Goal: Task Accomplishment & Management: Manage account settings

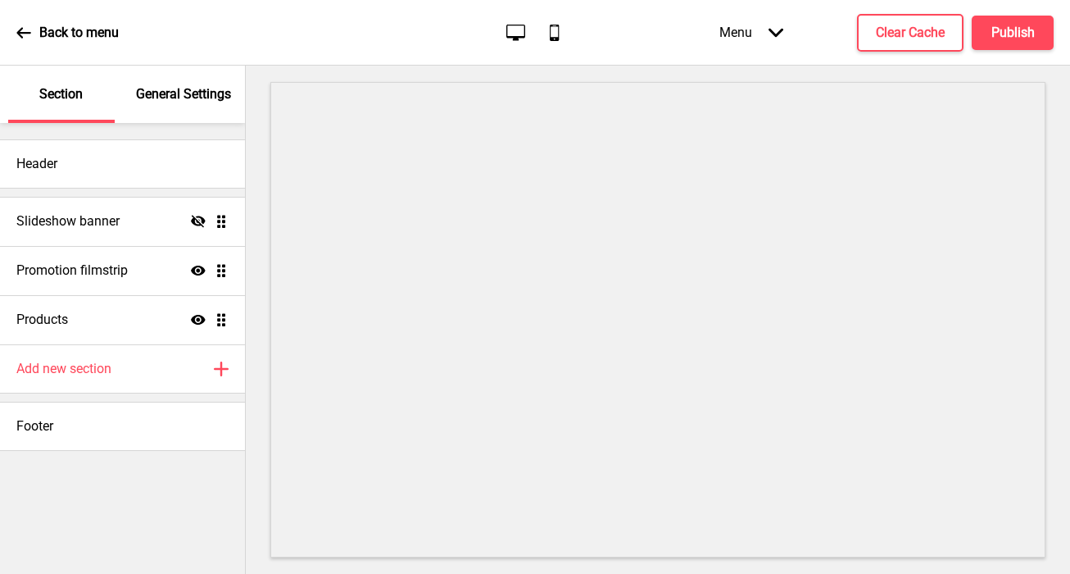
click at [155, 107] on div "General Settings" at bounding box center [184, 94] width 107 height 57
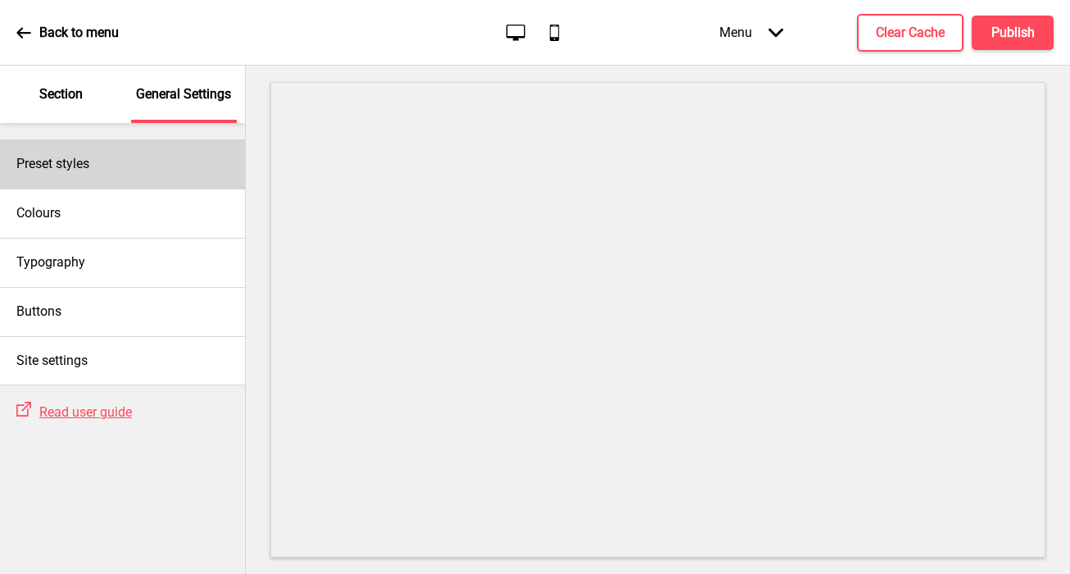
click at [145, 175] on div "Preset styles" at bounding box center [122, 163] width 245 height 49
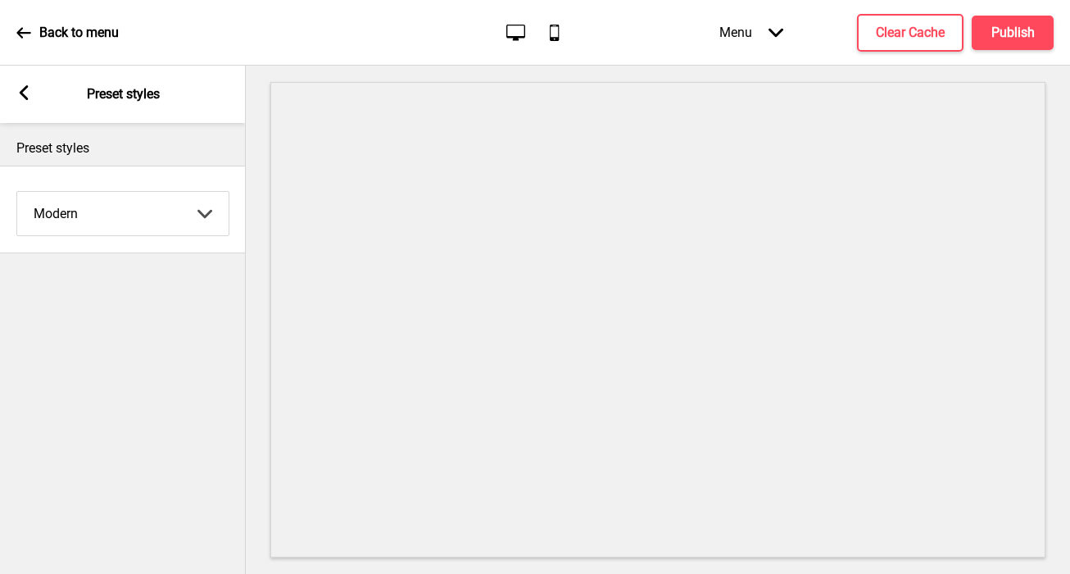
click at [134, 208] on select "Coffee Contrast Dark Earth Marine Minimalist Modern Oddle Pastel Yellow Fruits …" at bounding box center [122, 213] width 211 height 43
select select "minimalist"
click at [17, 192] on select "Coffee Contrast Dark Earth Marine Minimalist Modern Oddle Pastel Yellow Fruits …" at bounding box center [122, 213] width 211 height 43
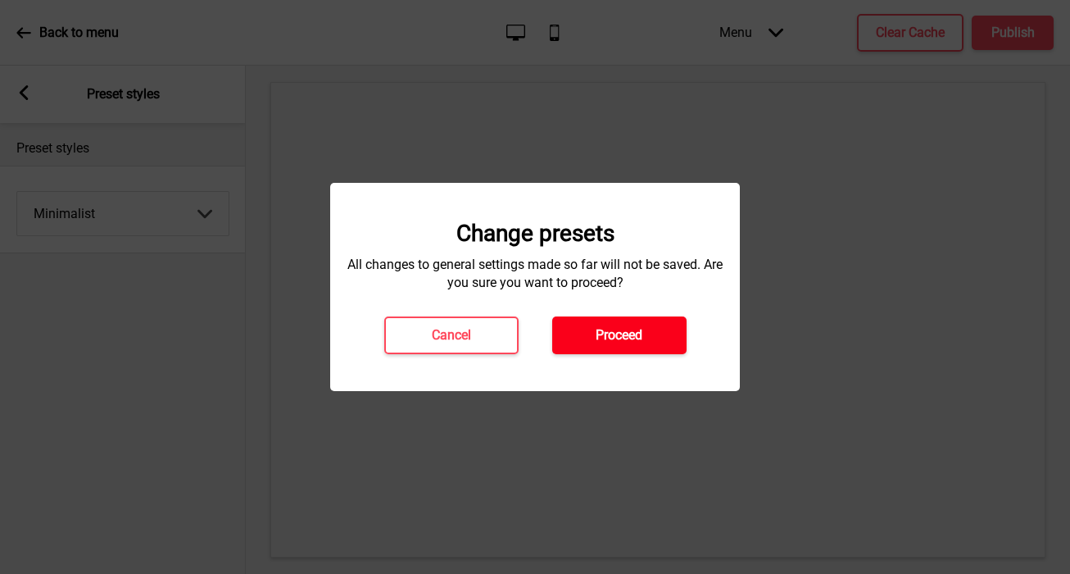
click at [584, 339] on button "Proceed" at bounding box center [619, 335] width 134 height 38
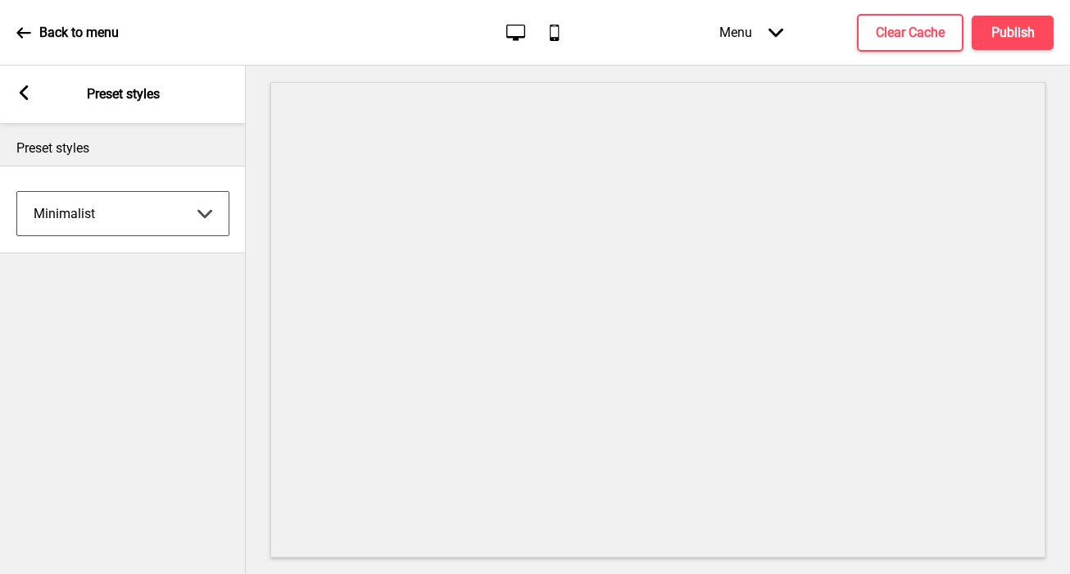
click at [20, 86] on rect at bounding box center [23, 92] width 15 height 15
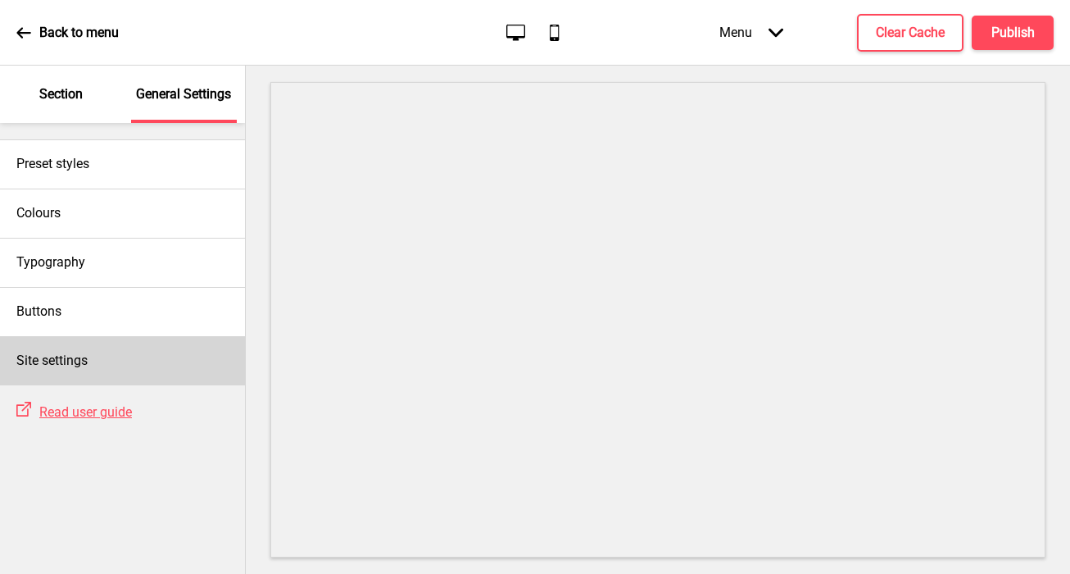
click at [88, 360] on h4 "Site settings" at bounding box center [51, 361] width 71 height 18
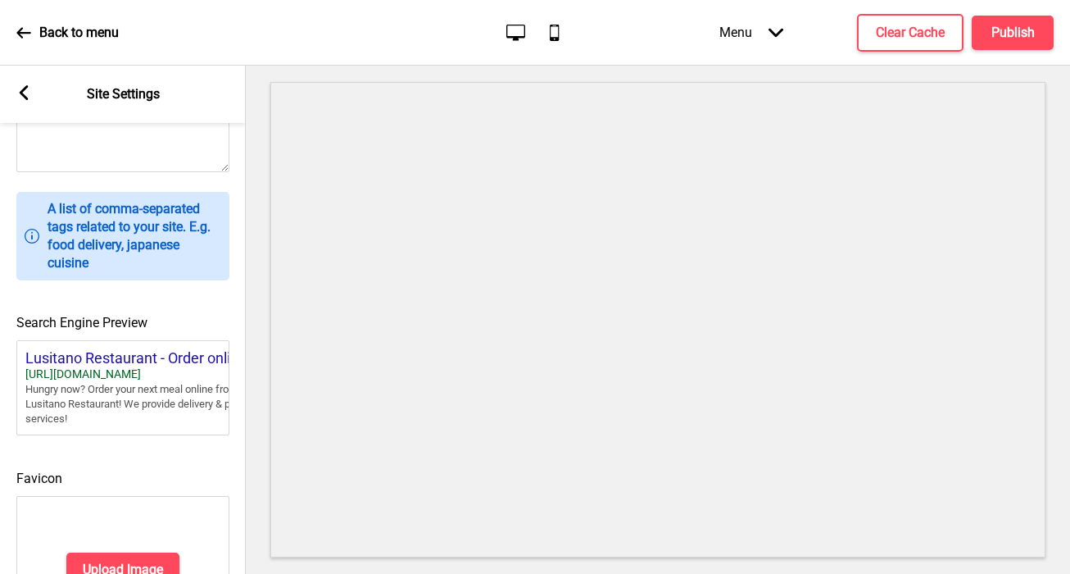
scroll to position [738, 0]
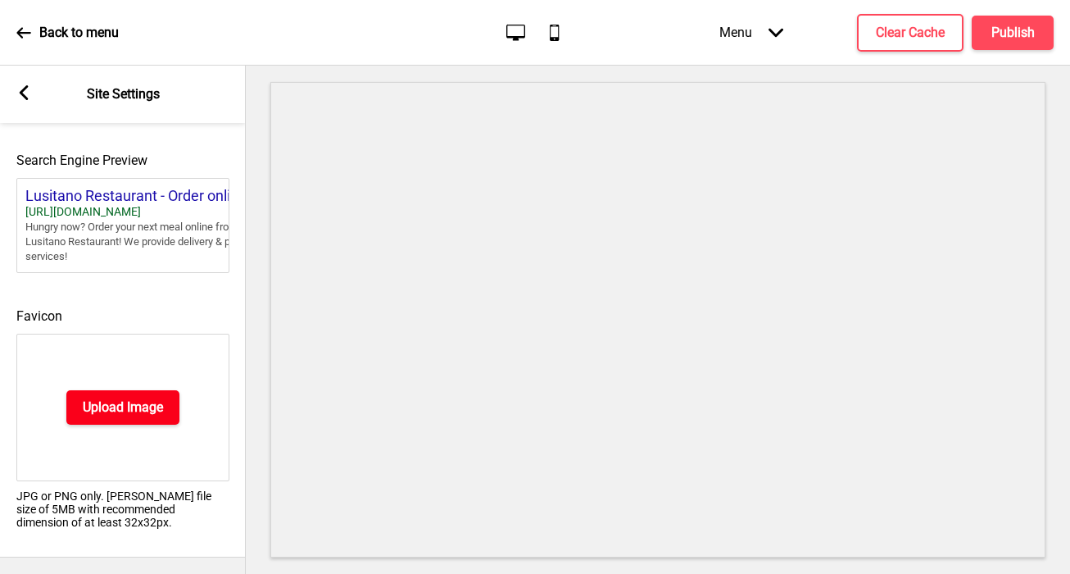
click at [129, 402] on h4 "Upload Image" at bounding box center [123, 407] width 80 height 18
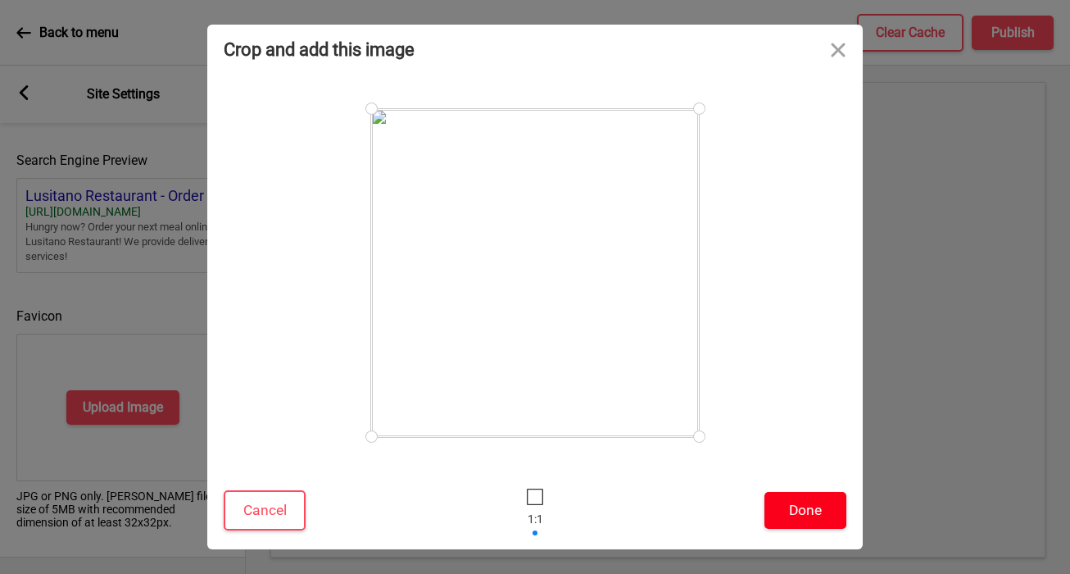
click at [790, 520] on button "Done" at bounding box center [806, 510] width 82 height 37
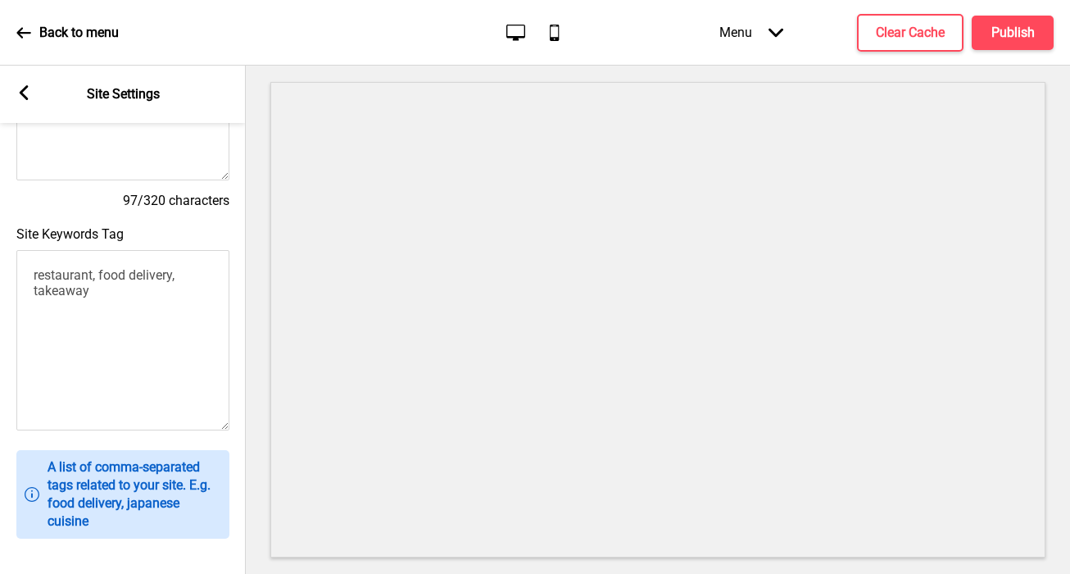
scroll to position [0, 0]
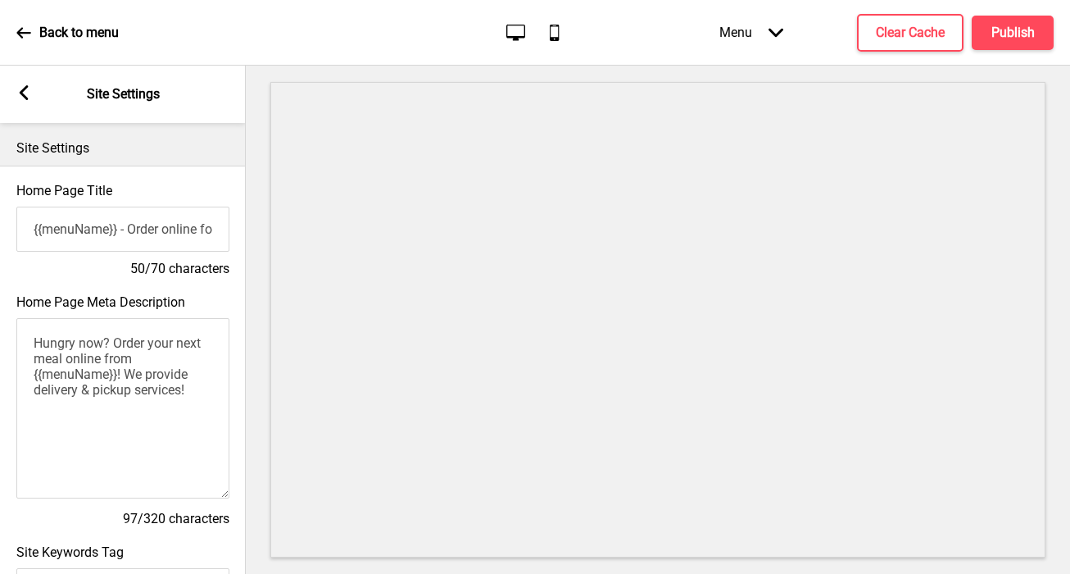
click at [25, 96] on icon at bounding box center [24, 92] width 9 height 15
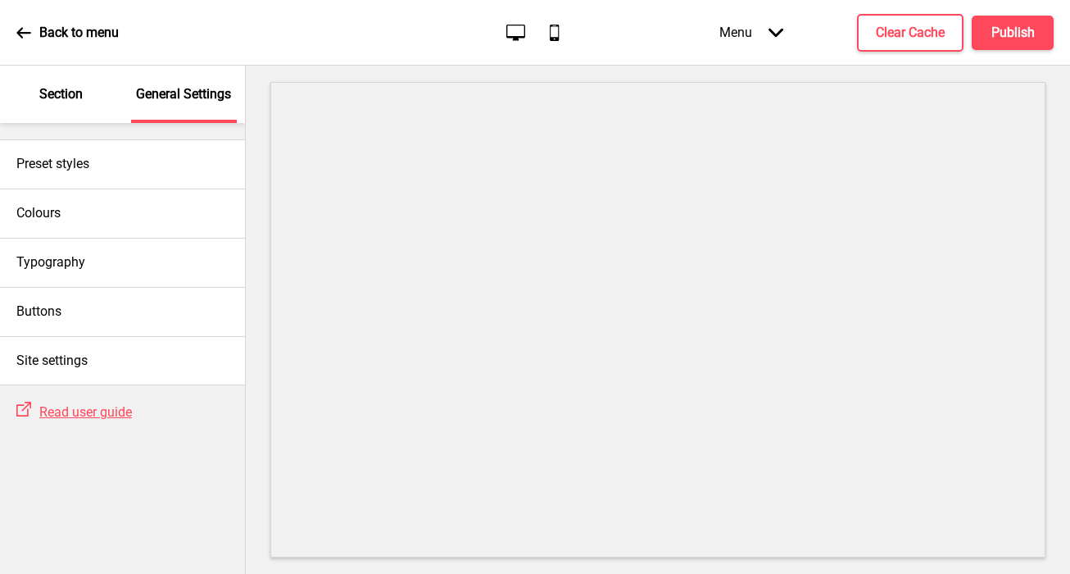
click at [66, 108] on div "Section" at bounding box center [61, 94] width 107 height 57
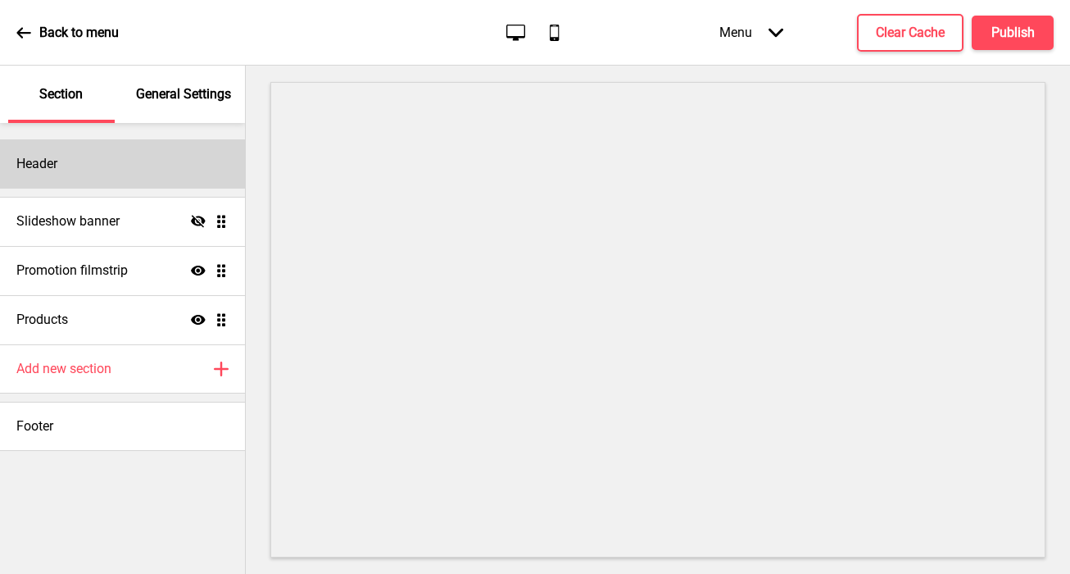
click at [74, 157] on div "Header" at bounding box center [122, 163] width 245 height 49
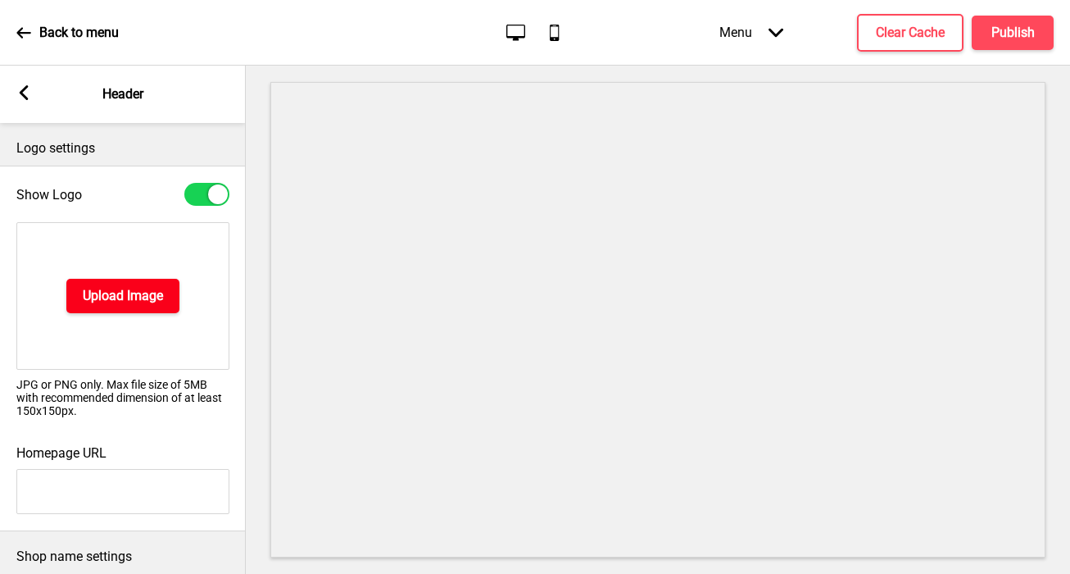
click at [86, 303] on h4 "Upload Image" at bounding box center [123, 296] width 80 height 18
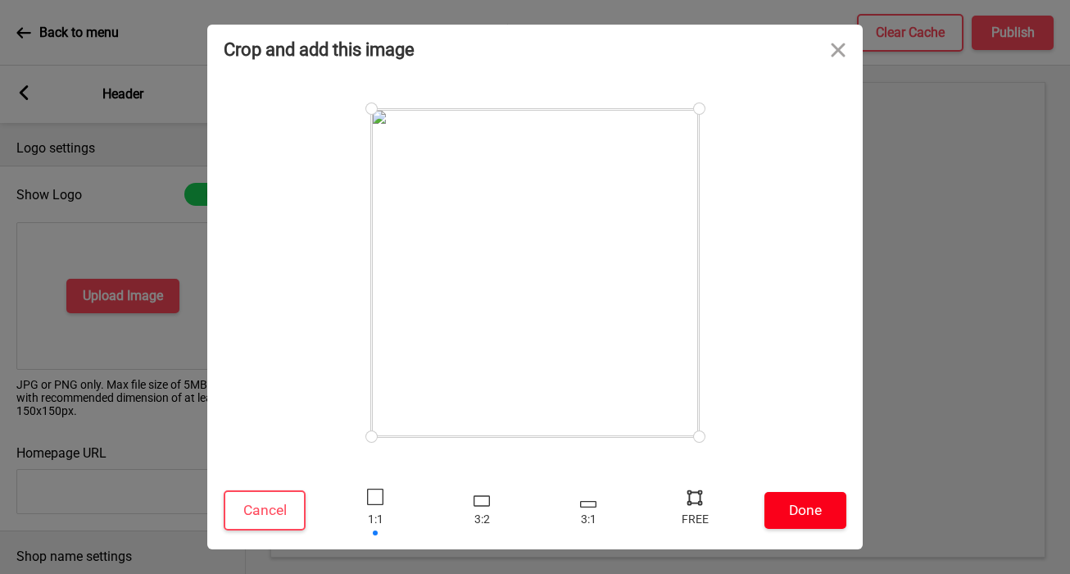
click at [811, 509] on button "Done" at bounding box center [806, 510] width 82 height 37
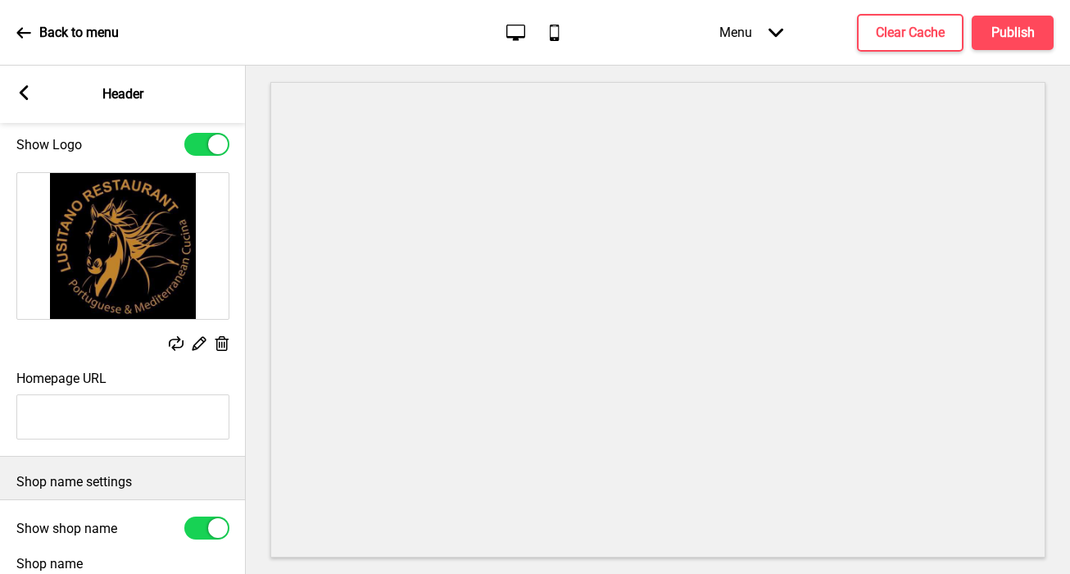
scroll to position [68, 0]
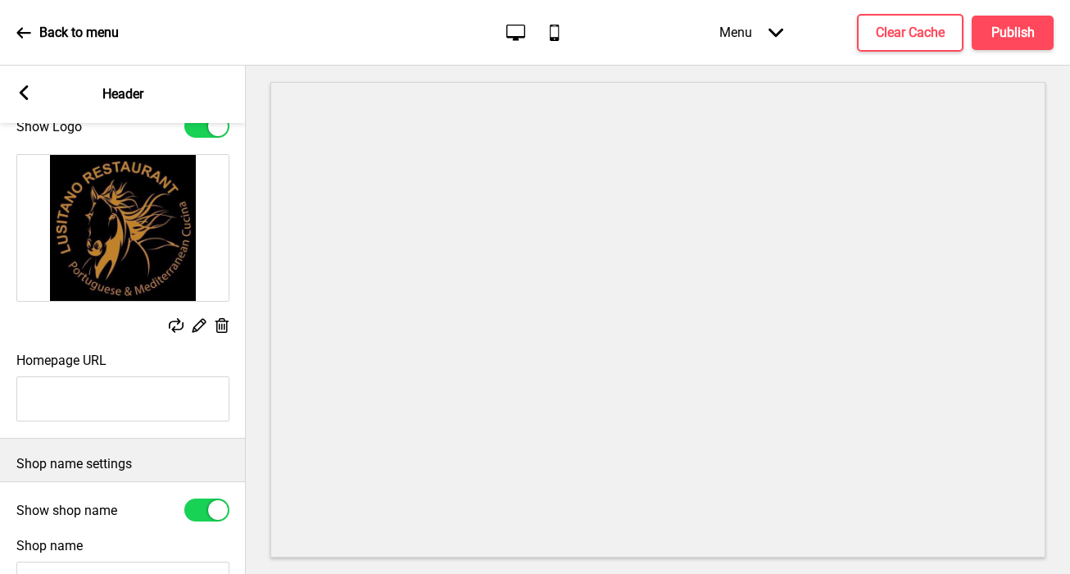
click at [159, 399] on input "Homepage URL" at bounding box center [122, 398] width 213 height 45
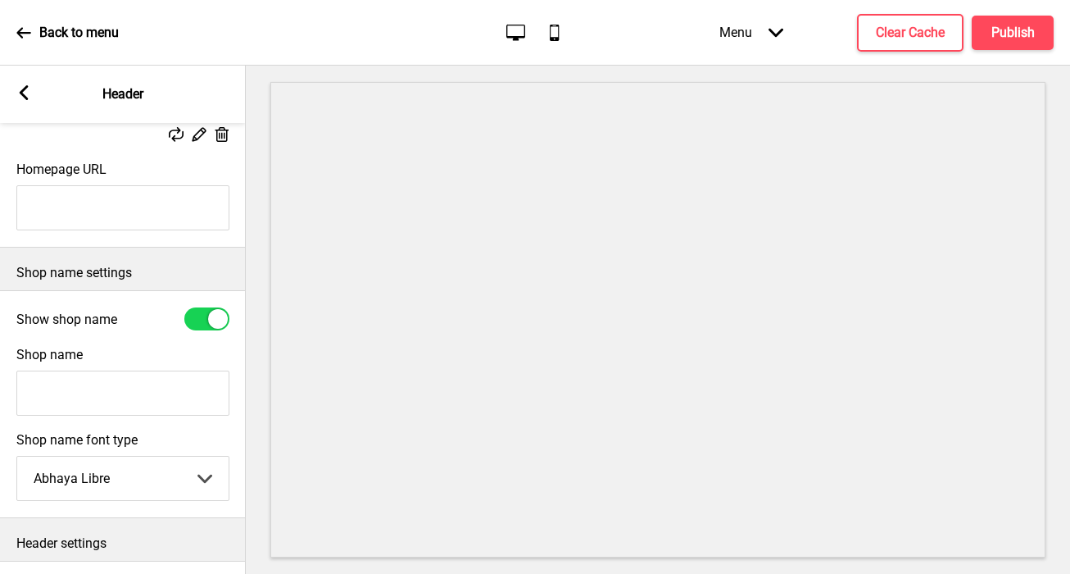
scroll to position [359, 0]
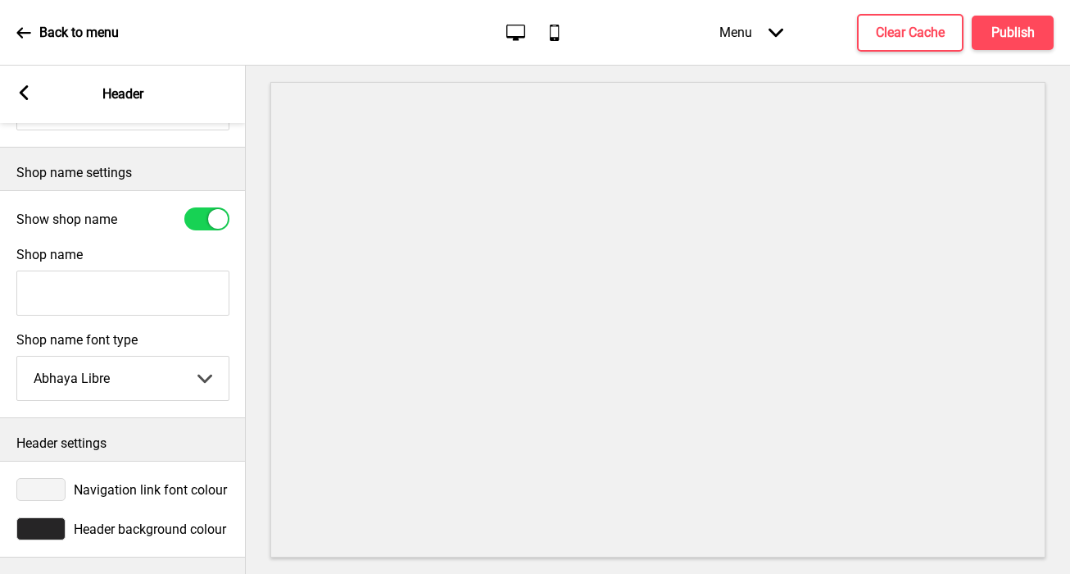
click at [51, 528] on div at bounding box center [40, 528] width 49 height 23
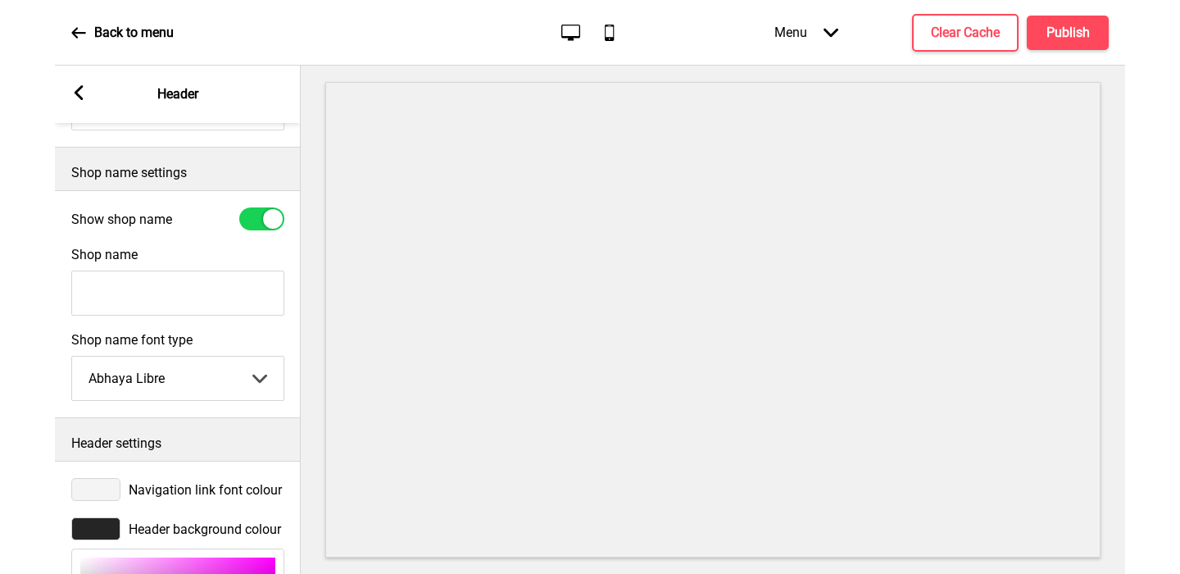
scroll to position [627, 0]
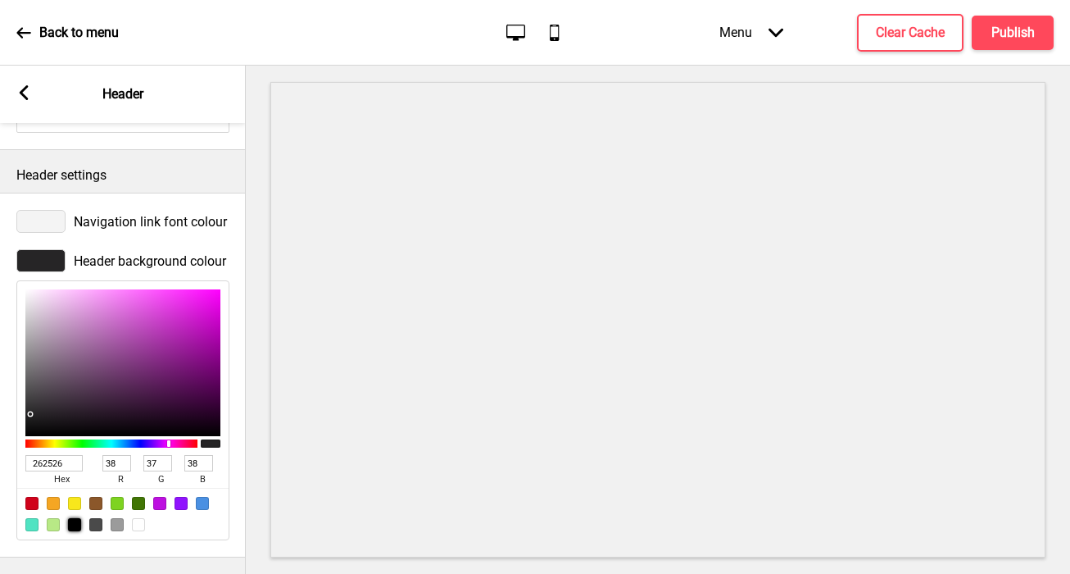
click at [69, 520] on div at bounding box center [74, 524] width 13 height 13
type input "000000"
type input "0"
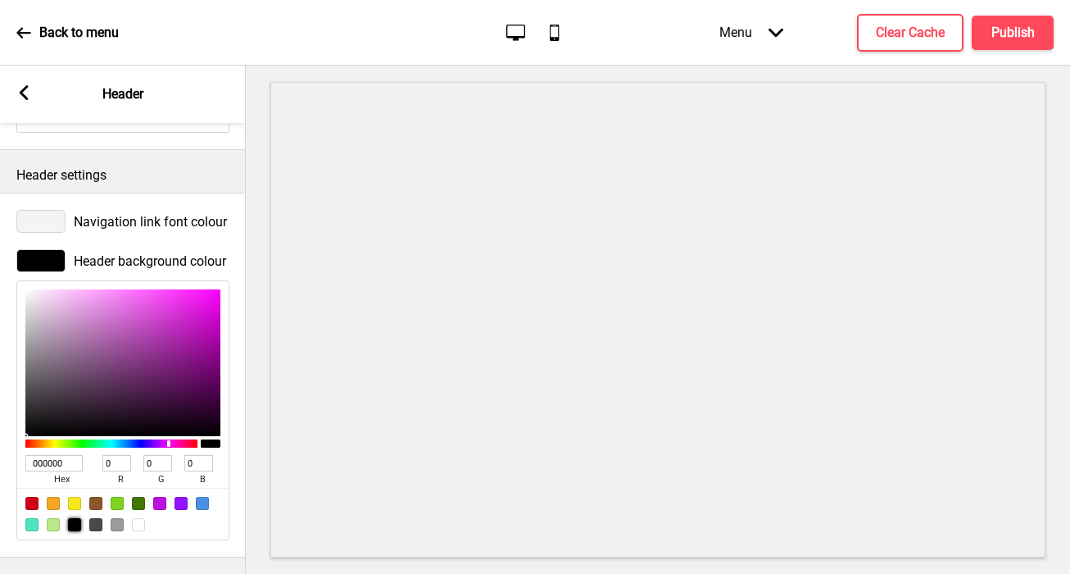
click at [69, 463] on input "000000" at bounding box center [53, 463] width 57 height 16
click at [49, 215] on div at bounding box center [40, 221] width 49 height 23
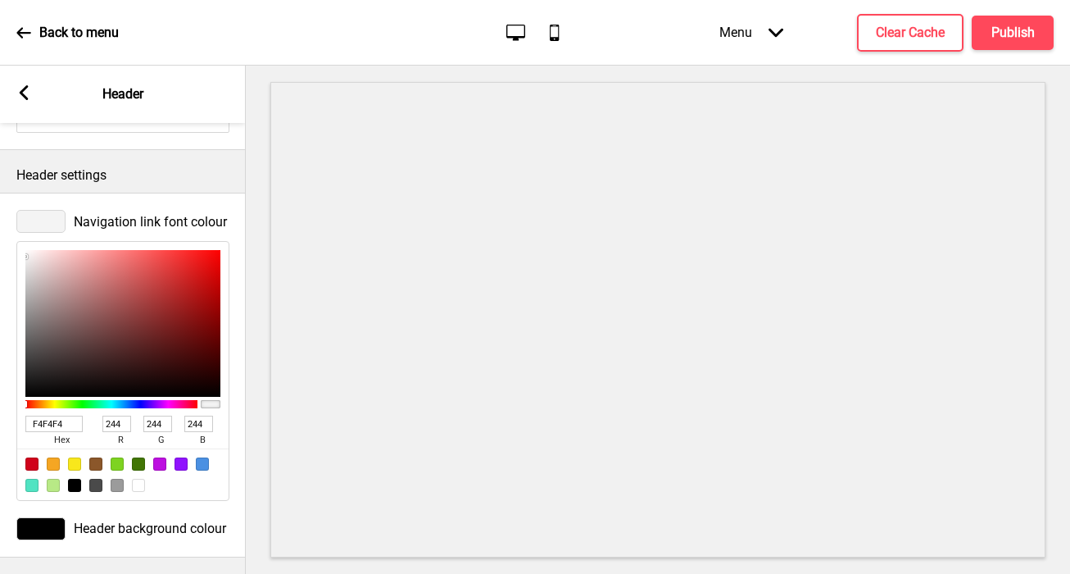
click at [48, 424] on input "F4F4F4" at bounding box center [53, 424] width 57 height 16
paste input "c0832a"
type input "c0832a"
type input "192"
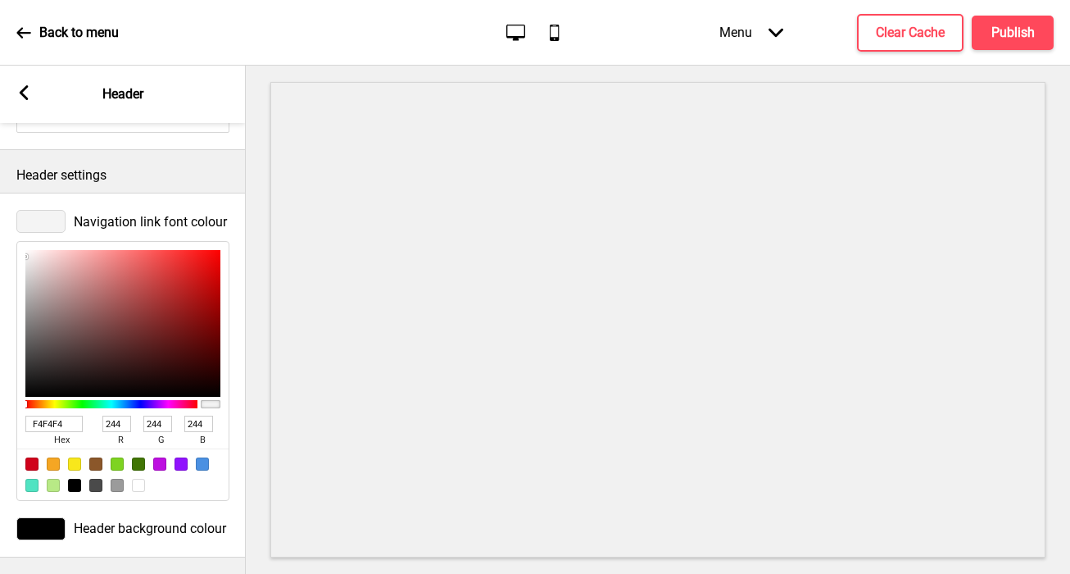
type input "131"
type input "42"
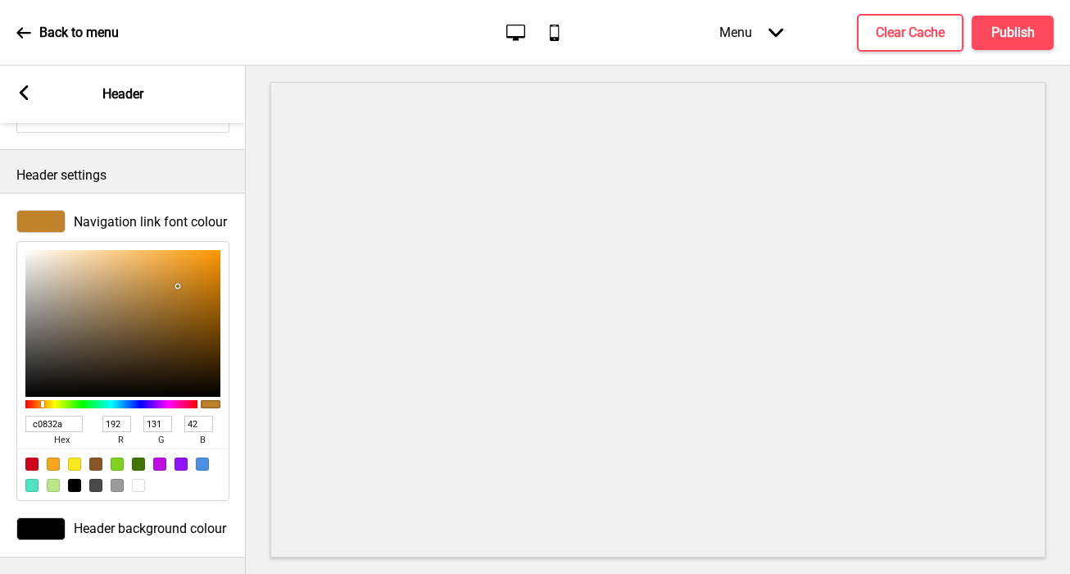
type input "C0832A"
click at [20, 91] on icon at bounding box center [24, 92] width 9 height 15
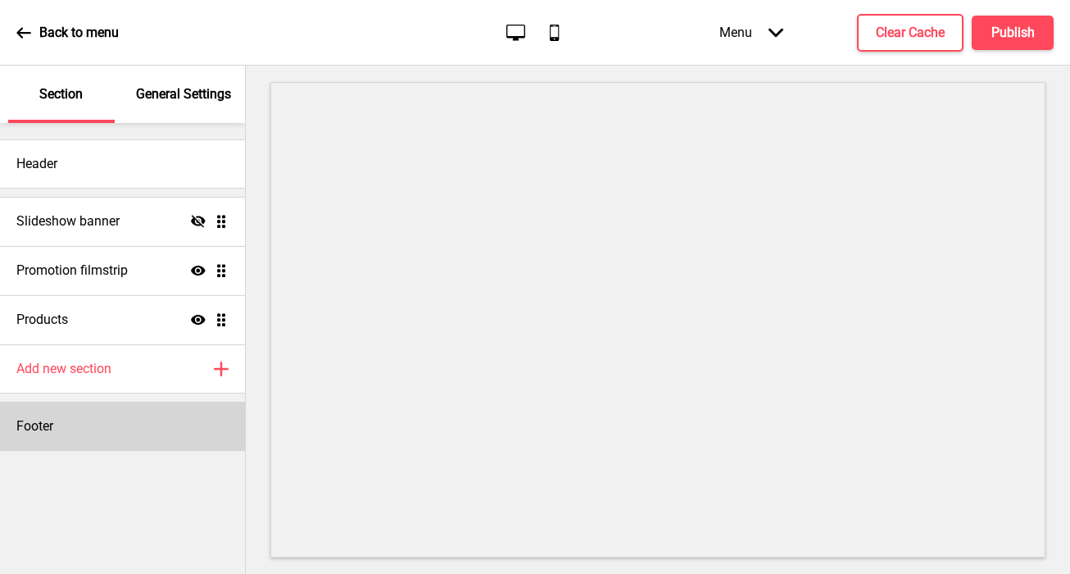
click at [73, 437] on div "Footer" at bounding box center [122, 426] width 245 height 49
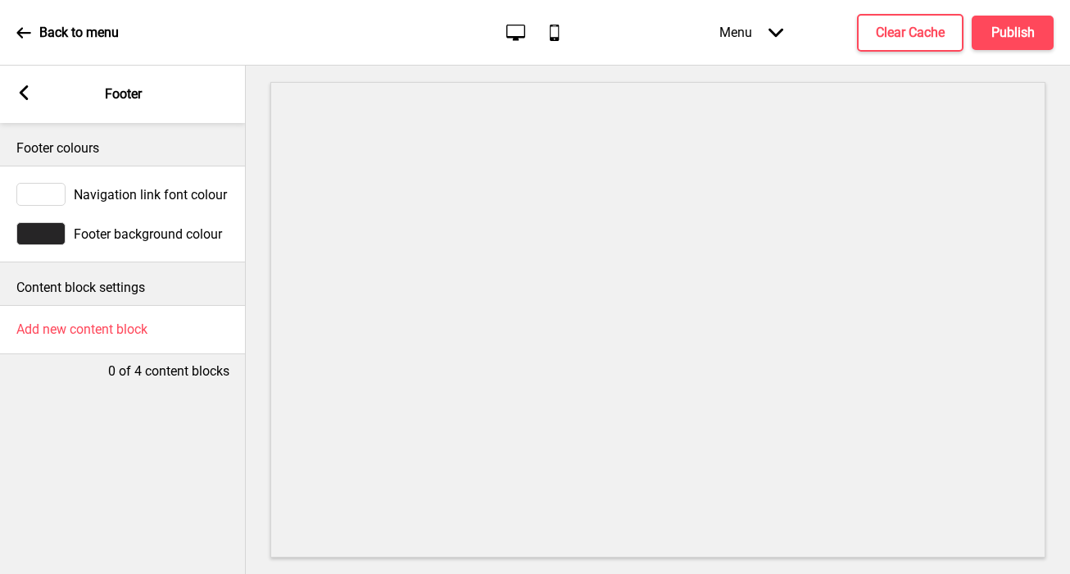
click at [40, 230] on div at bounding box center [40, 233] width 49 height 23
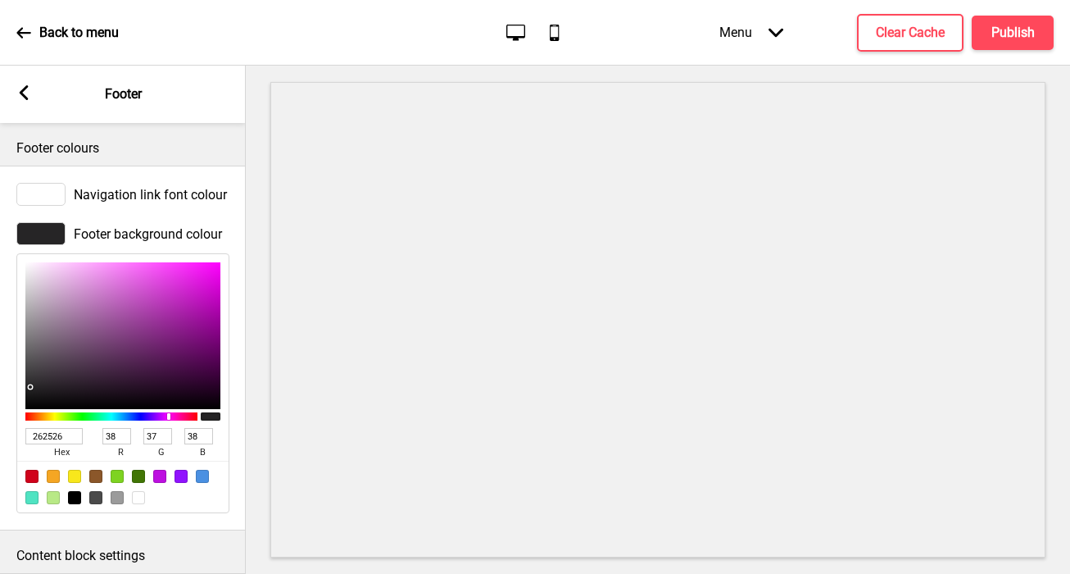
click at [76, 498] on div at bounding box center [74, 497] width 13 height 13
type input "000000"
type input "0"
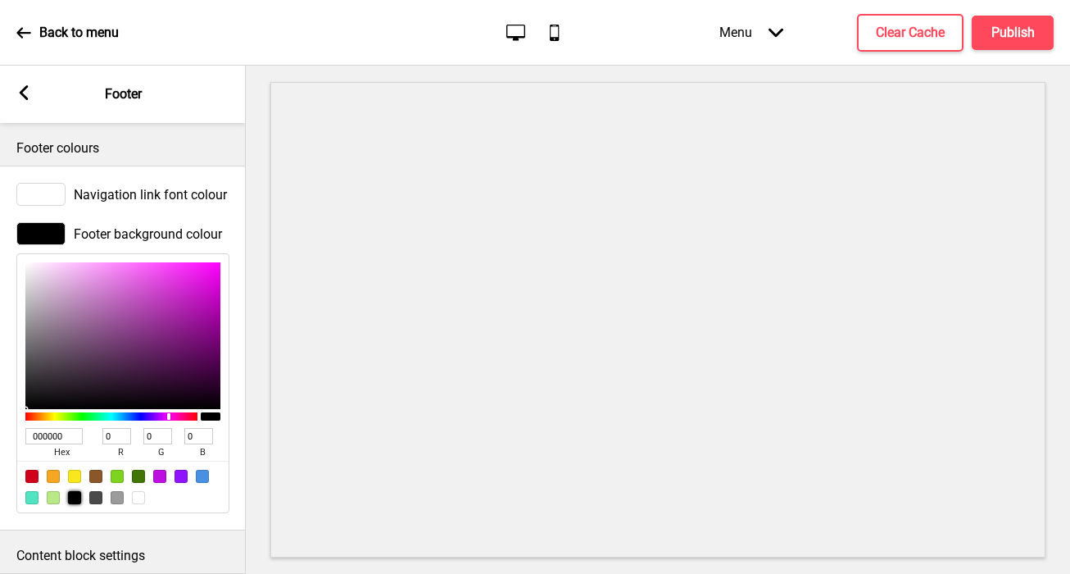
click at [43, 192] on div at bounding box center [40, 194] width 49 height 23
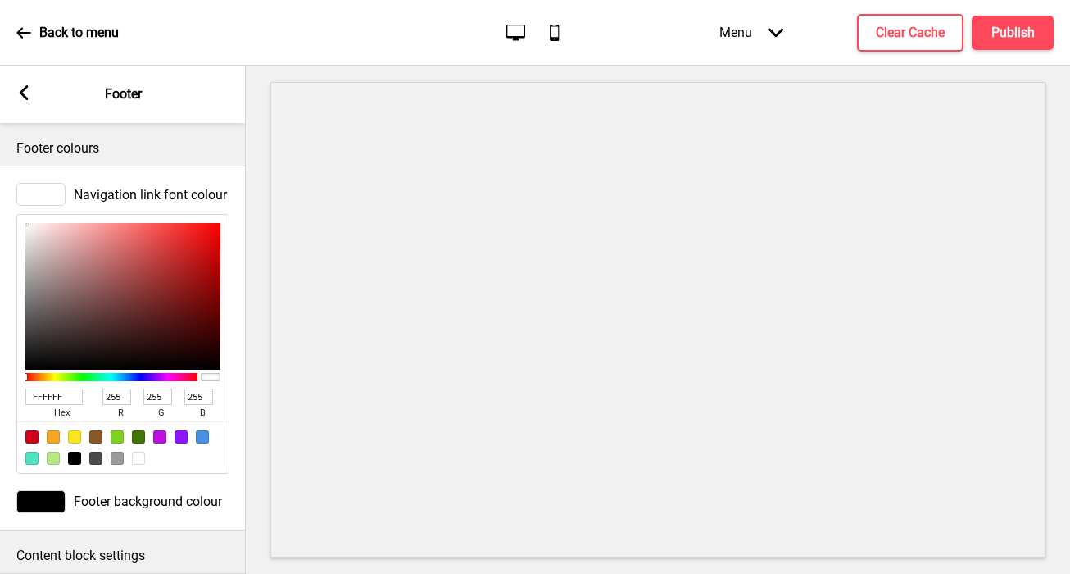
click at [44, 395] on input "FFFFFF" at bounding box center [53, 396] width 57 height 16
paste input "c0832a"
type input "c0832a"
type input "192"
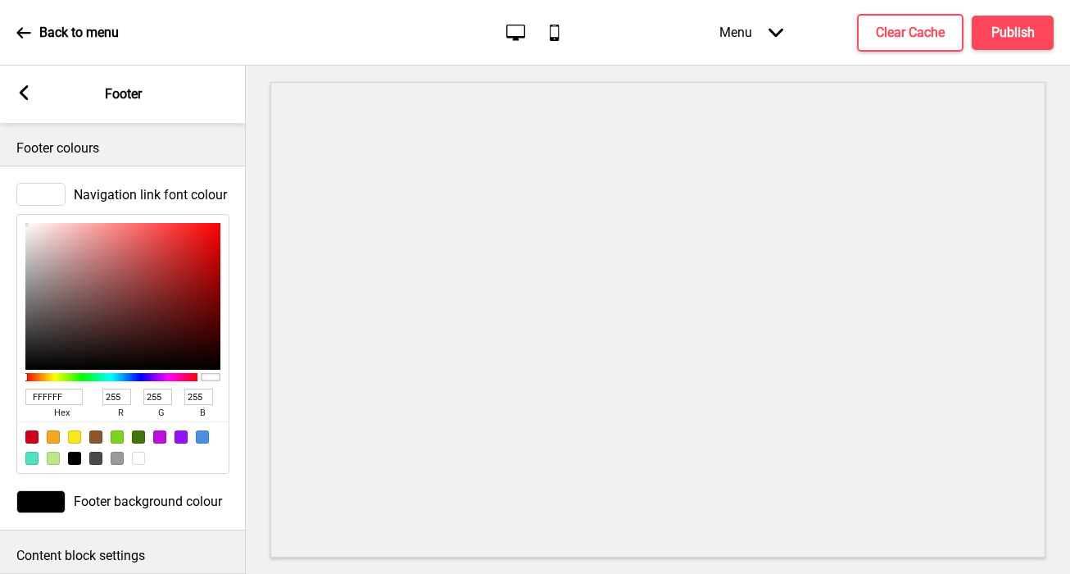
type input "131"
type input "42"
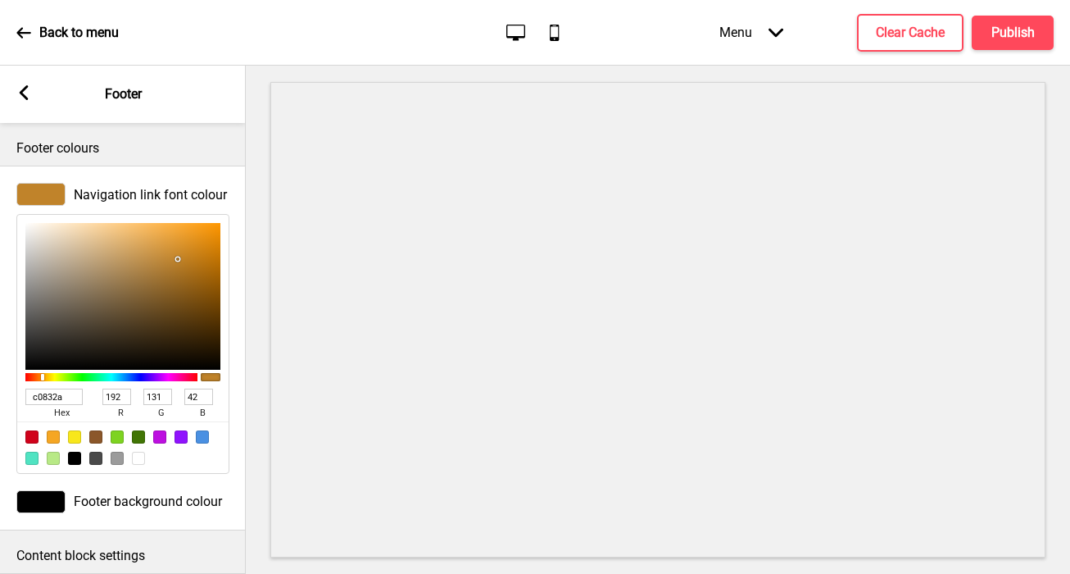
type input "C0832A"
click at [28, 88] on rect at bounding box center [23, 92] width 15 height 15
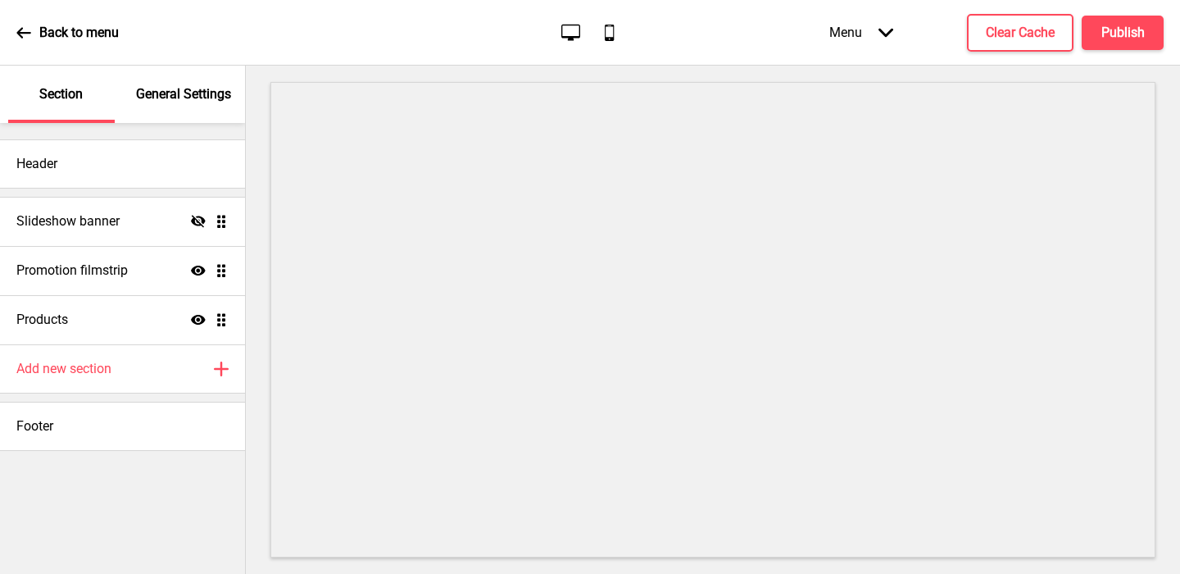
click at [149, 515] on div "Header Slideshow banner Hide Drag Promotion filmstrip Show Drag Products Show D…" at bounding box center [122, 348] width 245 height 451
click at [174, 98] on p "General Settings" at bounding box center [183, 94] width 95 height 18
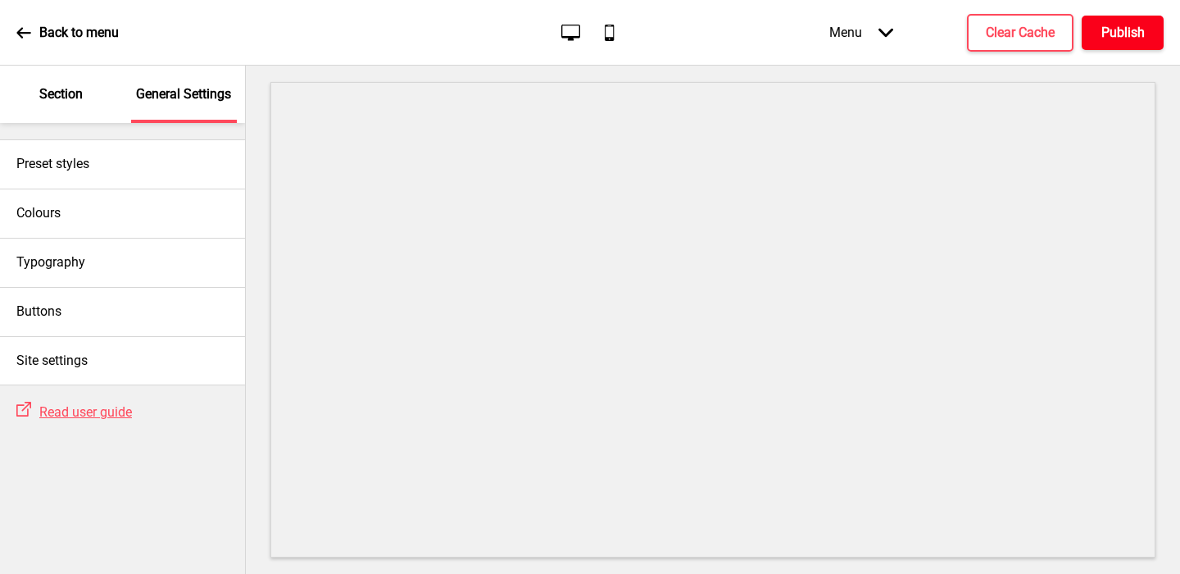
click at [1069, 31] on h4 "Publish" at bounding box center [1122, 33] width 43 height 18
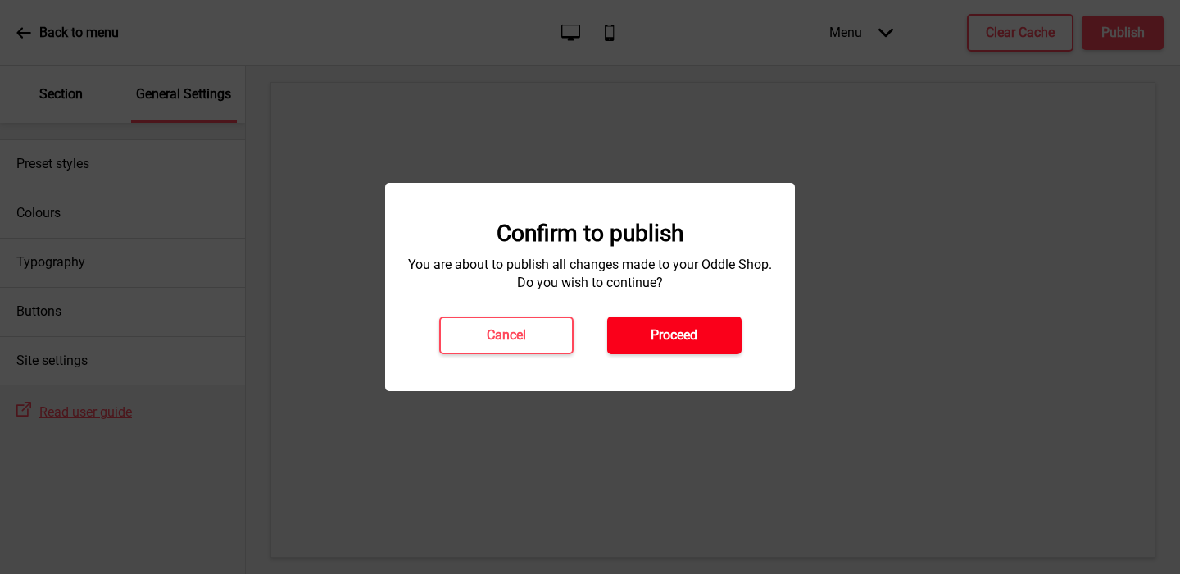
click at [710, 330] on button "Proceed" at bounding box center [674, 335] width 134 height 38
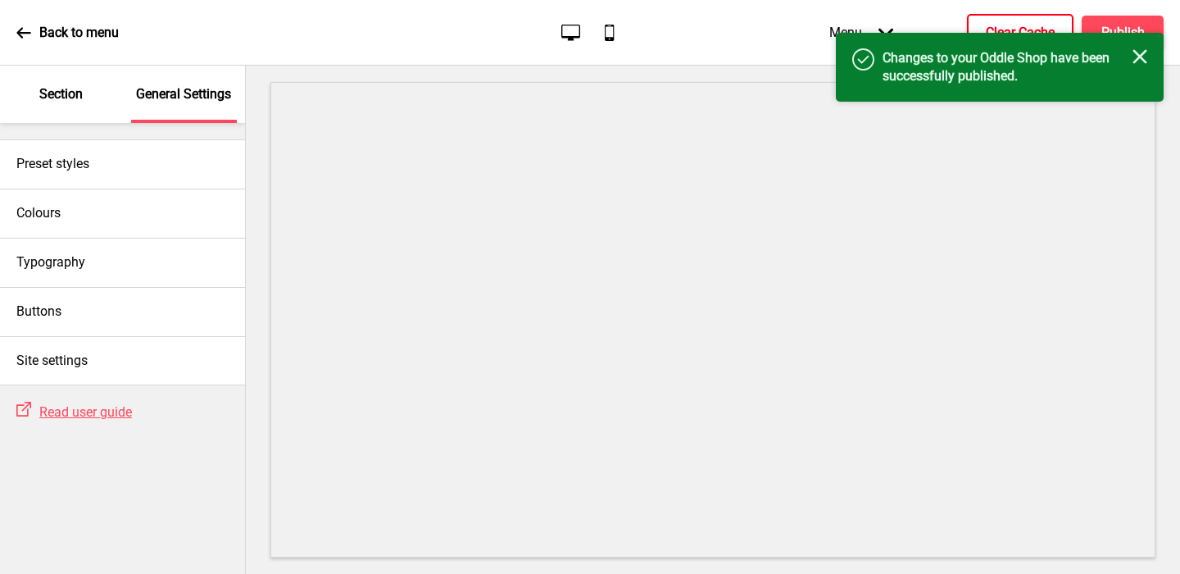
click at [992, 25] on h4 "Clear Cache" at bounding box center [1020, 33] width 69 height 18
click at [62, 93] on p "Section" at bounding box center [60, 94] width 43 height 18
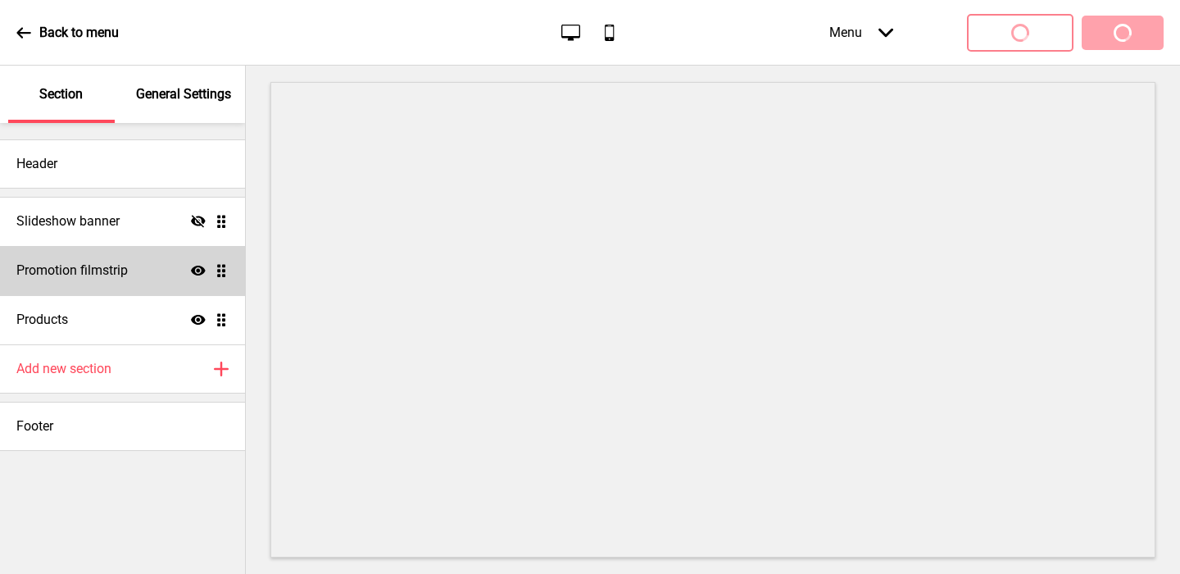
click at [87, 275] on h4 "Promotion filmstrip" at bounding box center [71, 270] width 111 height 18
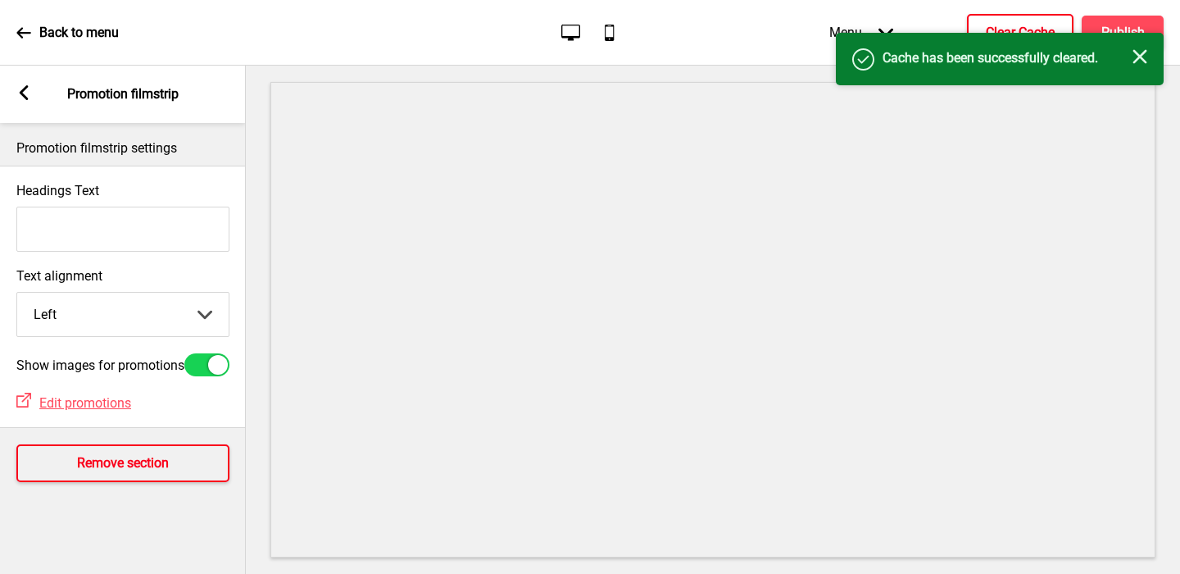
click at [85, 472] on h4 "Remove section" at bounding box center [123, 463] width 92 height 18
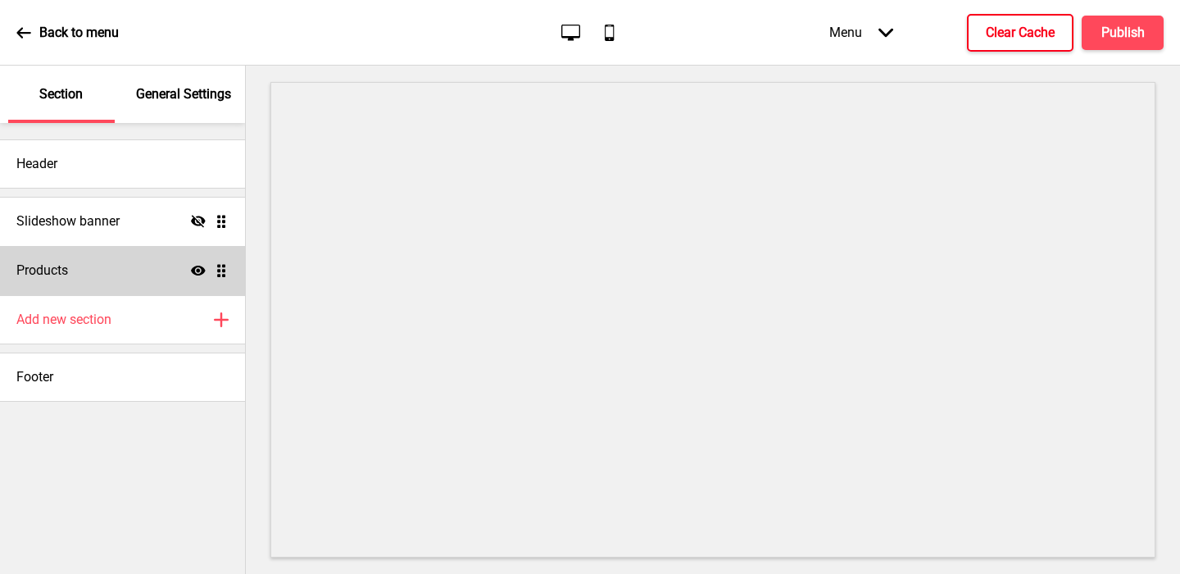
click at [90, 265] on div "Products Show Drag" at bounding box center [122, 270] width 245 height 49
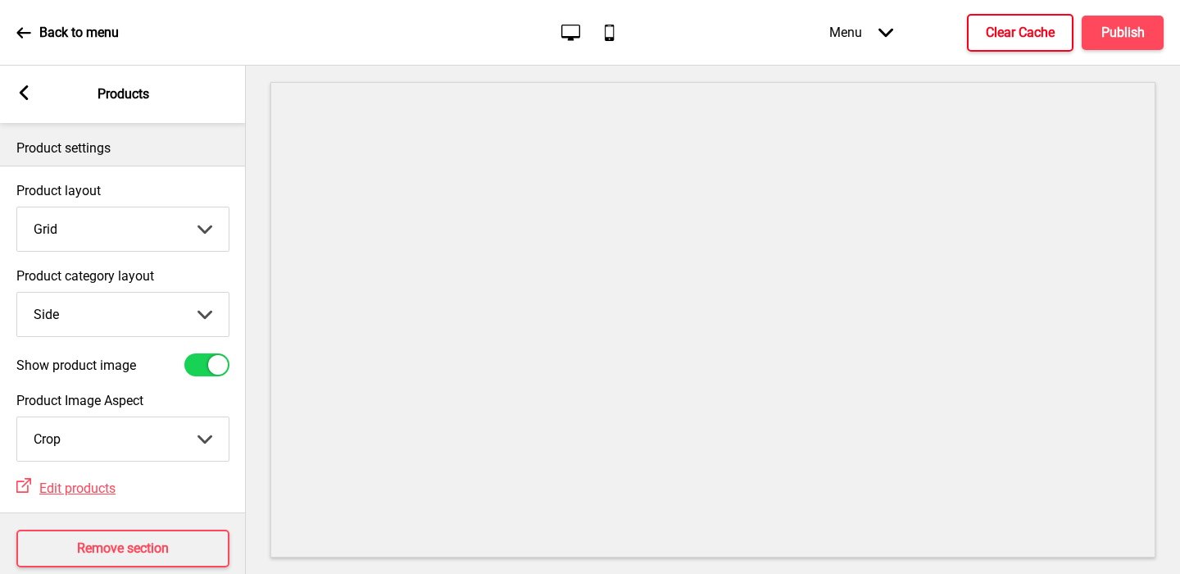
click at [81, 321] on select "Top Side" at bounding box center [122, 314] width 211 height 43
select select "top"
click at [17, 293] on select "Top Side" at bounding box center [122, 314] width 211 height 43
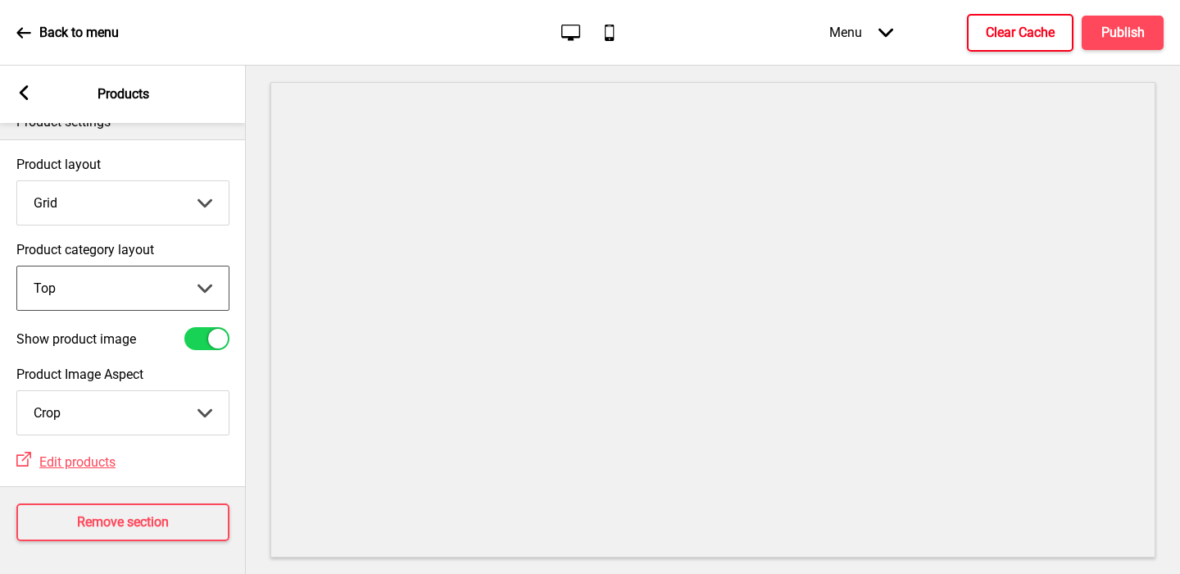
scroll to position [0, 0]
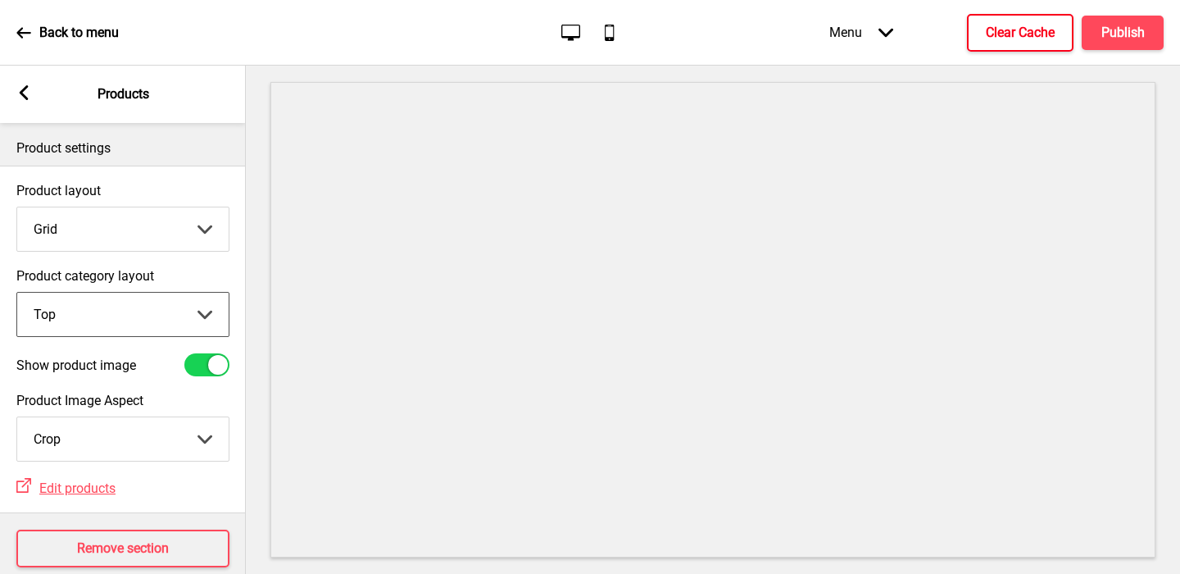
click at [23, 90] on icon at bounding box center [24, 92] width 9 height 15
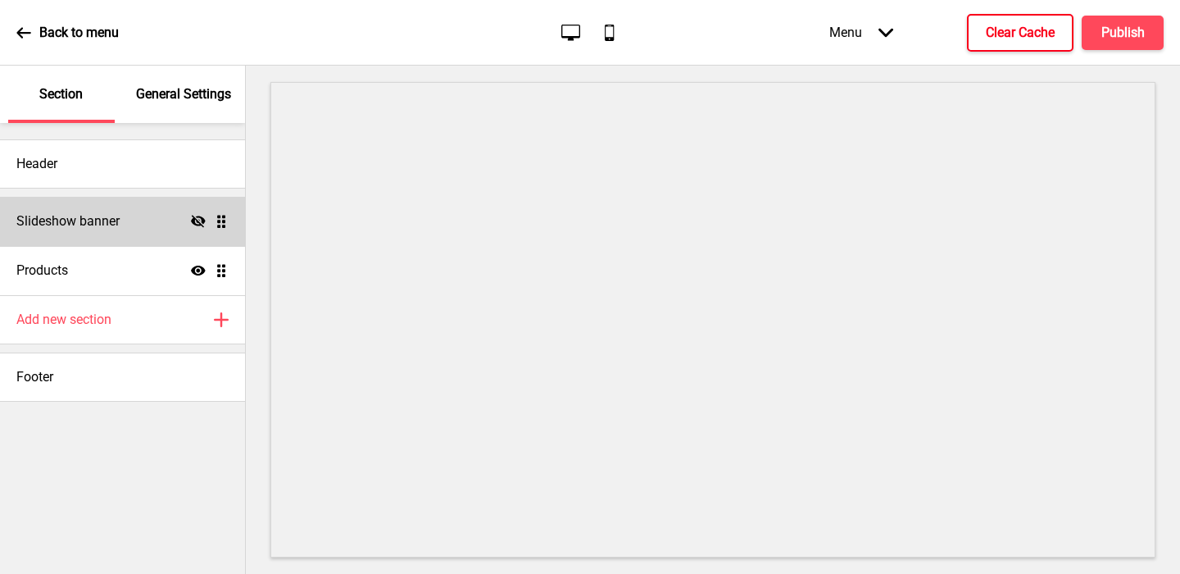
click at [93, 220] on h4 "Slideshow banner" at bounding box center [67, 221] width 103 height 18
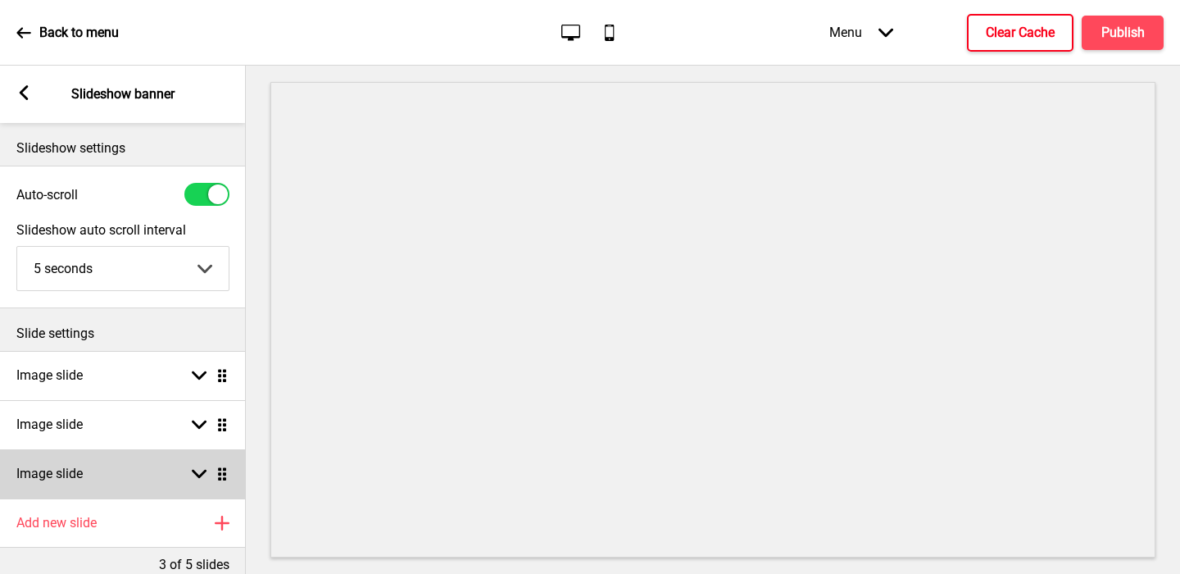
click at [114, 469] on div "Image slide Arrow down Drag" at bounding box center [123, 473] width 246 height 49
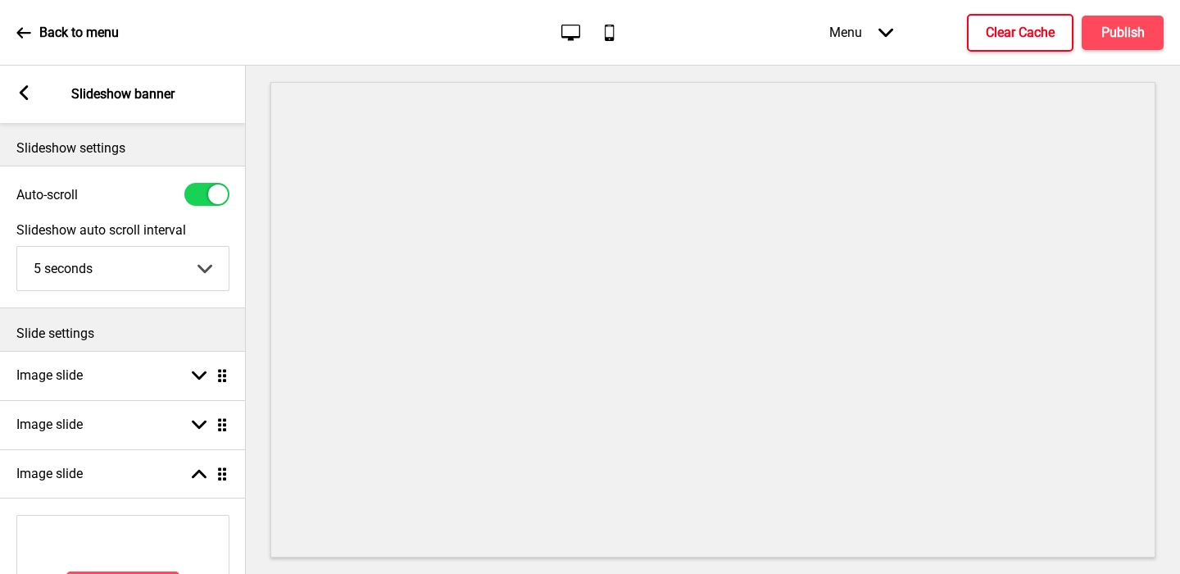
scroll to position [397, 0]
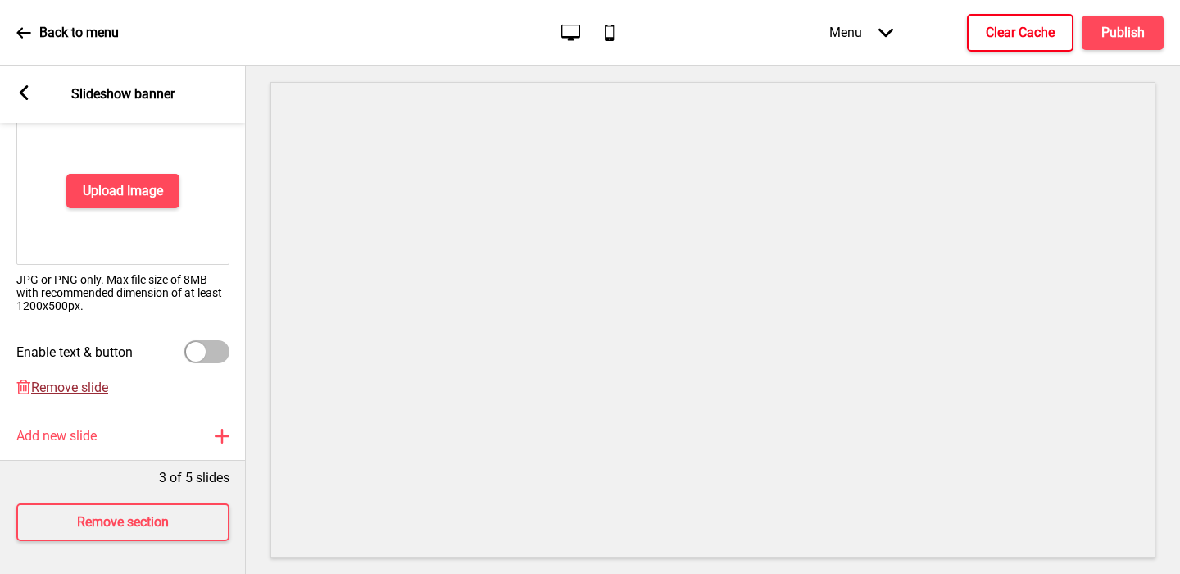
click at [75, 388] on span "Remove slide" at bounding box center [69, 387] width 77 height 16
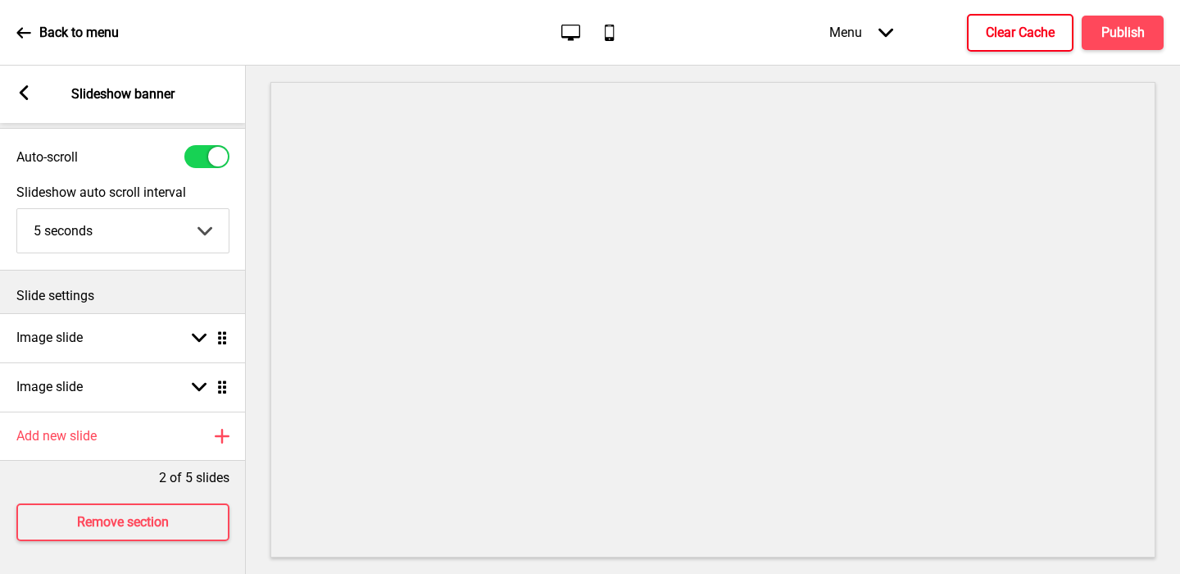
scroll to position [38, 0]
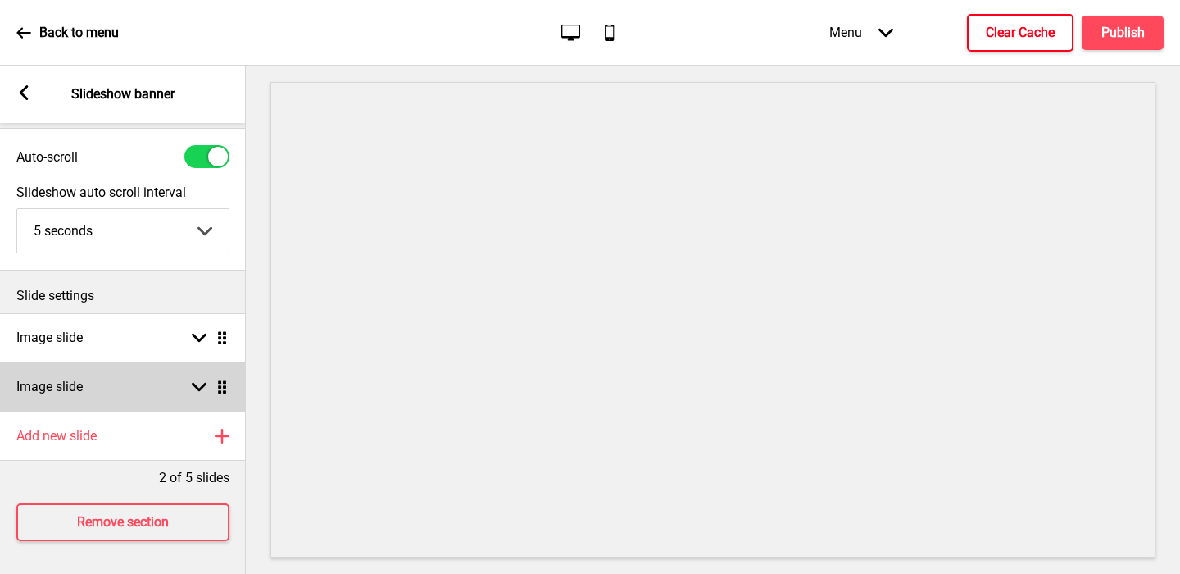
click at [75, 380] on h4 "Image slide" at bounding box center [49, 387] width 66 height 18
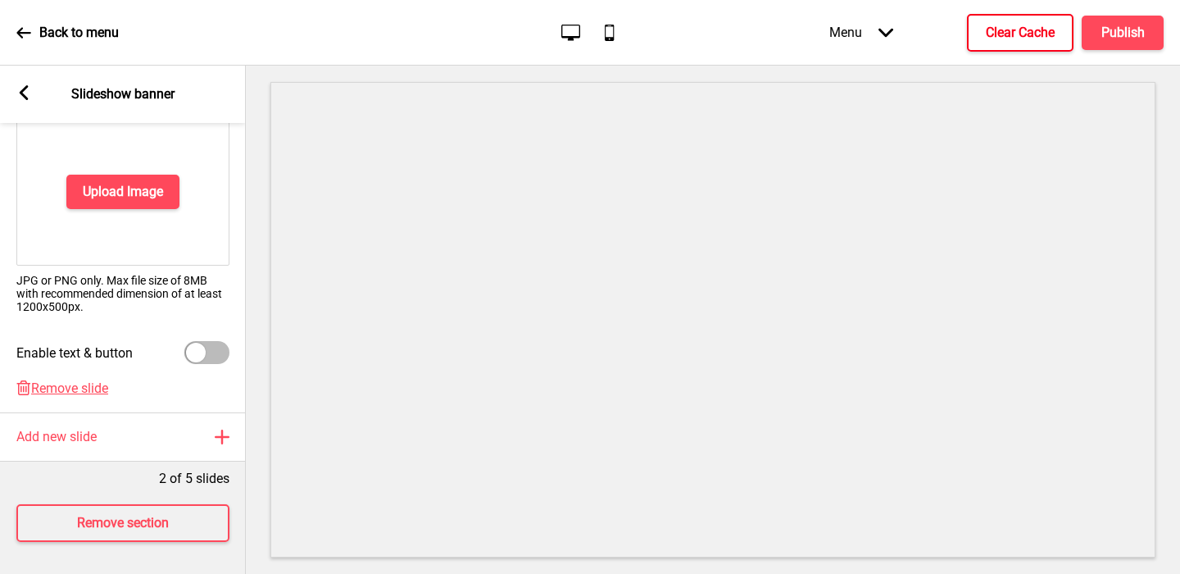
scroll to position [348, 0]
click at [57, 393] on span "Remove slide" at bounding box center [69, 387] width 77 height 16
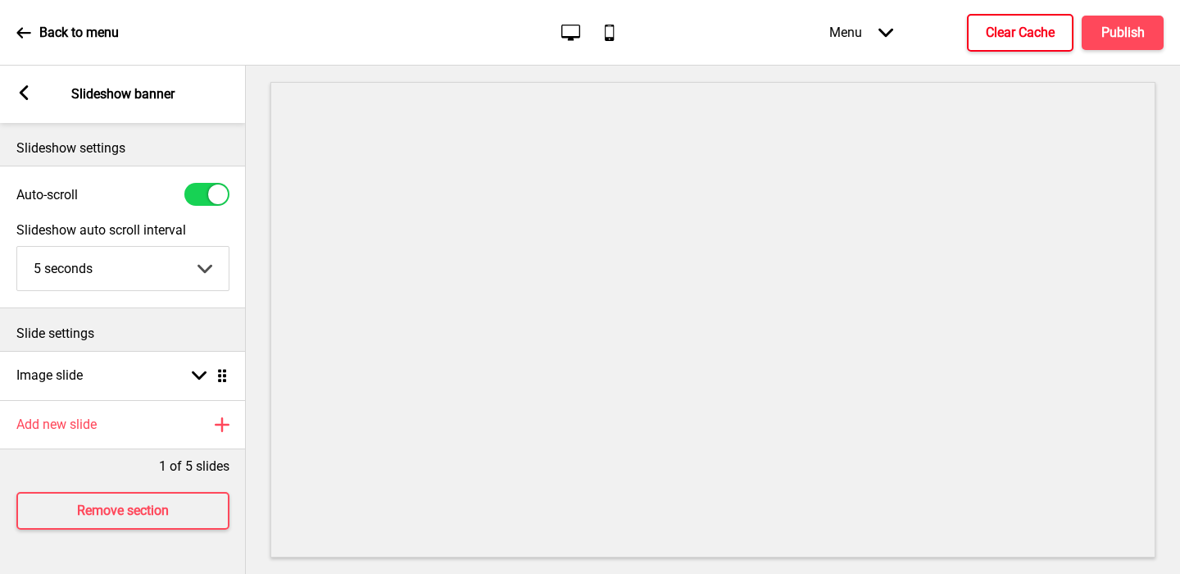
scroll to position [0, 0]
click at [20, 573] on button "X" at bounding box center [10, 582] width 20 height 17
click at [206, 195] on div at bounding box center [206, 194] width 45 height 23
checkbox input "false"
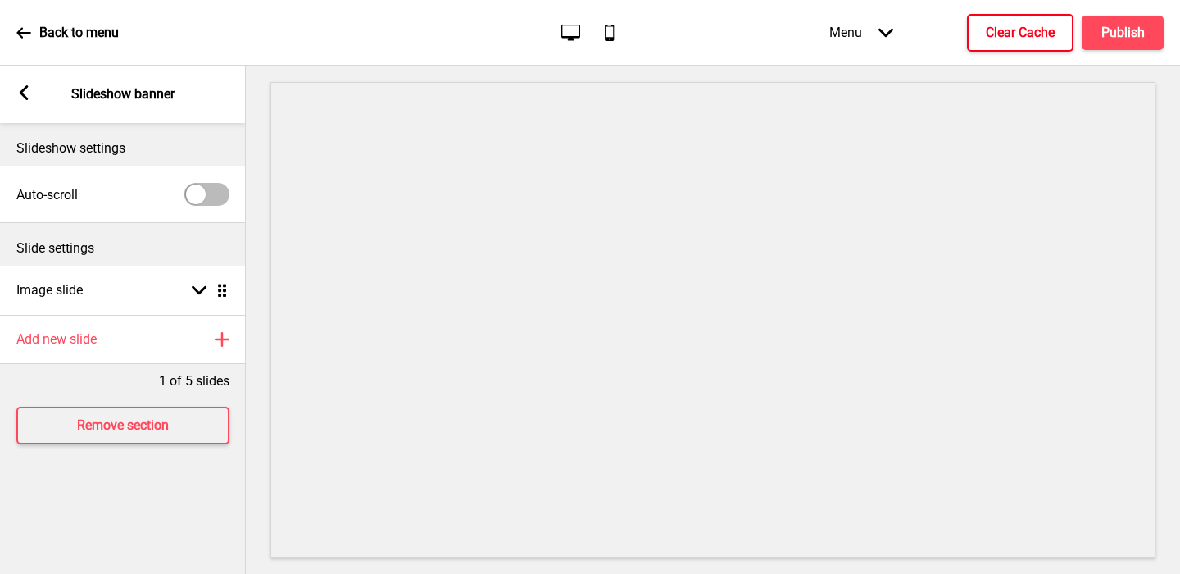
click at [20, 96] on rect at bounding box center [23, 92] width 15 height 15
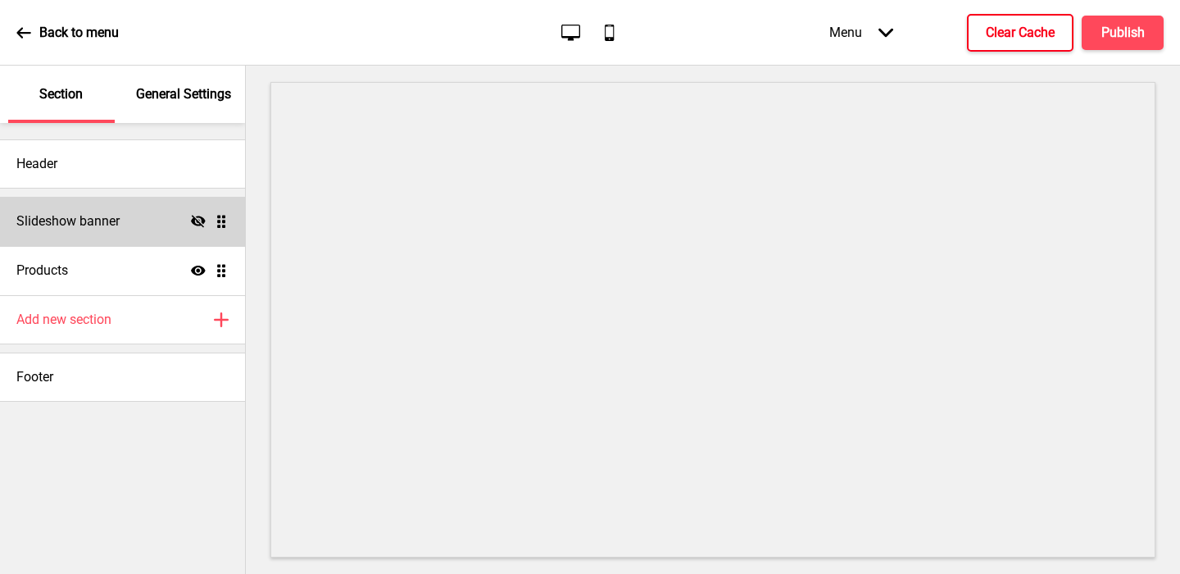
click at [194, 220] on icon "Hide" at bounding box center [198, 221] width 15 height 15
click at [185, 93] on p "General Settings" at bounding box center [183, 94] width 95 height 18
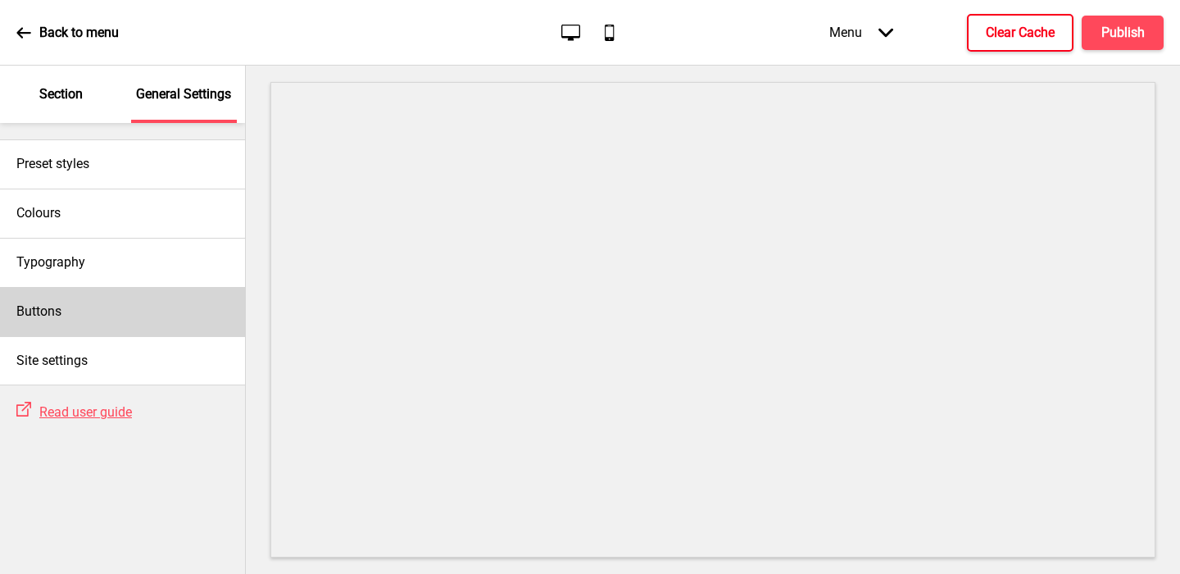
click at [79, 317] on div "Buttons" at bounding box center [122, 311] width 245 height 49
select select "square"
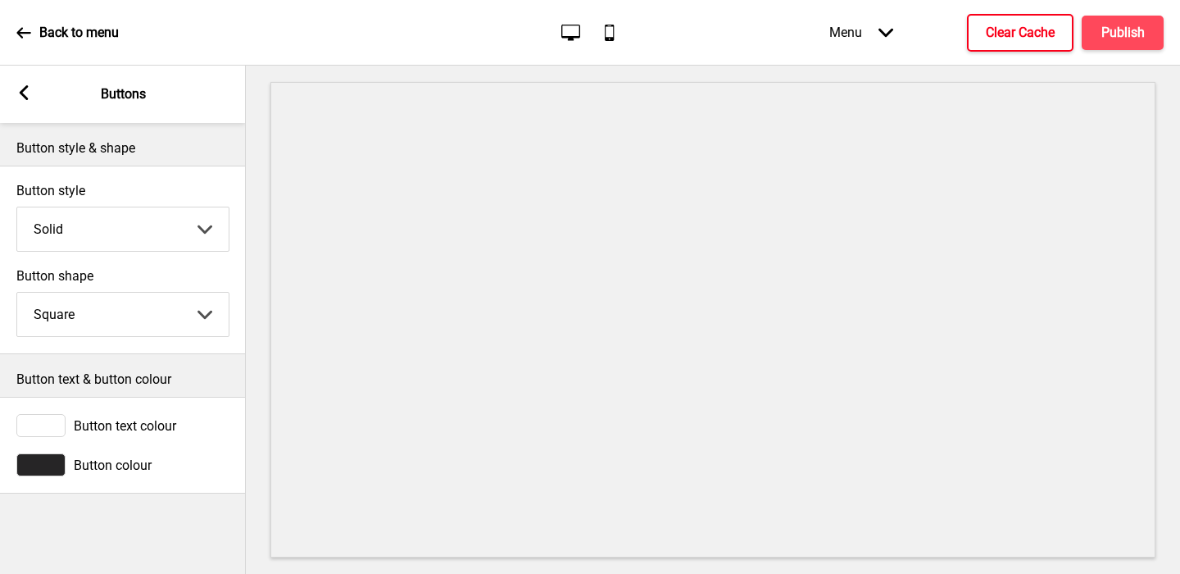
click at [36, 427] on div at bounding box center [40, 425] width 49 height 23
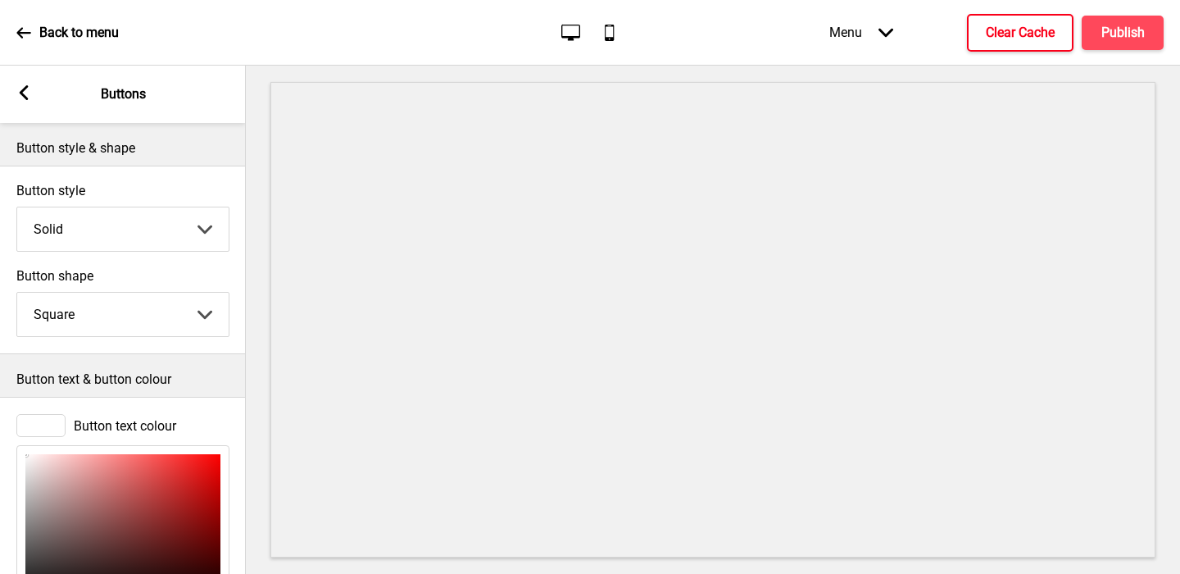
scroll to position [203, 0]
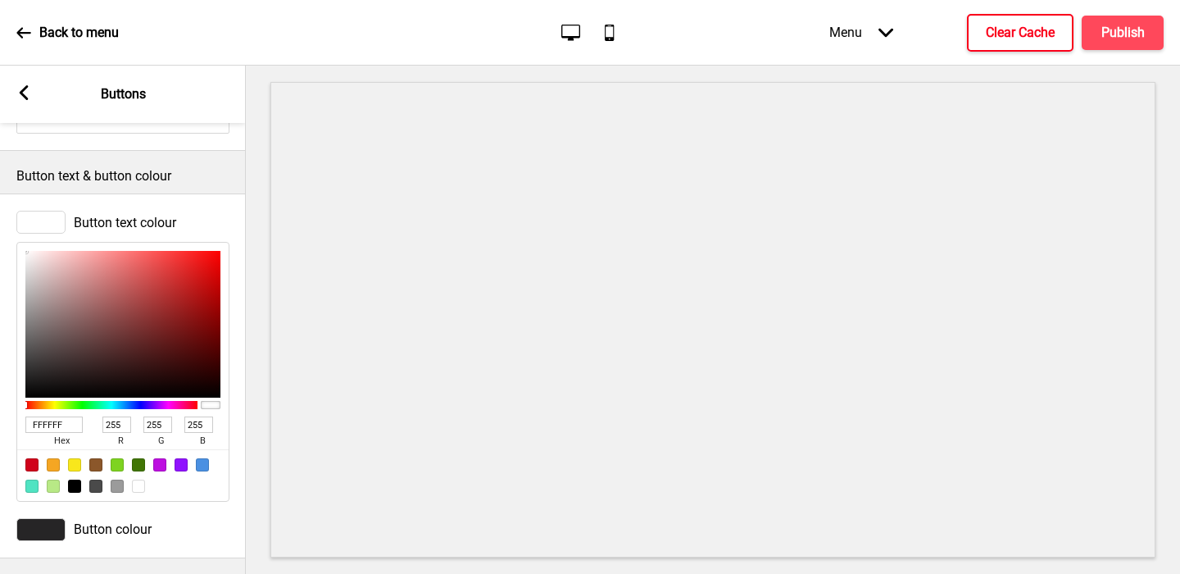
click at [48, 420] on input "FFFFFF" at bounding box center [53, 424] width 57 height 16
paste input "c0832a"
type input "c0832a"
type input "192"
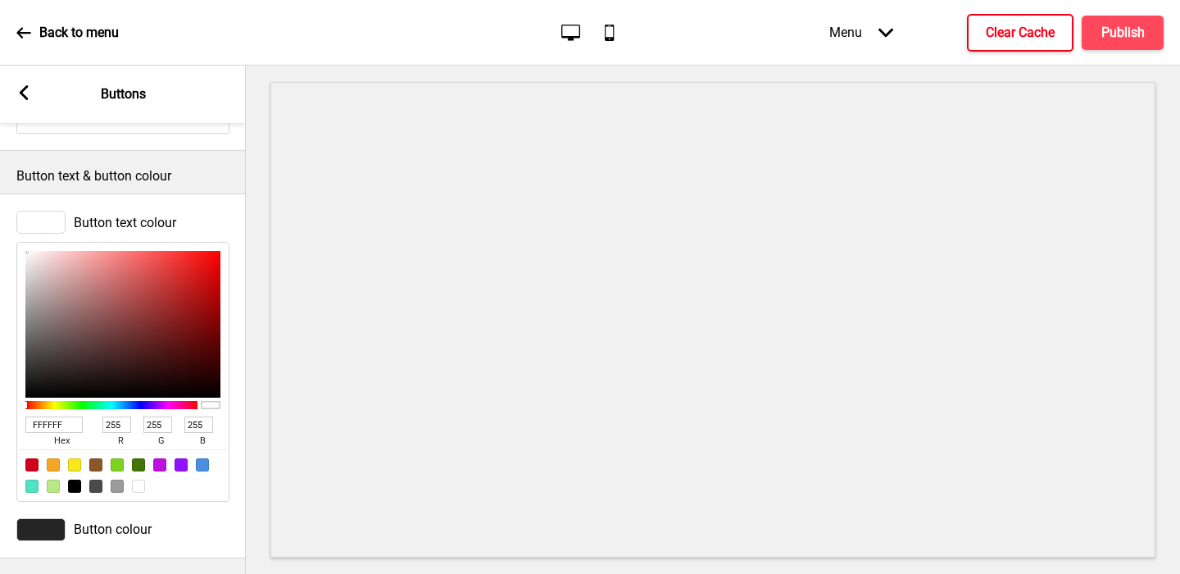
type input "131"
type input "42"
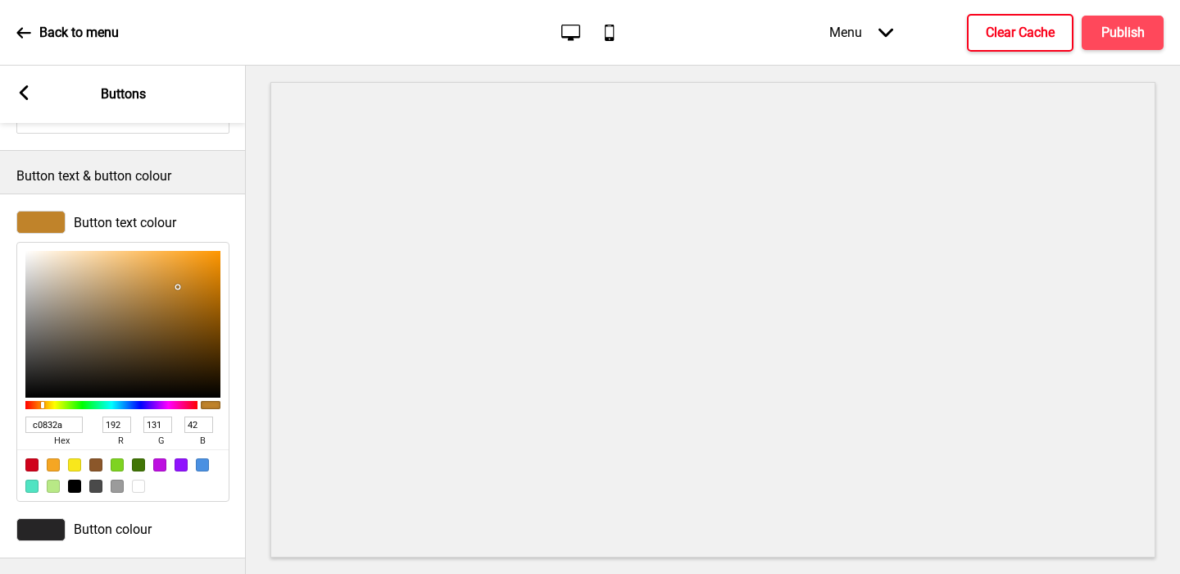
type input "C0832A"
click at [38, 522] on div at bounding box center [40, 529] width 49 height 23
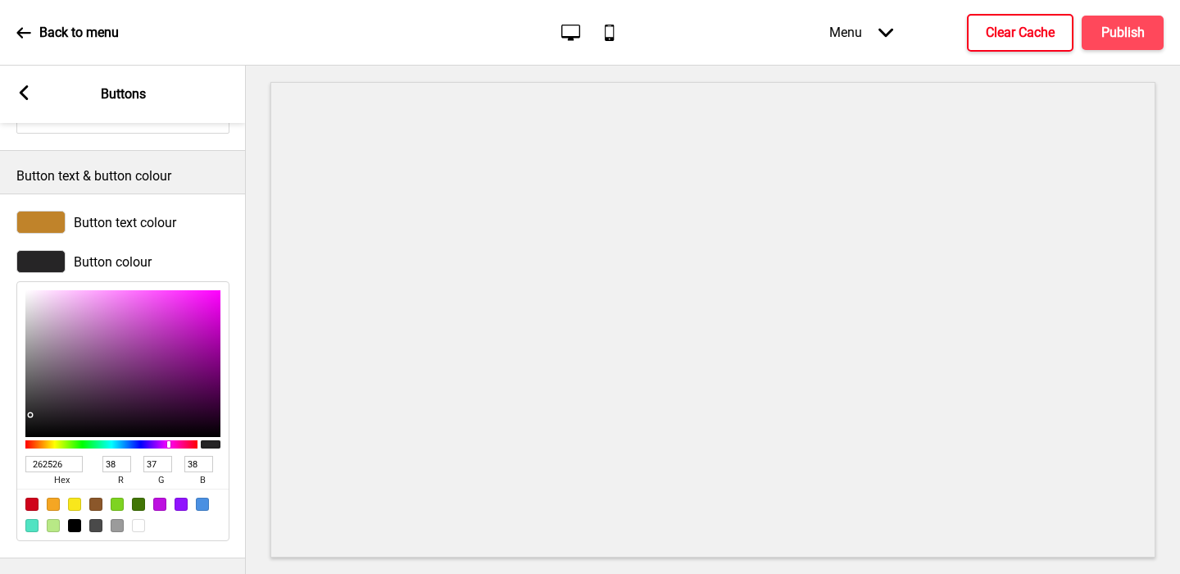
click at [75, 520] on div at bounding box center [74, 525] width 13 height 13
type input "000000"
type input "0"
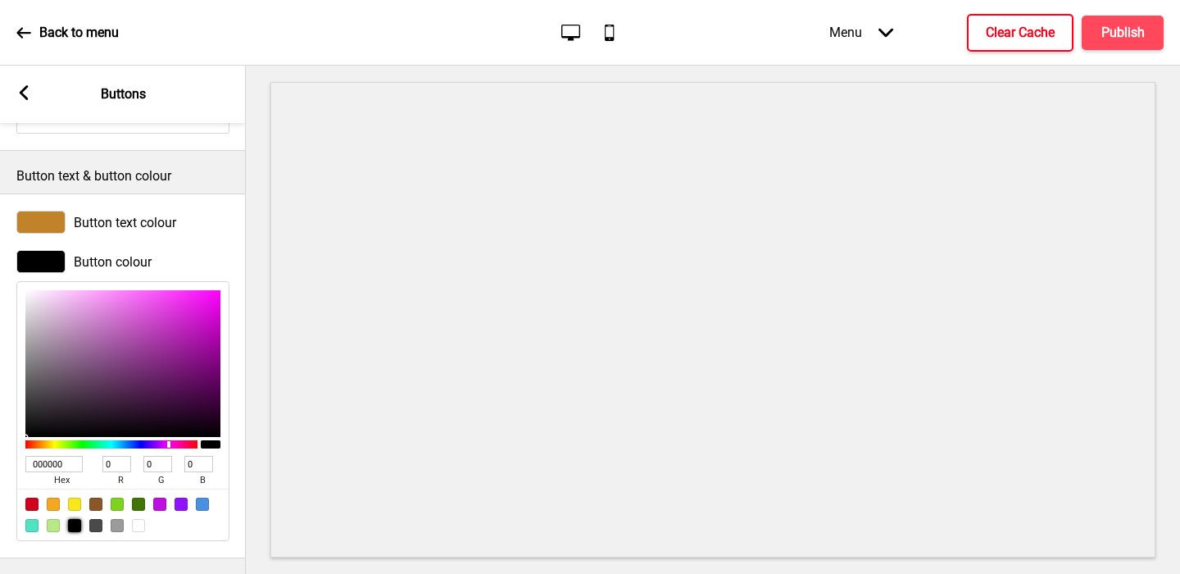
click at [29, 99] on rect at bounding box center [23, 92] width 15 height 15
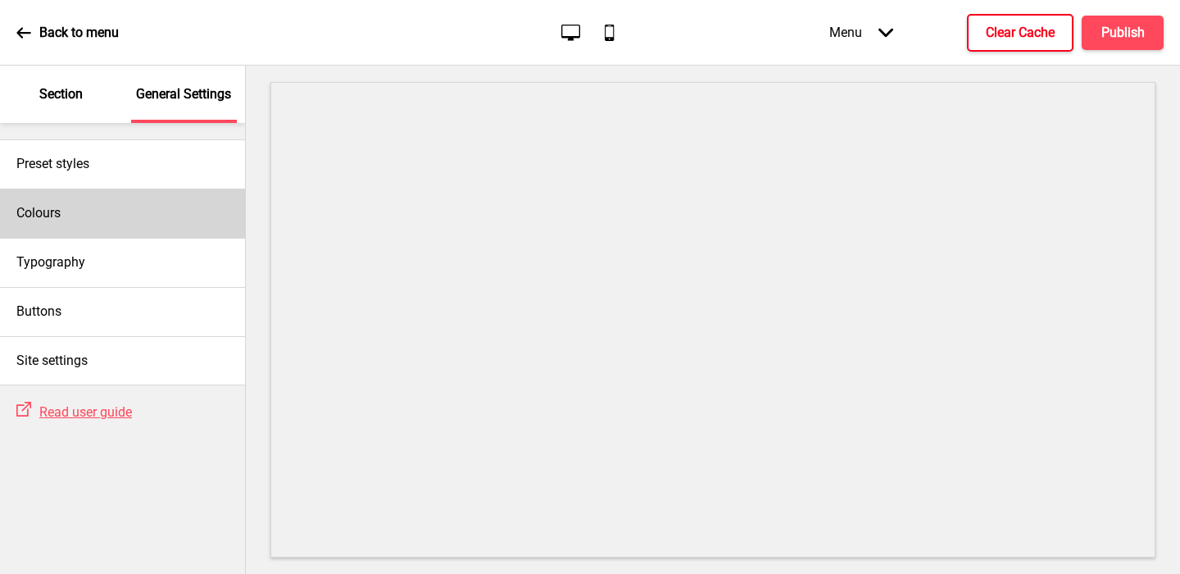
click at [66, 220] on div "Colours" at bounding box center [122, 212] width 245 height 49
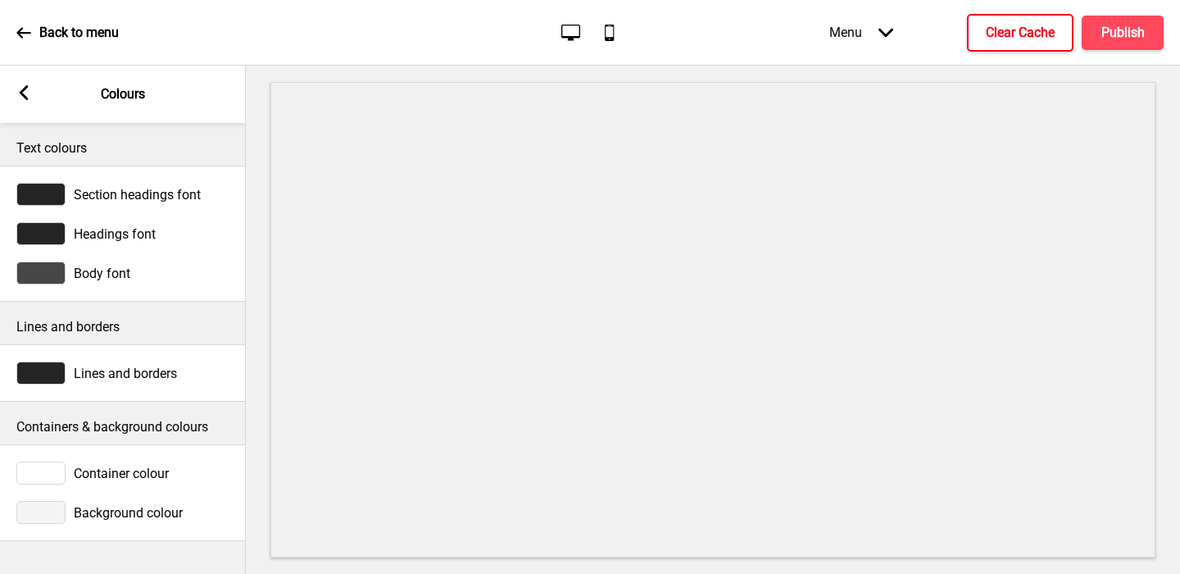
click at [43, 474] on div at bounding box center [40, 472] width 49 height 23
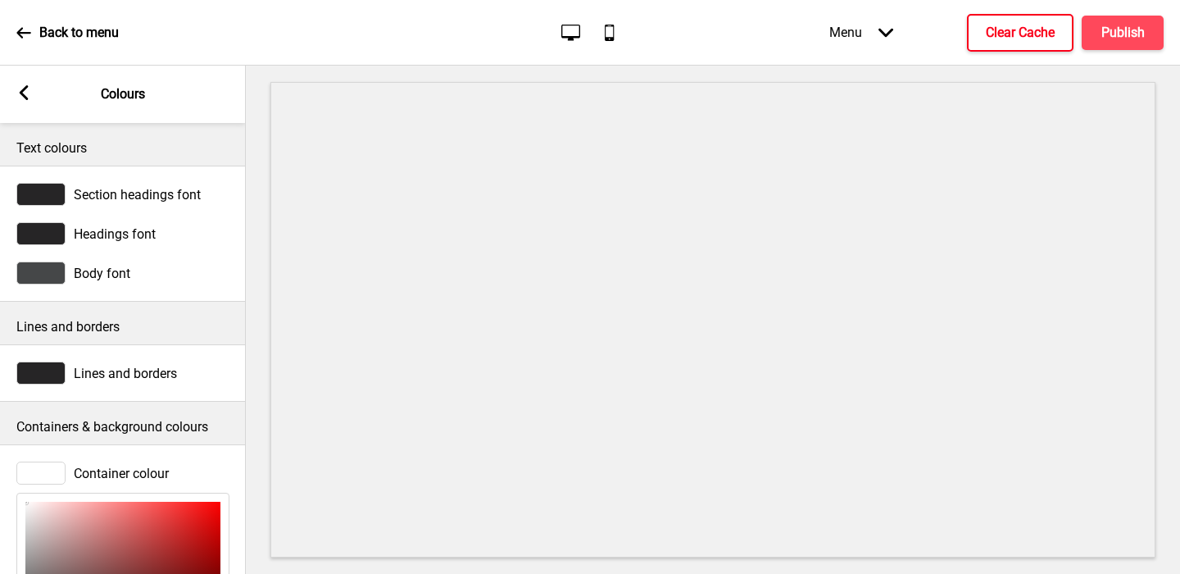
scroll to position [251, 0]
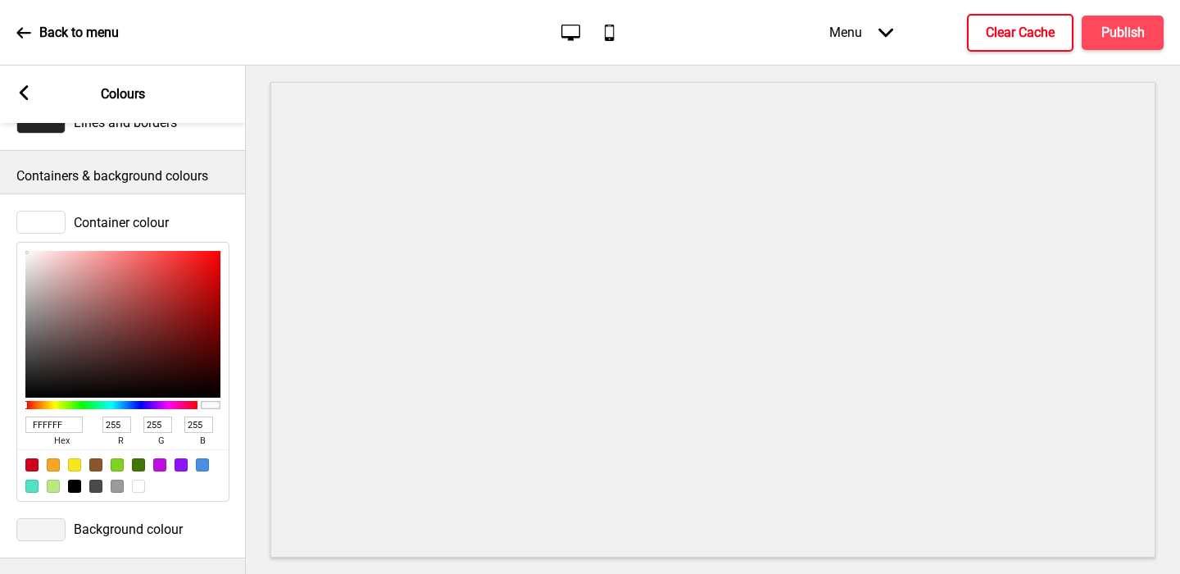
click at [57, 427] on input "FFFFFF" at bounding box center [53, 424] width 57 height 16
paste input "c0832a"
type input "c0832a"
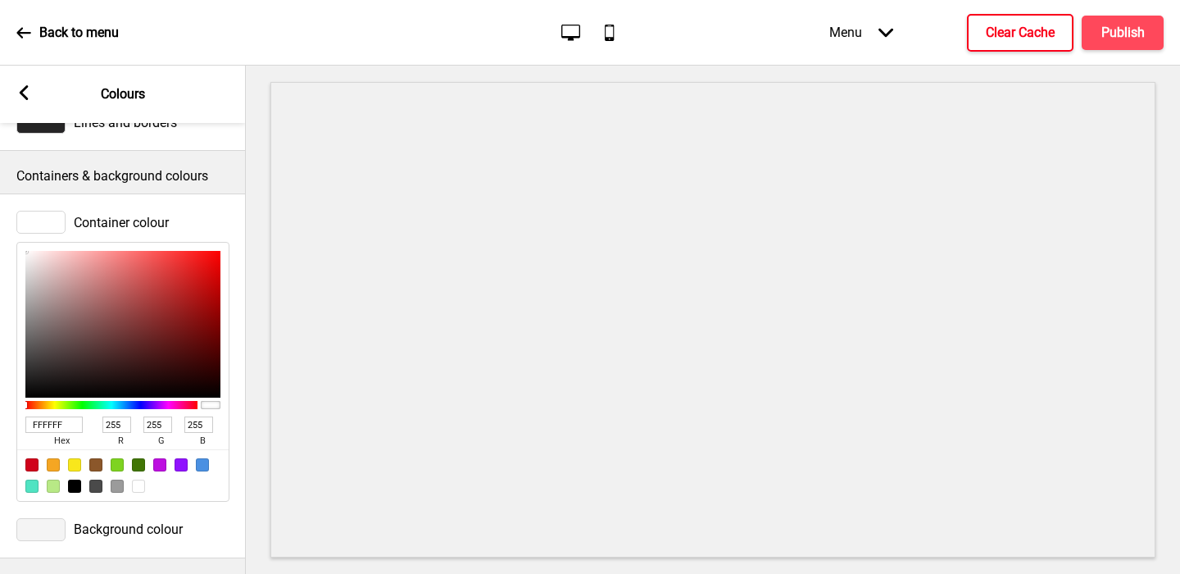
type input "192"
type input "131"
type input "42"
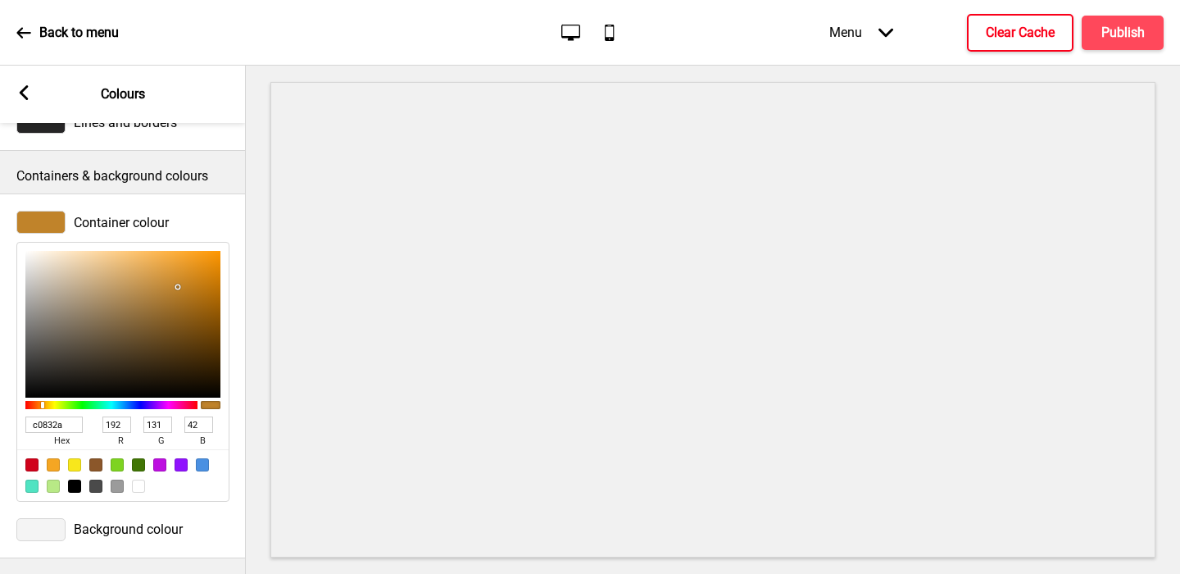
type input "F6F0E7"
type input "246"
type input "240"
type input "231"
click at [37, 256] on div at bounding box center [122, 324] width 195 height 147
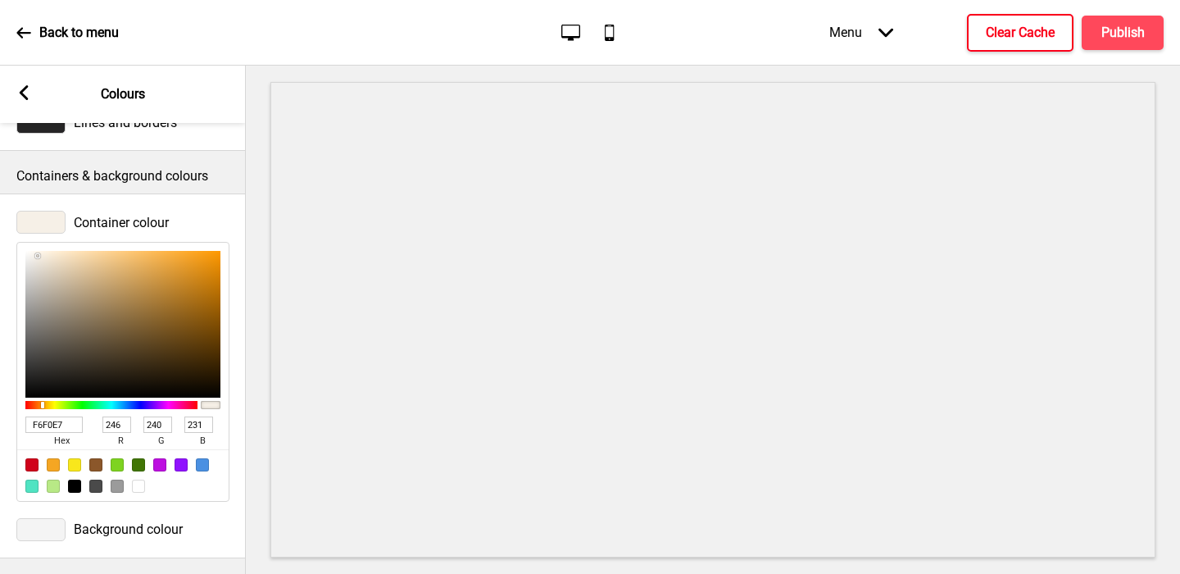
click at [26, 92] on rect at bounding box center [23, 92] width 15 height 15
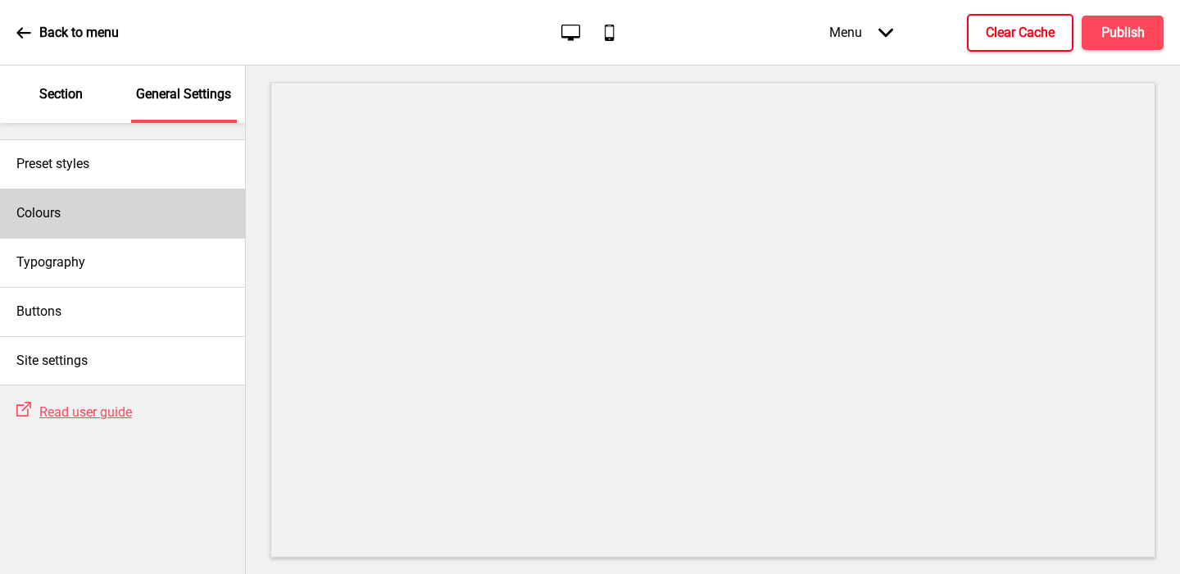
click at [74, 217] on div "Colours" at bounding box center [122, 212] width 245 height 49
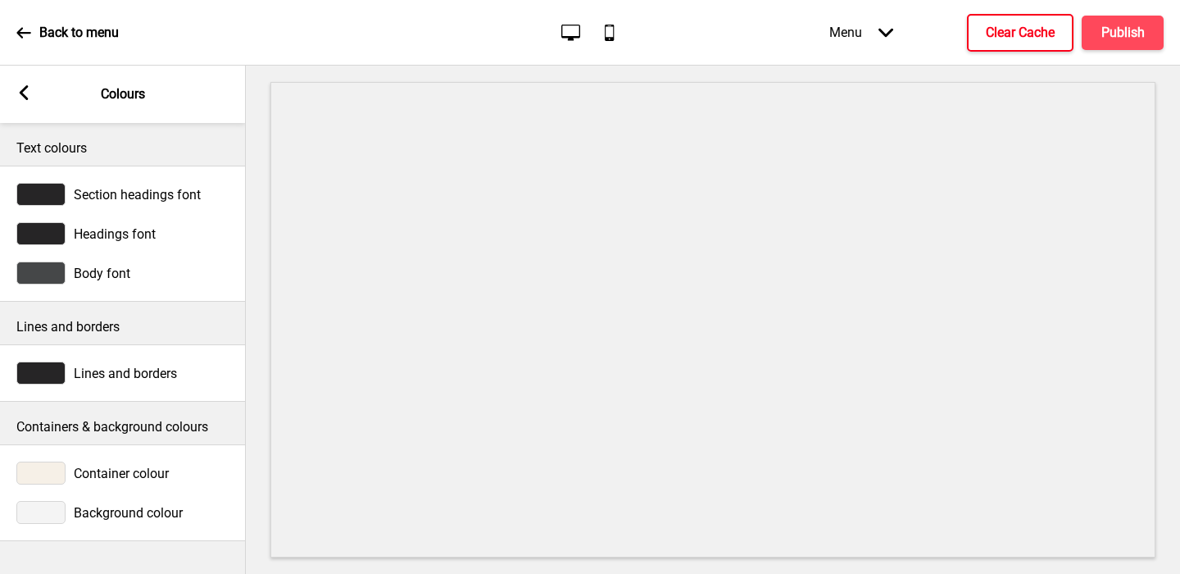
click at [48, 513] on div at bounding box center [40, 512] width 49 height 23
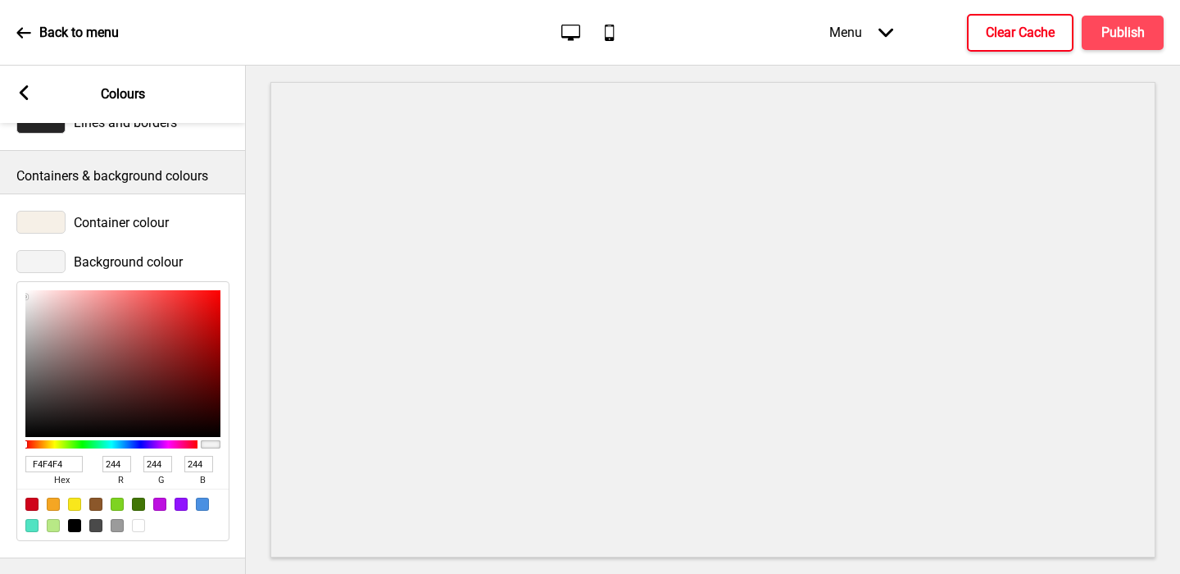
click at [46, 459] on input "F4F4F4" at bounding box center [53, 464] width 57 height 16
paste input "c0832a"
type input "c0832a"
type input "192"
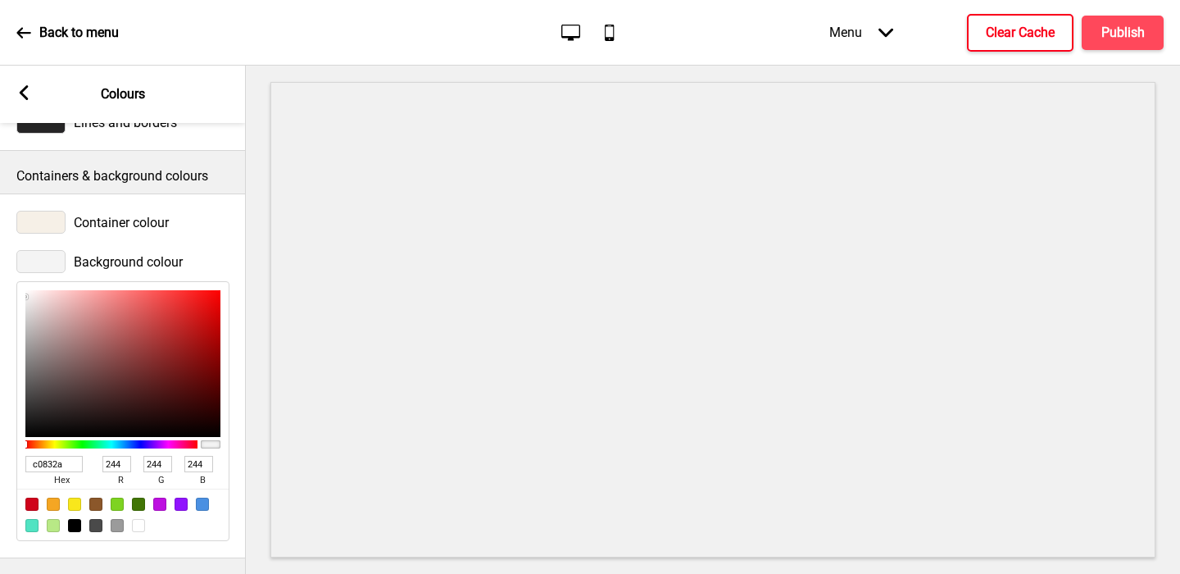
type input "131"
type input "42"
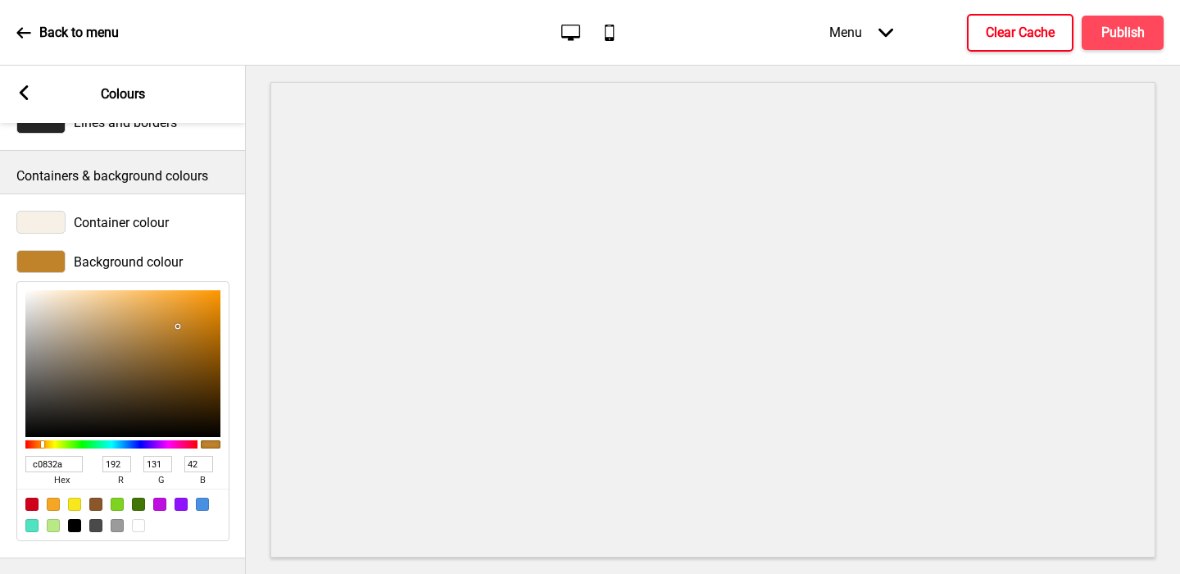
type input "C0832A"
click at [46, 221] on div at bounding box center [40, 222] width 49 height 23
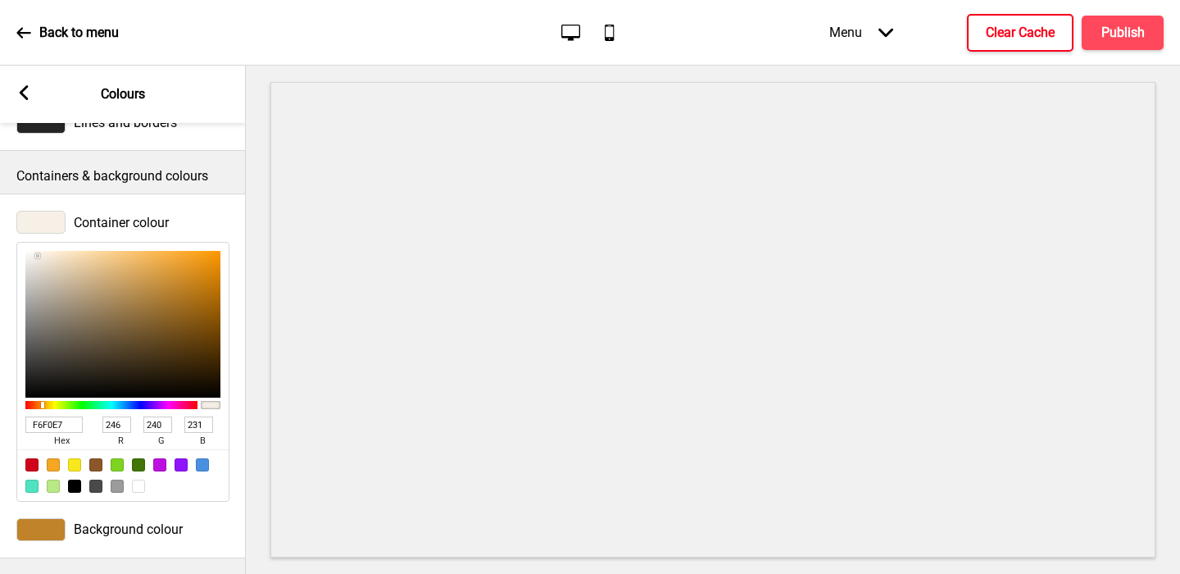
click at [53, 421] on input "F6F0E7" at bounding box center [53, 424] width 57 height 16
paste input "c0832a"
type input "c0832a"
type input "192"
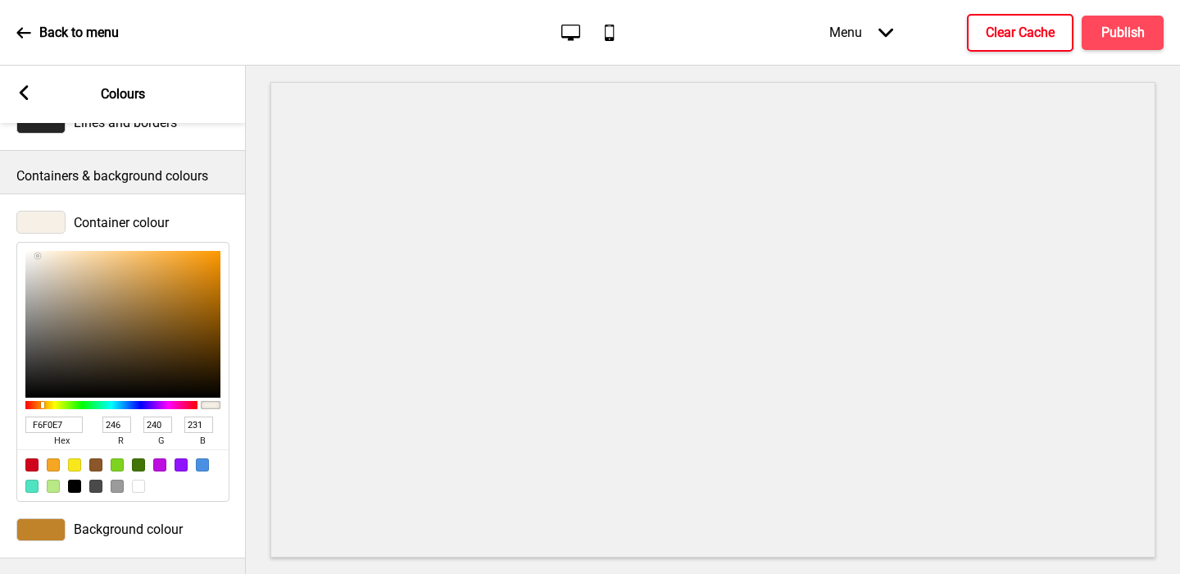
type input "131"
type input "42"
type input "F9E0BB"
type input "249"
type input "224"
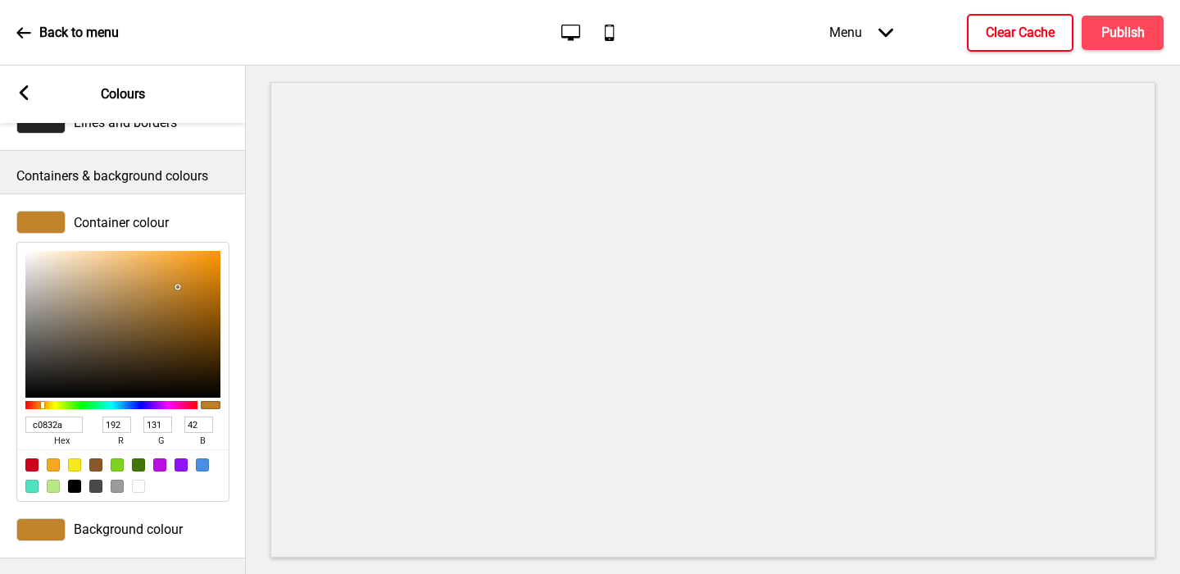
type input "187"
click at [74, 254] on div at bounding box center [122, 324] width 195 height 147
click at [71, 416] on div "F9E0BB hex" at bounding box center [61, 433] width 72 height 34
click at [68, 421] on input "F9E0BB" at bounding box center [53, 424] width 57 height 16
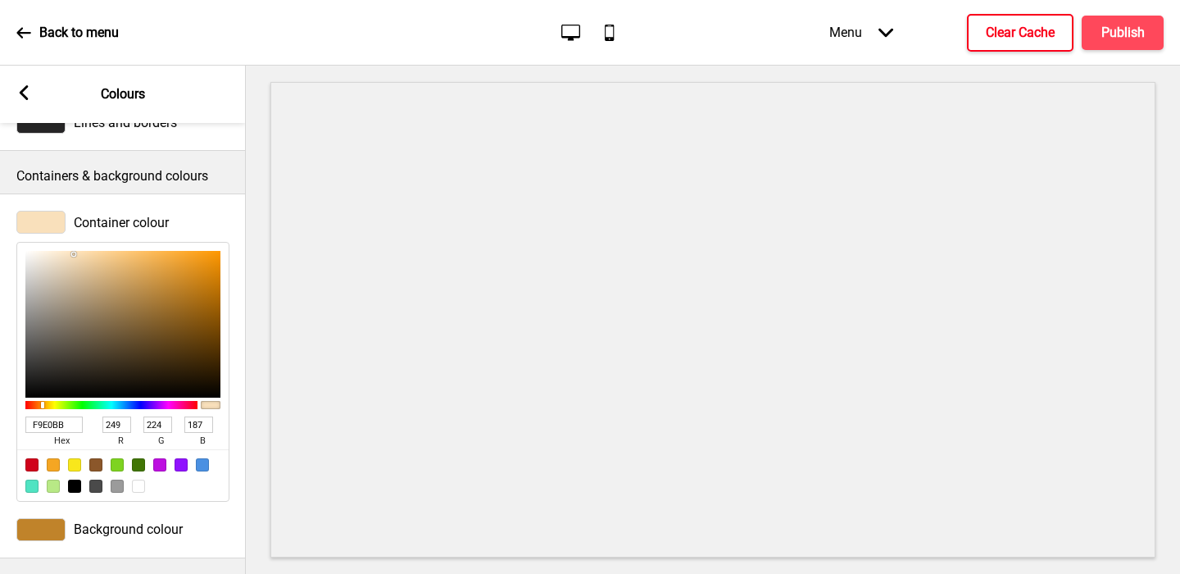
click at [68, 421] on input "F9E0BB" at bounding box center [53, 424] width 57 height 16
paste input "c0832a"
type input "c0832a"
type input "192"
type input "131"
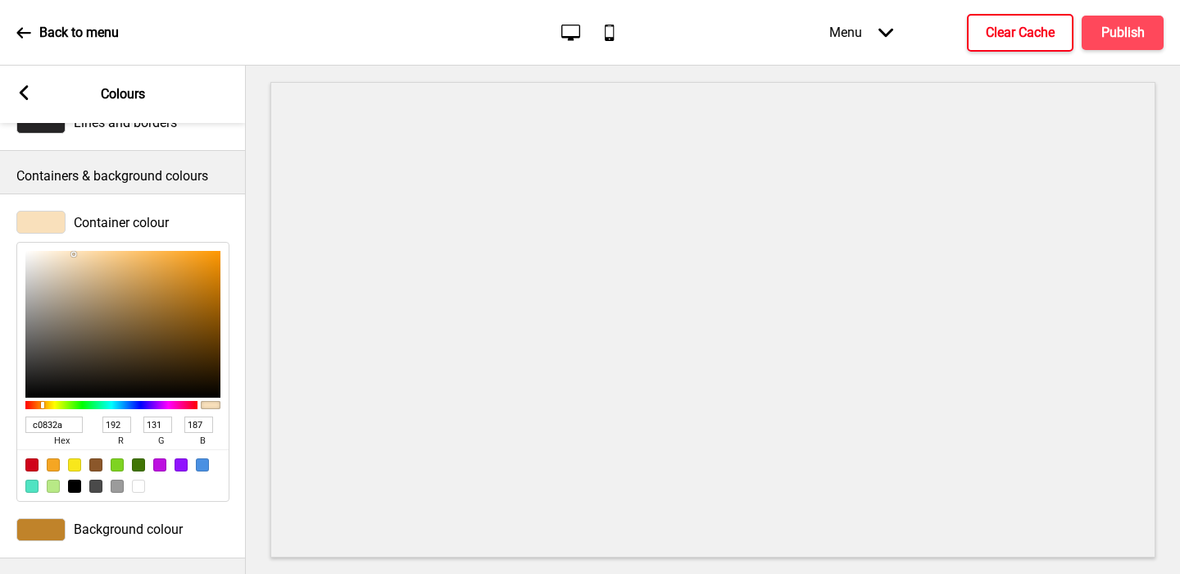
type input "42"
type input "FDE2BA"
type input "253"
type input "226"
type input "186"
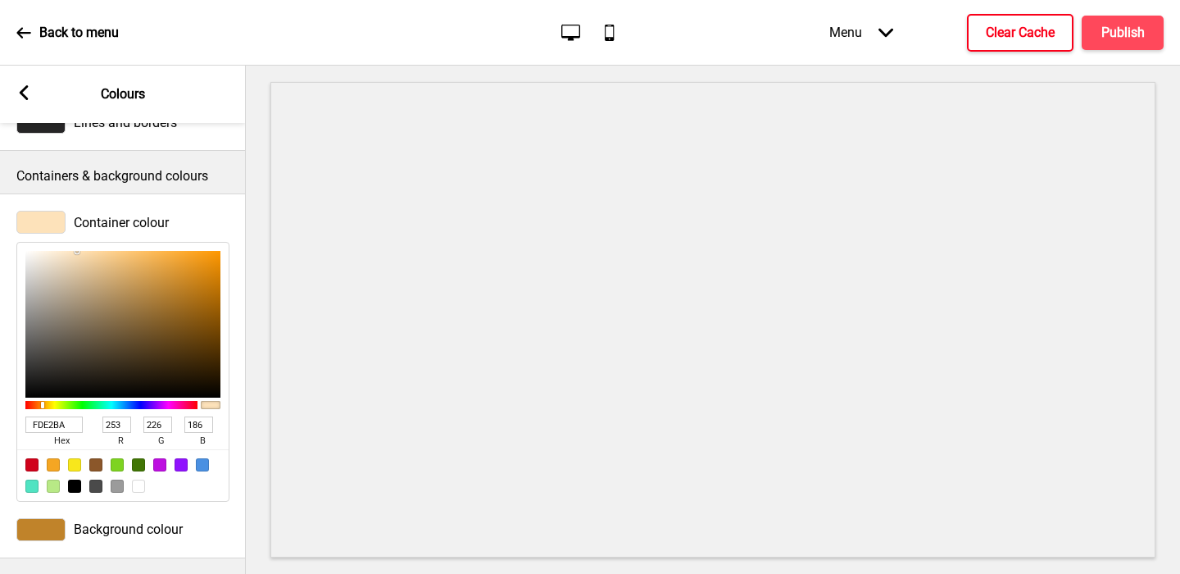
click at [77, 252] on div at bounding box center [122, 324] width 195 height 147
click at [48, 429] on input "FDE2BA" at bounding box center [53, 424] width 57 height 16
paste input "c0832a"
type input "c0832a"
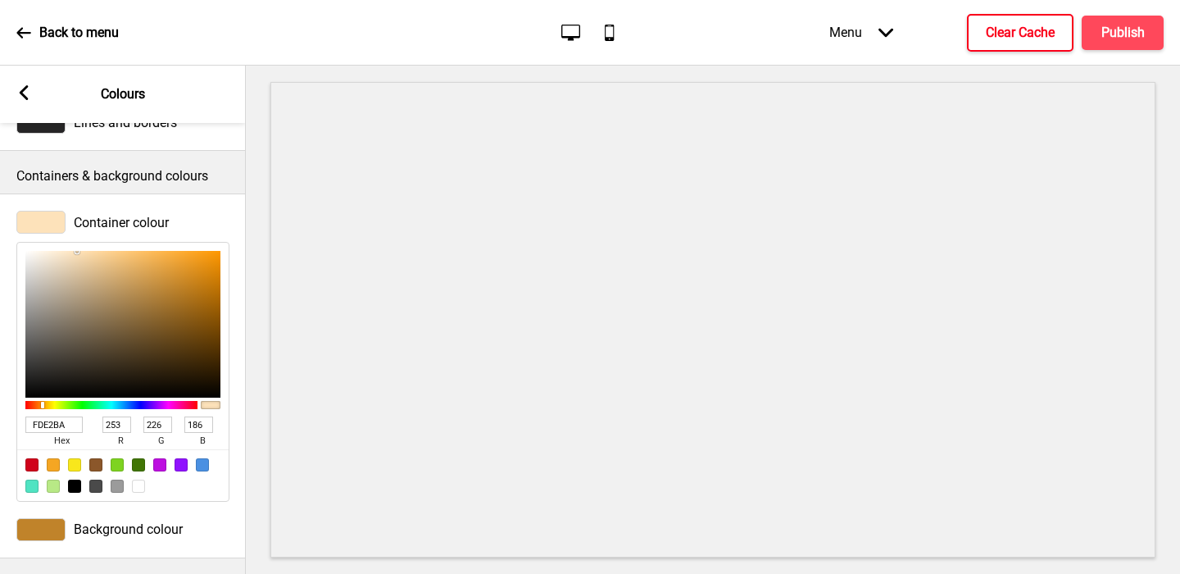
type input "192"
type input "131"
type input "42"
type input "F9E5C7"
type input "249"
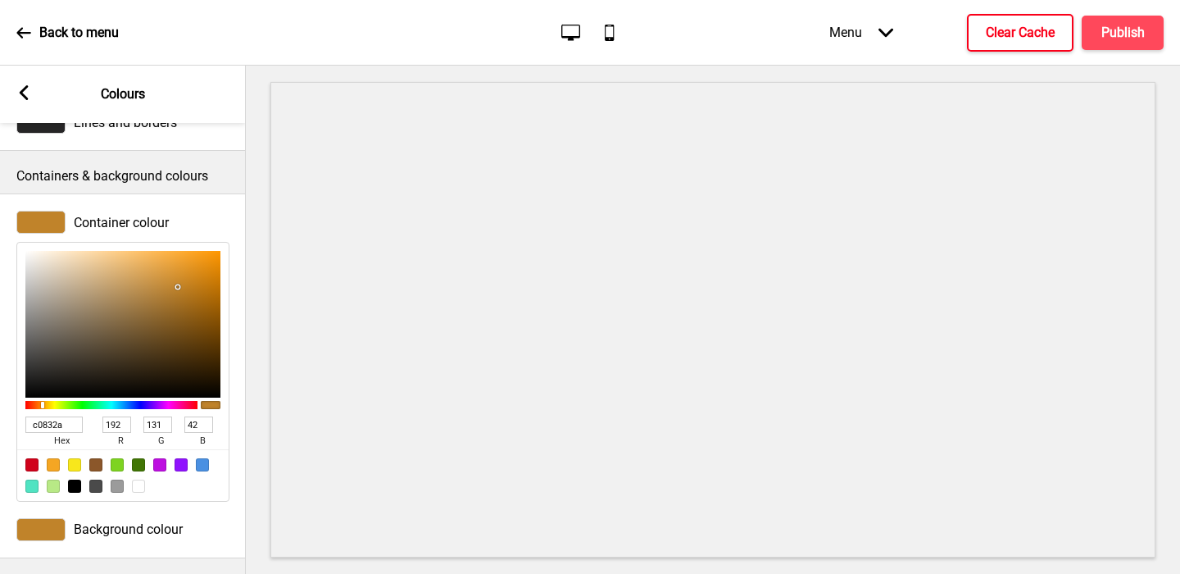
type input "229"
type input "199"
click at [64, 254] on div at bounding box center [122, 324] width 195 height 147
click at [42, 530] on div at bounding box center [40, 529] width 49 height 23
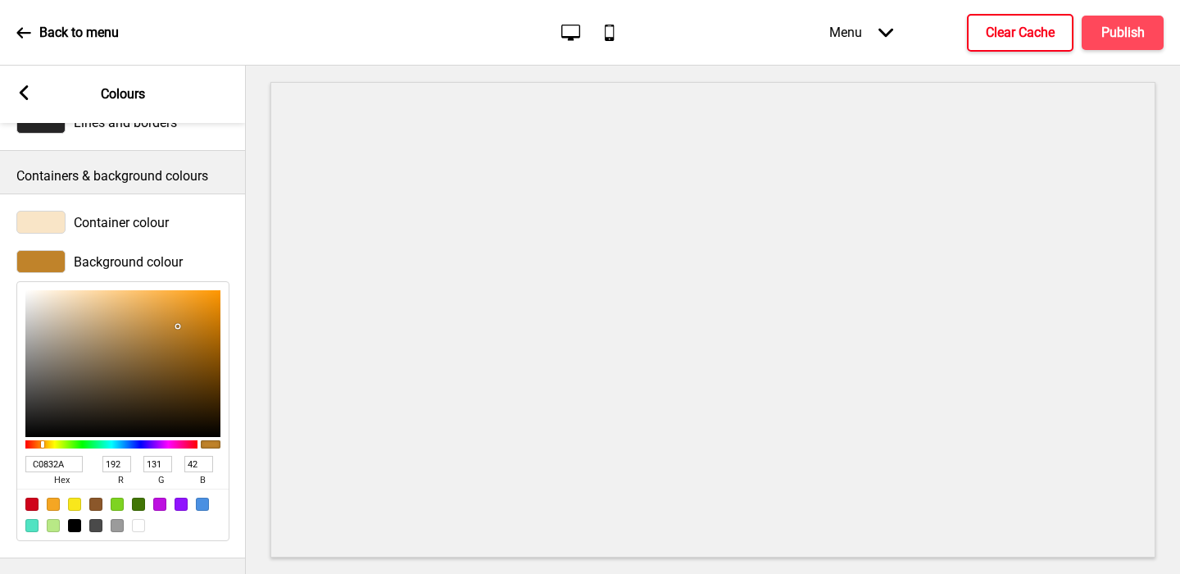
type input "F7E9D5"
type input "247"
type input "233"
type input "213"
click at [52, 294] on div at bounding box center [122, 363] width 195 height 147
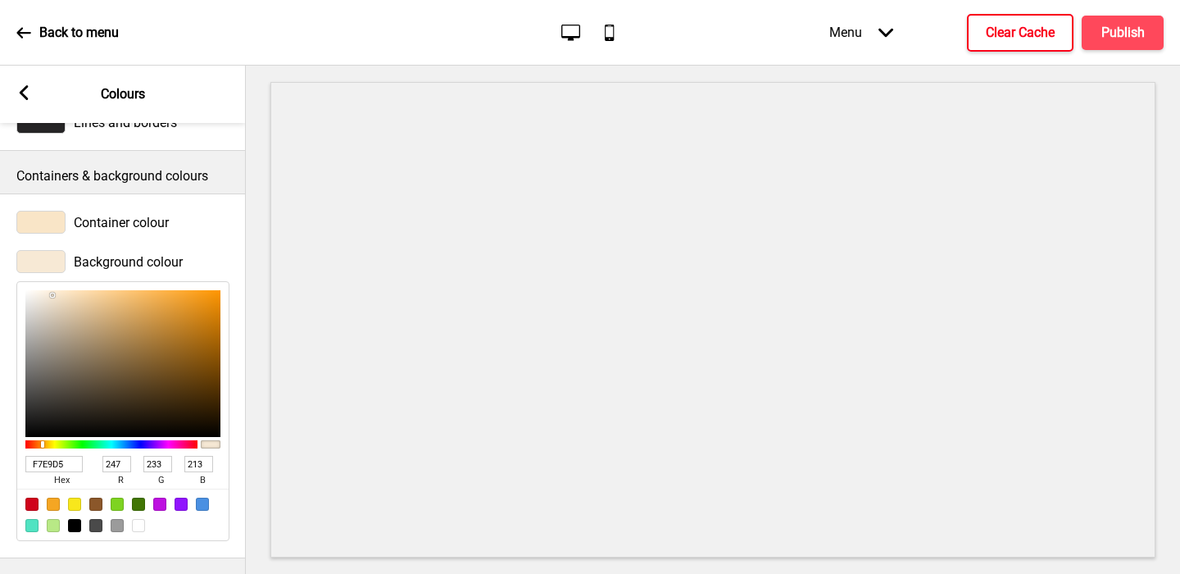
click at [35, 461] on input "F7E9D5" at bounding box center [53, 464] width 57 height 16
paste input "c0832a"
click at [60, 461] on input "c0832a7E9D5" at bounding box center [53, 464] width 57 height 16
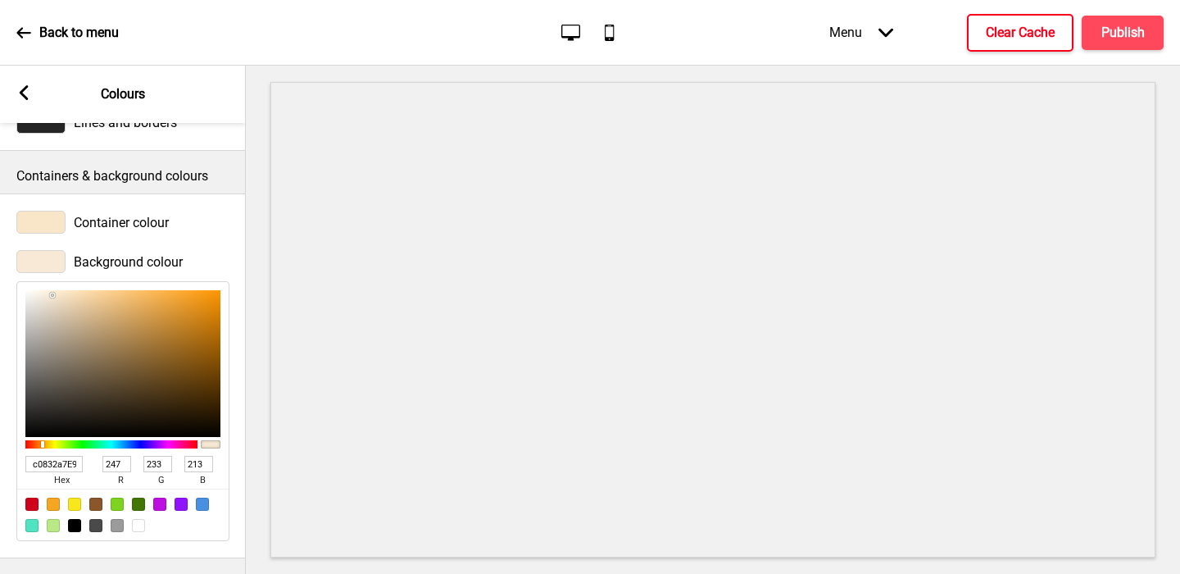
click at [60, 461] on input "c0832a7E9D5" at bounding box center [53, 464] width 57 height 16
paste input
type input "c0832a"
type input "192"
type input "131"
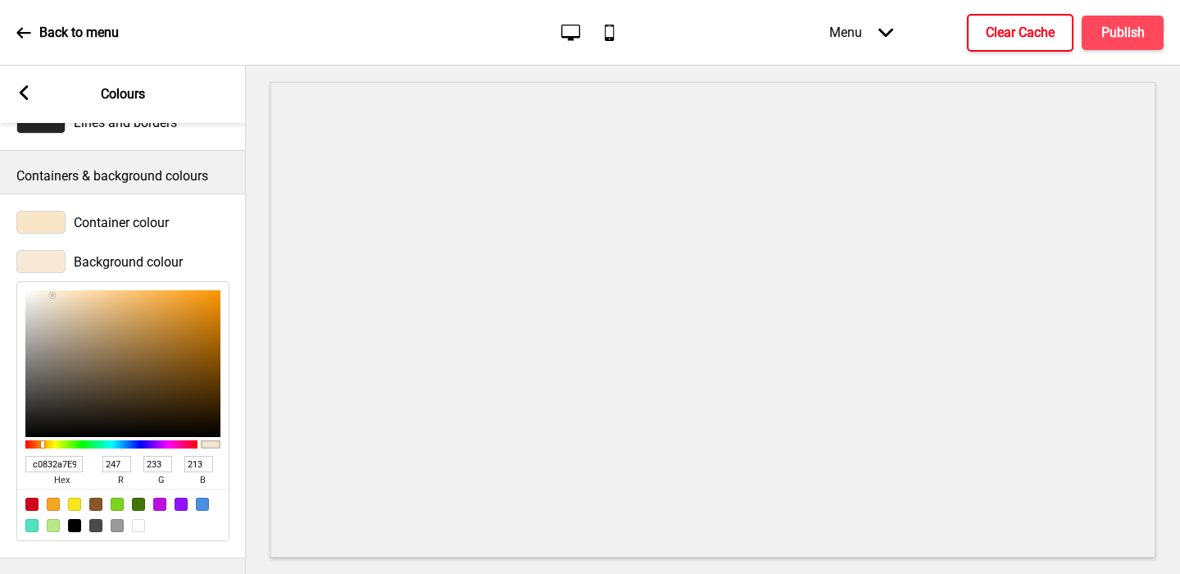
type input "42"
type input "FBEFDC"
type input "251"
type input "239"
type input "220"
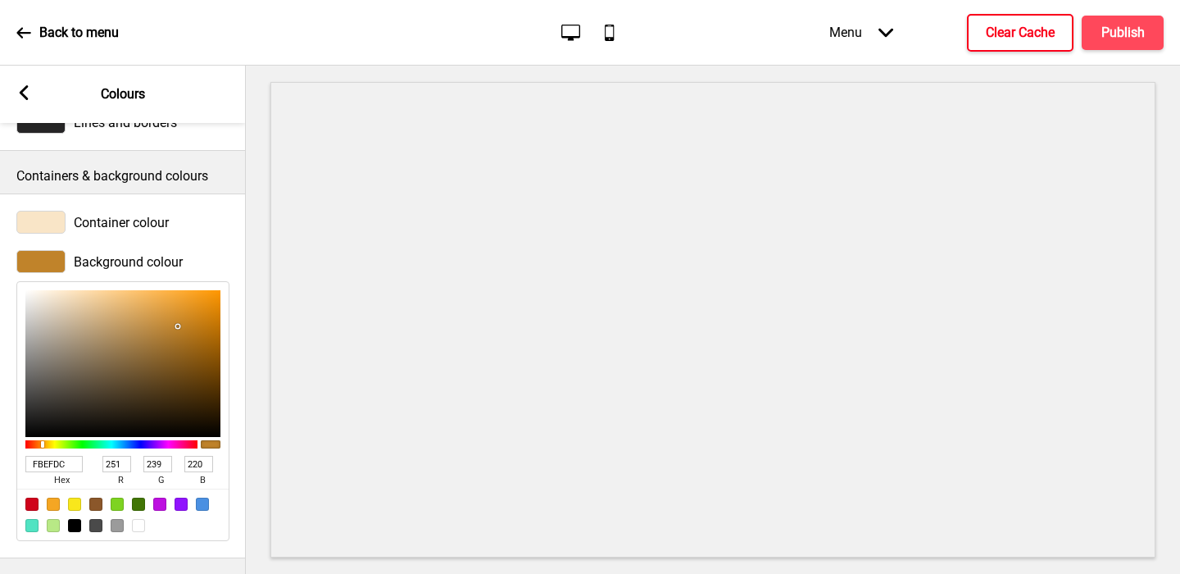
click at [50, 292] on div at bounding box center [122, 363] width 195 height 147
click at [1069, 28] on h4 "Publish" at bounding box center [1122, 33] width 43 height 18
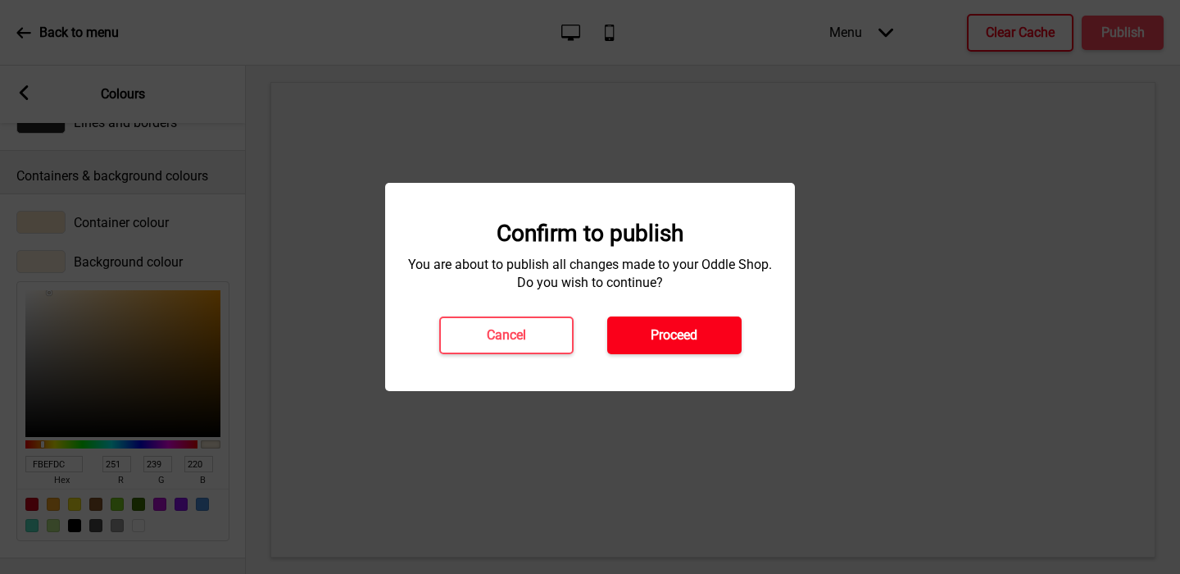
click at [688, 334] on h4 "Proceed" at bounding box center [674, 335] width 47 height 18
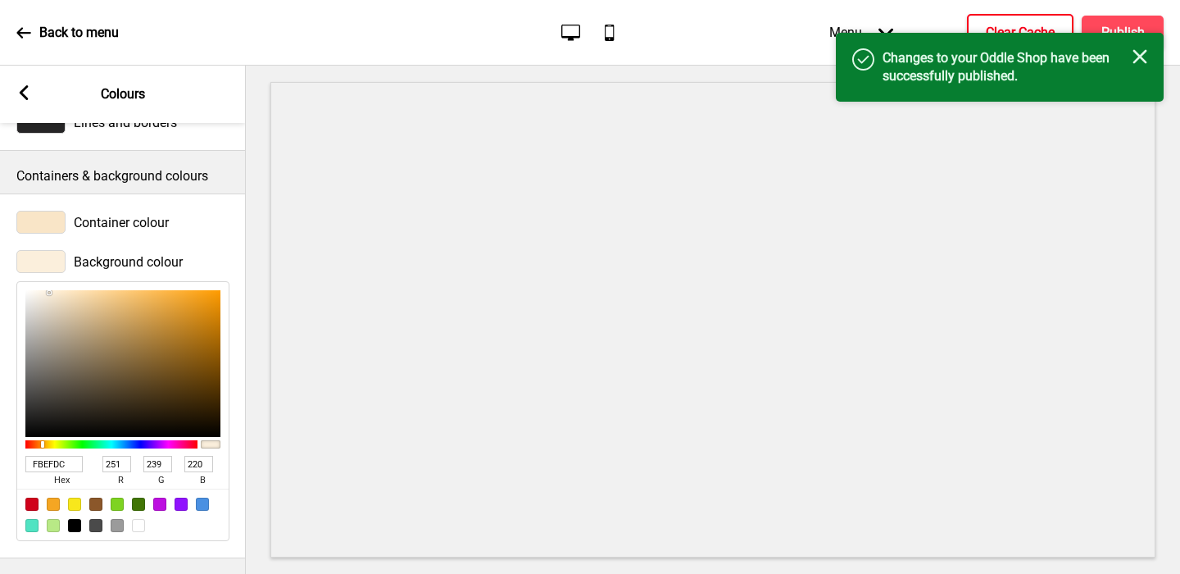
click at [1010, 15] on button "Clear Cache" at bounding box center [1020, 33] width 107 height 38
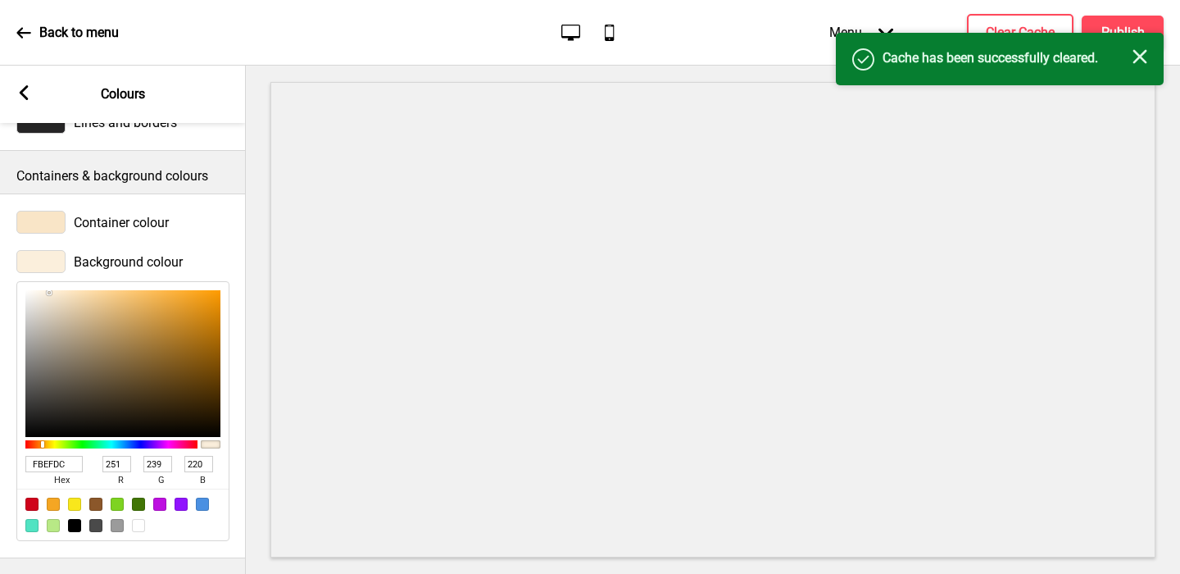
click at [14, 85] on div "Arrow left Colours" at bounding box center [123, 94] width 246 height 57
click at [21, 94] on icon at bounding box center [24, 92] width 9 height 15
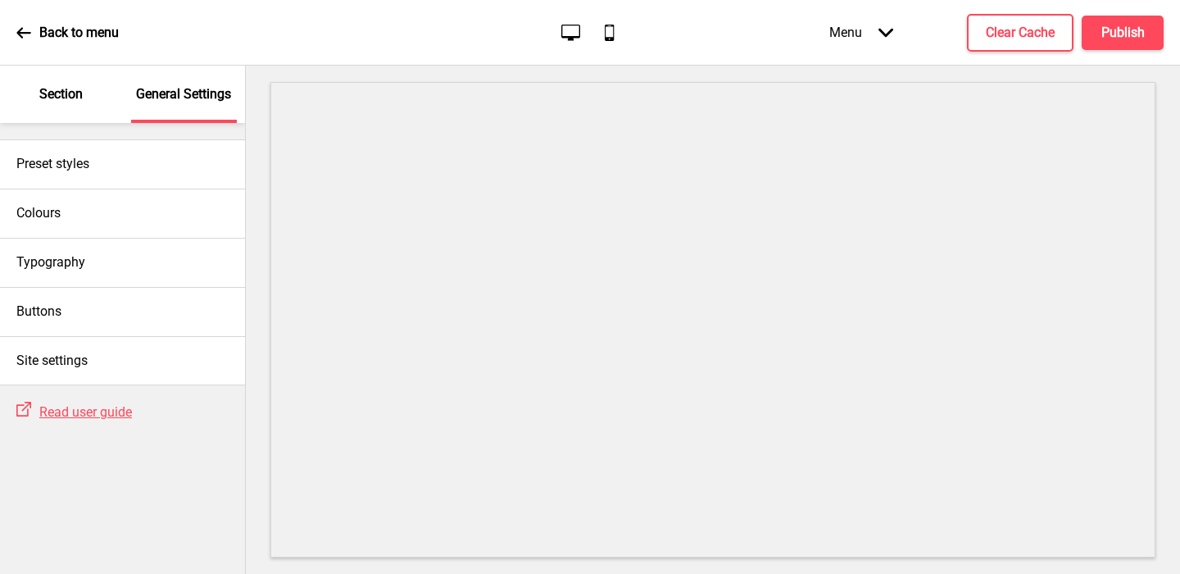
click at [66, 89] on p "Section" at bounding box center [60, 94] width 43 height 18
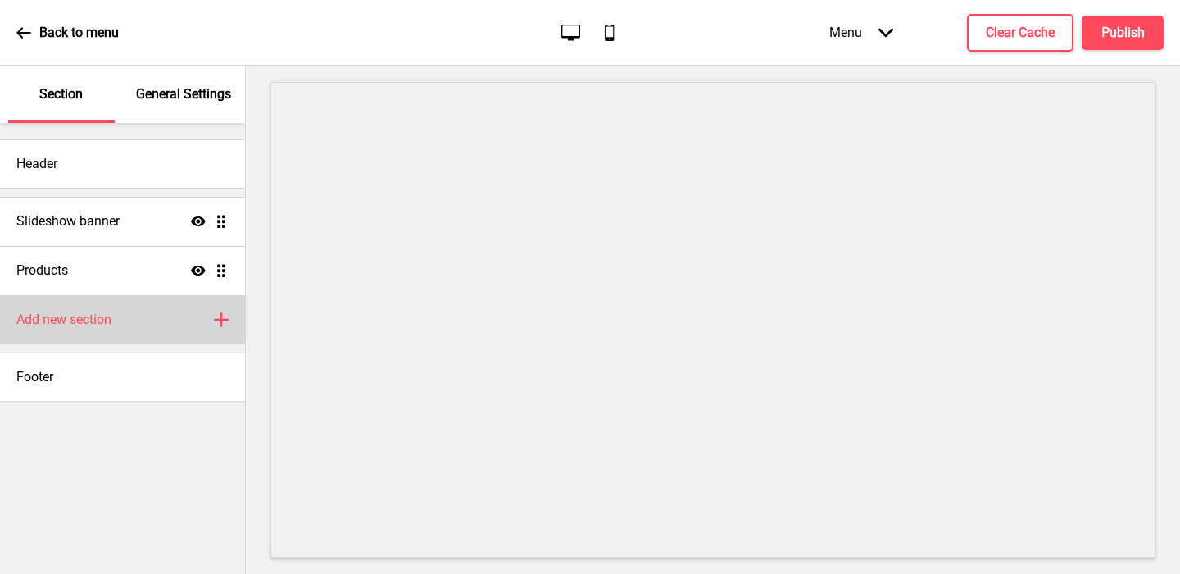
click at [125, 311] on div "Add new section Plus" at bounding box center [122, 319] width 245 height 49
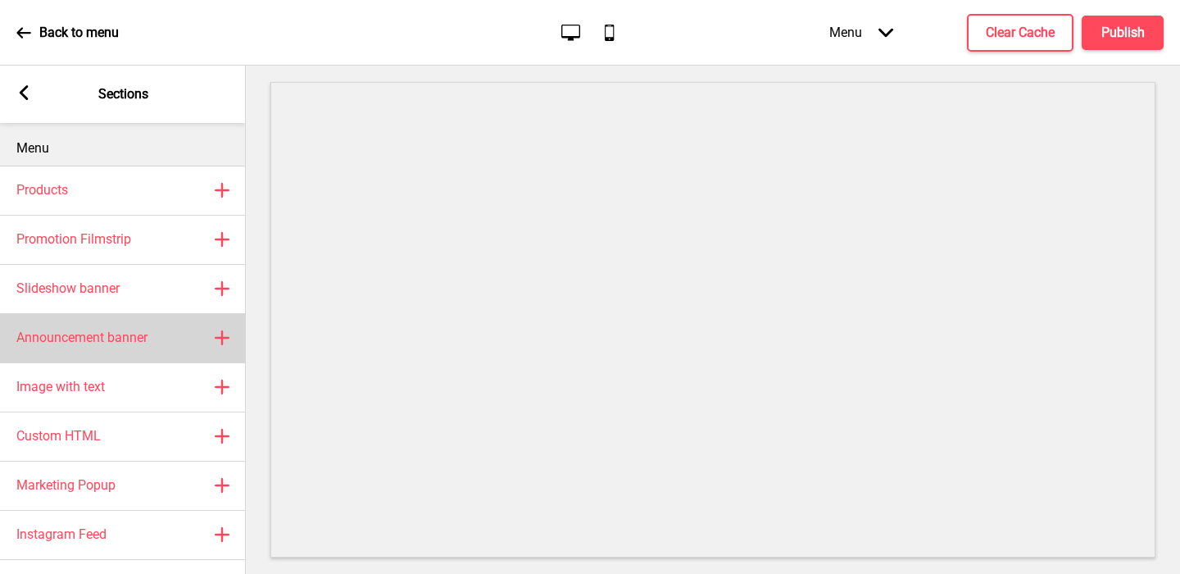
click at [125, 340] on h4 "Announcement banner" at bounding box center [81, 338] width 131 height 18
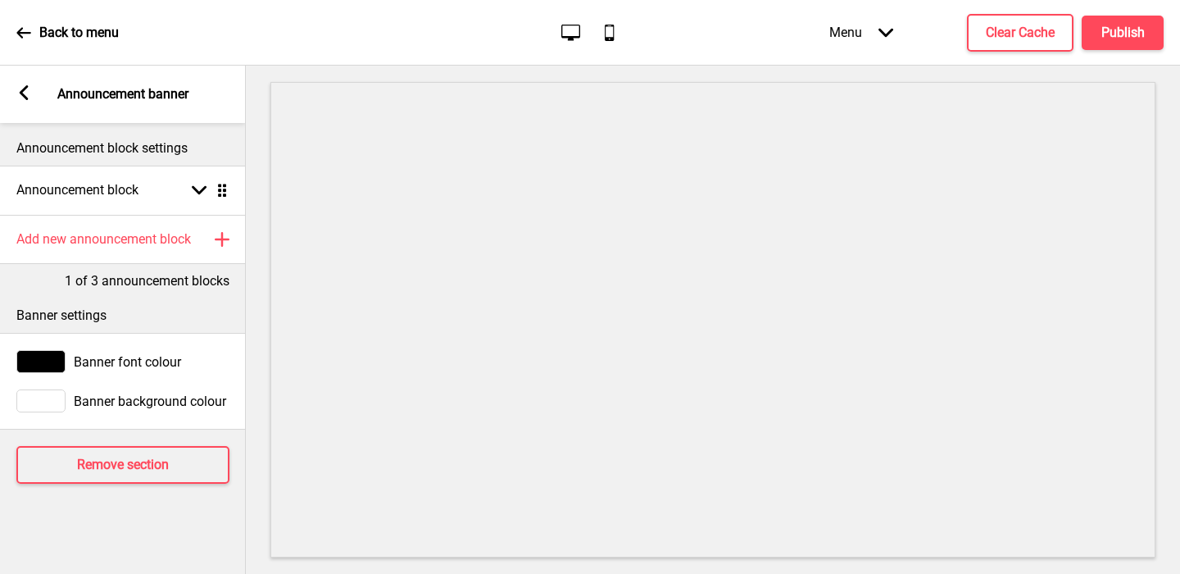
click at [53, 402] on div at bounding box center [40, 400] width 49 height 23
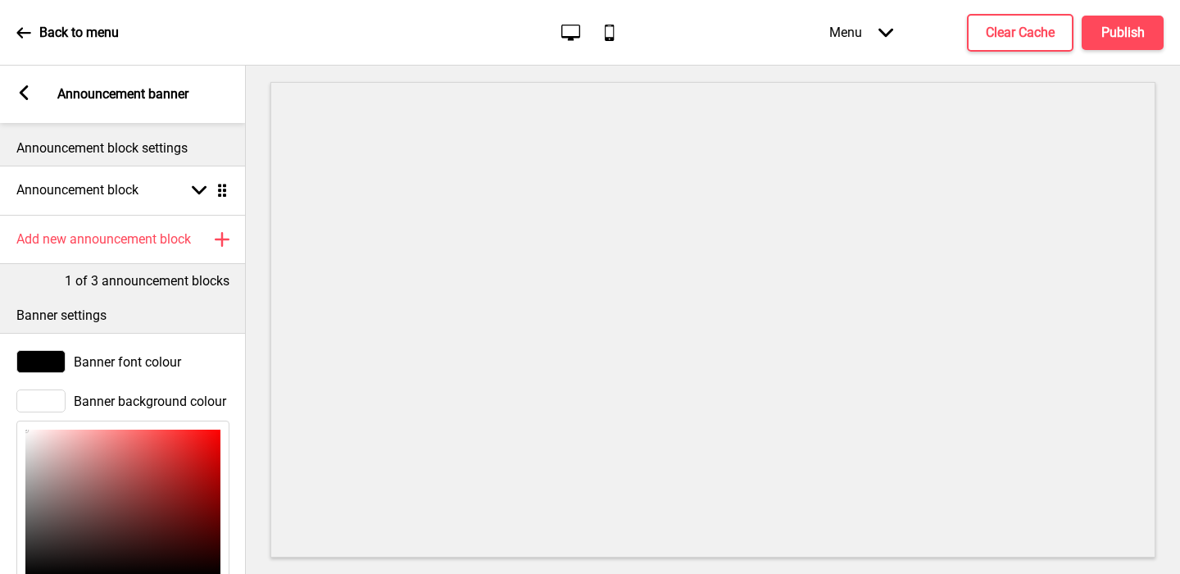
scroll to position [210, 0]
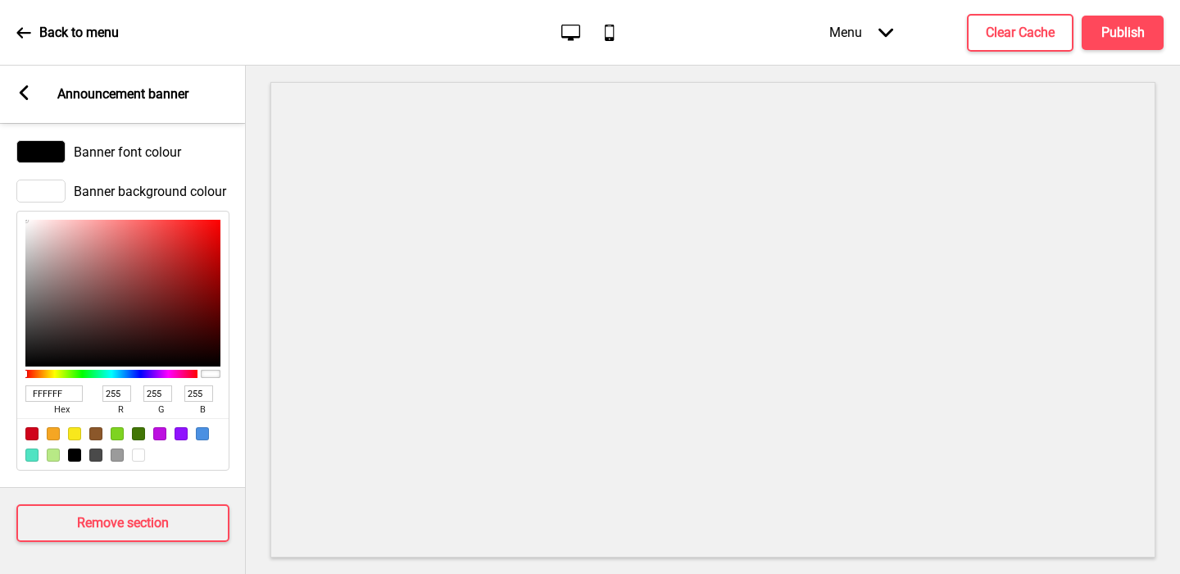
click at [57, 406] on span "hex" at bounding box center [61, 410] width 72 height 16
click at [57, 402] on span "hex" at bounding box center [61, 410] width 72 height 16
click at [52, 397] on input "FFFFFF" at bounding box center [53, 393] width 57 height 16
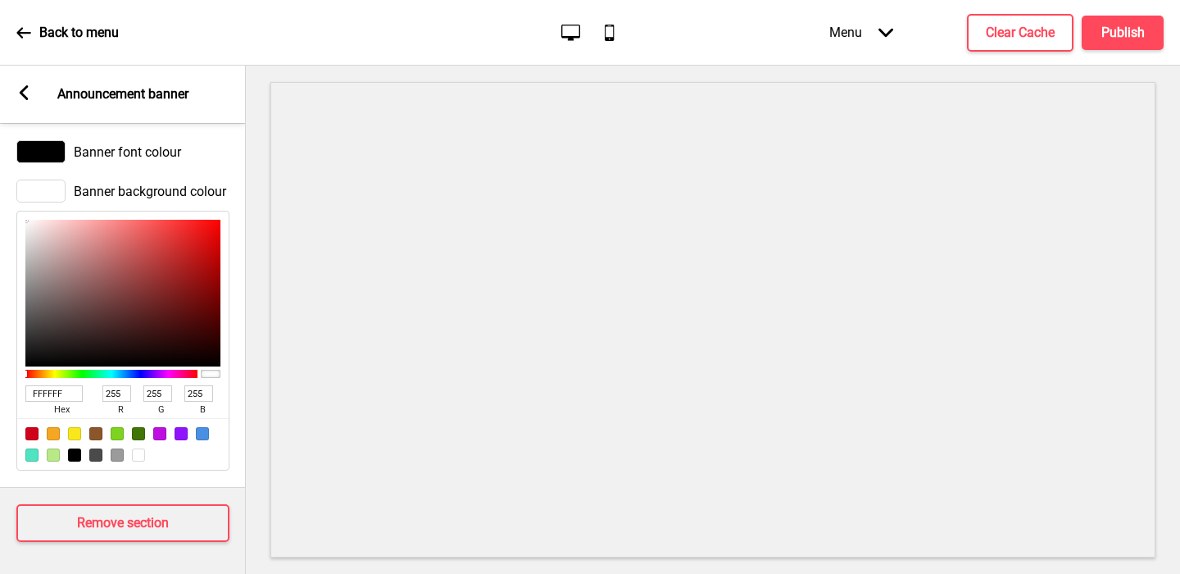
paste input "c0832a"
type input "c0832a"
type input "192"
type input "131"
type input "42"
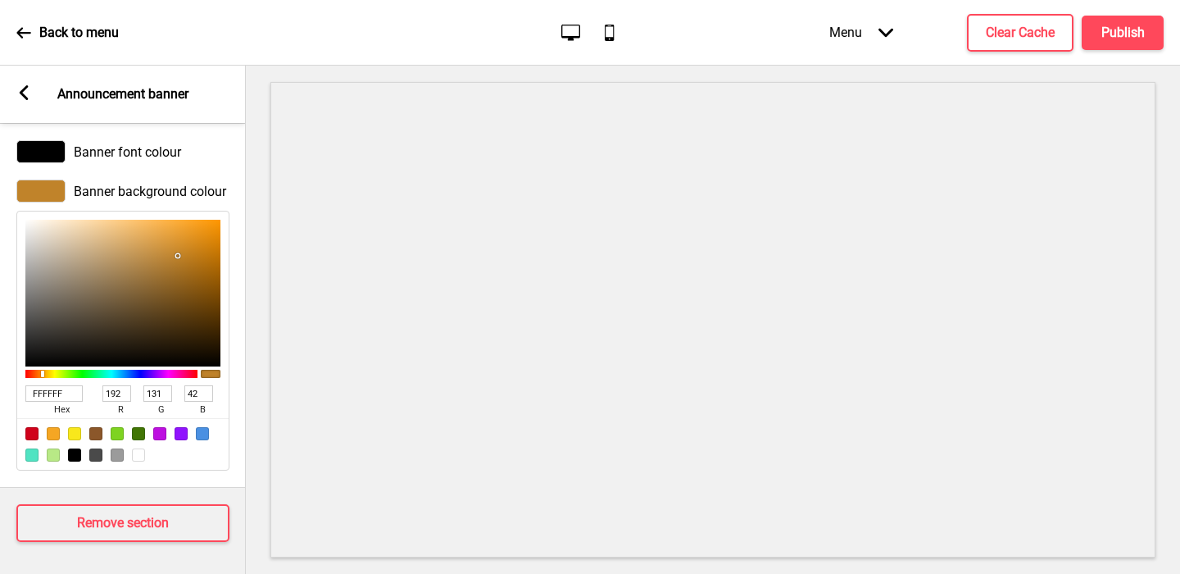
type input "C0832A"
click at [20, 98] on rect at bounding box center [23, 92] width 15 height 15
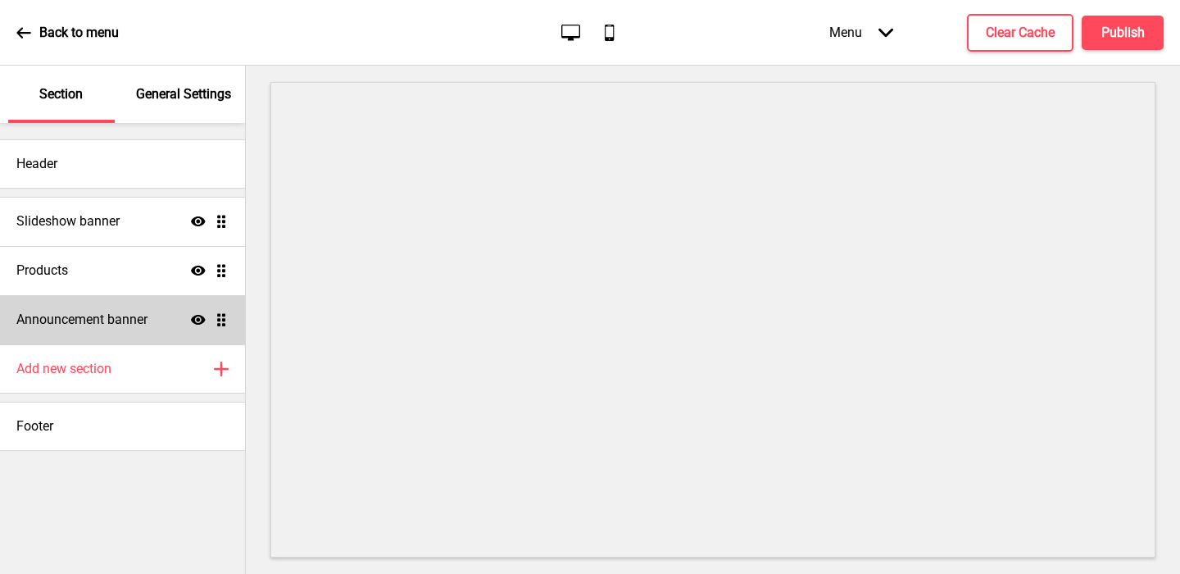
click at [116, 311] on h4 "Announcement banner" at bounding box center [81, 320] width 131 height 18
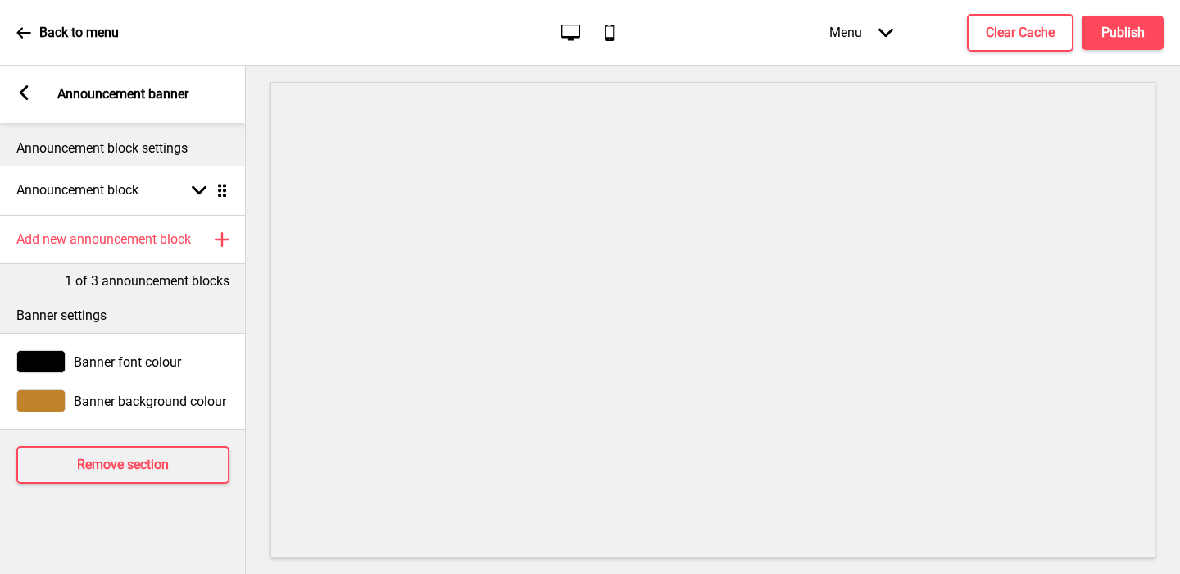
click at [46, 353] on div at bounding box center [40, 361] width 49 height 23
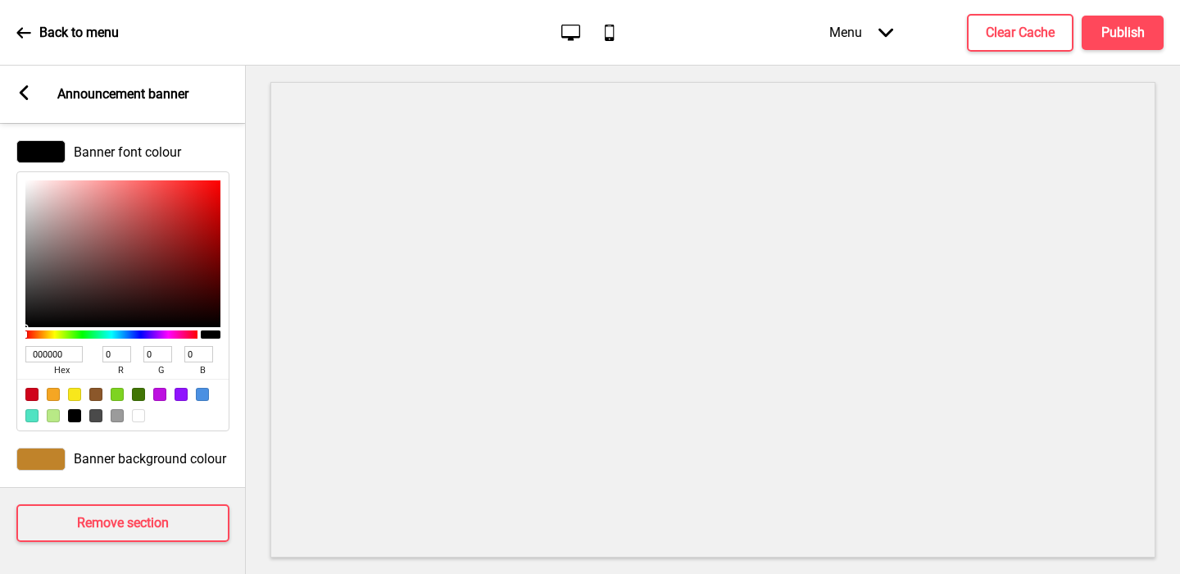
click at [48, 456] on div at bounding box center [40, 458] width 49 height 23
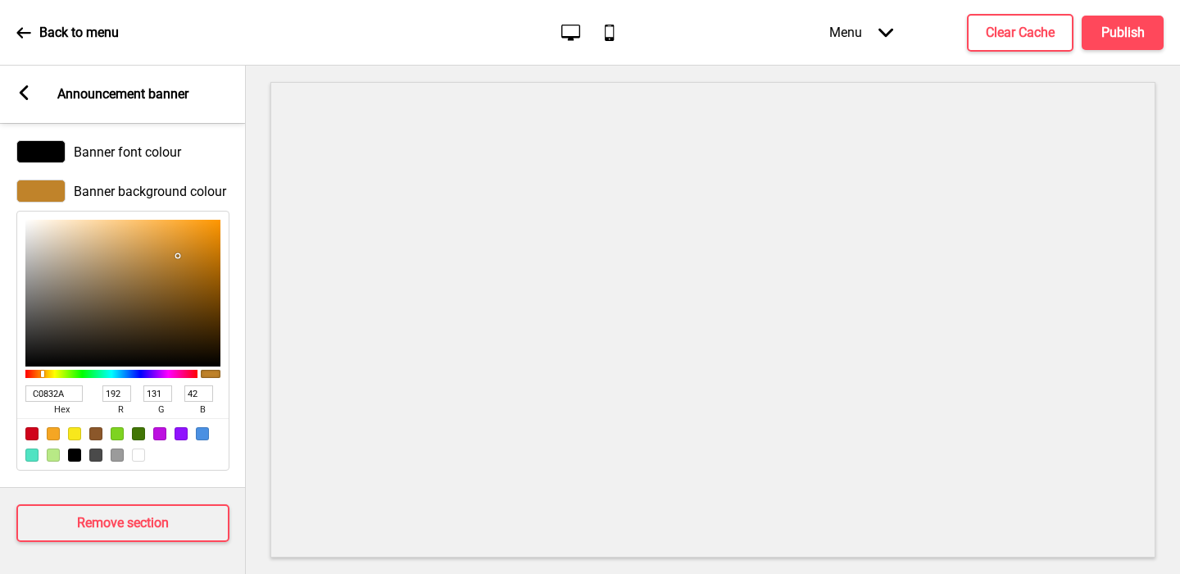
type input "F3D09D"
type input "243"
type input "208"
type input "157"
click at [94, 226] on div at bounding box center [122, 293] width 195 height 147
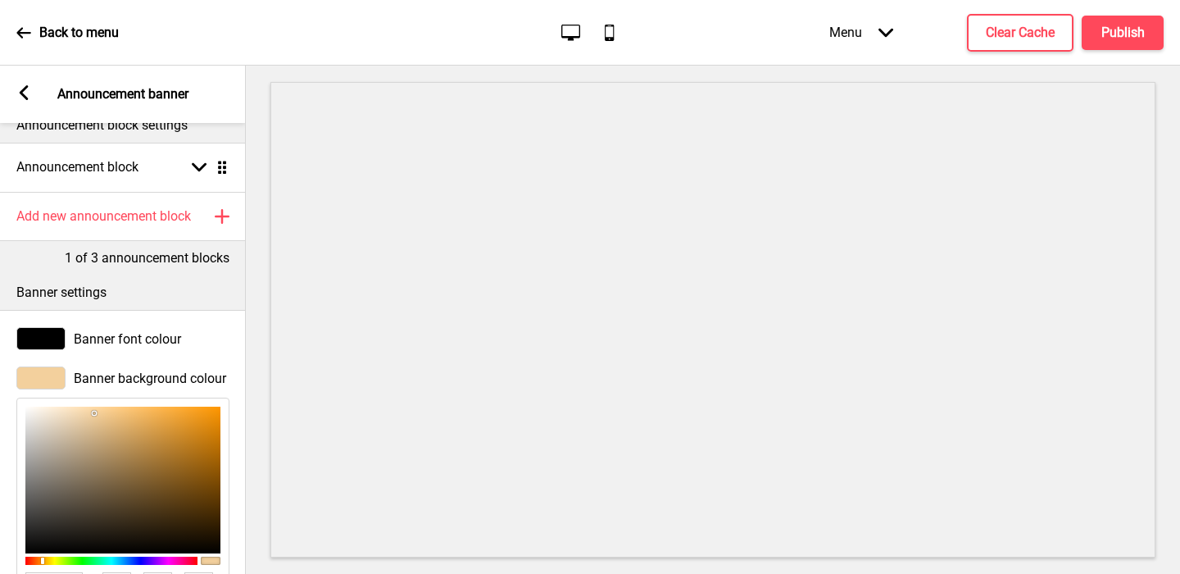
scroll to position [0, 0]
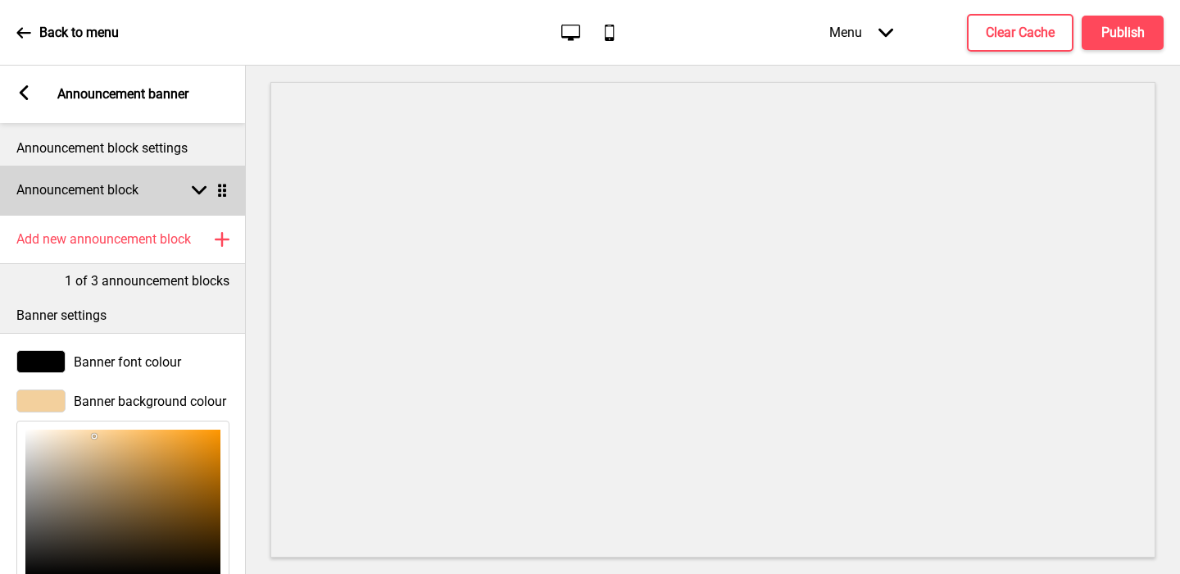
click at [43, 191] on h4 "Announcement block" at bounding box center [77, 190] width 122 height 18
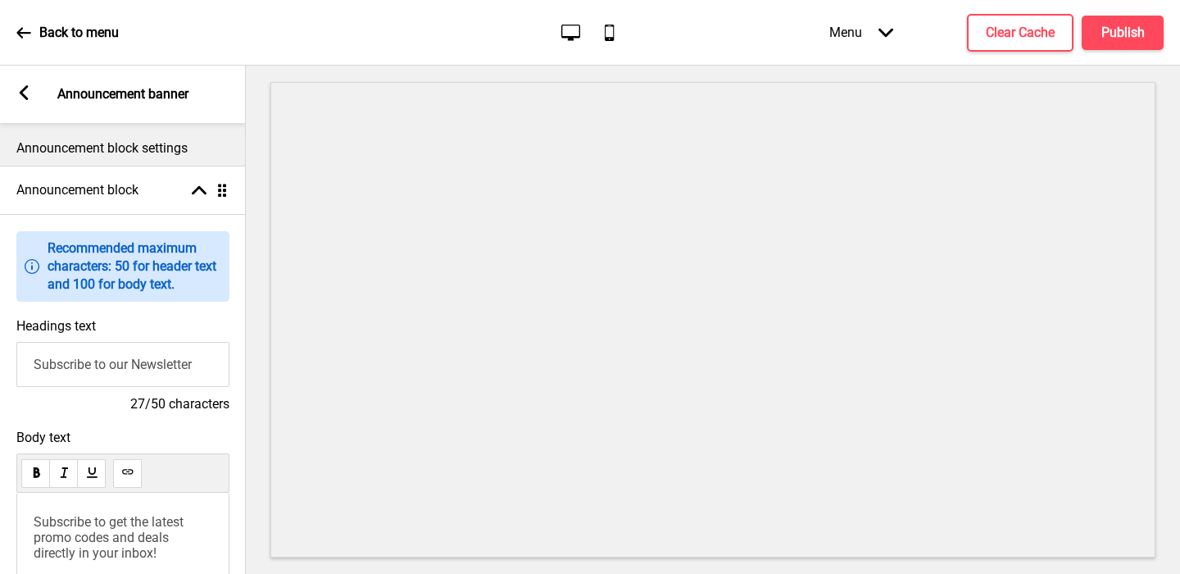
click at [61, 375] on input "Subscribe to our Newsletter" at bounding box center [122, 364] width 213 height 45
drag, startPoint x: 61, startPoint y: 375, endPoint x: 53, endPoint y: 369, distance: 10.5
click at [61, 375] on input "Subscribe to our Newsletter" at bounding box center [122, 364] width 213 height 45
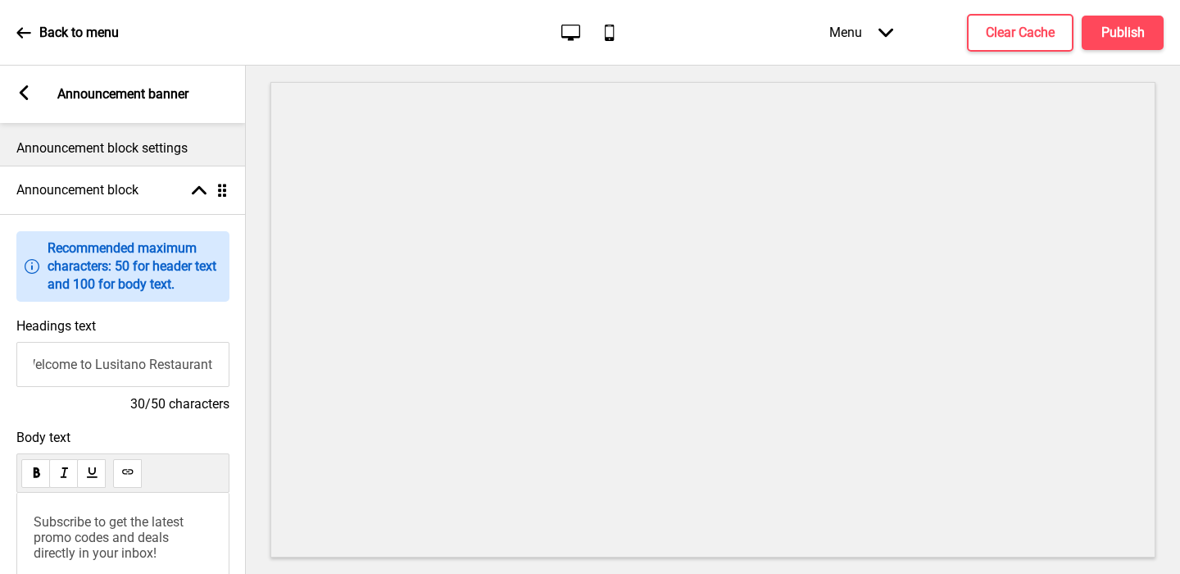
type input "Welcome to Lusitano Restaurant"
click at [79, 534] on span "Subscribe to get the latest promo codes and deals directly in your inbox!" at bounding box center [110, 537] width 153 height 47
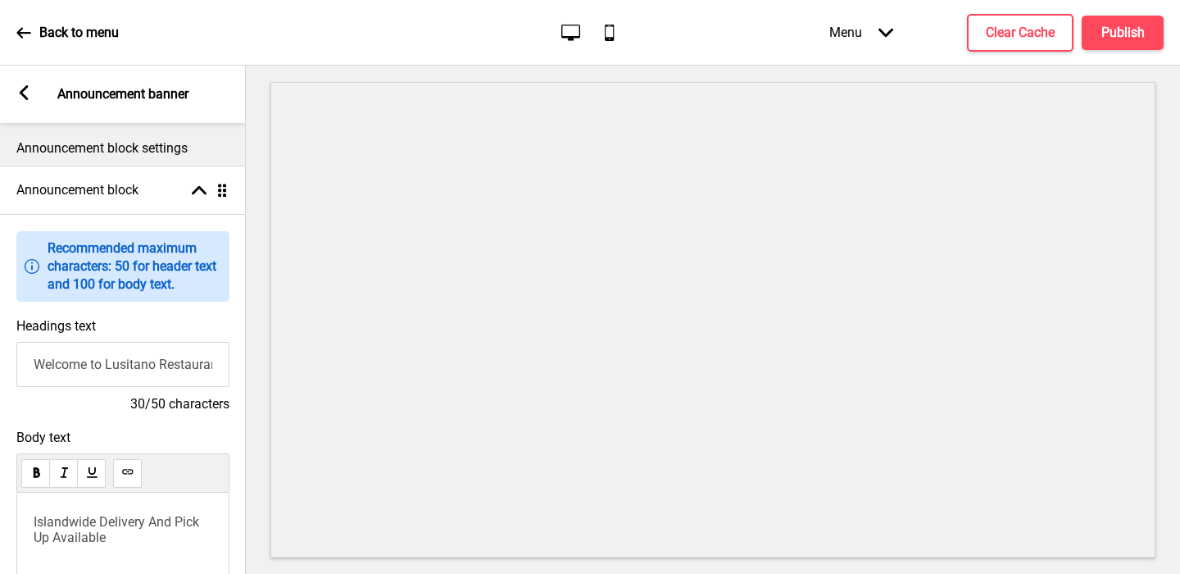
click at [20, 102] on div "Arrow left" at bounding box center [23, 94] width 15 height 18
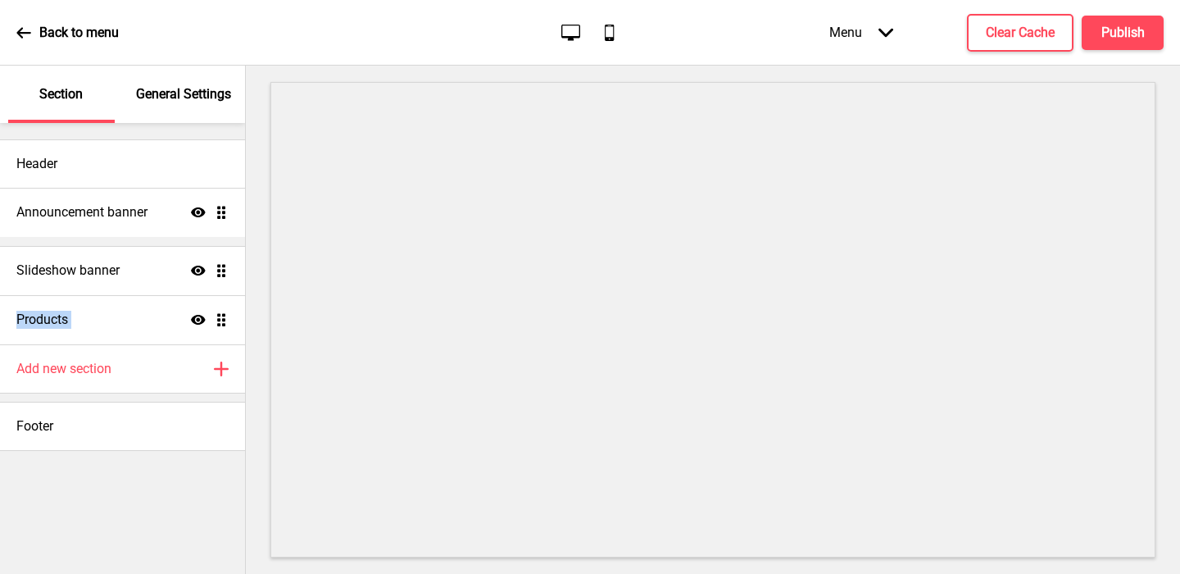
drag, startPoint x: 225, startPoint y: 322, endPoint x: 198, endPoint y: 216, distance: 109.3
click at [198, 216] on ul "Slideshow banner Show Drag Products Show Drag Announcement banner Show Drag" at bounding box center [122, 271] width 245 height 148
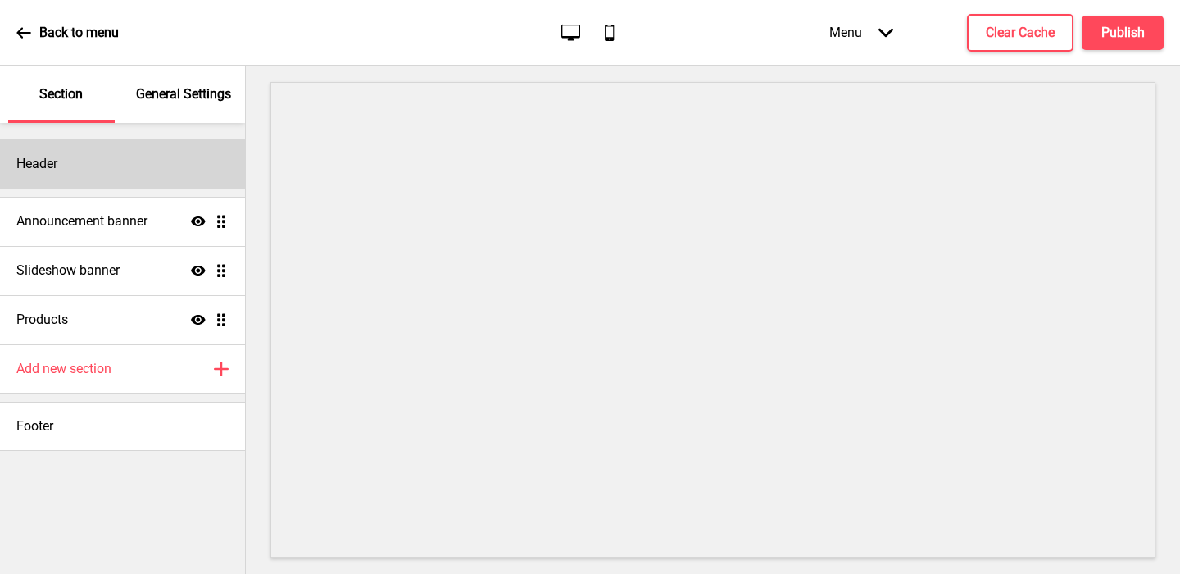
click at [143, 159] on div "Header" at bounding box center [122, 163] width 245 height 49
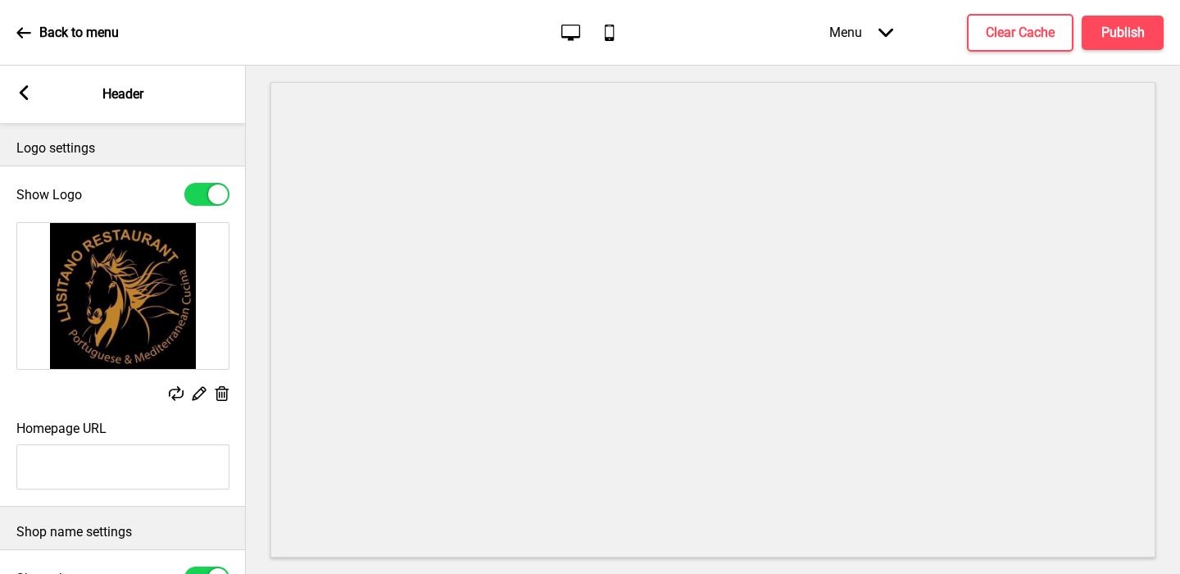
scroll to position [359, 0]
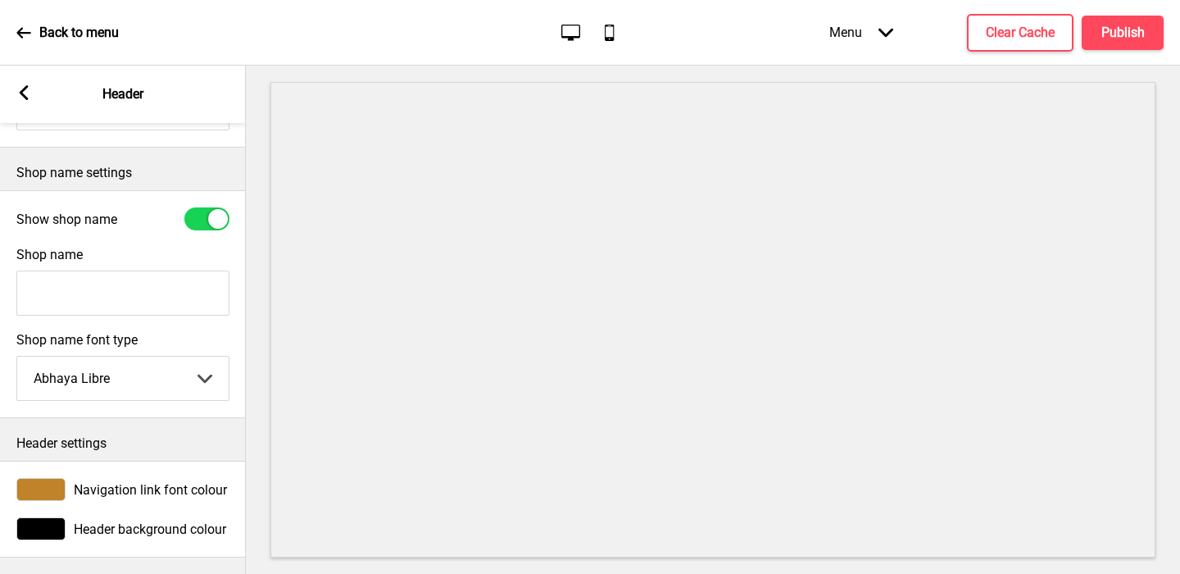
click at [149, 276] on input "Shop name" at bounding box center [122, 292] width 213 height 45
type input "Lusitano Restaurant"
click at [214, 227] on div at bounding box center [218, 219] width 20 height 20
checkbox input "false"
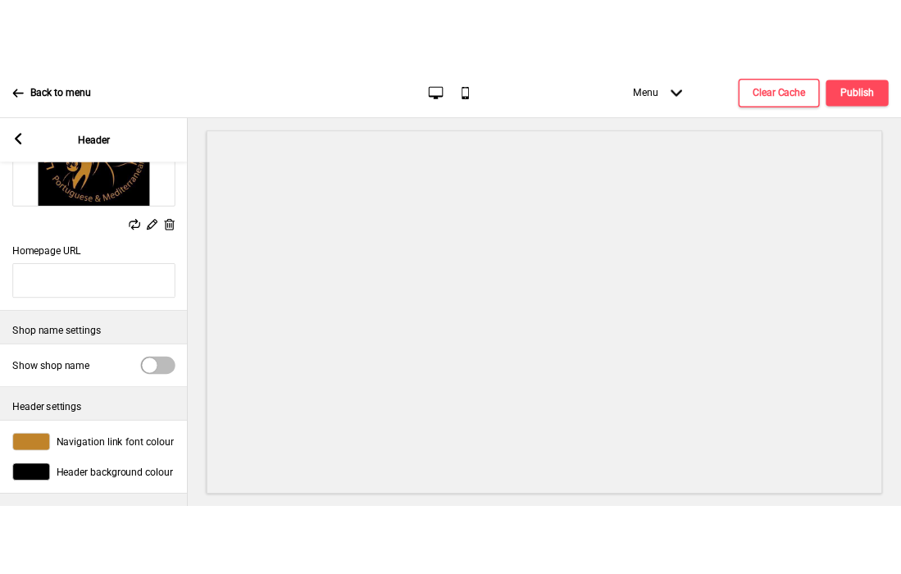
scroll to position [188, 0]
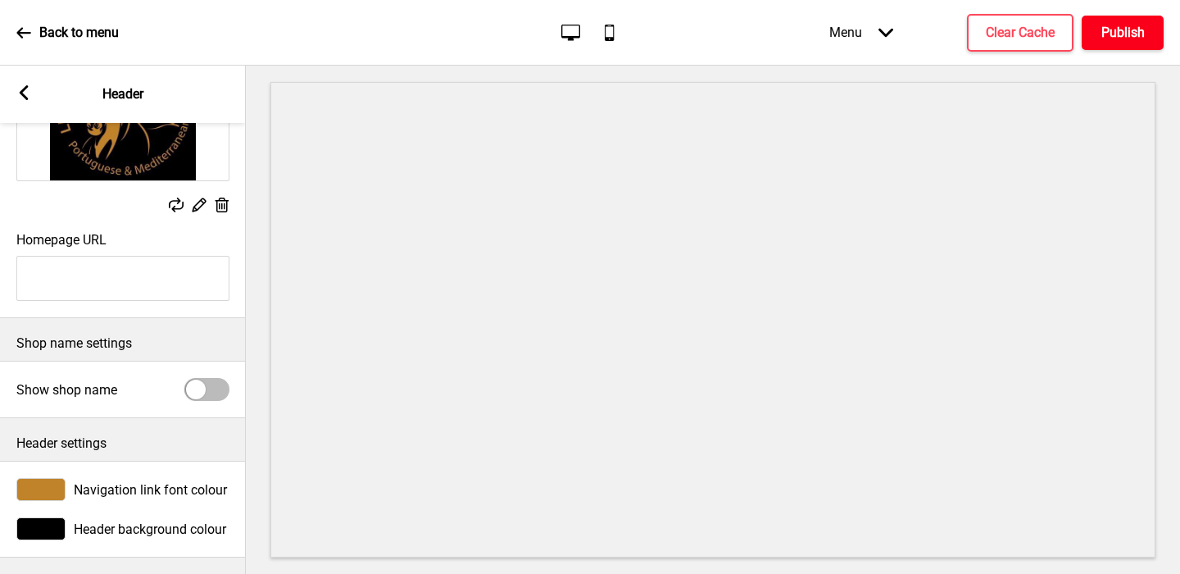
click at [1069, 43] on button "Publish" at bounding box center [1123, 33] width 82 height 34
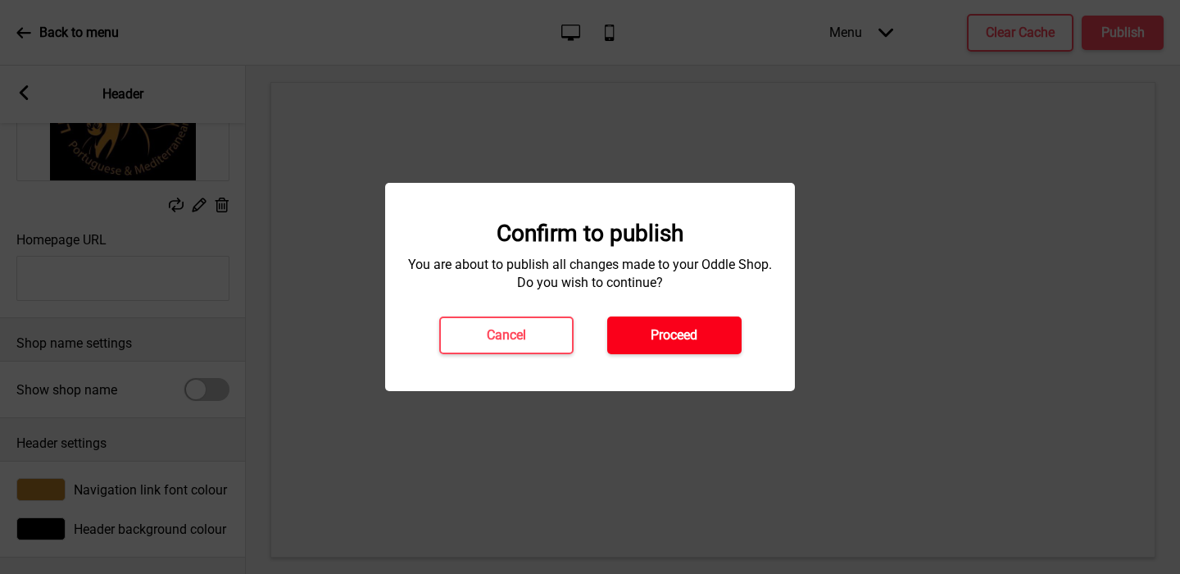
click at [694, 345] on button "Proceed" at bounding box center [674, 335] width 134 height 38
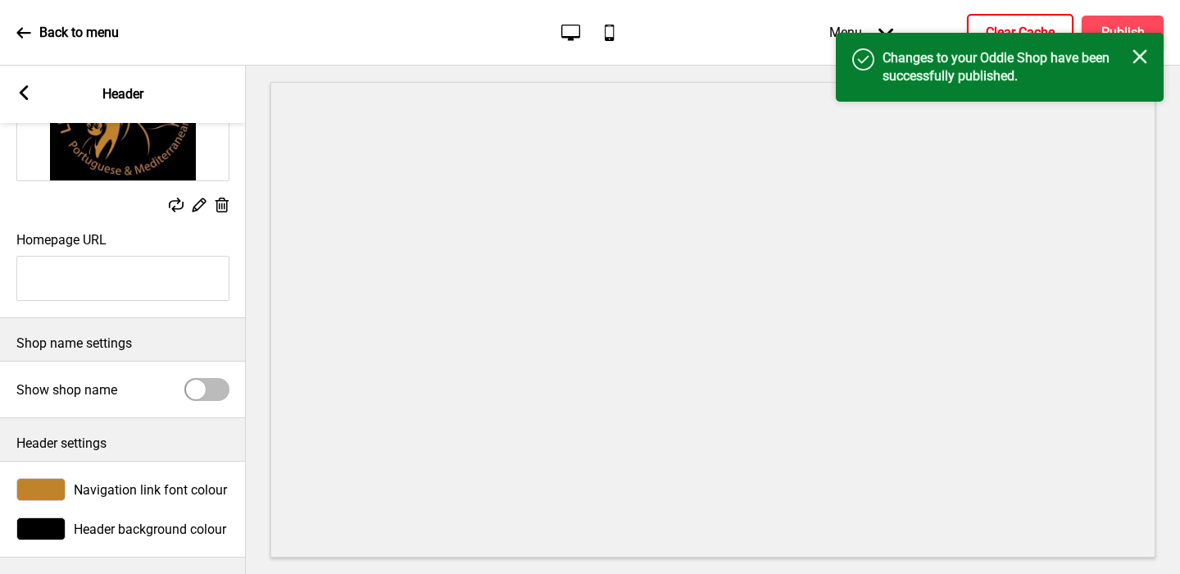
click at [995, 14] on button "Clear Cache" at bounding box center [1020, 33] width 107 height 38
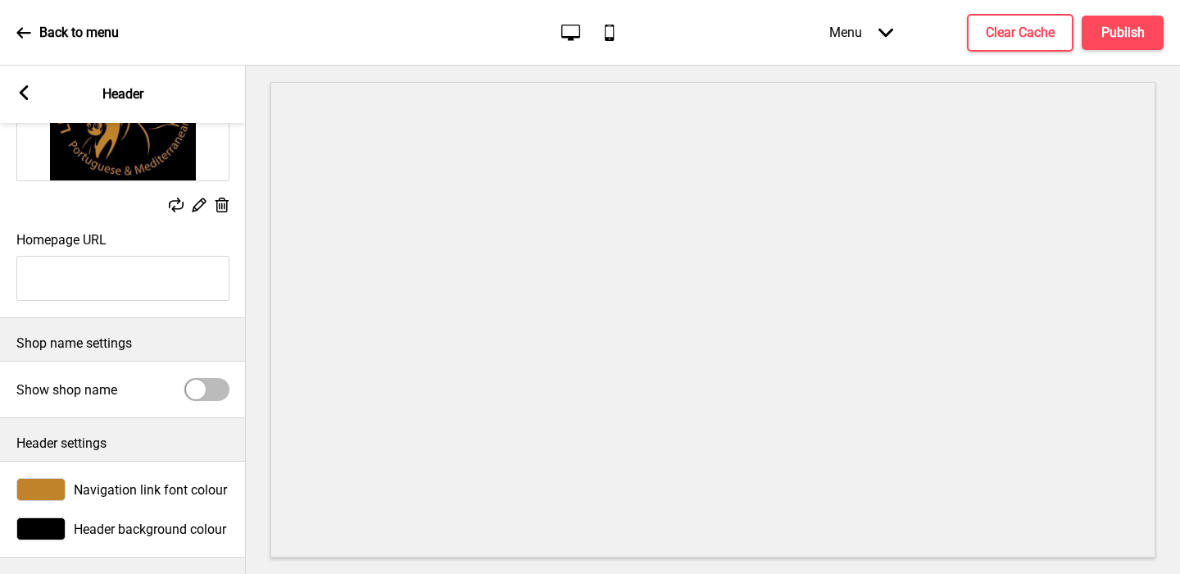
click at [20, 85] on rect at bounding box center [23, 92] width 15 height 15
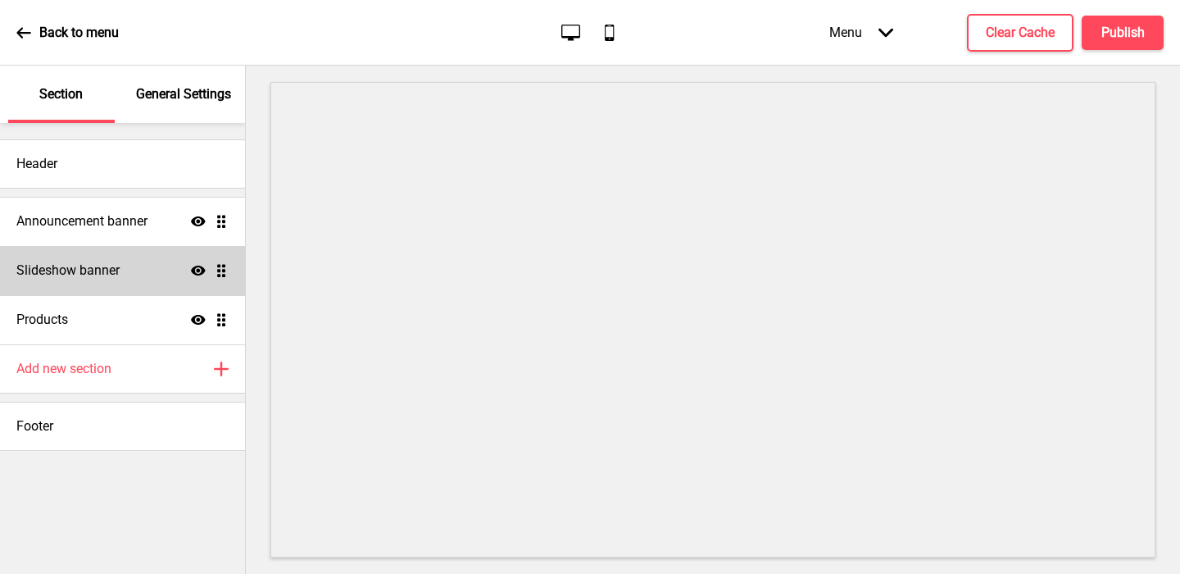
click at [81, 261] on h4 "Slideshow banner" at bounding box center [67, 270] width 103 height 18
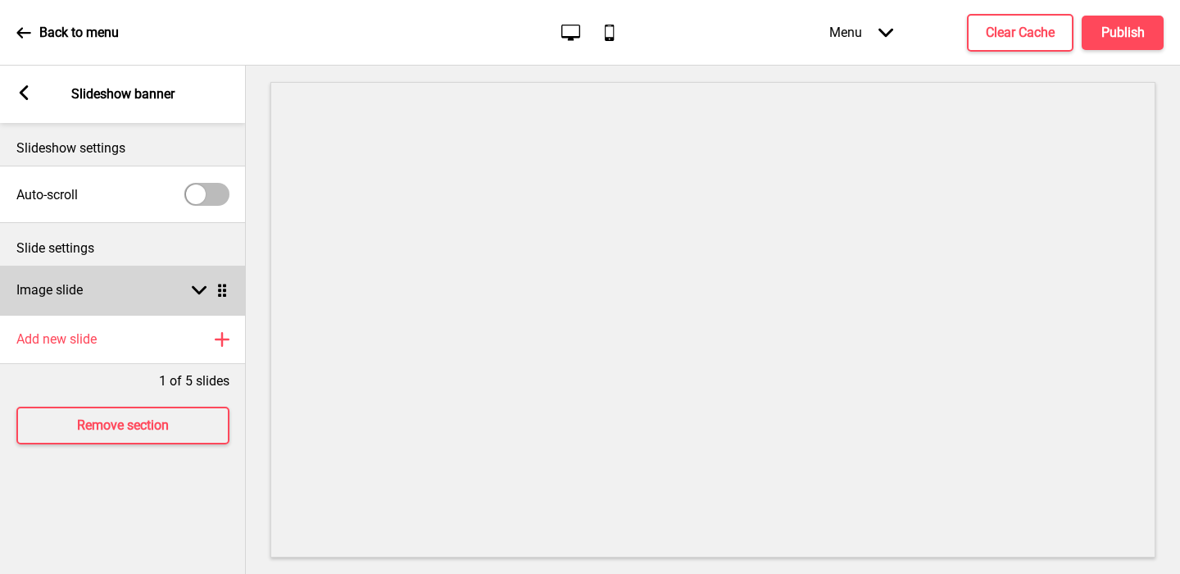
click at [100, 284] on div "Image slide Arrow down Drag" at bounding box center [123, 290] width 246 height 49
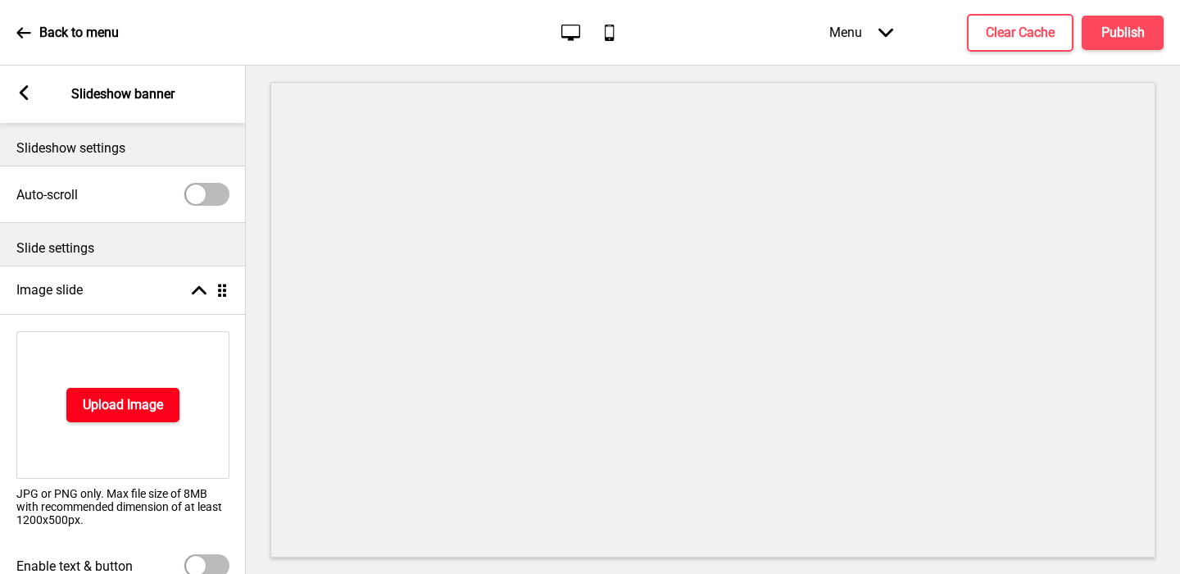
click at [98, 412] on h4 "Upload Image" at bounding box center [123, 405] width 80 height 18
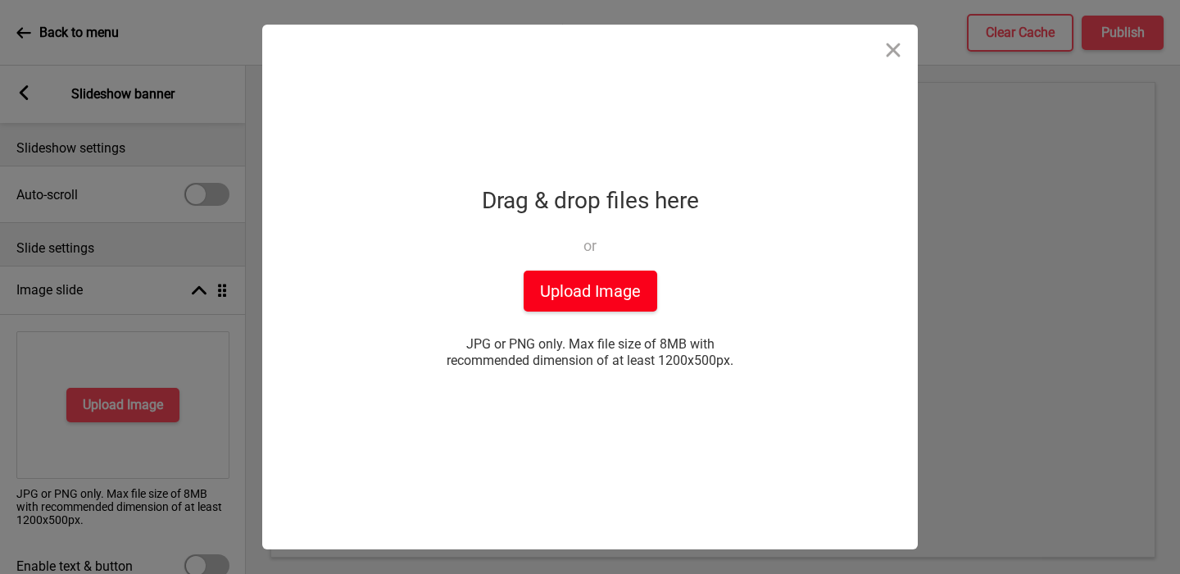
click at [625, 298] on button "Upload Image" at bounding box center [591, 290] width 134 height 41
click at [575, 297] on button "Upload Image" at bounding box center [591, 290] width 134 height 41
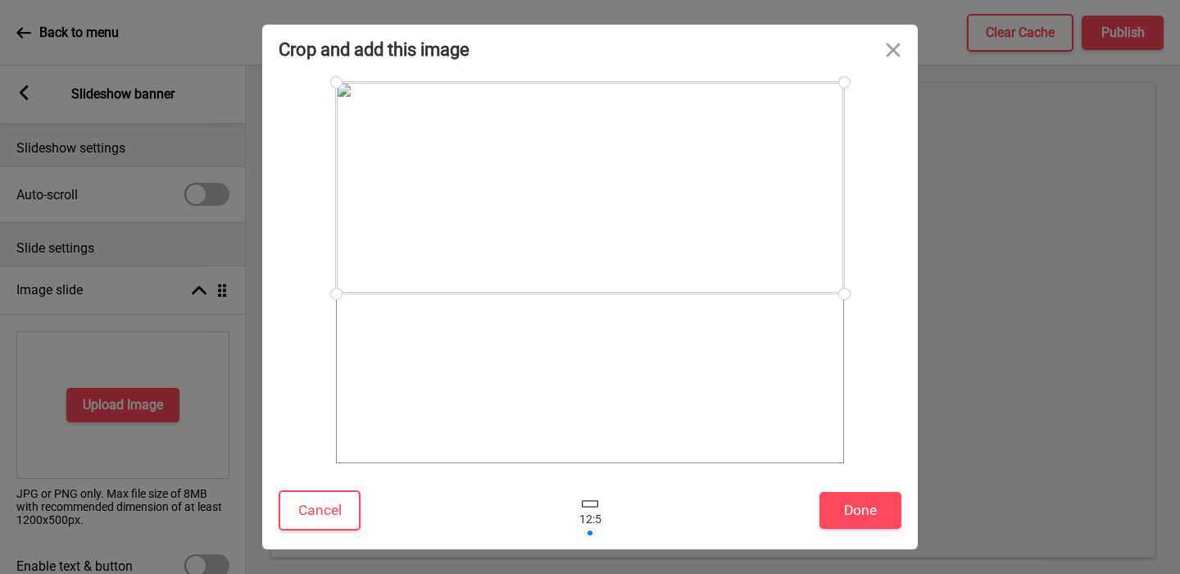
drag, startPoint x: 747, startPoint y: 326, endPoint x: 753, endPoint y: 229, distance: 97.7
click at [753, 229] on div at bounding box center [590, 187] width 508 height 211
click at [899, 52] on button "Close" at bounding box center [893, 49] width 49 height 49
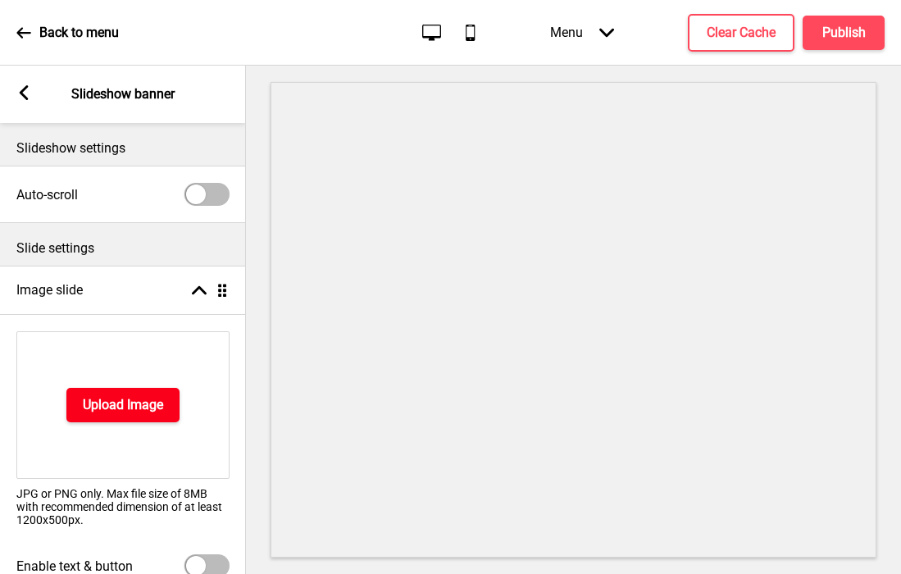
click at [119, 396] on h4 "Upload Image" at bounding box center [123, 405] width 80 height 18
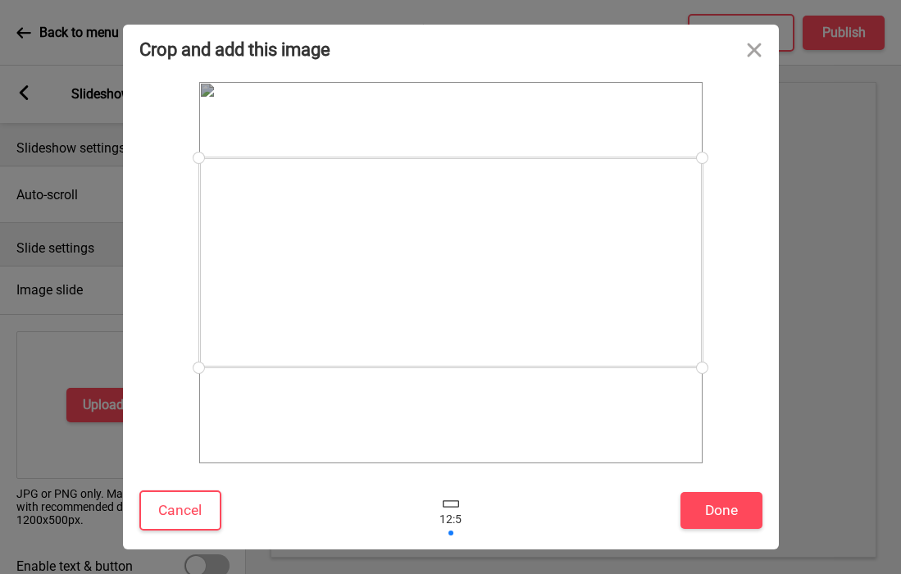
drag, startPoint x: 870, startPoint y: 232, endPoint x: 464, endPoint y: 255, distance: 407.1
click at [464, 255] on div at bounding box center [450, 262] width 503 height 210
drag, startPoint x: 201, startPoint y: 157, endPoint x: 287, endPoint y: 175, distance: 87.9
click at [287, 175] on div at bounding box center [472, 270] width 459 height 191
click at [321, 225] on div at bounding box center [472, 268] width 459 height 191
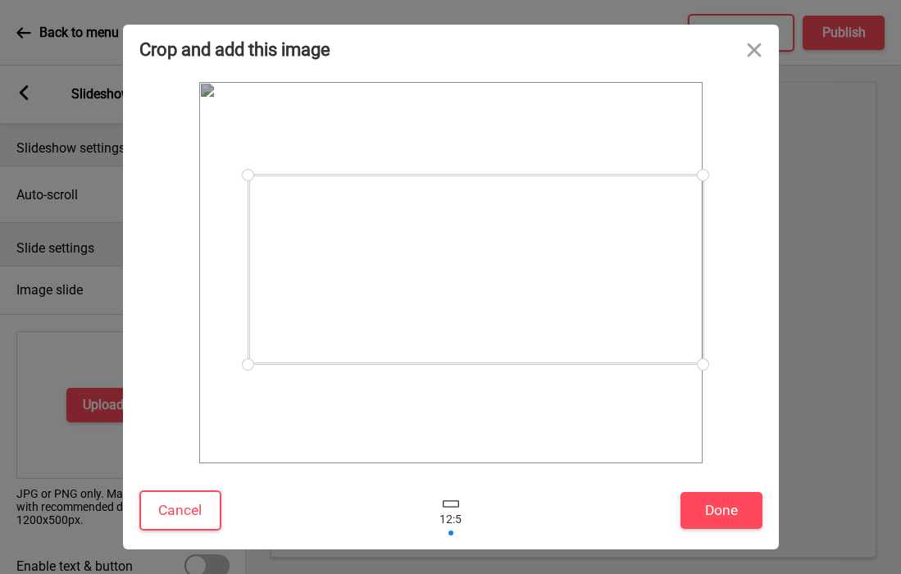
click at [247, 177] on div at bounding box center [248, 175] width 29 height 29
click at [276, 200] on div at bounding box center [475, 266] width 455 height 189
click at [710, 504] on button "Done" at bounding box center [721, 510] width 82 height 37
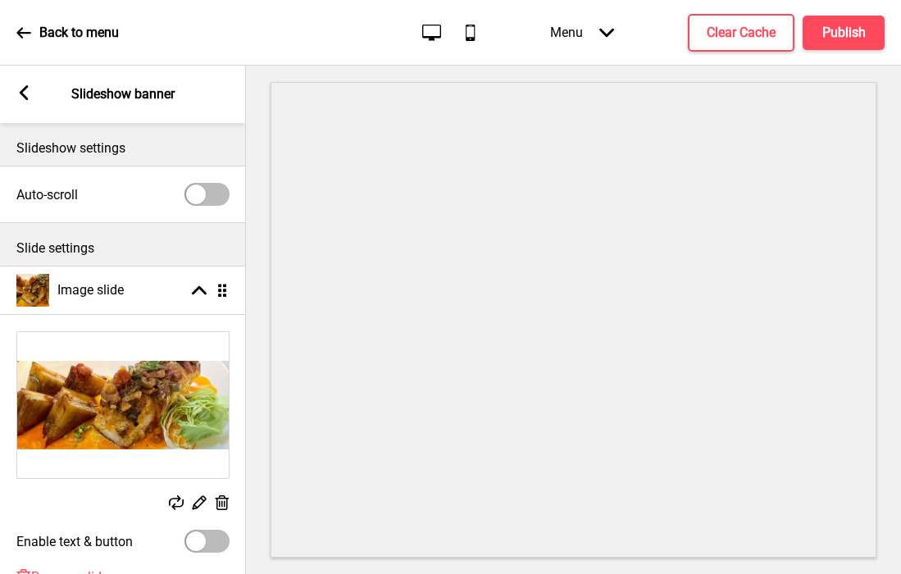
click at [194, 502] on rect at bounding box center [198, 501] width 17 height 17
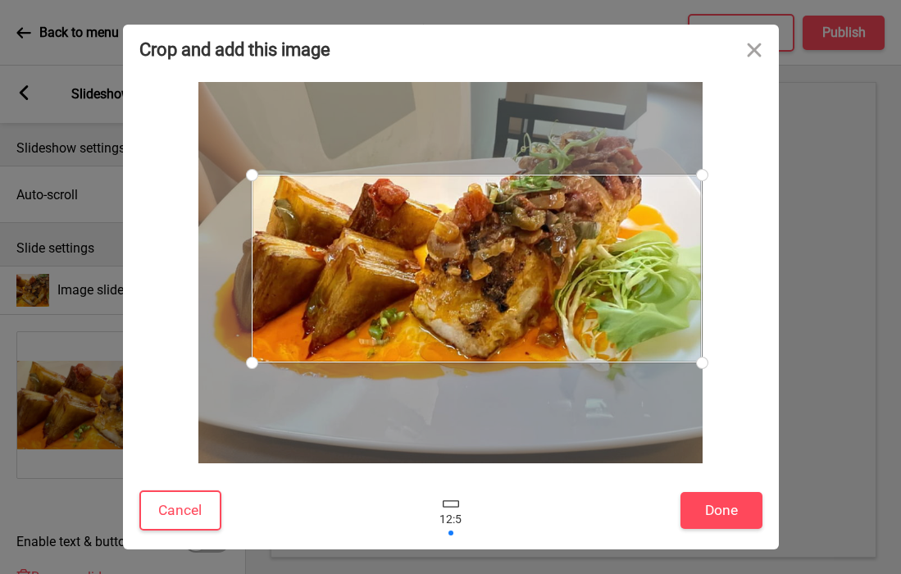
click at [252, 175] on div at bounding box center [252, 175] width 29 height 29
click at [725, 515] on button "Done" at bounding box center [721, 510] width 82 height 37
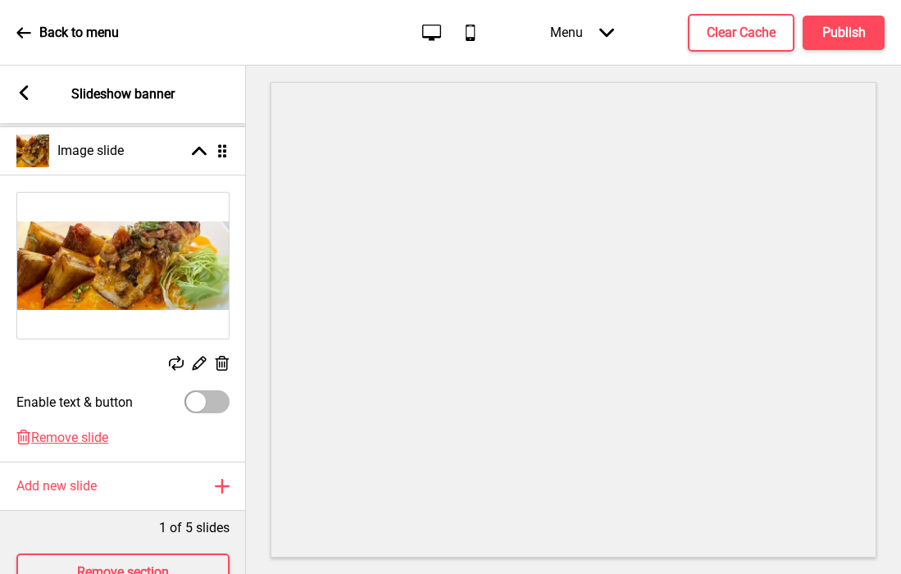
scroll to position [184, 0]
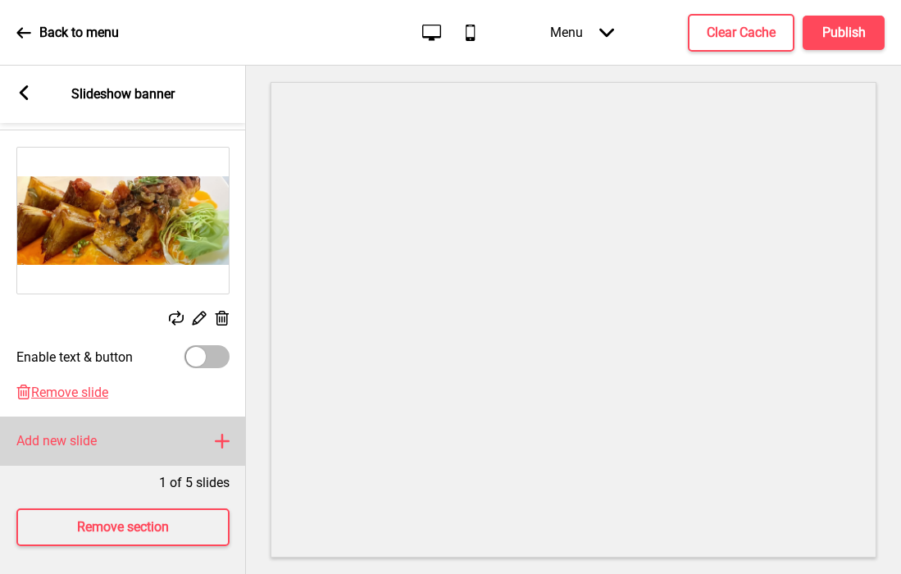
click at [61, 448] on h4 "Add new slide" at bounding box center [56, 441] width 80 height 18
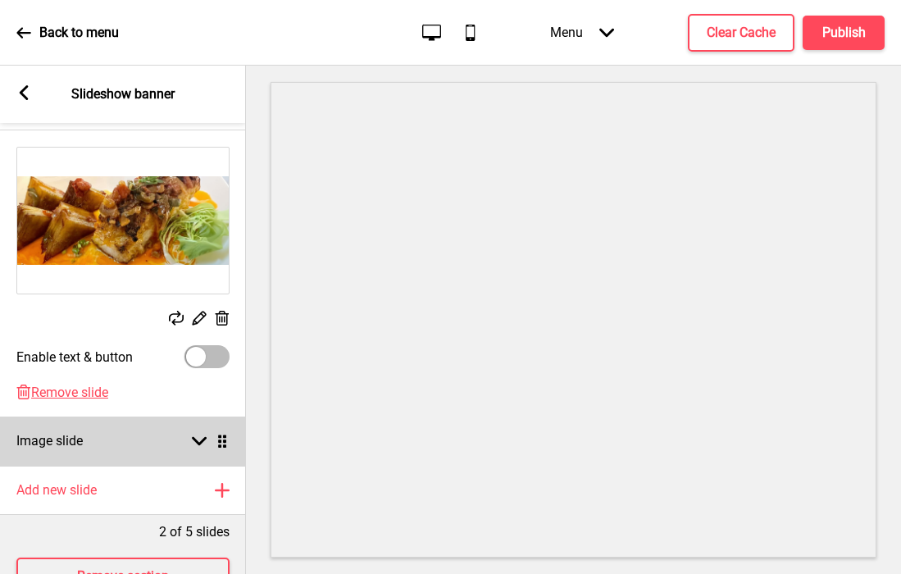
click at [61, 448] on h4 "Image slide" at bounding box center [49, 441] width 66 height 18
select select "right"
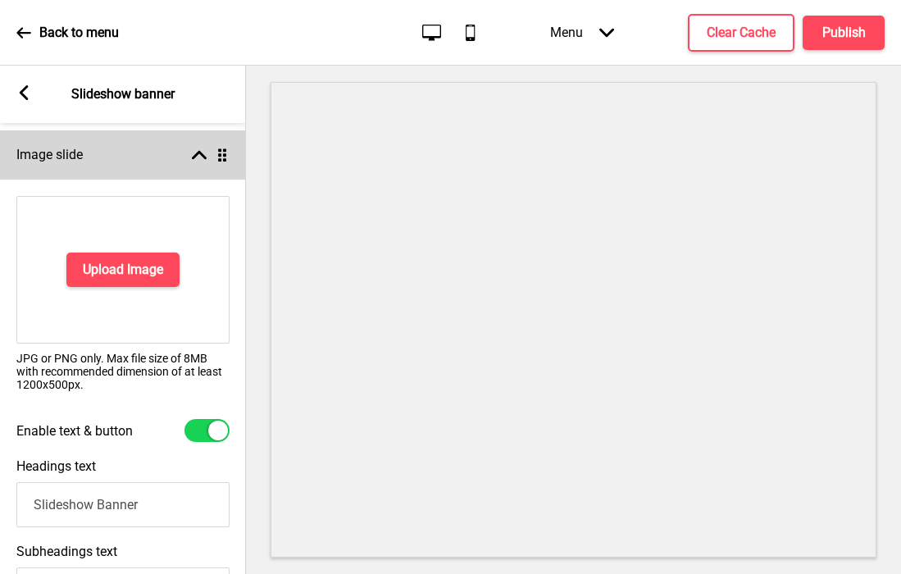
scroll to position [275, 0]
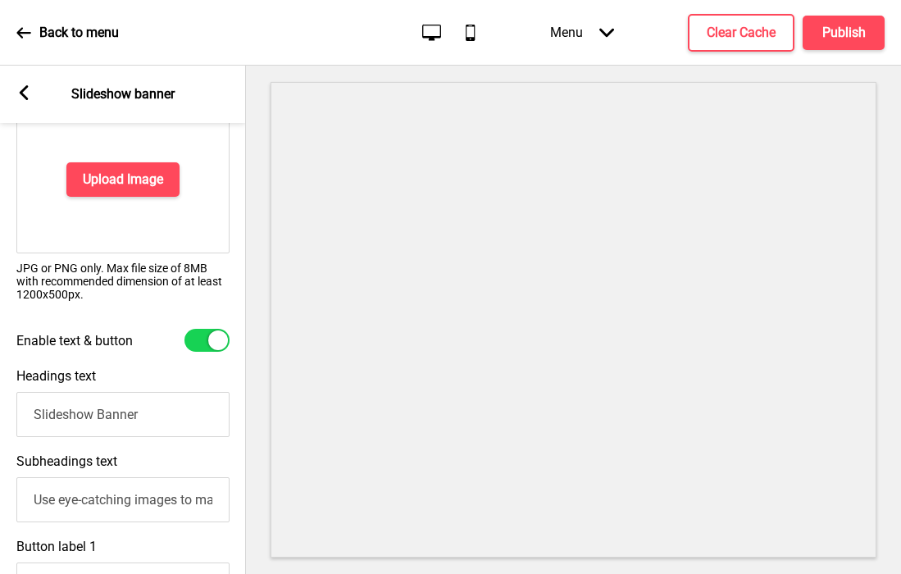
click at [200, 336] on div at bounding box center [206, 340] width 45 height 23
checkbox input "false"
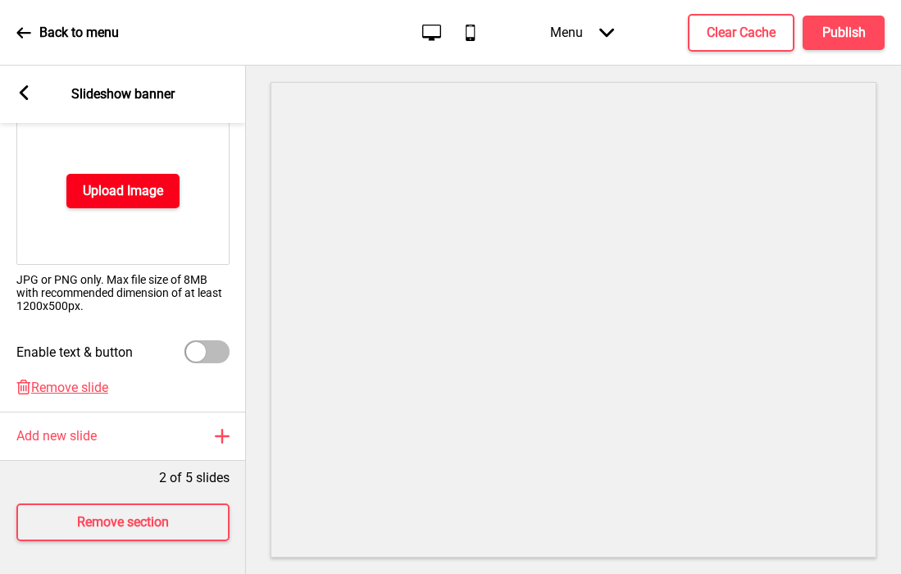
click at [126, 175] on button "Upload Image" at bounding box center [122, 191] width 113 height 34
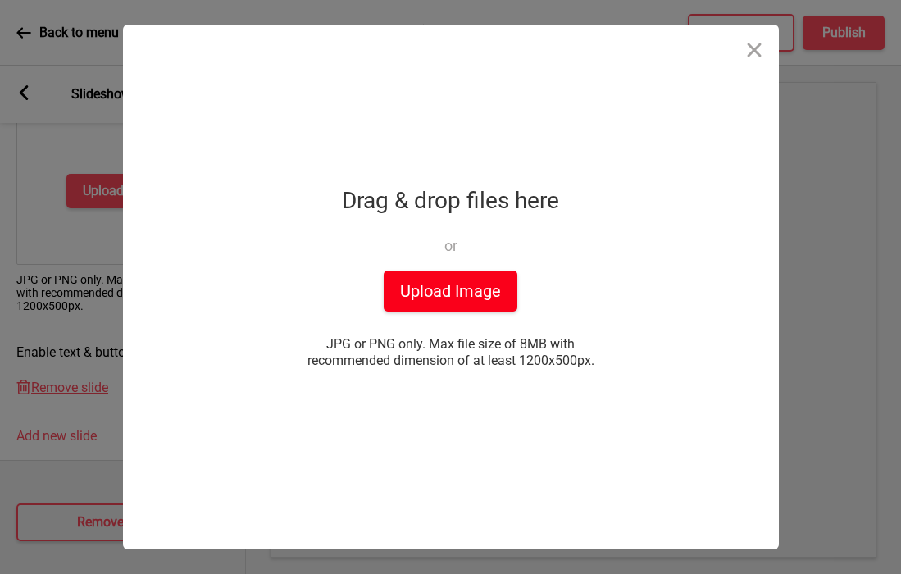
click at [444, 288] on button "Upload Image" at bounding box center [451, 290] width 134 height 41
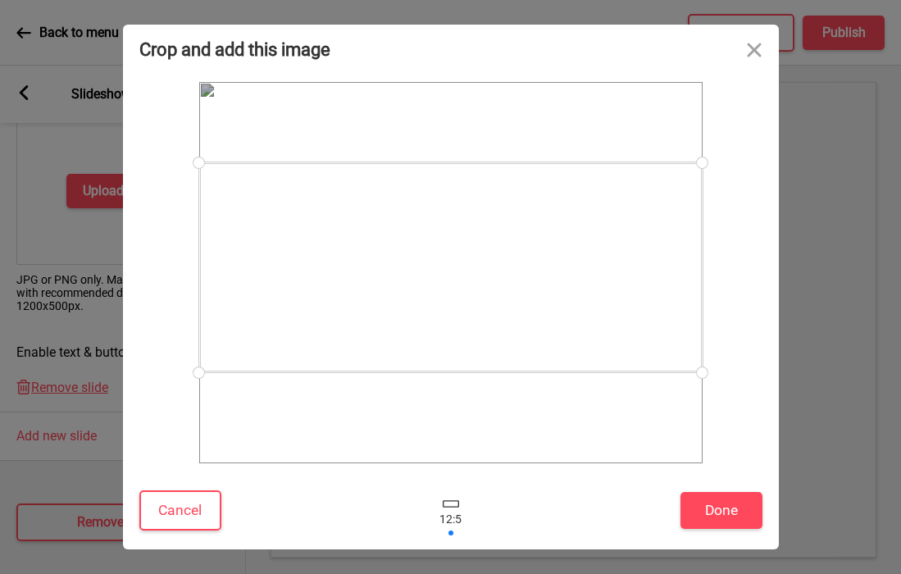
click at [578, 311] on div at bounding box center [450, 267] width 503 height 210
click at [718, 491] on div "Cancel Done" at bounding box center [451, 514] width 656 height 70
click at [712, 502] on button "Done" at bounding box center [721, 510] width 82 height 37
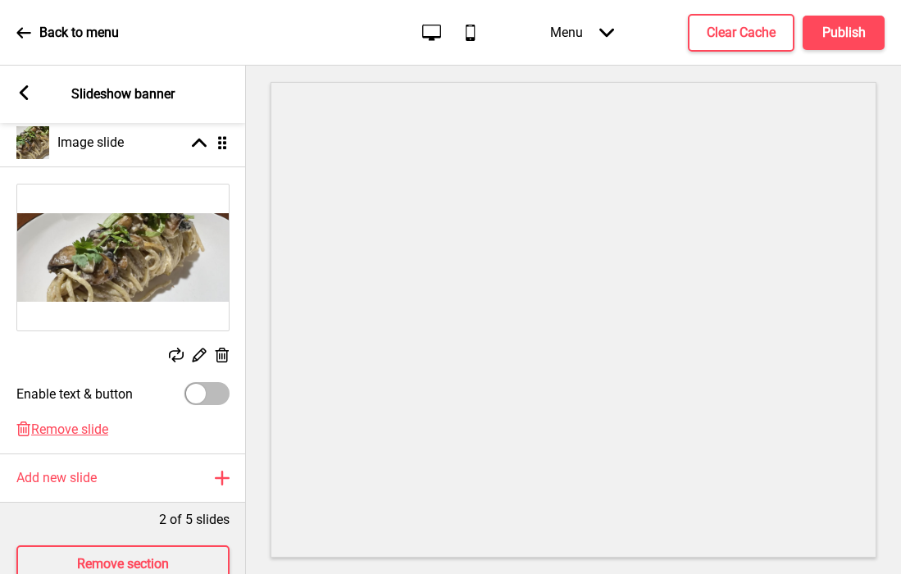
scroll to position [0, 0]
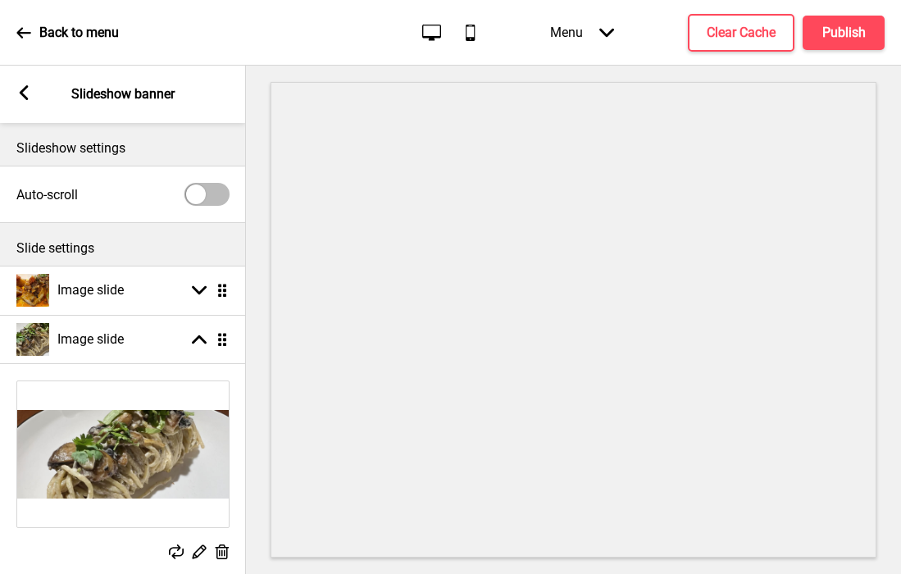
click at [208, 200] on div at bounding box center [206, 194] width 45 height 23
checkbox input "true"
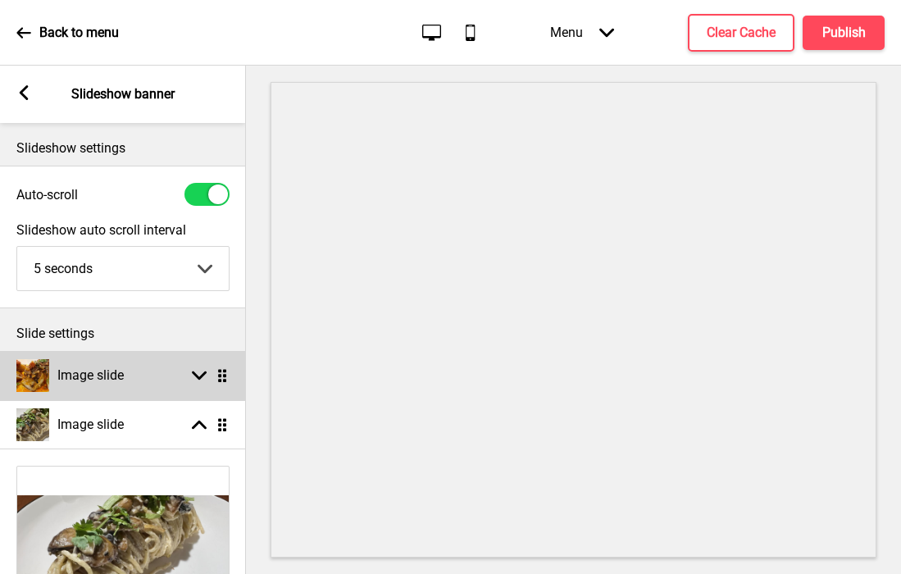
scroll to position [323, 0]
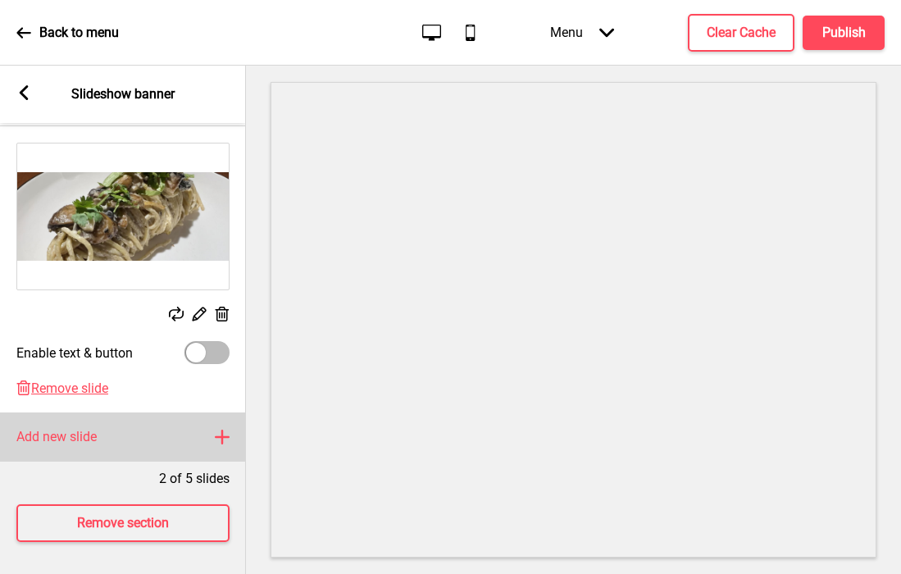
click at [90, 442] on h4 "Add new slide" at bounding box center [56, 437] width 80 height 18
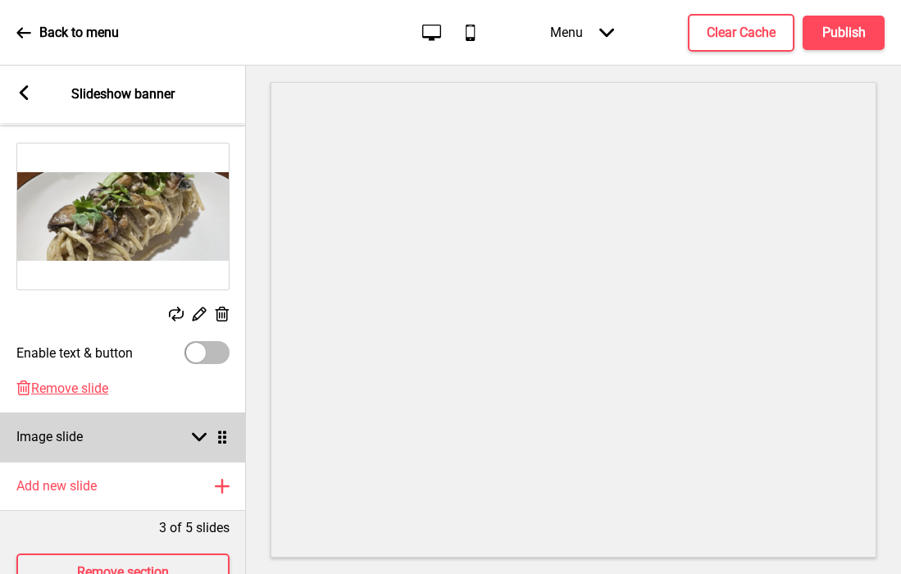
scroll to position [372, 0]
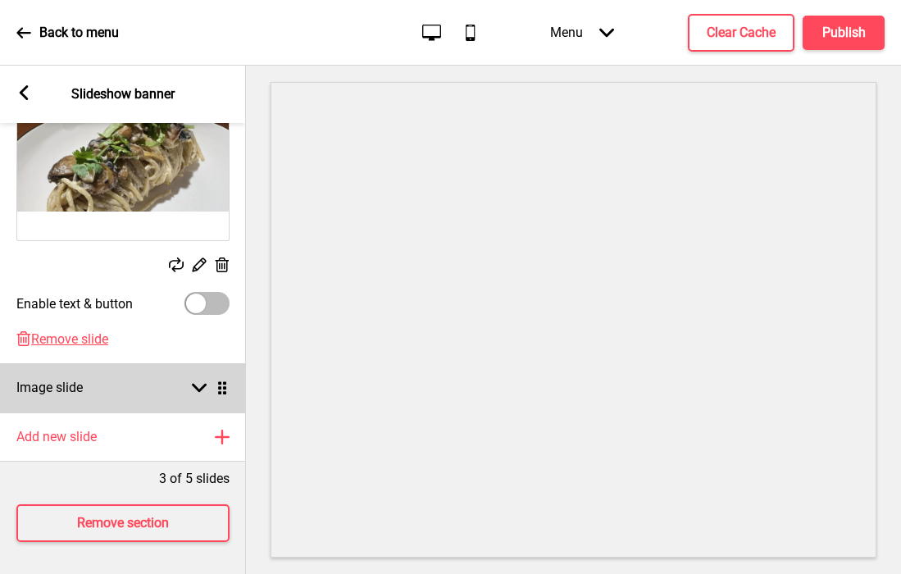
click at [95, 383] on div "Image slide Arrow down Drag" at bounding box center [123, 387] width 246 height 49
select select "right"
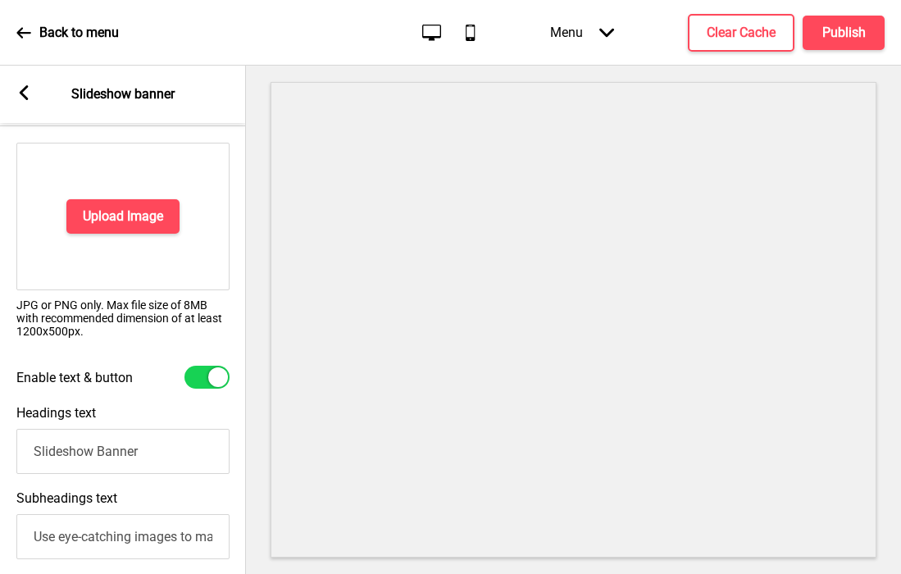
scroll to position [370, 0]
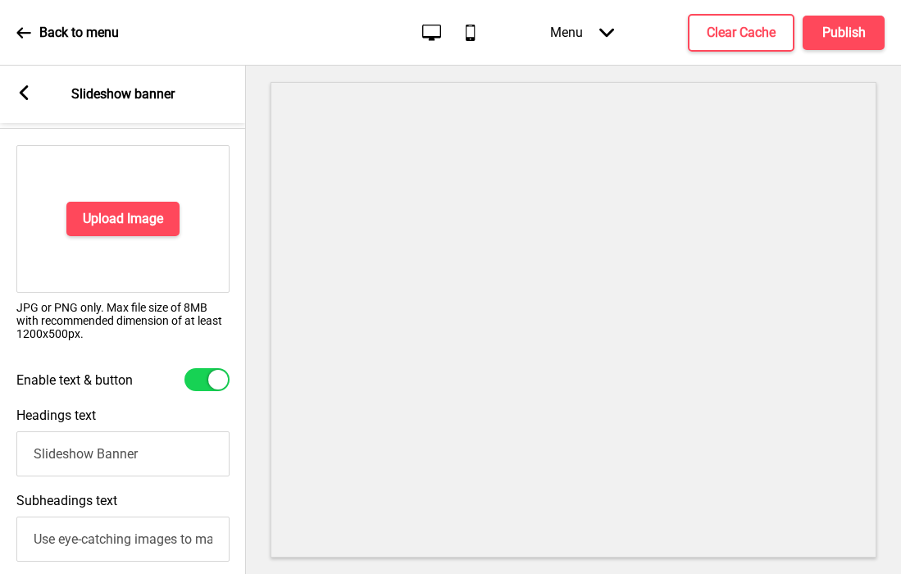
click at [198, 375] on div at bounding box center [206, 379] width 45 height 23
checkbox input "false"
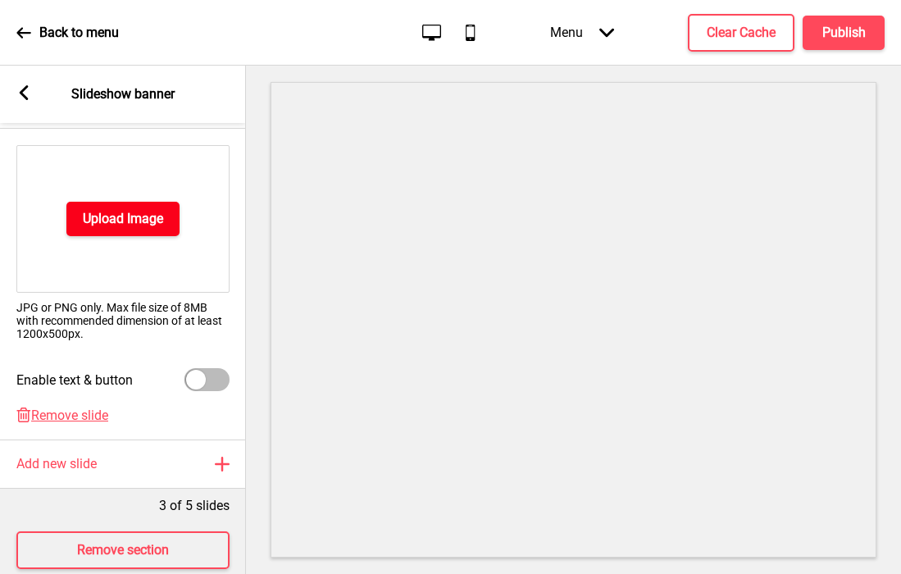
click at [123, 225] on h4 "Upload Image" at bounding box center [123, 219] width 80 height 18
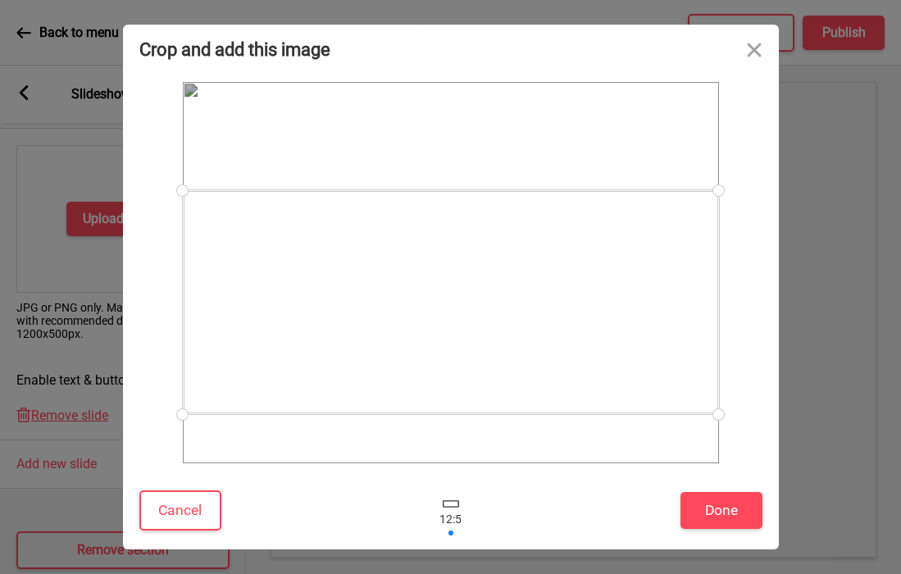
drag, startPoint x: 522, startPoint y: 264, endPoint x: 529, endPoint y: 293, distance: 30.4
click at [529, 293] on div at bounding box center [451, 302] width 536 height 224
click at [617, 366] on div at bounding box center [451, 305] width 536 height 224
click at [702, 523] on button "Done" at bounding box center [721, 510] width 82 height 37
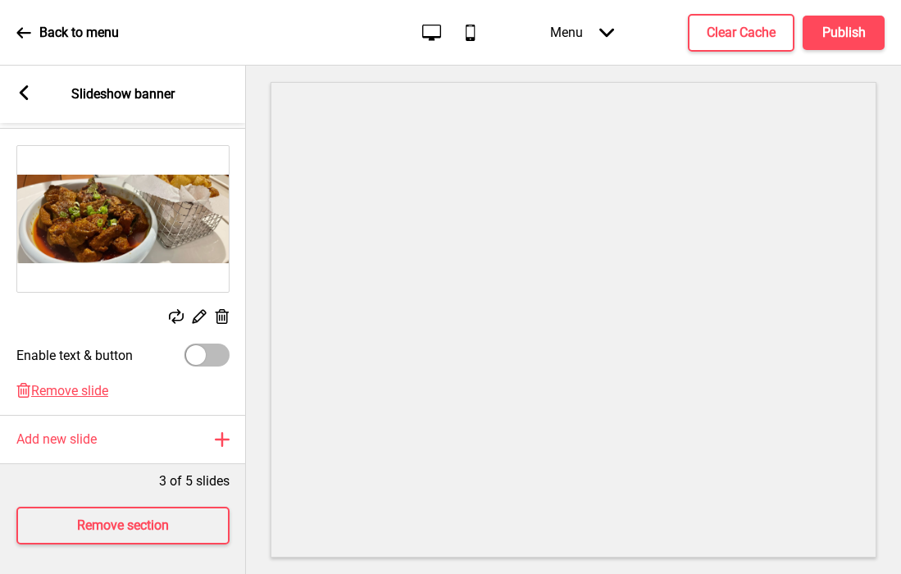
click at [15, 98] on div "Arrow left Slideshow banner" at bounding box center [123, 94] width 246 height 57
click at [22, 90] on icon at bounding box center [24, 92] width 9 height 15
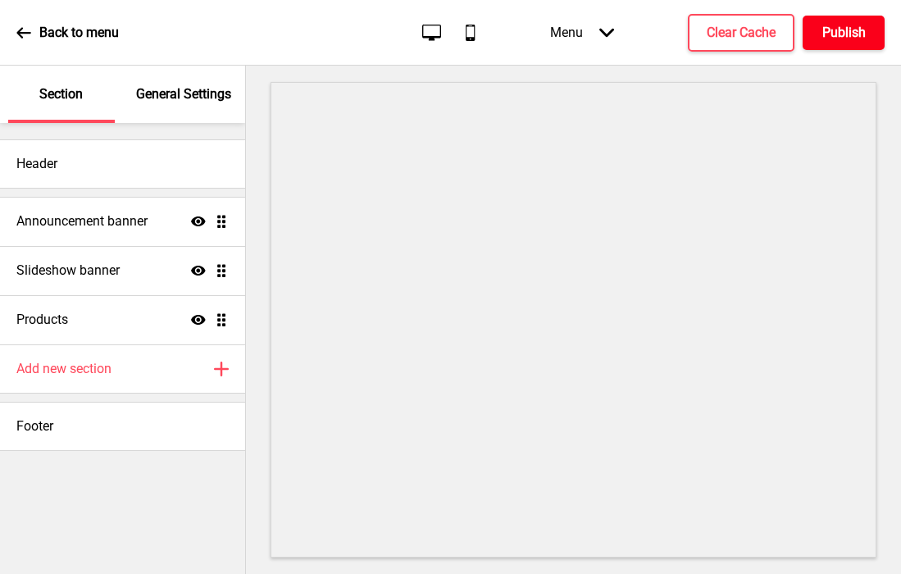
click at [832, 44] on button "Publish" at bounding box center [843, 33] width 82 height 34
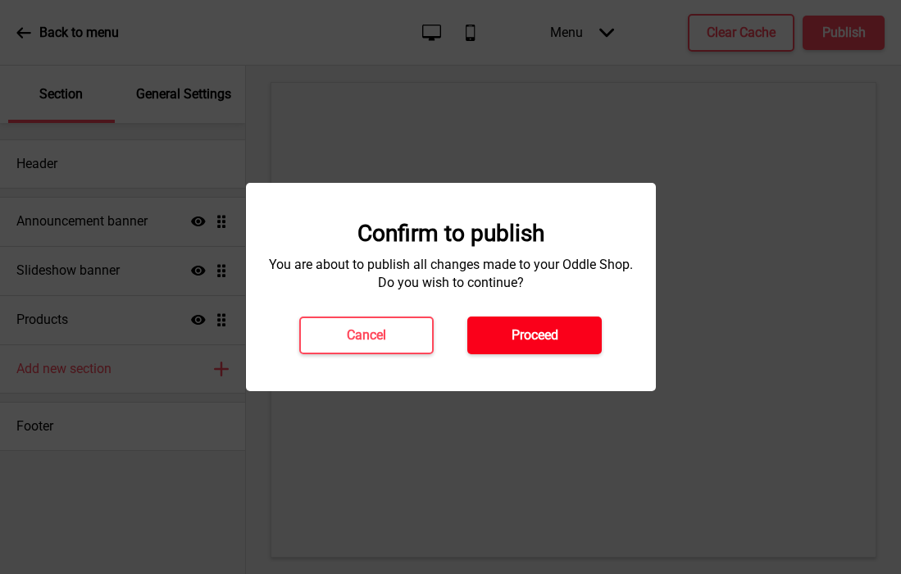
click at [534, 321] on button "Proceed" at bounding box center [534, 335] width 134 height 38
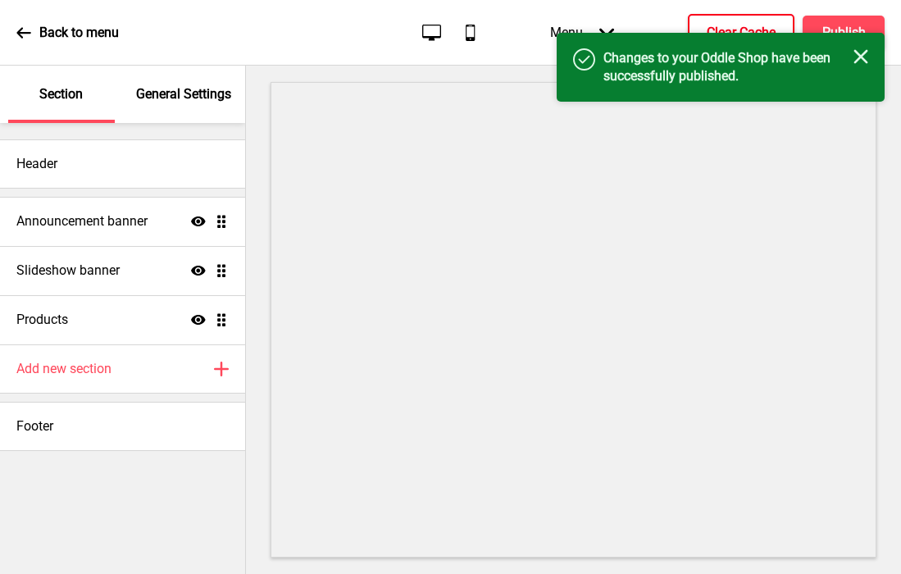
click at [706, 26] on h4 "Clear Cache" at bounding box center [740, 33] width 69 height 18
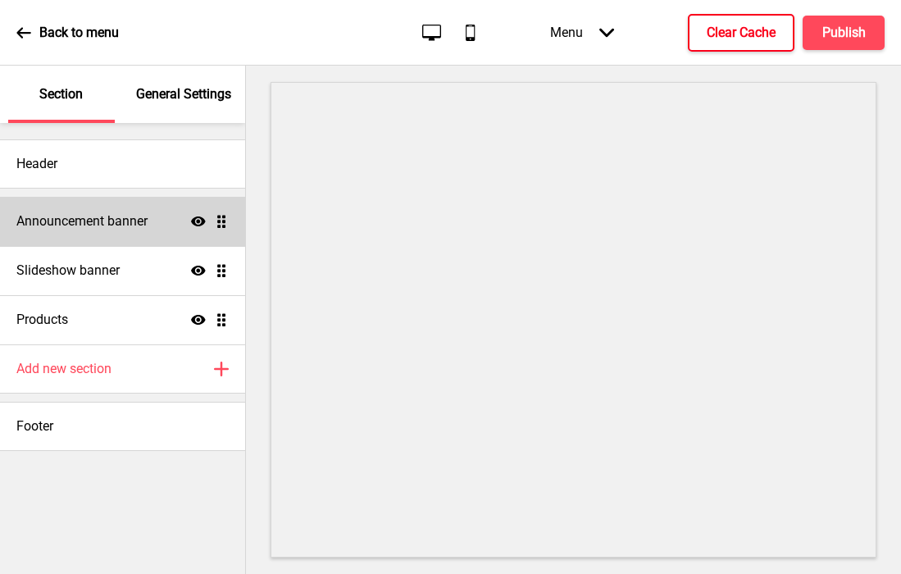
click at [95, 205] on div "Announcement banner Show Drag" at bounding box center [122, 221] width 245 height 49
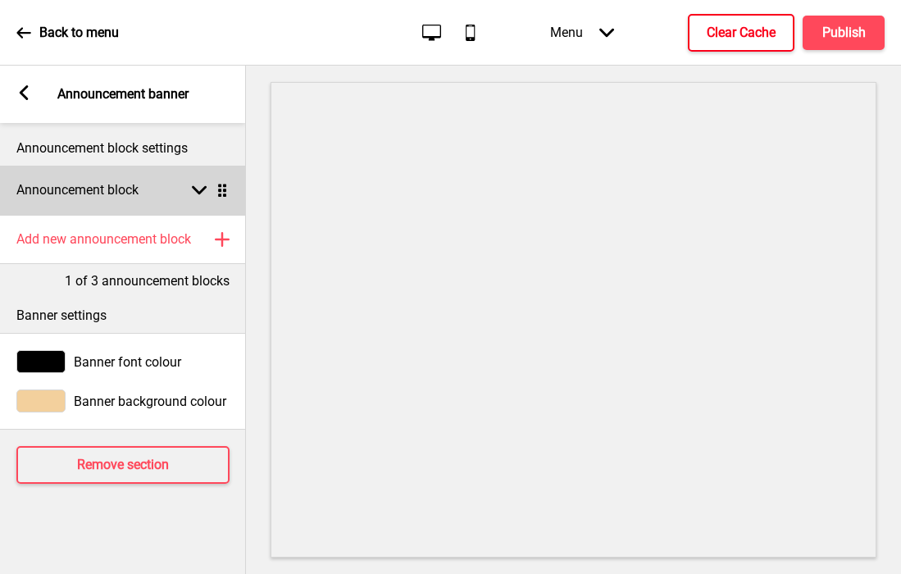
click at [99, 180] on div "Announcement block Arrow down Drag" at bounding box center [123, 190] width 246 height 49
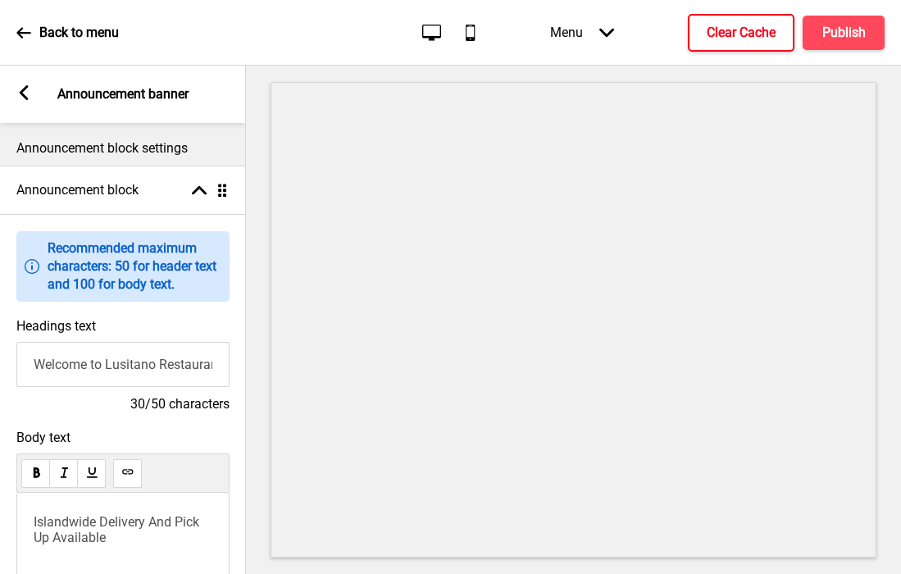
click at [25, 88] on icon at bounding box center [24, 92] width 9 height 15
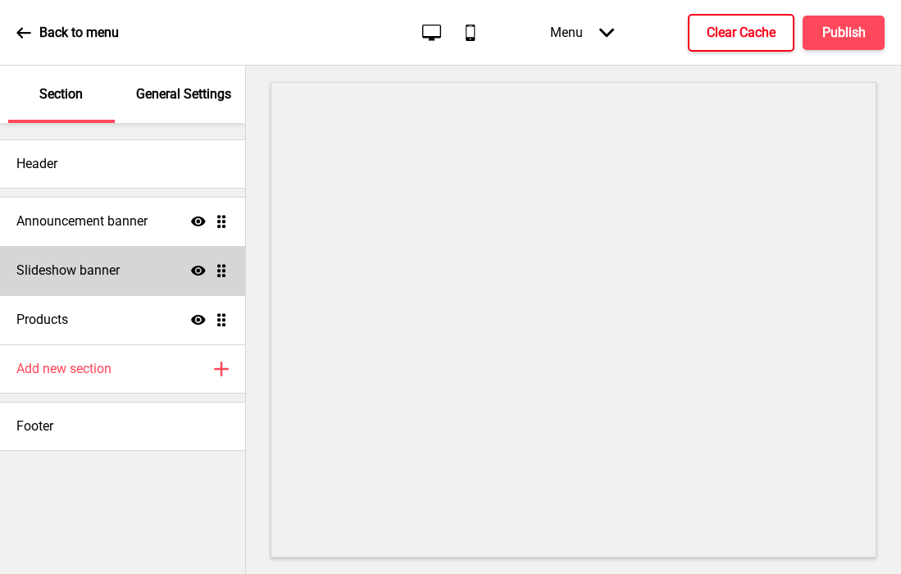
click at [94, 270] on h4 "Slideshow banner" at bounding box center [67, 270] width 103 height 18
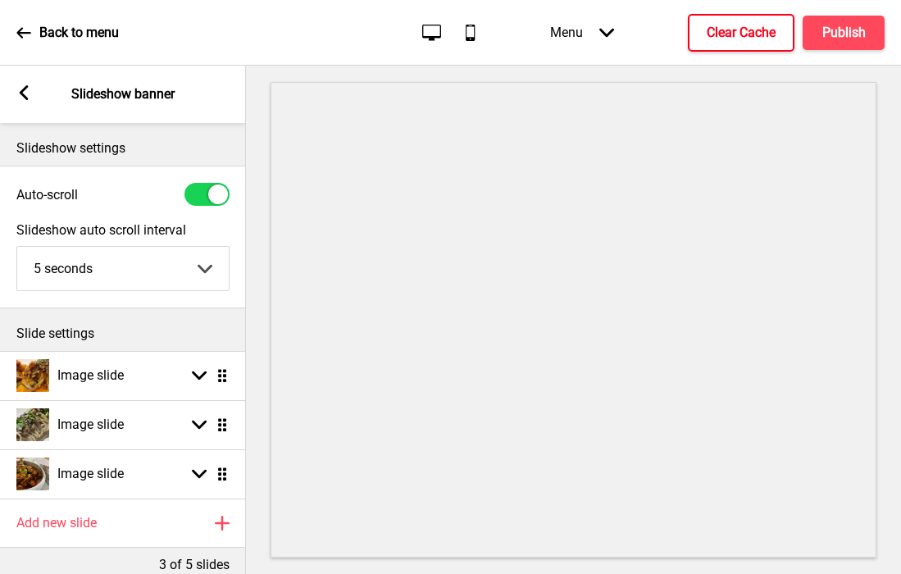
scroll to position [87, 0]
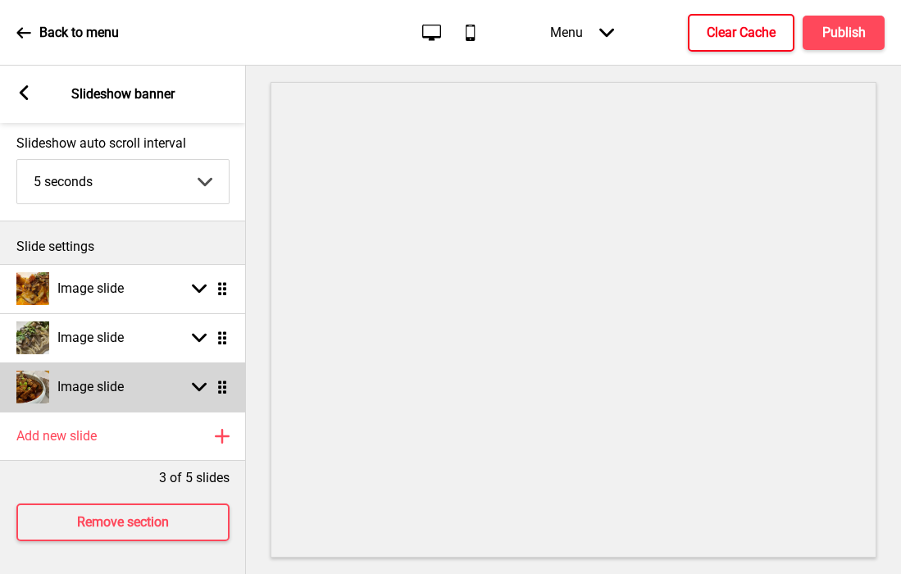
click at [85, 376] on div "Image slide" at bounding box center [69, 386] width 107 height 33
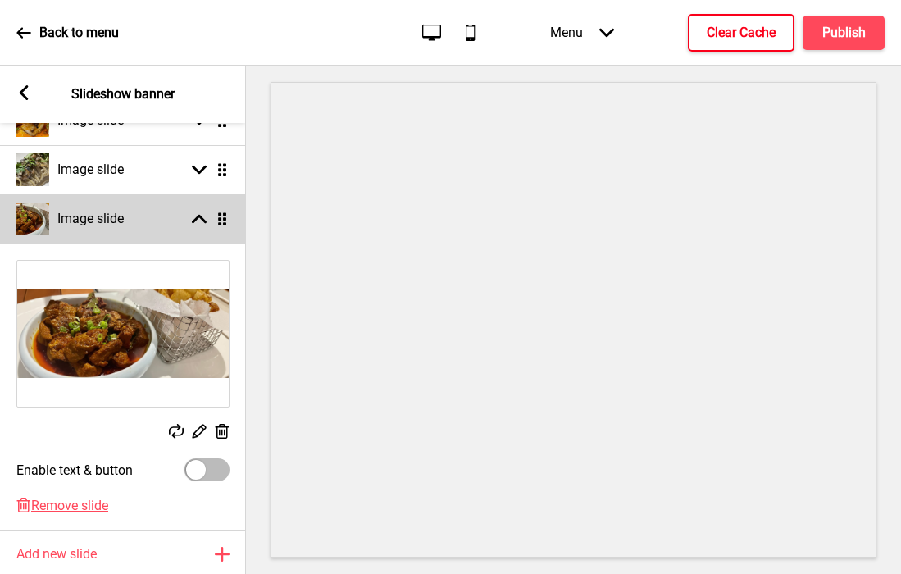
scroll to position [333, 0]
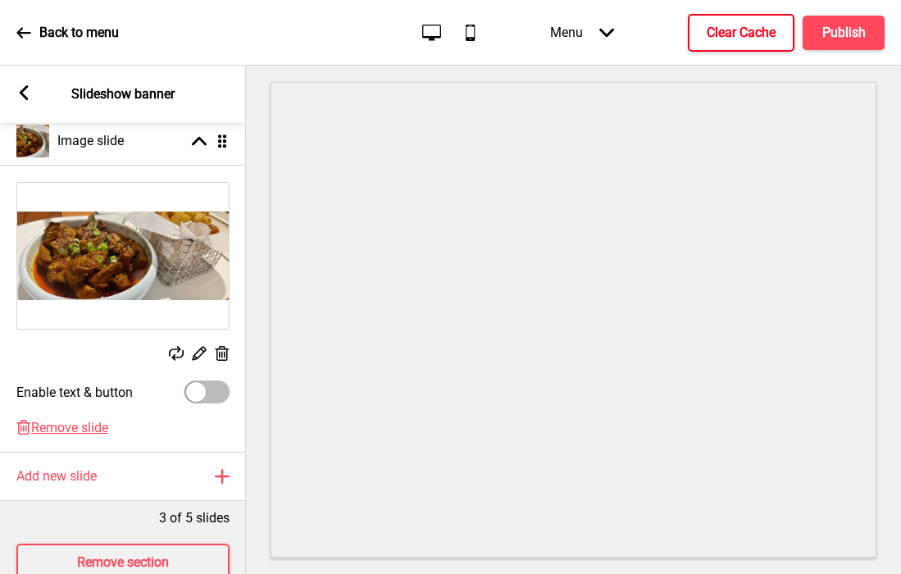
click at [198, 349] on rect at bounding box center [198, 352] width 17 height 17
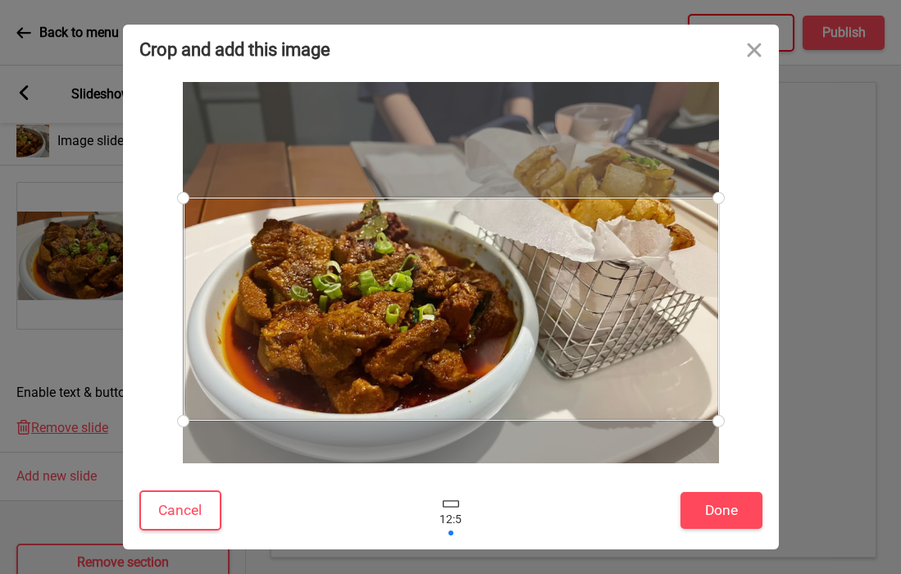
click at [419, 284] on div at bounding box center [451, 309] width 535 height 223
click at [720, 507] on button "Done" at bounding box center [721, 510] width 82 height 37
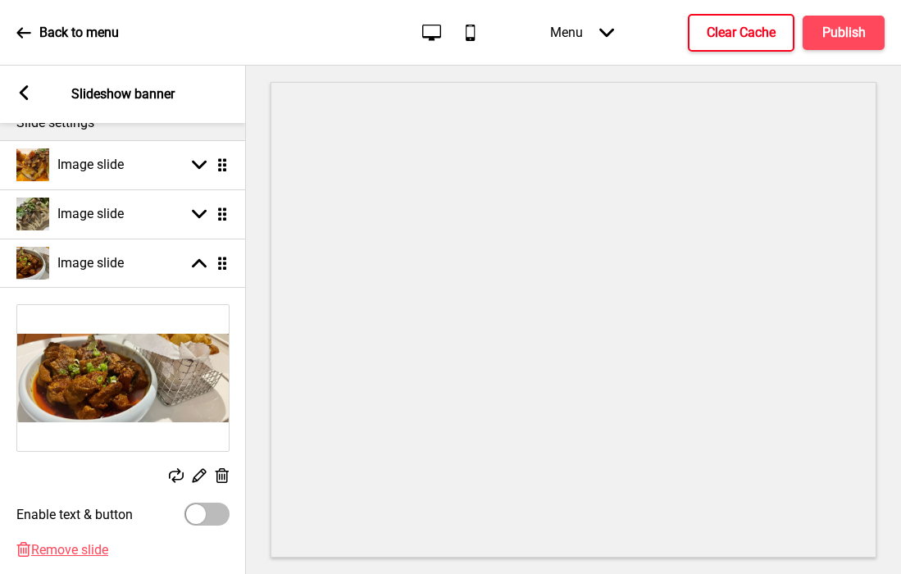
scroll to position [152, 0]
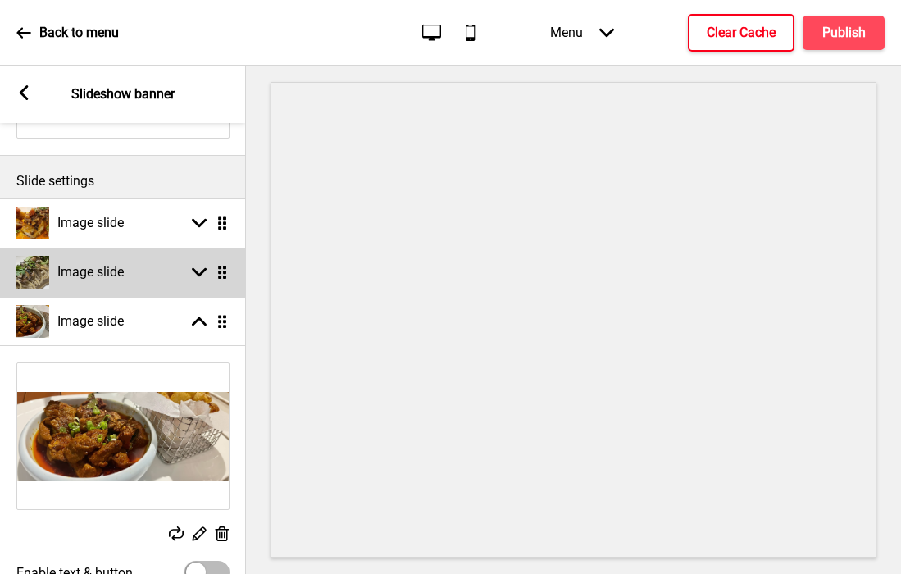
click at [86, 270] on h4 "Image slide" at bounding box center [90, 272] width 66 height 18
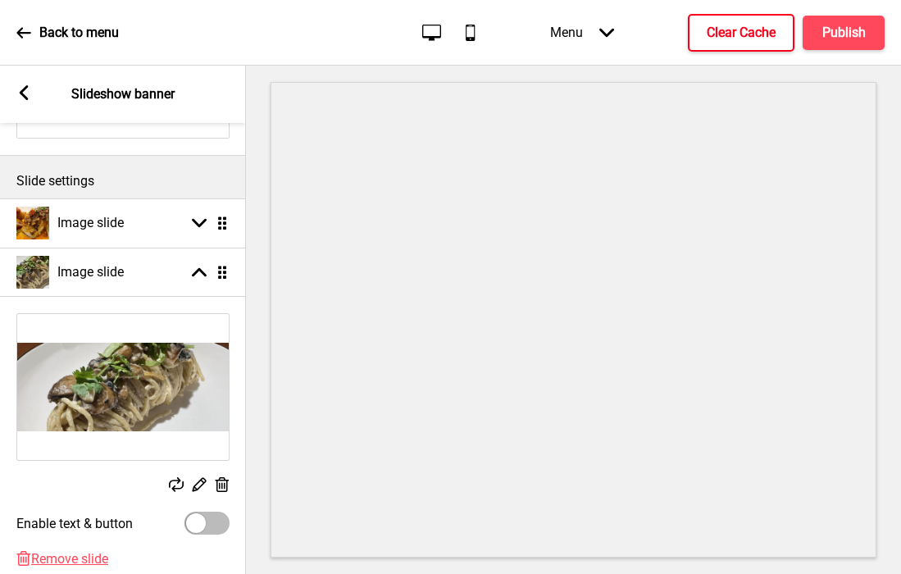
click at [199, 484] on rect at bounding box center [198, 483] width 17 height 17
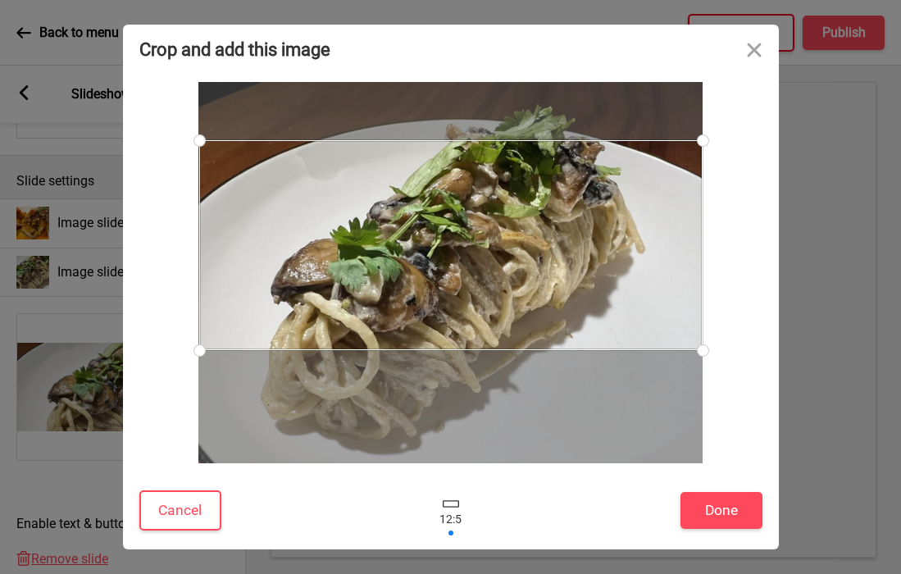
drag, startPoint x: 438, startPoint y: 317, endPoint x: 449, endPoint y: 295, distance: 24.6
click at [449, 295] on div at bounding box center [450, 245] width 503 height 210
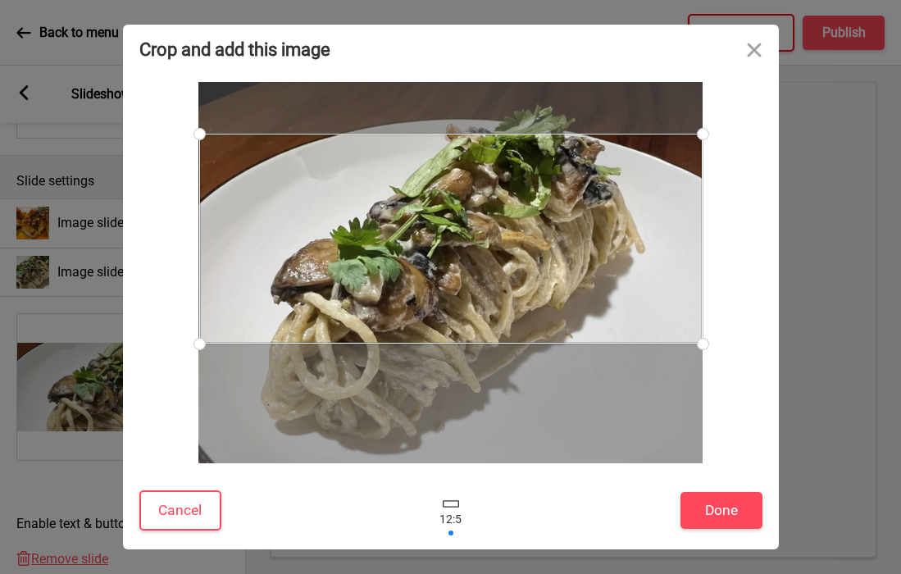
click at [657, 218] on div at bounding box center [450, 239] width 503 height 210
click at [697, 506] on button "Done" at bounding box center [721, 510] width 82 height 37
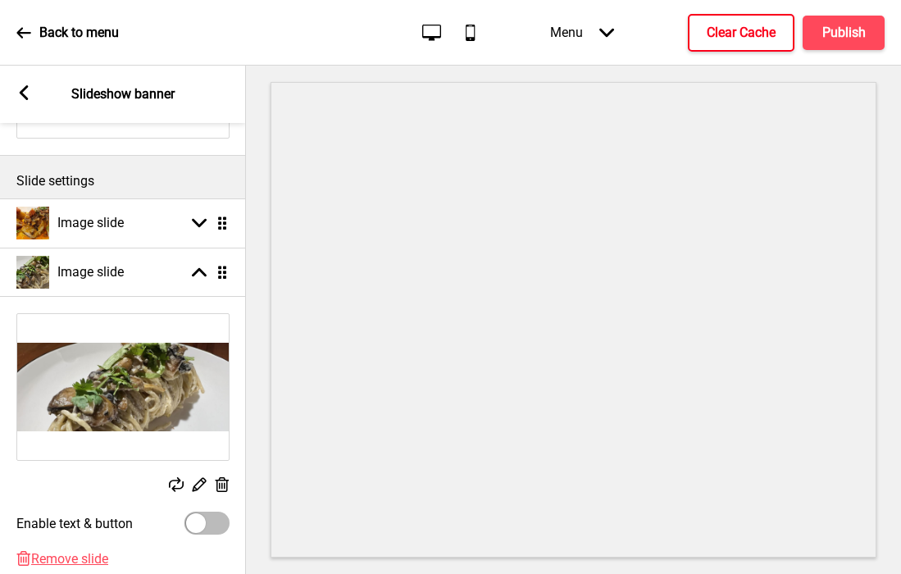
click at [205, 478] on rect at bounding box center [198, 483] width 17 height 17
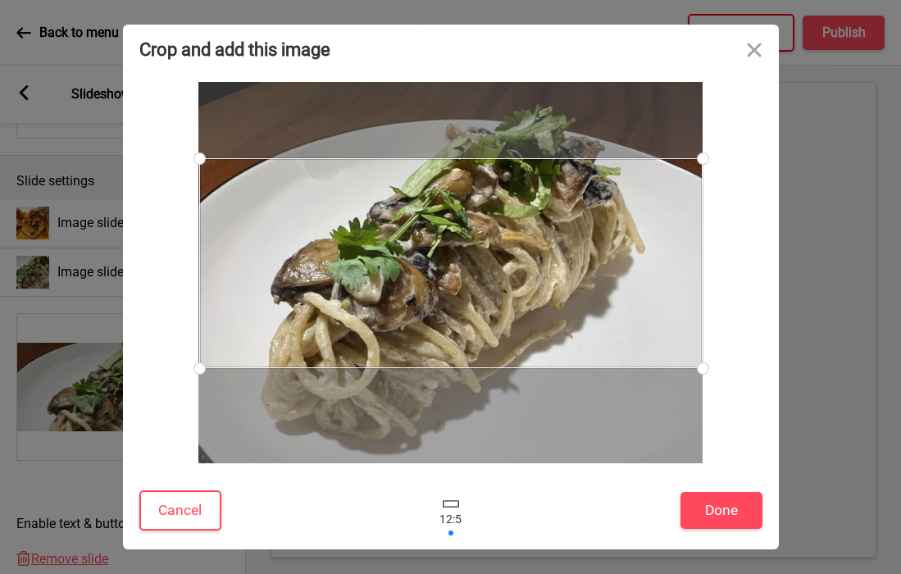
drag, startPoint x: 453, startPoint y: 265, endPoint x: 464, endPoint y: 289, distance: 26.8
click at [464, 289] on div at bounding box center [450, 263] width 503 height 210
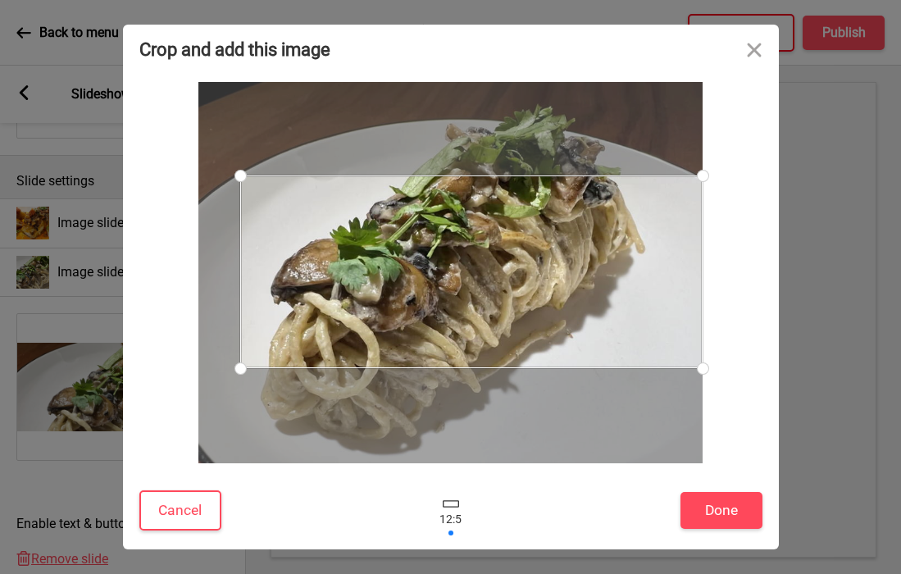
drag, startPoint x: 201, startPoint y: 156, endPoint x: 253, endPoint y: 175, distance: 56.0
click at [253, 175] on div at bounding box center [240, 175] width 29 height 29
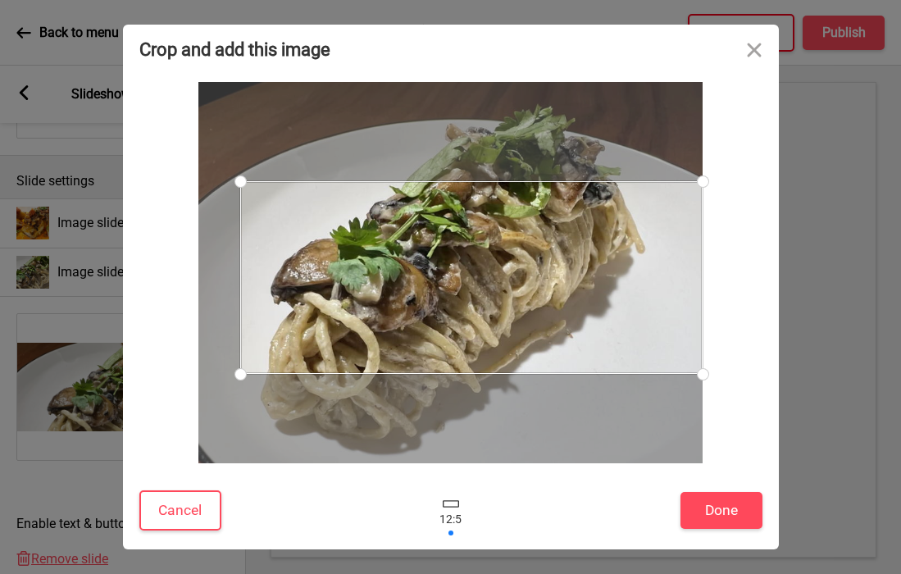
click at [364, 211] on div at bounding box center [471, 277] width 462 height 193
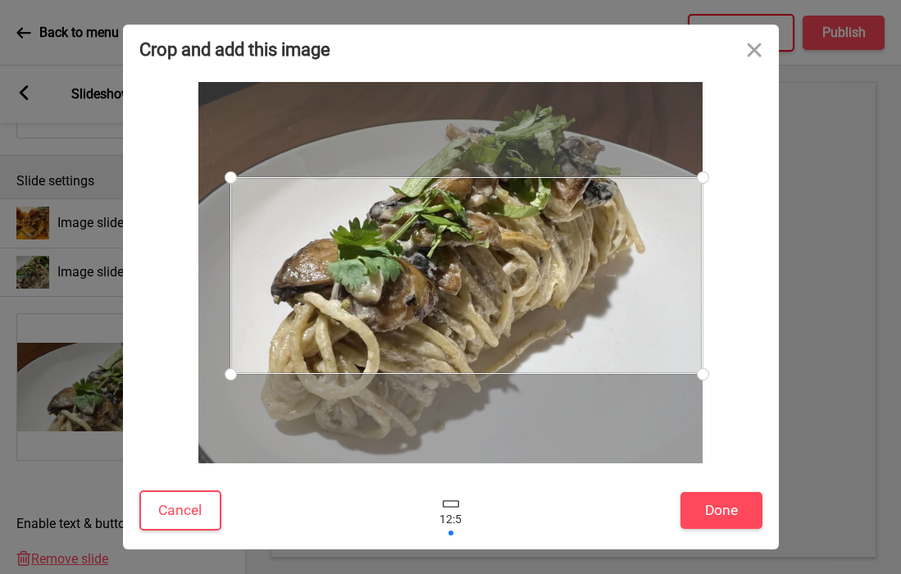
click at [238, 177] on div at bounding box center [230, 177] width 29 height 29
click at [717, 504] on button "Done" at bounding box center [721, 510] width 82 height 37
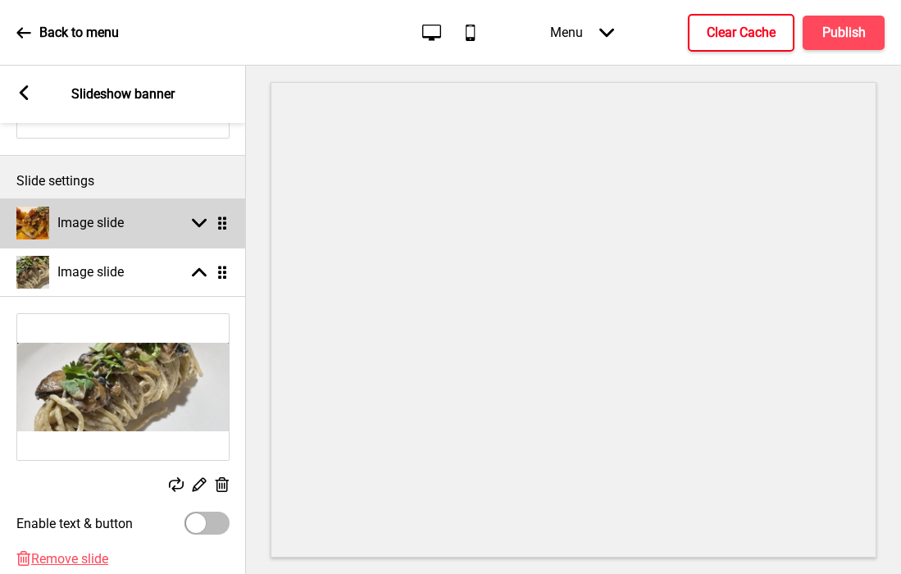
click at [110, 224] on h4 "Image slide" at bounding box center [90, 223] width 66 height 18
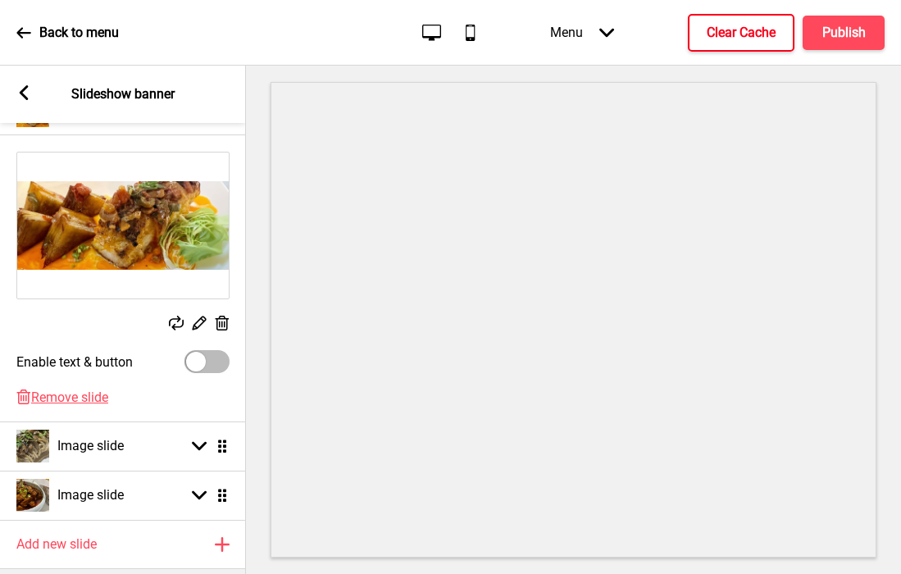
scroll to position [372, 0]
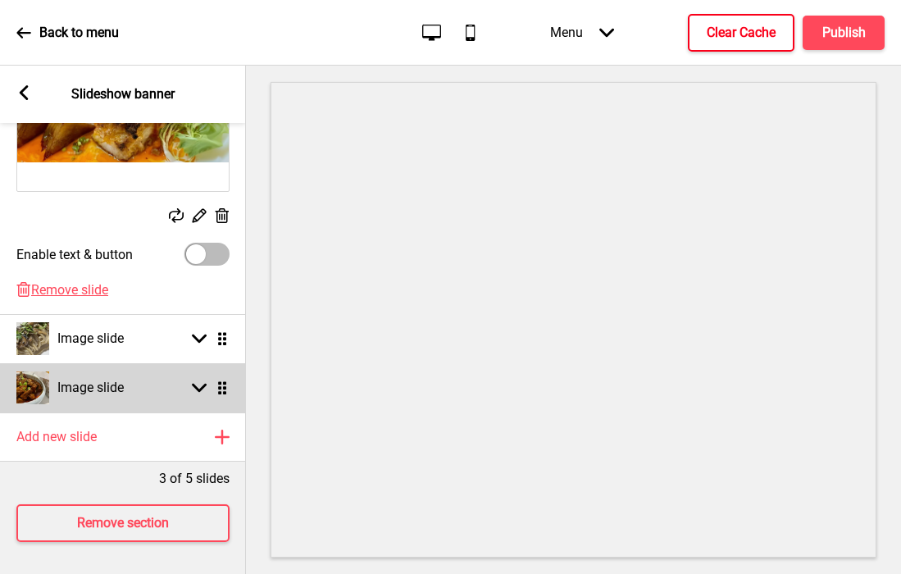
click at [99, 388] on h4 "Image slide" at bounding box center [90, 388] width 66 height 18
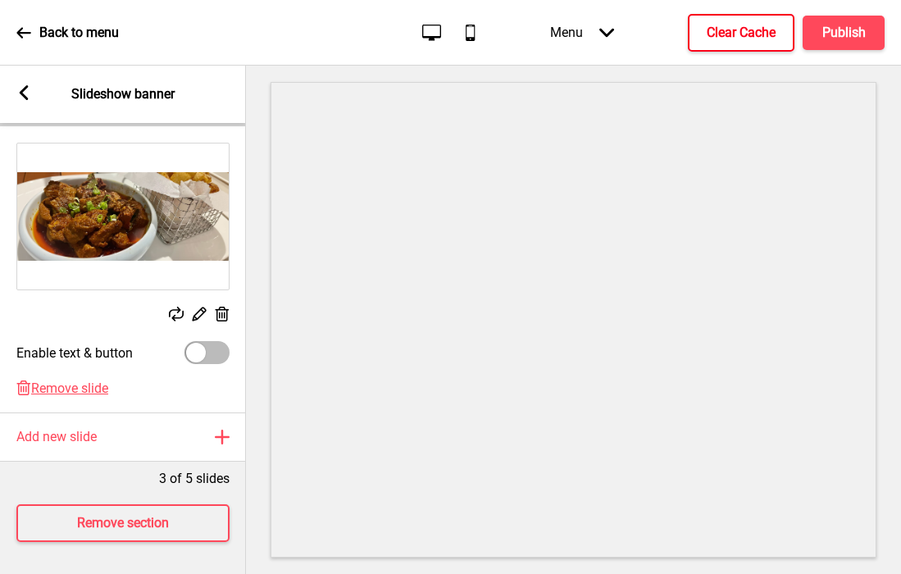
scroll to position [371, 0]
click at [198, 315] on rect at bounding box center [198, 314] width 17 height 17
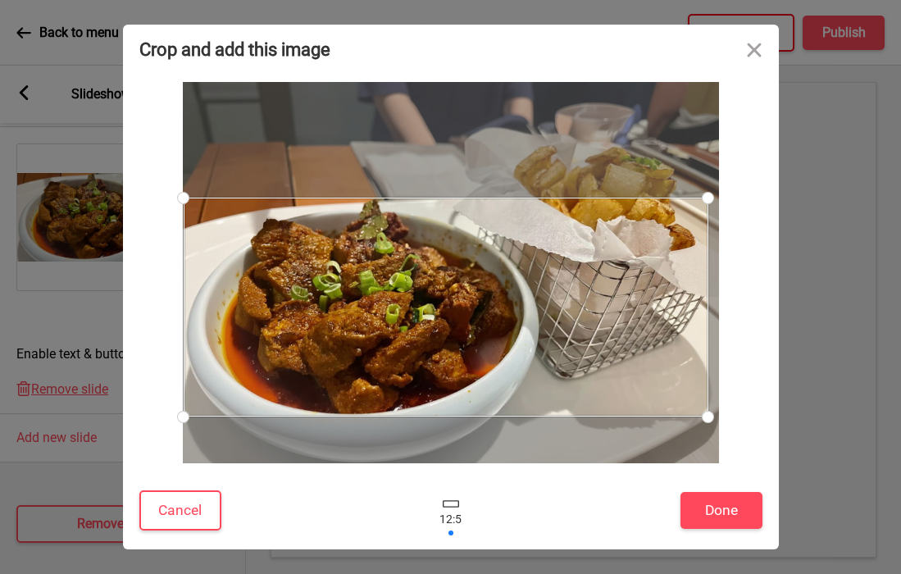
drag, startPoint x: 714, startPoint y: 423, endPoint x: 708, endPoint y: 415, distance: 10.0
click at [708, 415] on div at bounding box center [707, 416] width 29 height 29
click at [721, 511] on button "Done" at bounding box center [721, 510] width 82 height 37
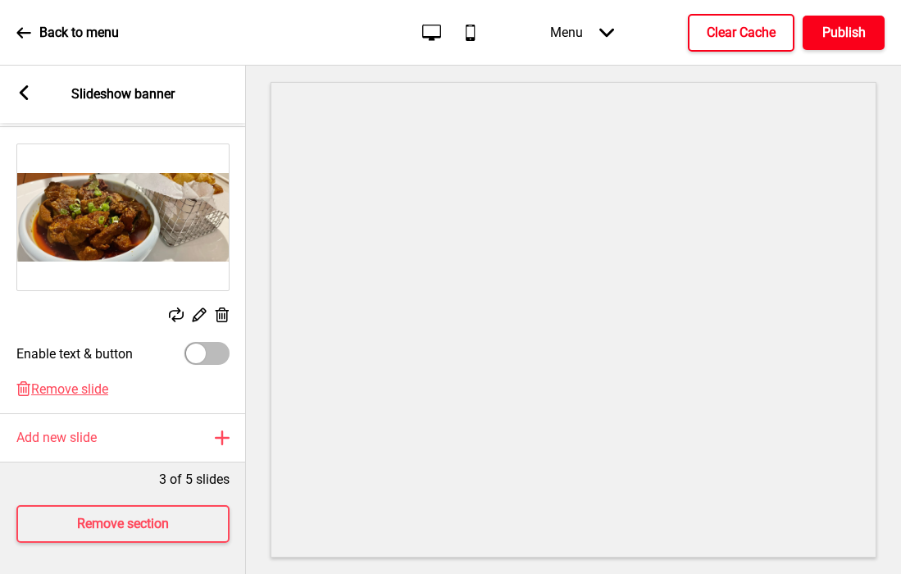
click at [837, 37] on h4 "Publish" at bounding box center [843, 33] width 43 height 18
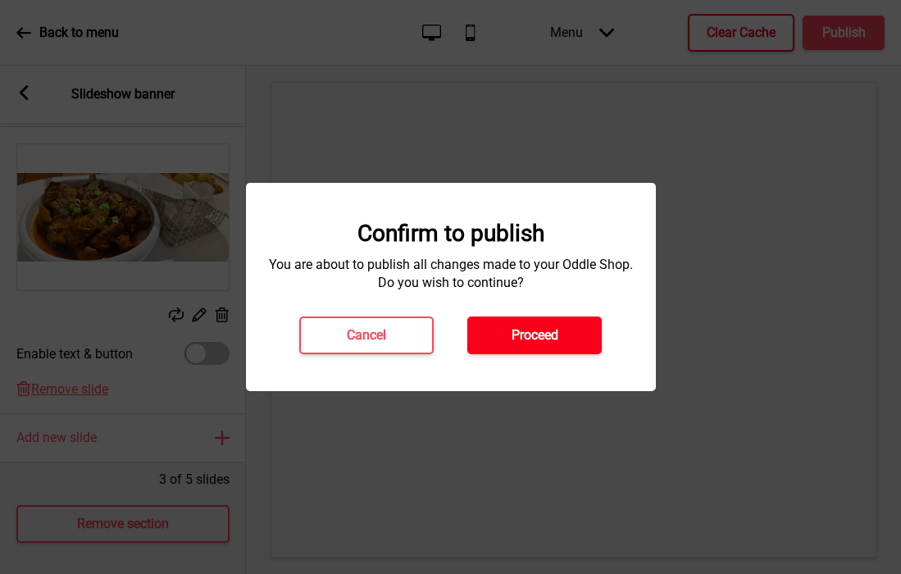
click at [520, 338] on h4 "Proceed" at bounding box center [534, 335] width 47 height 18
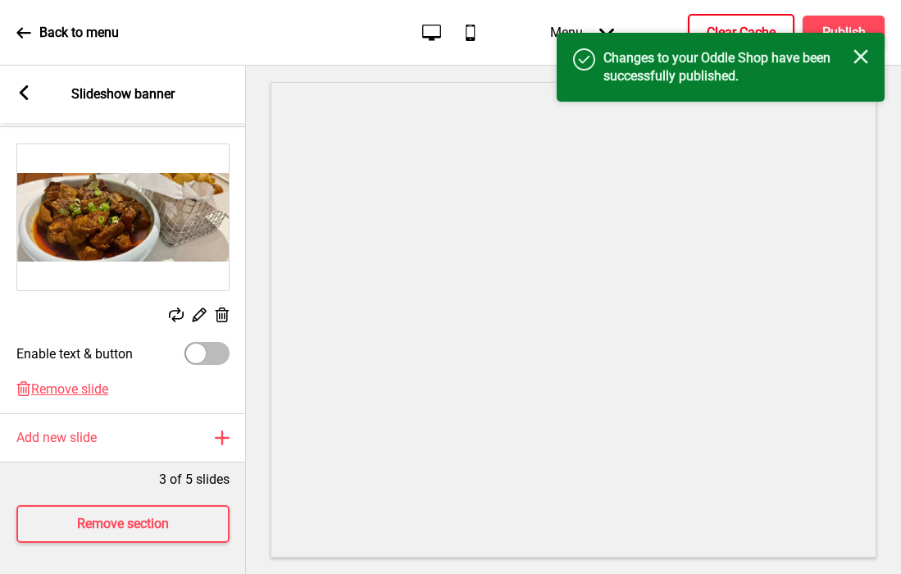
click at [717, 21] on button "Clear Cache" at bounding box center [741, 33] width 107 height 38
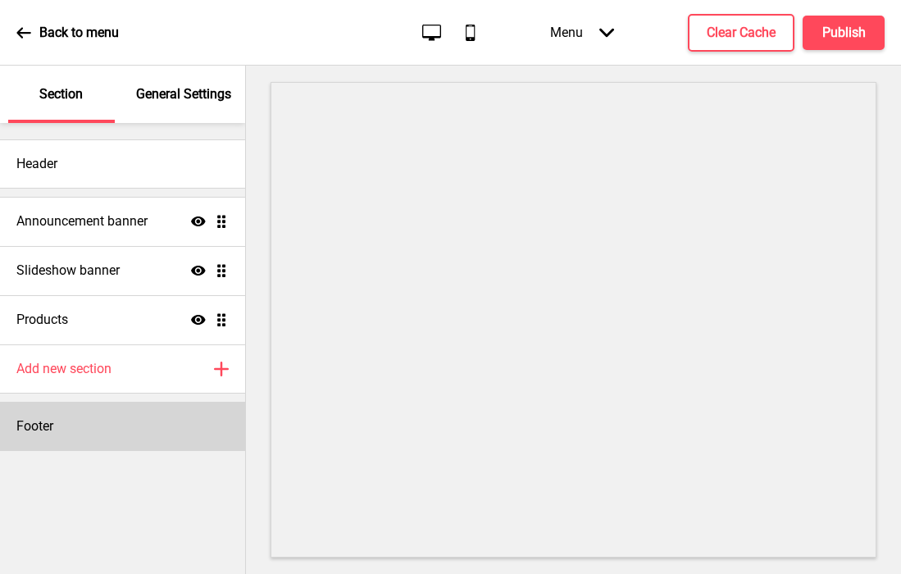
click at [111, 423] on div "Footer" at bounding box center [122, 426] width 245 height 49
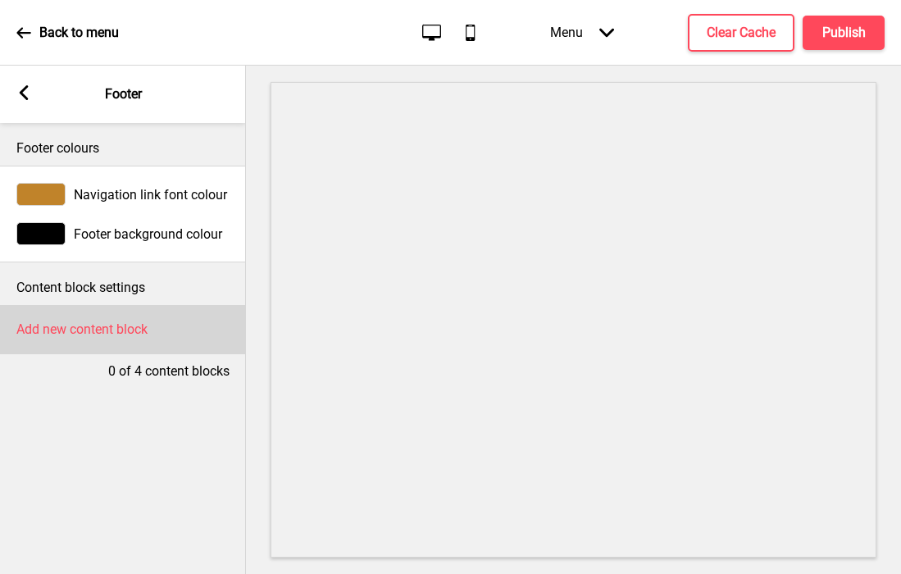
click at [102, 337] on h4 "Add new content block" at bounding box center [81, 329] width 131 height 18
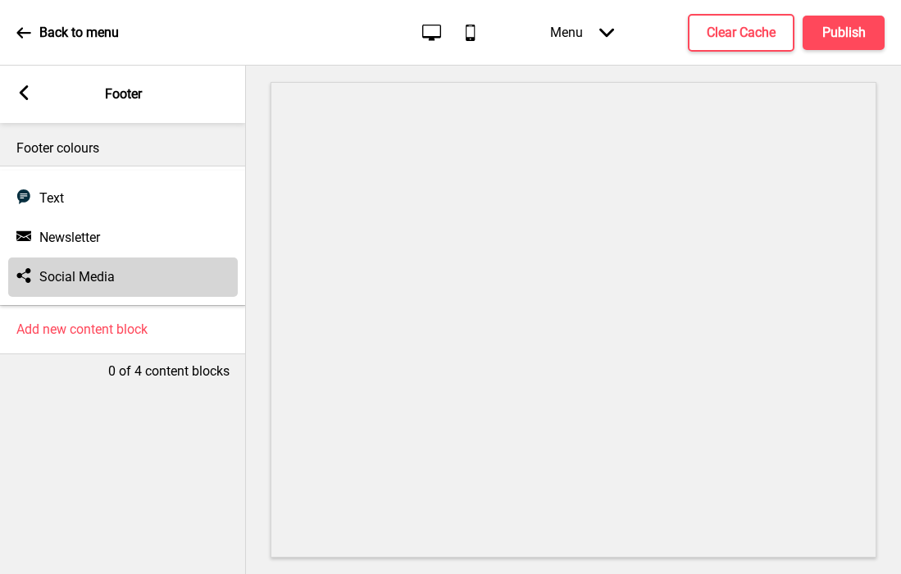
click at [73, 265] on div "Social media Social Media" at bounding box center [122, 276] width 229 height 39
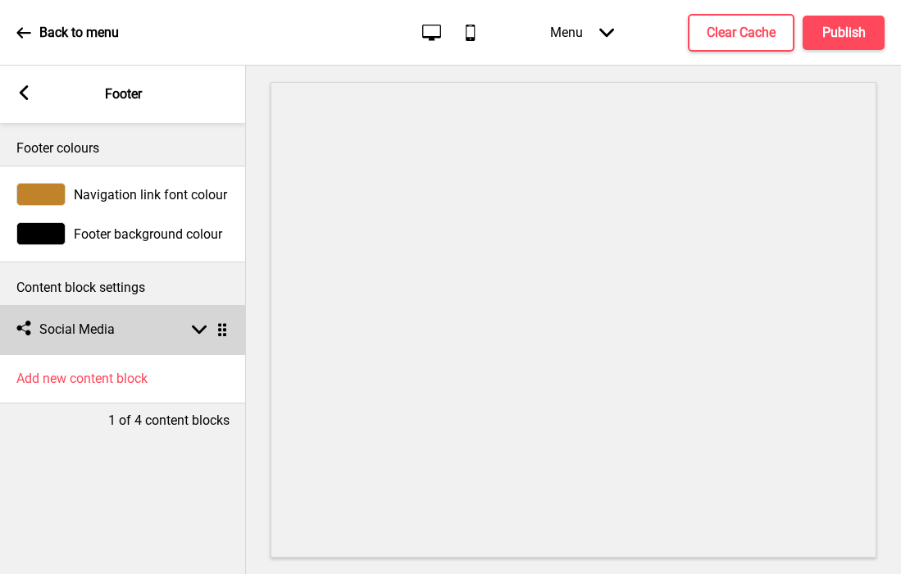
click at [65, 343] on div "Social media Social Media Arrow down Drag" at bounding box center [123, 329] width 246 height 49
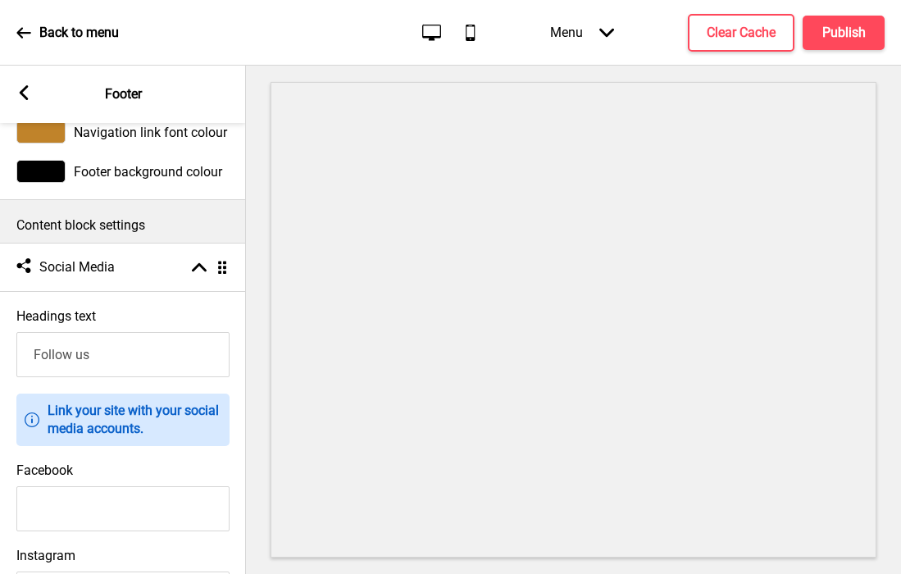
scroll to position [146, 0]
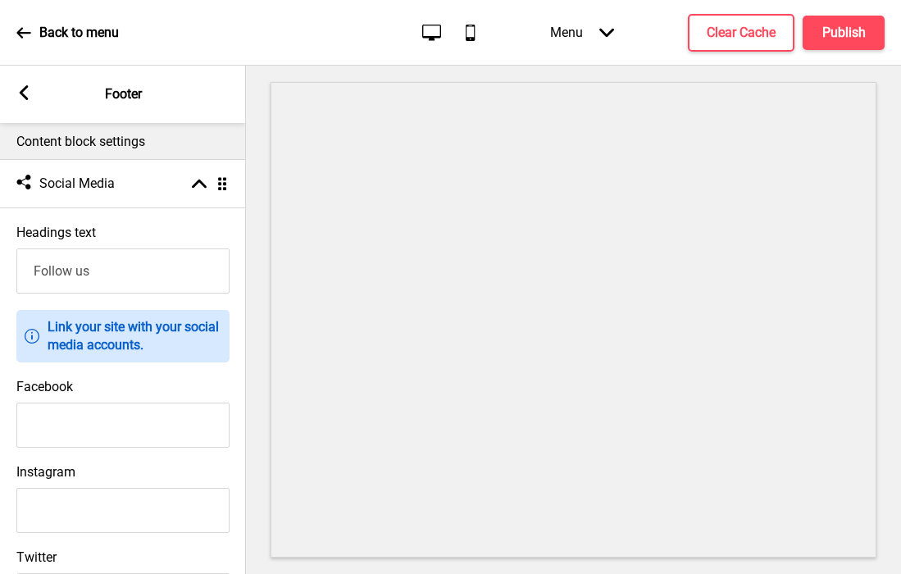
click at [131, 425] on input "Facebook" at bounding box center [122, 424] width 213 height 45
paste input "https://www.facebook.com/LusitanoSG/"
type input "https://www.facebook.com/LusitanoSG/"
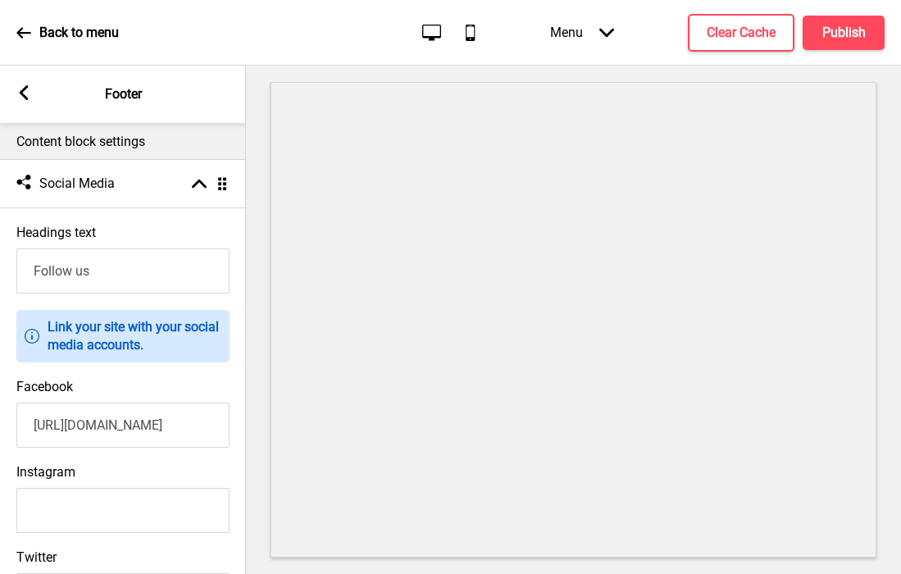
click at [150, 532] on input "Instagram" at bounding box center [122, 510] width 213 height 45
paste input "https://www.instagram.com/lusitano.sg/?hl=en"
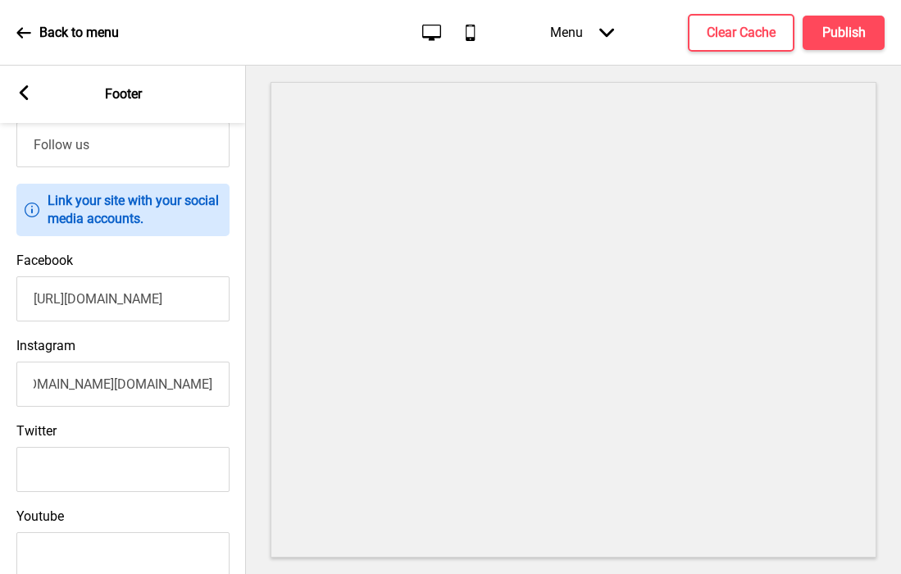
scroll to position [417, 0]
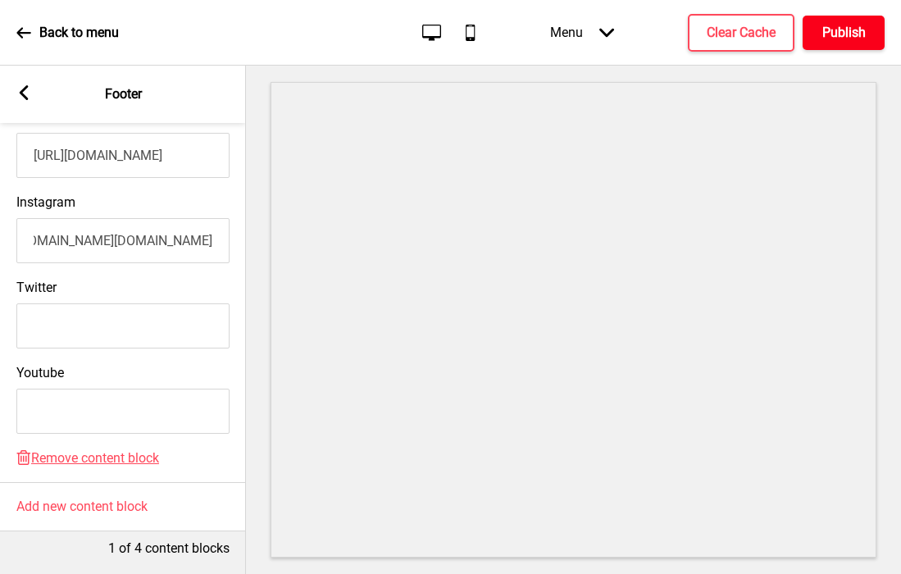
type input "https://www.instagram.com/lusitano.sg/?hl=en"
click at [847, 24] on h4 "Publish" at bounding box center [843, 33] width 43 height 18
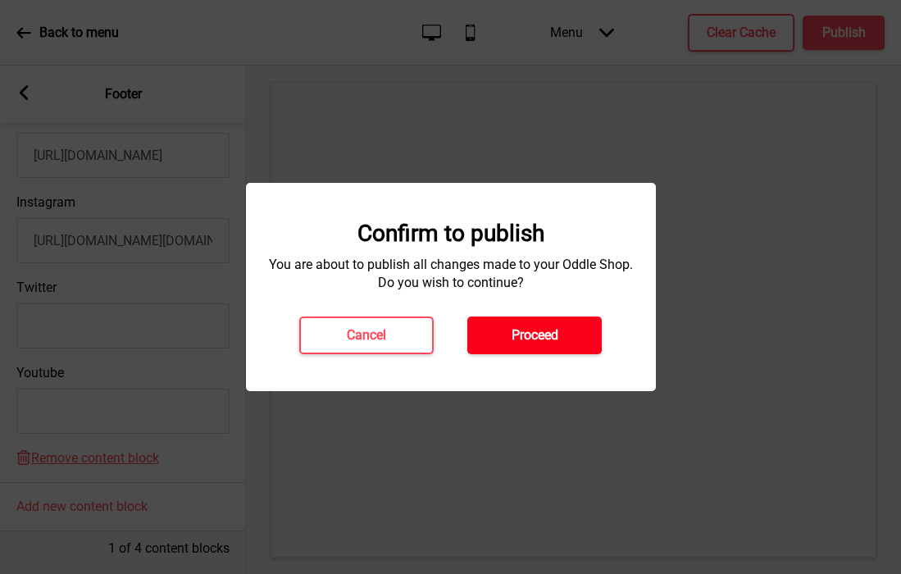
click at [524, 335] on h4 "Proceed" at bounding box center [534, 335] width 47 height 18
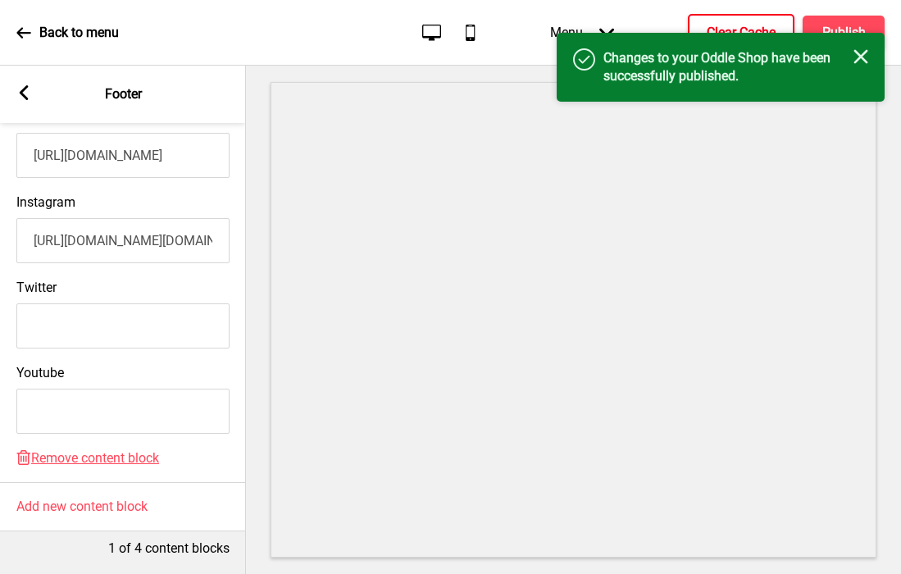
click at [720, 28] on h4 "Clear Cache" at bounding box center [740, 33] width 69 height 18
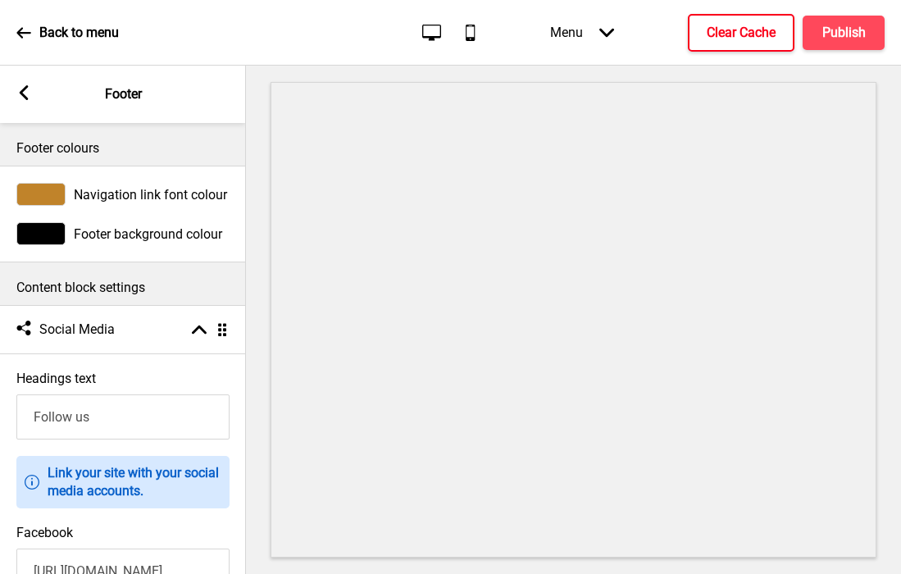
click at [19, 98] on rect at bounding box center [23, 92] width 15 height 15
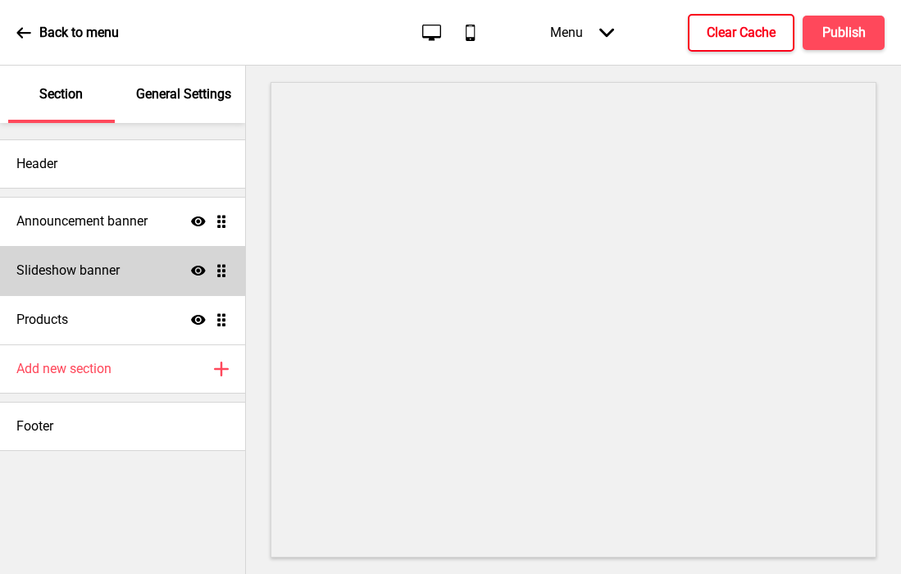
click at [106, 277] on h4 "Slideshow banner" at bounding box center [67, 270] width 103 height 18
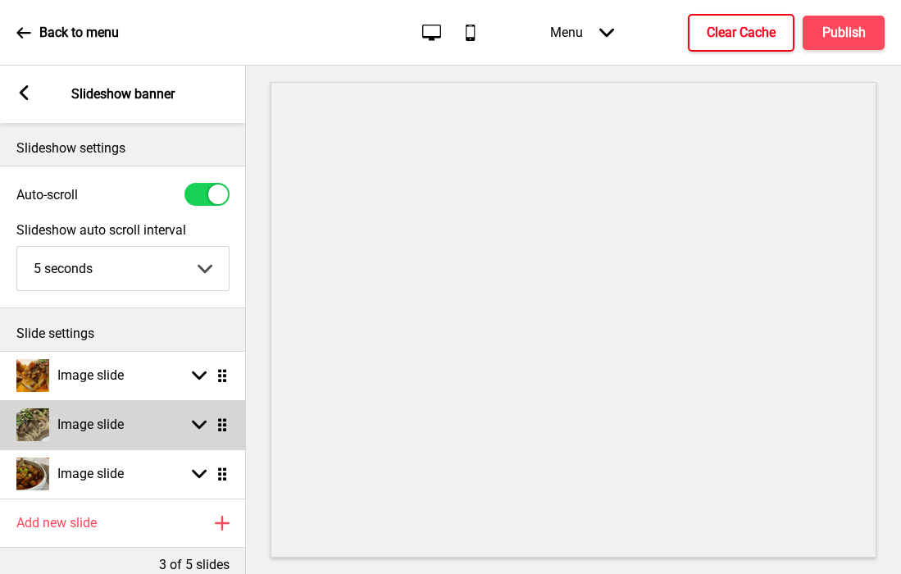
click at [117, 426] on h4 "Image slide" at bounding box center [90, 425] width 66 height 18
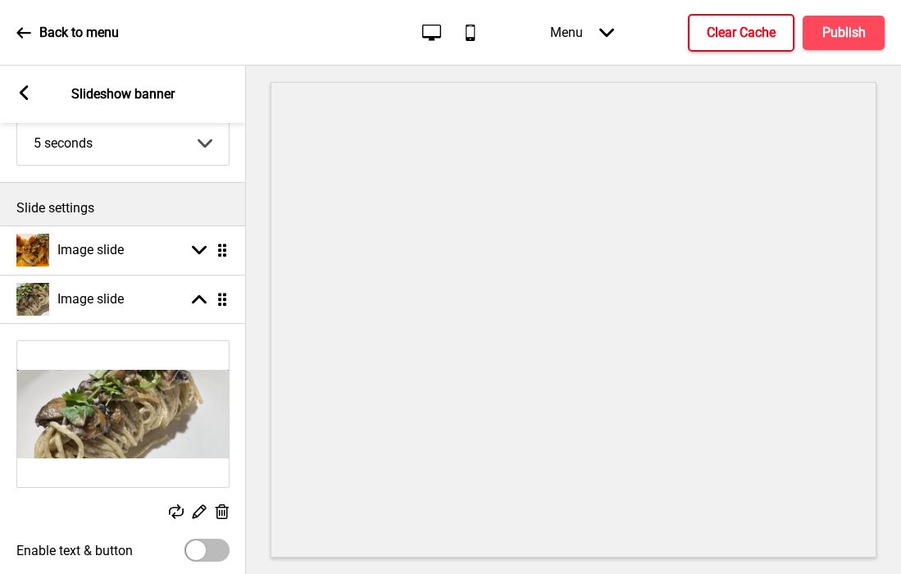
scroll to position [139, 0]
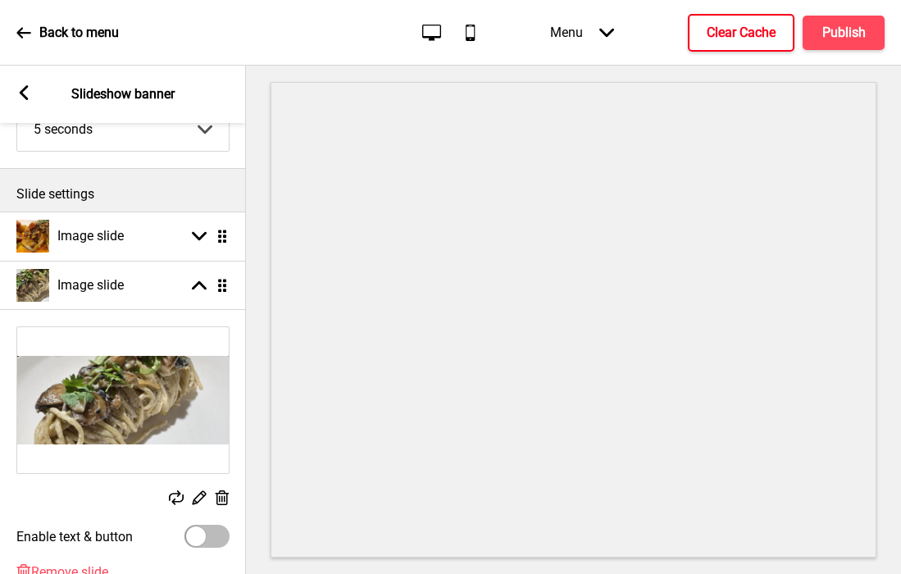
click at [198, 497] on g at bounding box center [198, 496] width 17 height 17
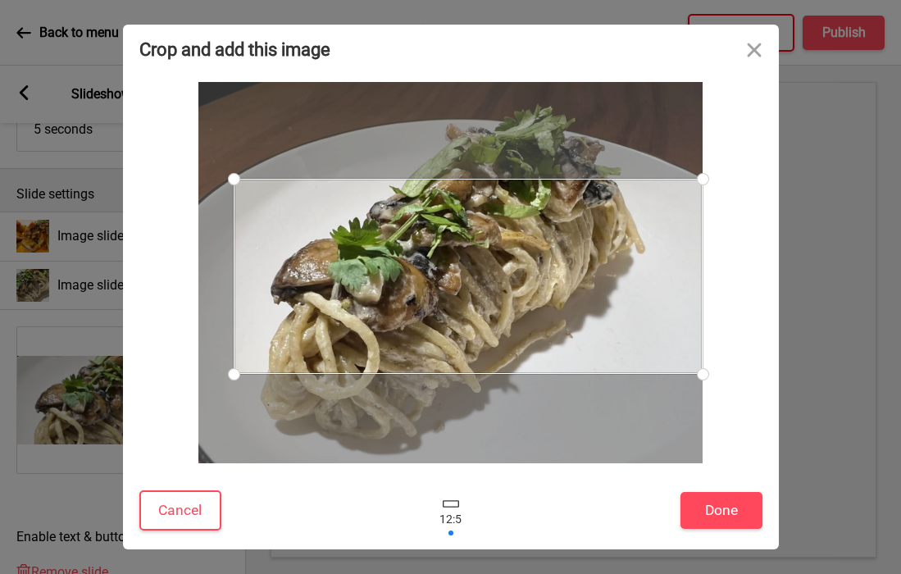
click at [234, 183] on div at bounding box center [234, 179] width 29 height 29
click at [697, 179] on div at bounding box center [700, 180] width 29 height 29
click at [701, 514] on button "Done" at bounding box center [721, 510] width 82 height 37
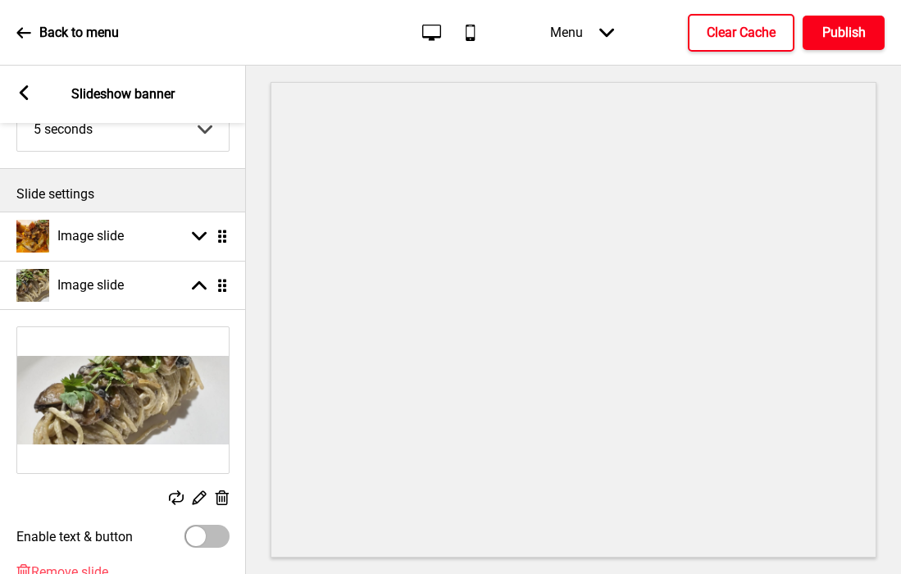
click at [835, 36] on h4 "Publish" at bounding box center [843, 33] width 43 height 18
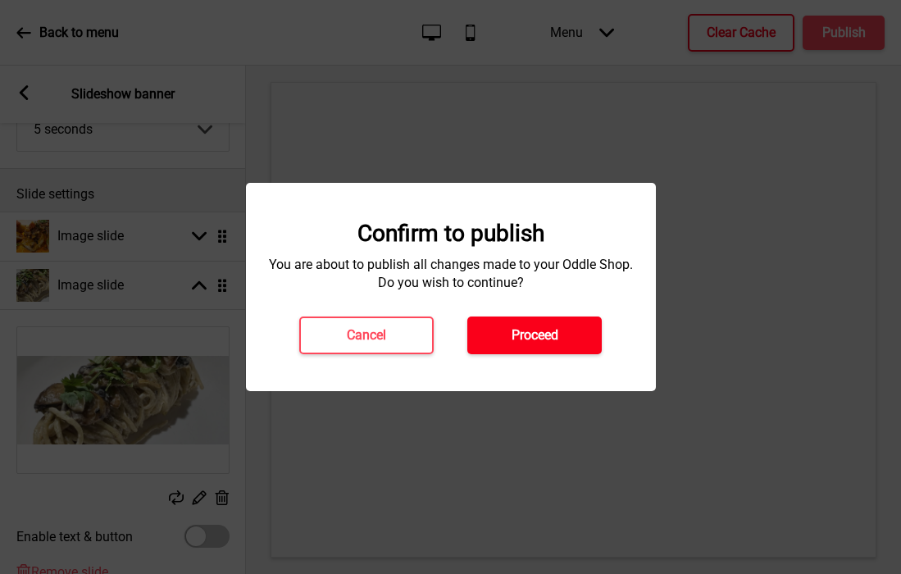
click at [541, 339] on h4 "Proceed" at bounding box center [534, 335] width 47 height 18
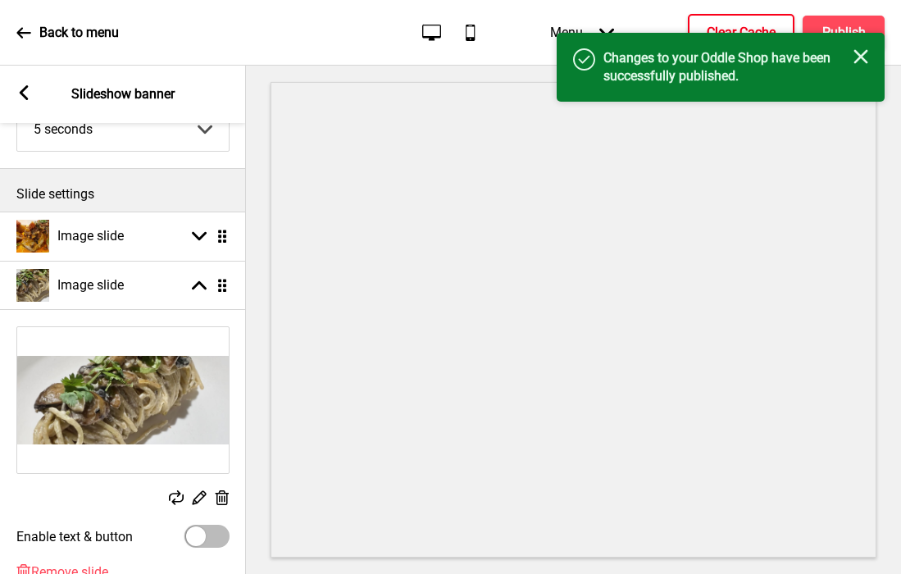
click at [734, 25] on h4 "Clear Cache" at bounding box center [740, 33] width 69 height 18
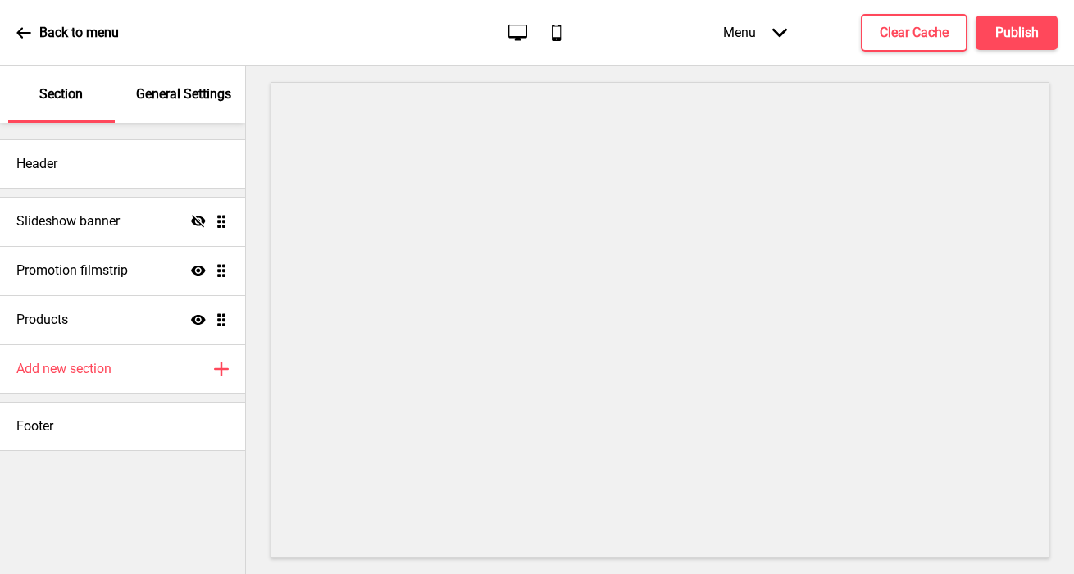
click at [92, 178] on div "Header" at bounding box center [122, 163] width 245 height 49
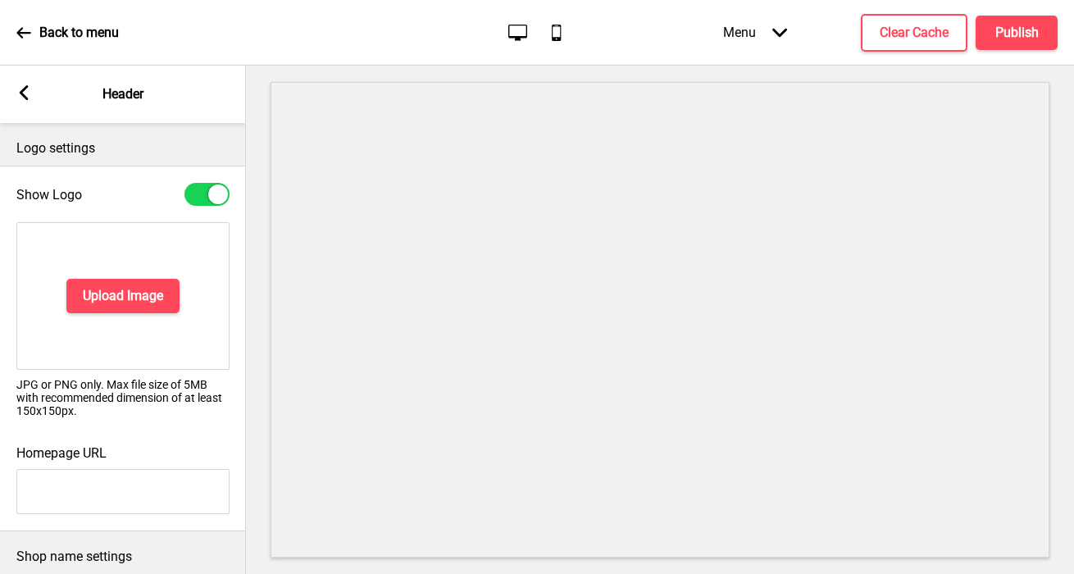
click at [21, 99] on rect at bounding box center [23, 92] width 15 height 15
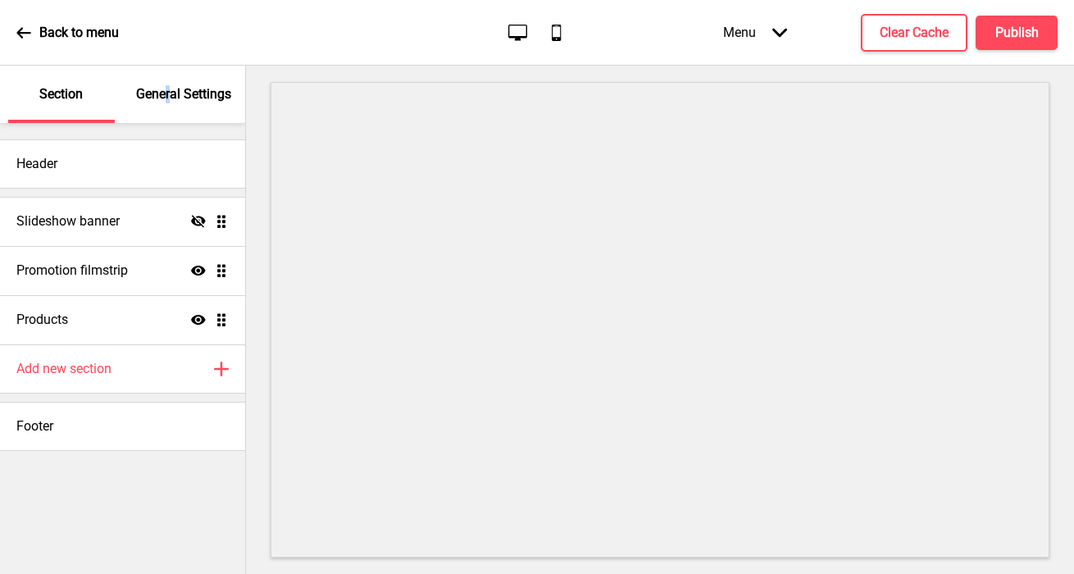
click at [168, 100] on p "General Settings" at bounding box center [183, 94] width 95 height 18
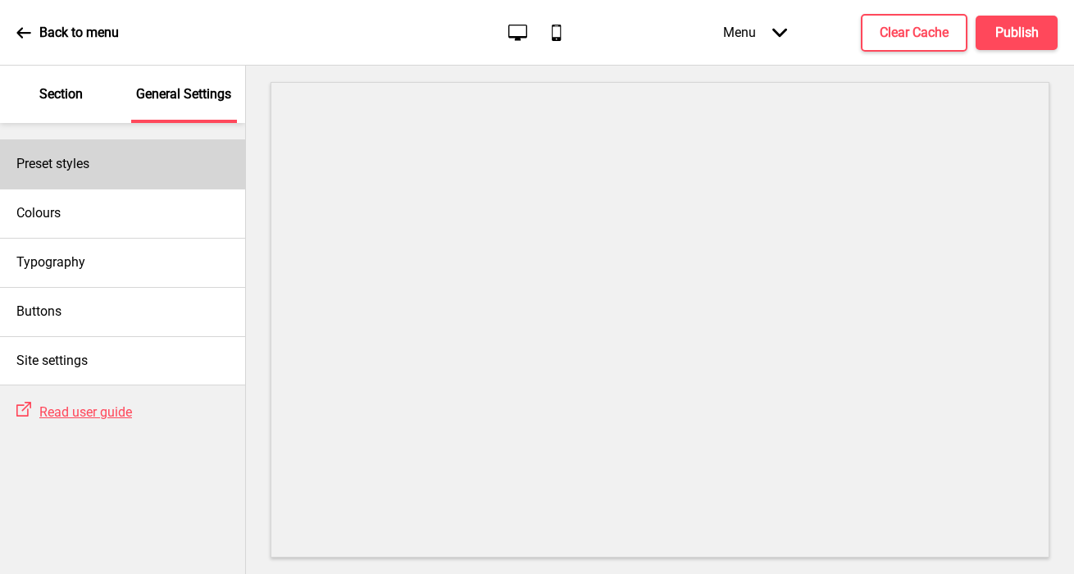
click at [134, 166] on div "Preset styles" at bounding box center [122, 163] width 245 height 49
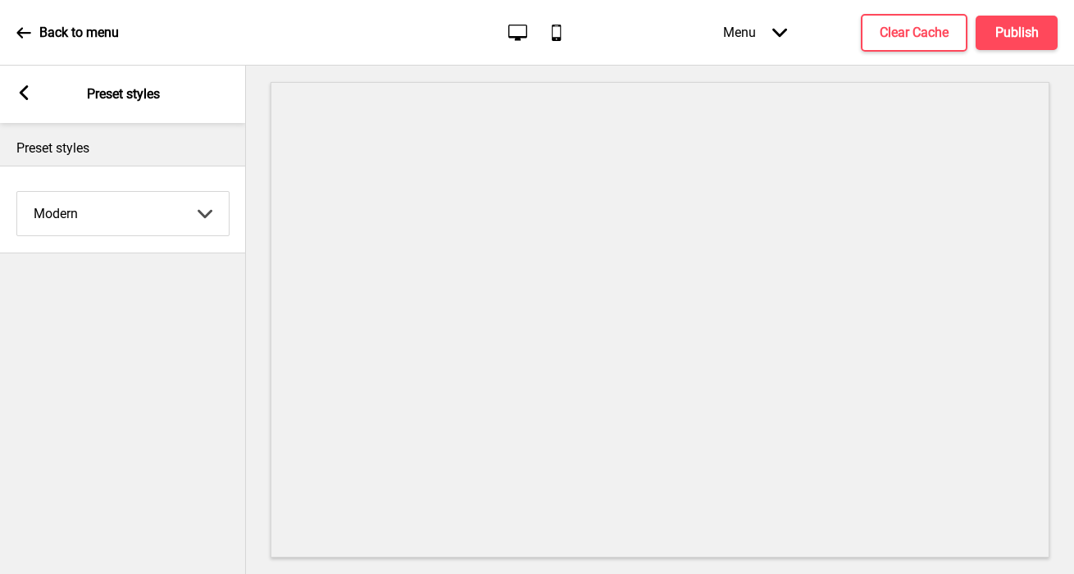
click at [113, 219] on select "Coffee Contrast Dark Earth Marine Minimalist Modern Oddle Pastel Yellow Fruits …" at bounding box center [122, 213] width 211 height 43
select select "minimalist"
click at [17, 192] on select "Coffee Contrast Dark Earth Marine Minimalist Modern Oddle Pastel Yellow Fruits …" at bounding box center [122, 213] width 211 height 43
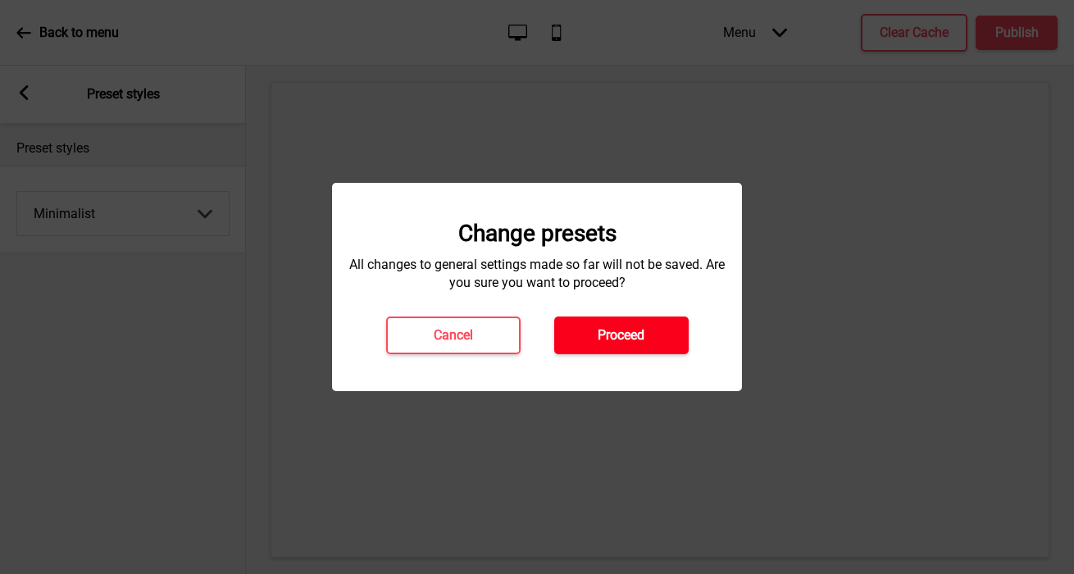
click at [579, 334] on button "Proceed" at bounding box center [621, 335] width 134 height 38
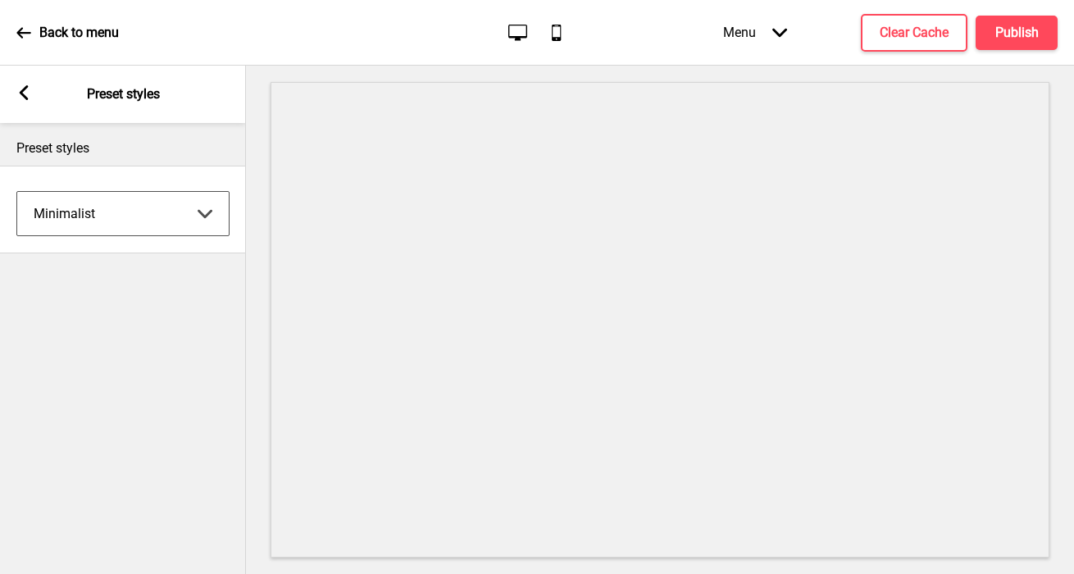
click at [23, 106] on div "Arrow left Preset styles" at bounding box center [123, 94] width 246 height 57
click at [22, 105] on div "Arrow left Preset styles" at bounding box center [123, 94] width 246 height 57
click at [22, 99] on rect at bounding box center [23, 92] width 15 height 15
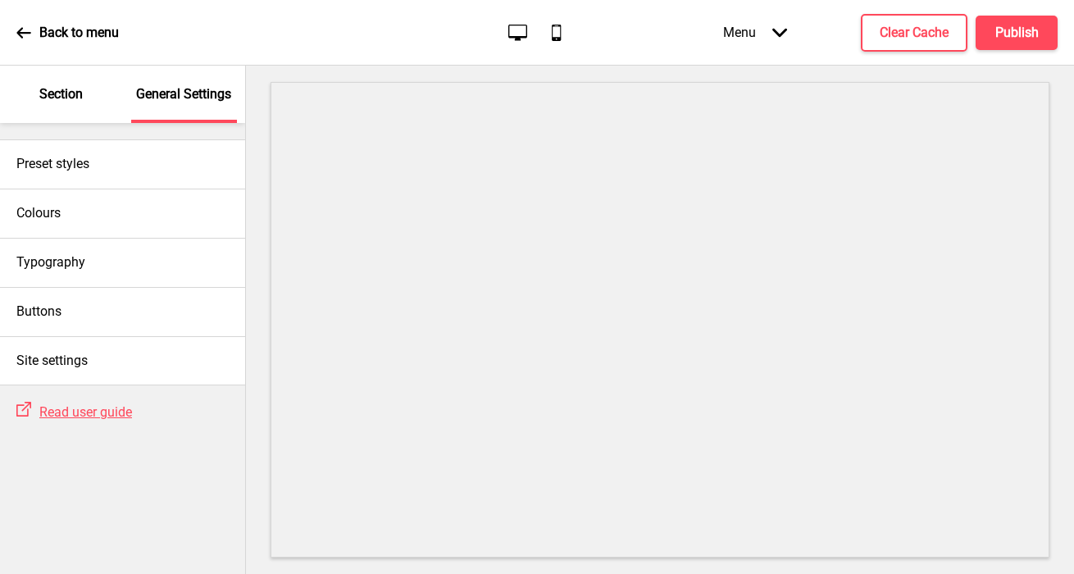
click at [57, 100] on p "Section" at bounding box center [60, 94] width 43 height 18
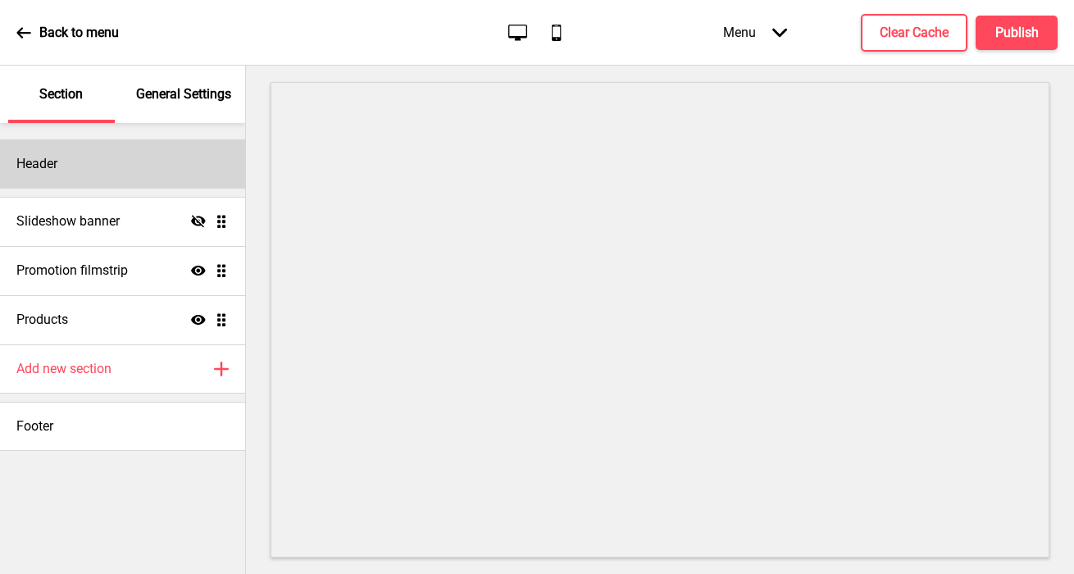
click at [78, 175] on div "Header" at bounding box center [122, 163] width 245 height 49
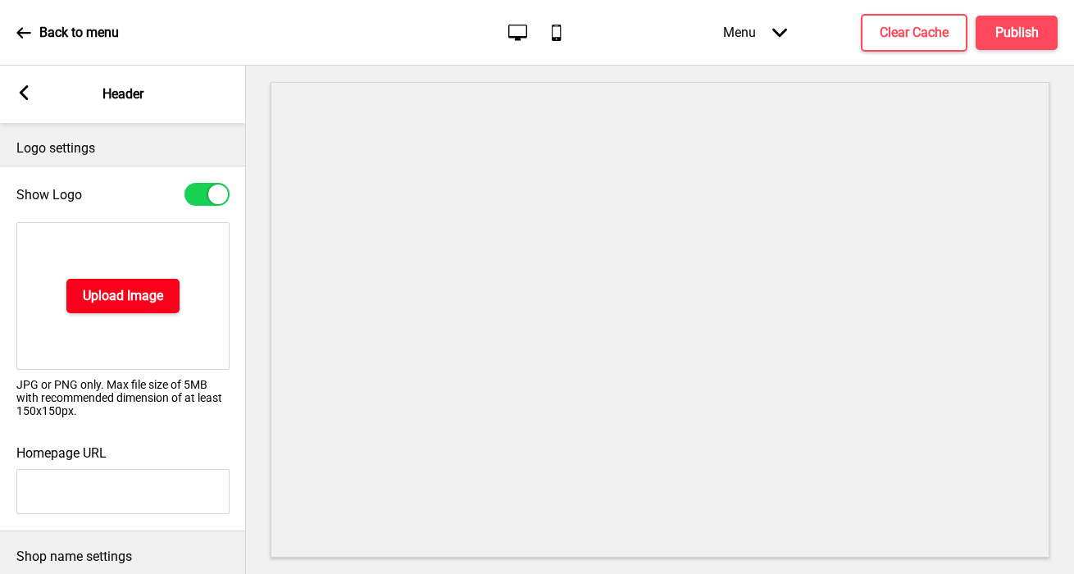
click at [105, 288] on h4 "Upload Image" at bounding box center [123, 296] width 80 height 18
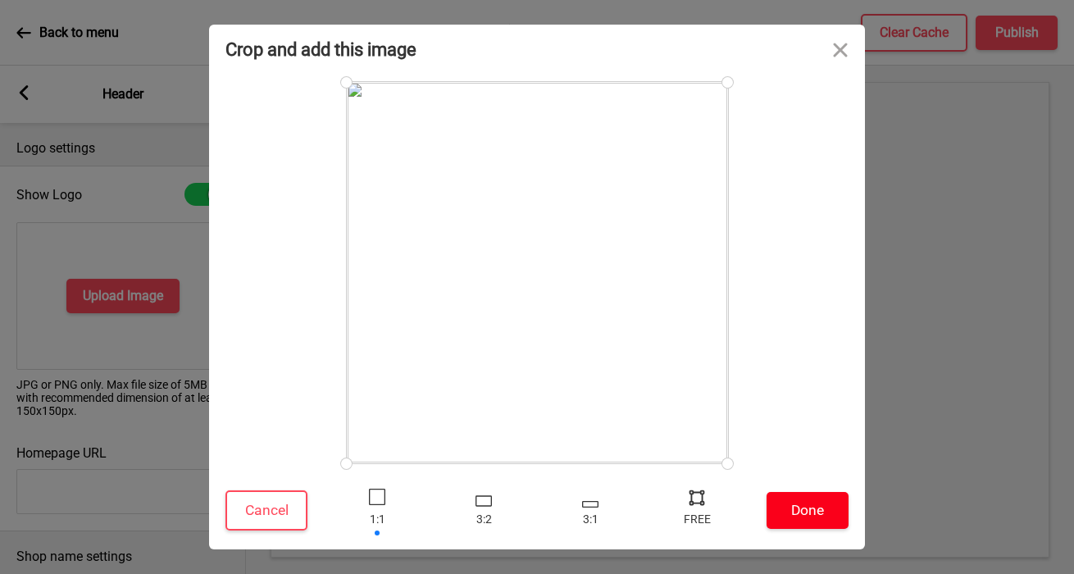
click at [815, 523] on button "Done" at bounding box center [807, 510] width 82 height 37
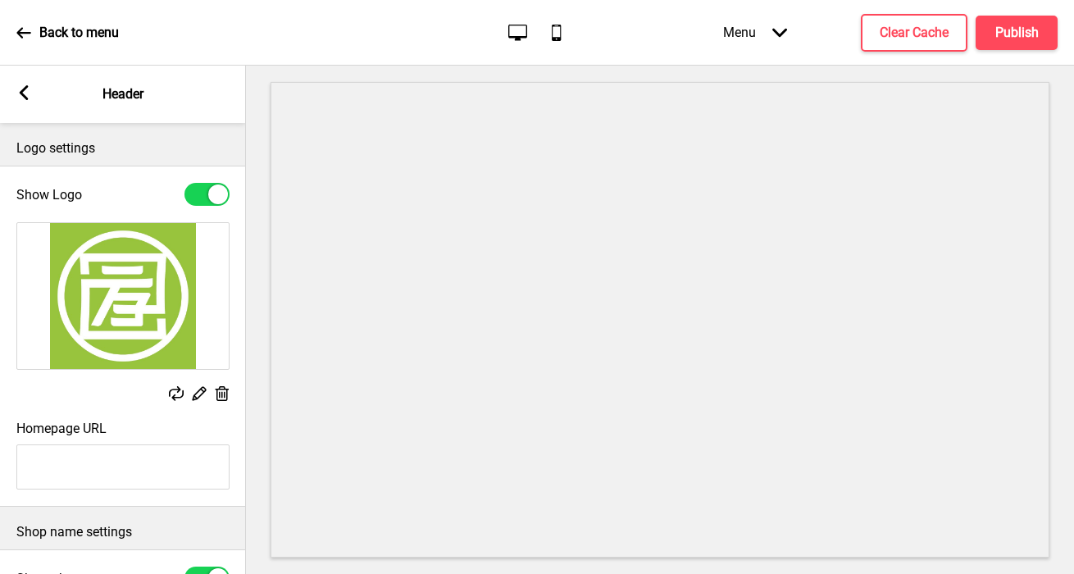
type input "#98c43d"
click at [97, 441] on div "Homepage URL" at bounding box center [123, 454] width 246 height 85
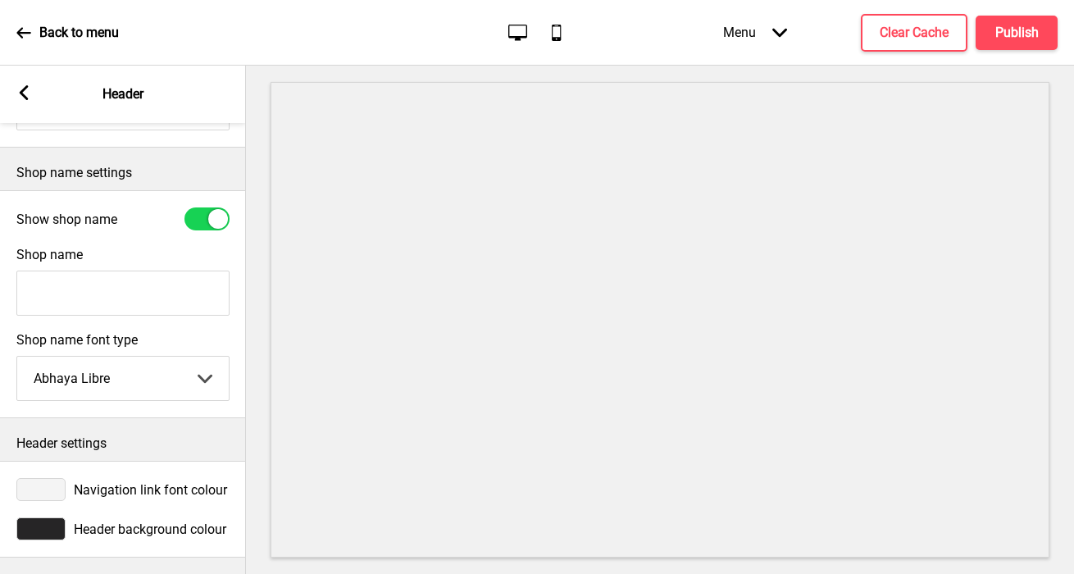
click at [47, 535] on div at bounding box center [40, 528] width 49 height 23
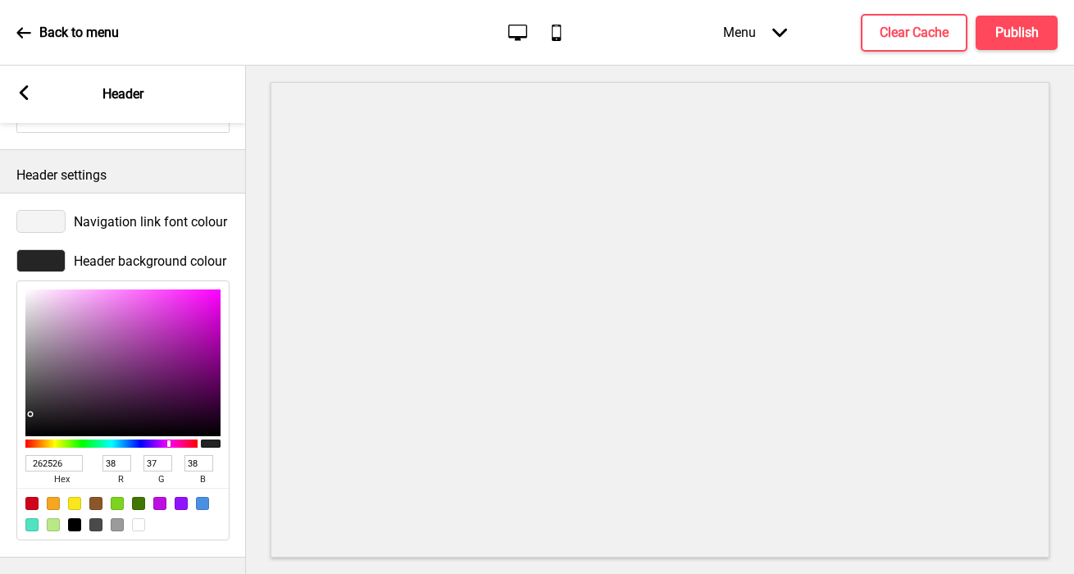
click at [41, 461] on input "262526" at bounding box center [53, 463] width 57 height 16
paste input "98c43d"
type input "98c43d"
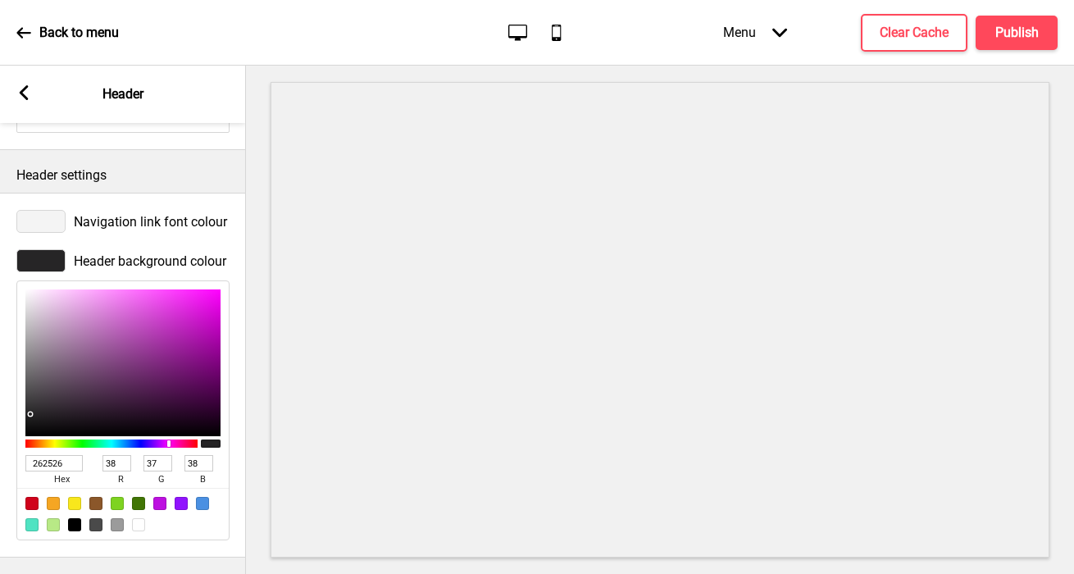
type input "152"
type input "196"
type input "61"
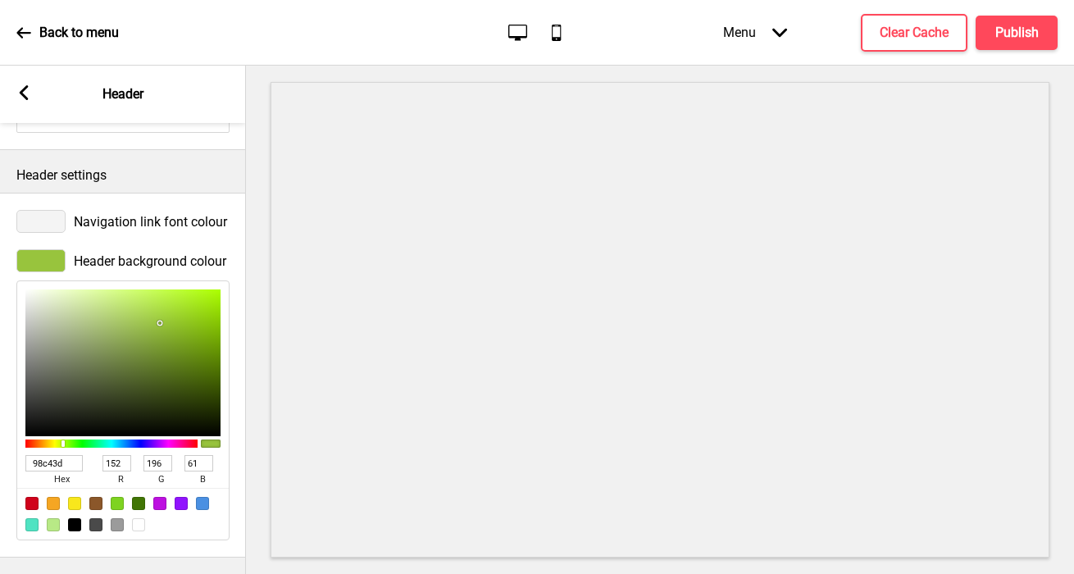
type input "98C43D"
click at [48, 218] on div at bounding box center [40, 221] width 49 height 23
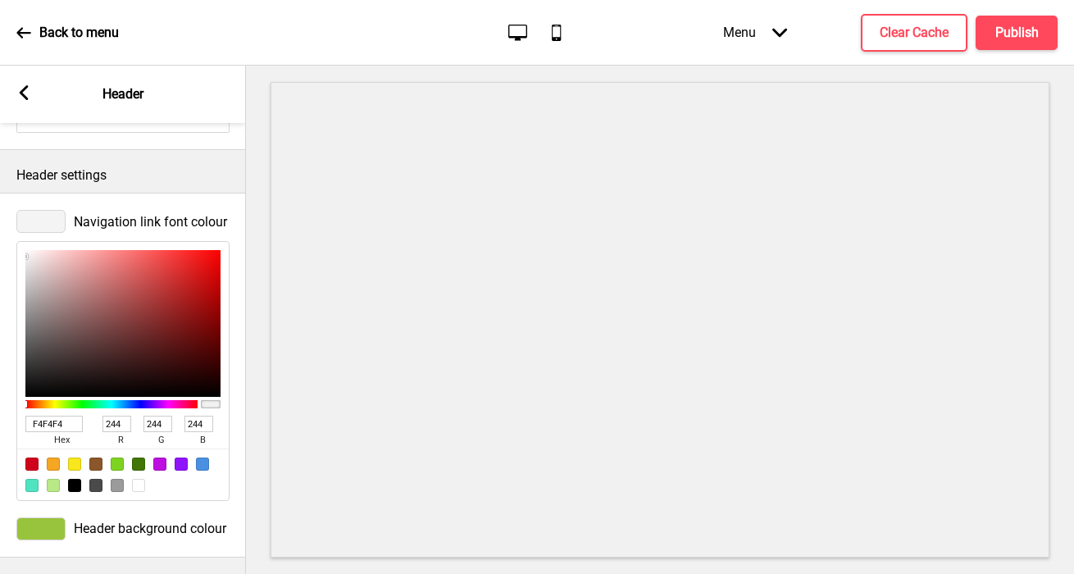
click at [138, 485] on div at bounding box center [138, 485] width 13 height 13
type input "FFFFFF"
type input "255"
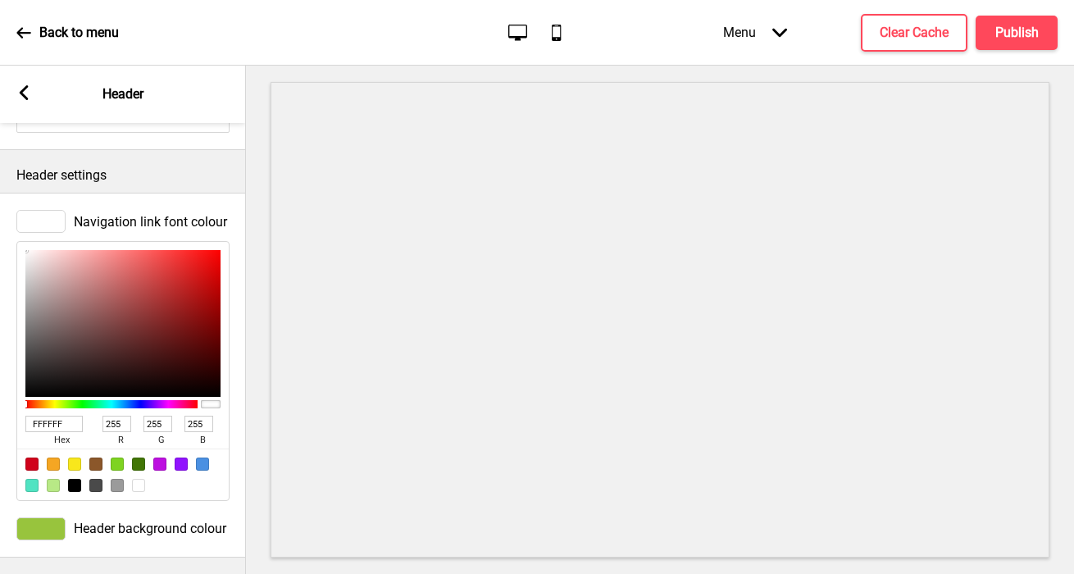
click at [21, 101] on div "Arrow left" at bounding box center [23, 94] width 15 height 18
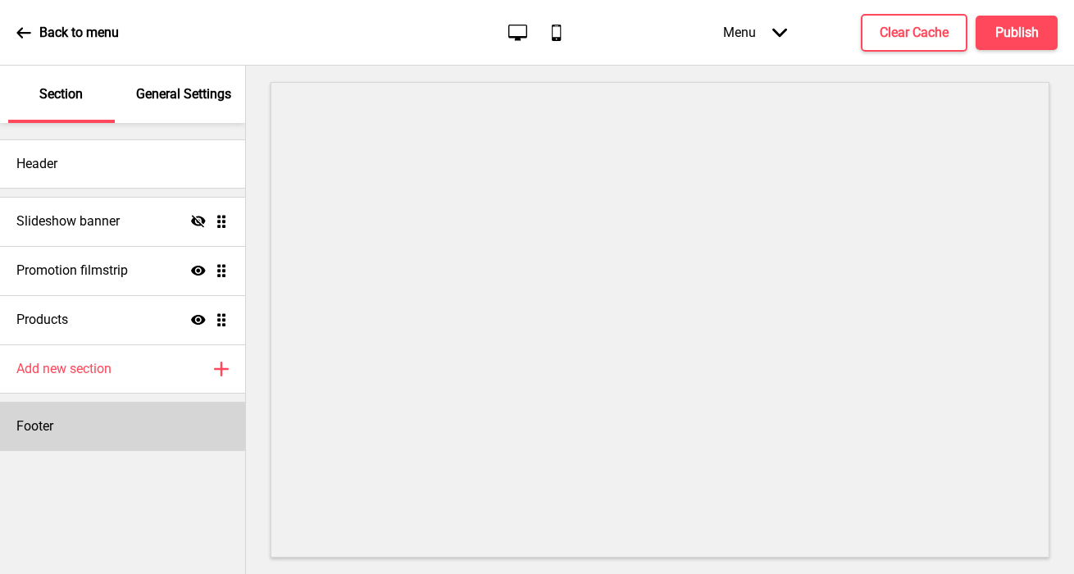
click at [34, 439] on div "Footer" at bounding box center [122, 426] width 245 height 49
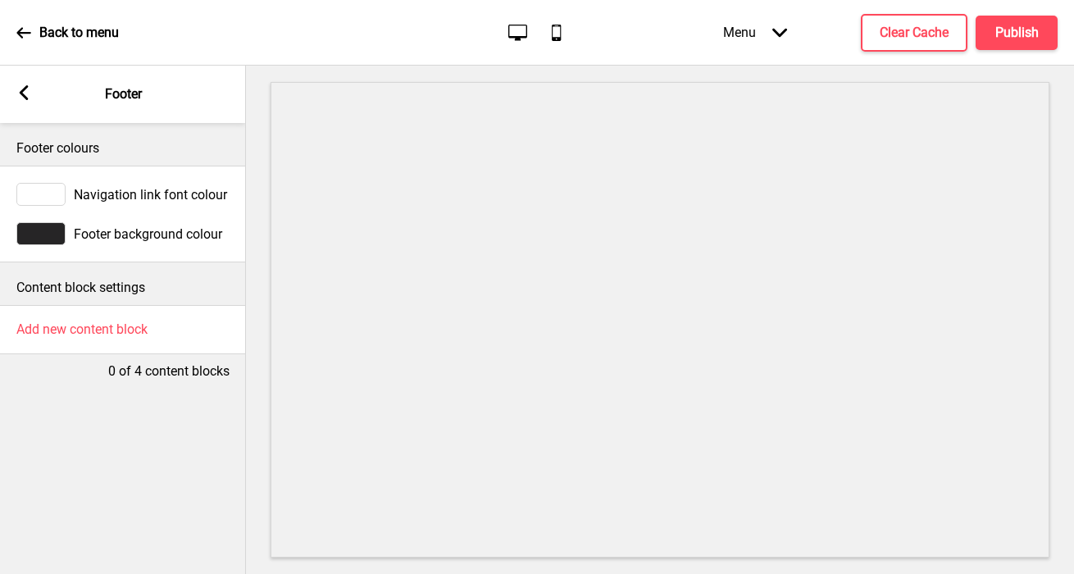
click at [36, 241] on div at bounding box center [40, 233] width 49 height 23
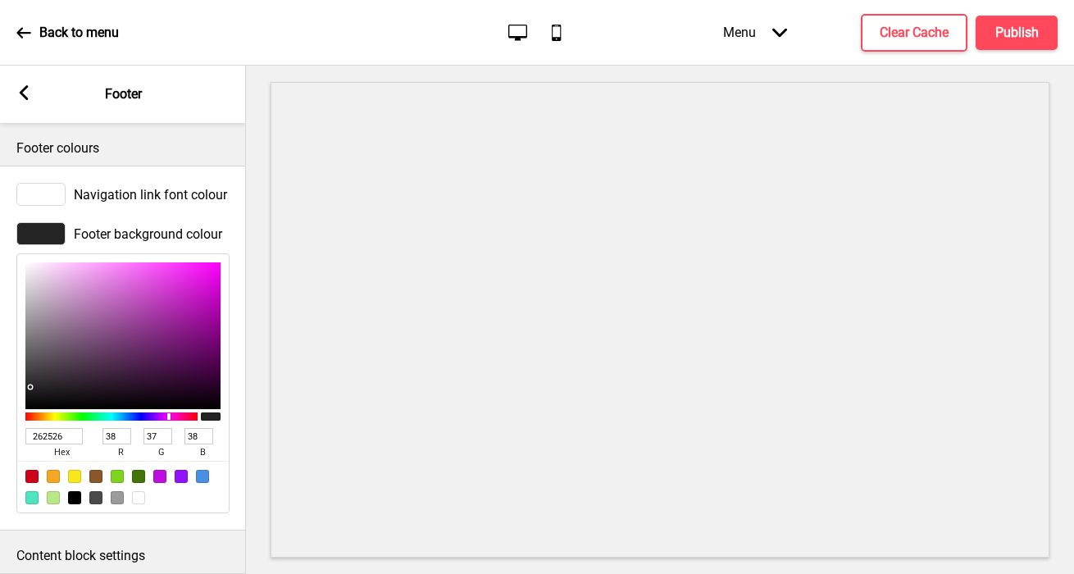
click at [41, 434] on input "262526" at bounding box center [53, 436] width 57 height 16
paste input "98c43d"
type input "98c43d"
type input "152"
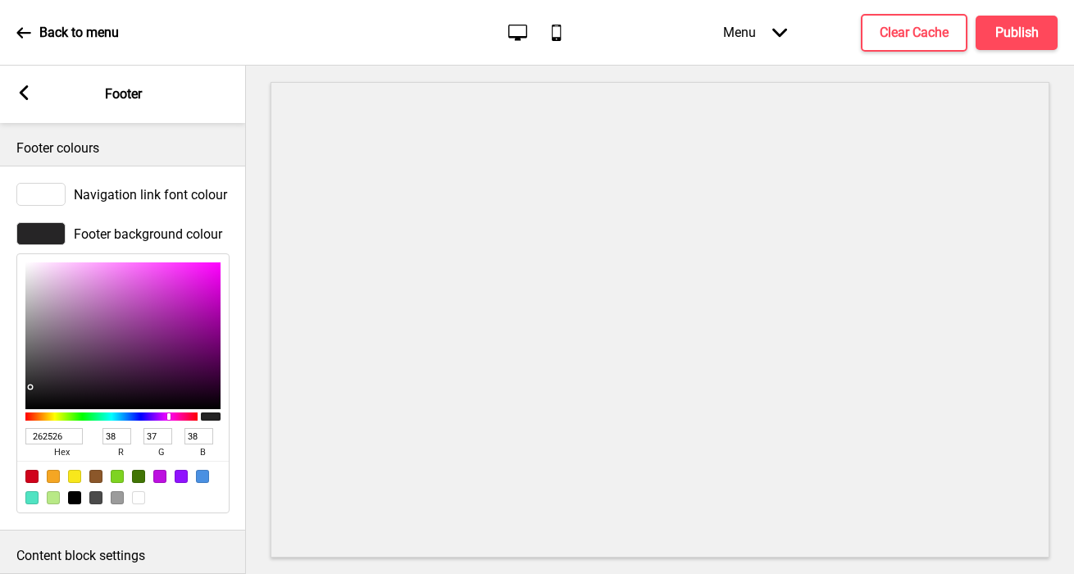
type input "196"
type input "61"
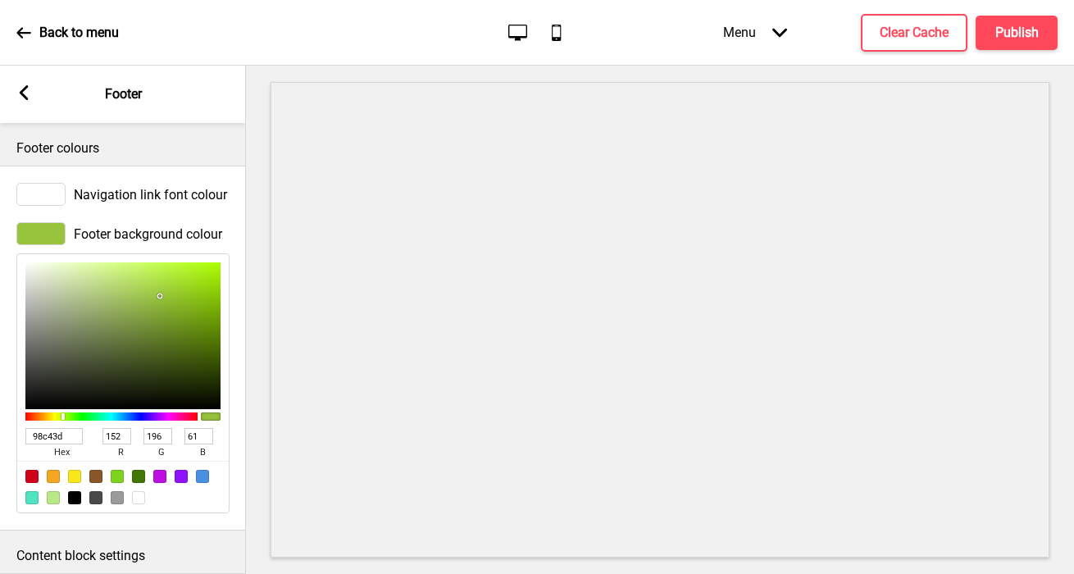
type input "98C43D"
click at [45, 195] on div at bounding box center [40, 194] width 49 height 23
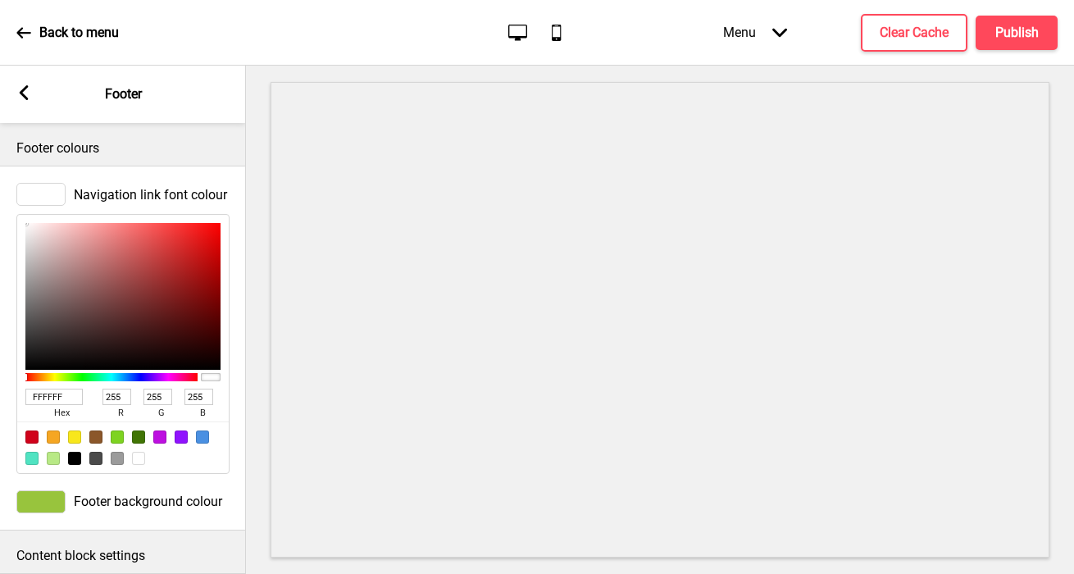
click at [23, 84] on div "Arrow left Footer" at bounding box center [123, 94] width 246 height 57
click at [20, 84] on div "Arrow left Footer" at bounding box center [123, 94] width 246 height 57
click at [27, 87] on icon at bounding box center [24, 92] width 9 height 15
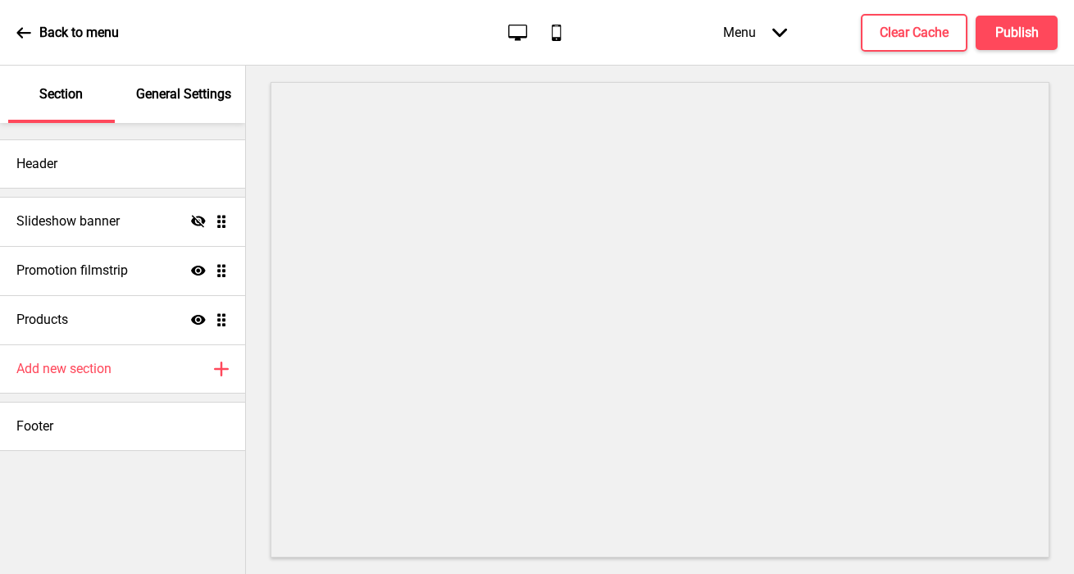
click at [188, 96] on p "General Settings" at bounding box center [183, 94] width 95 height 18
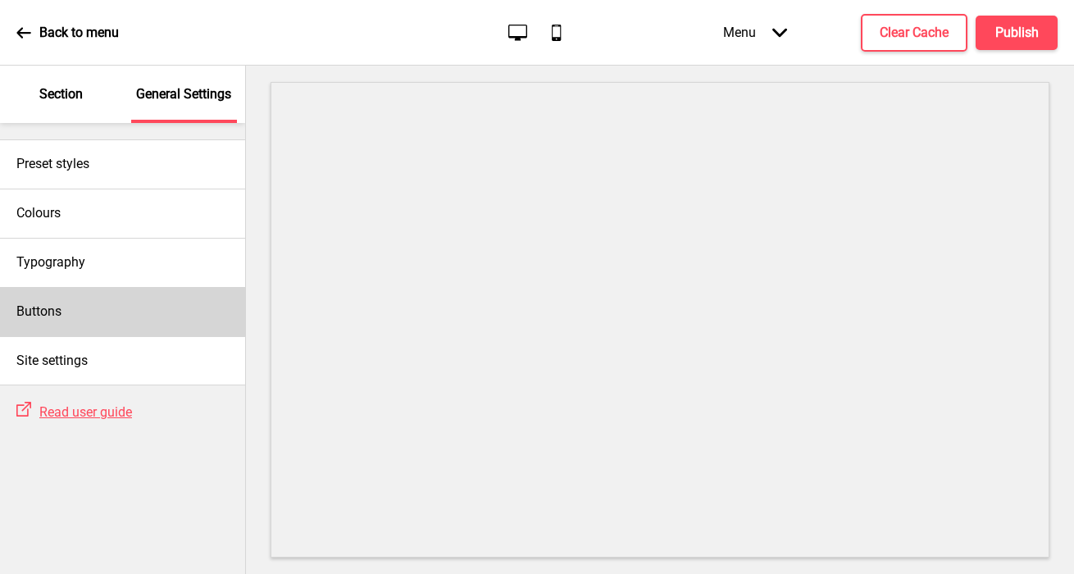
click at [113, 298] on div "Buttons" at bounding box center [122, 311] width 245 height 49
select select "square"
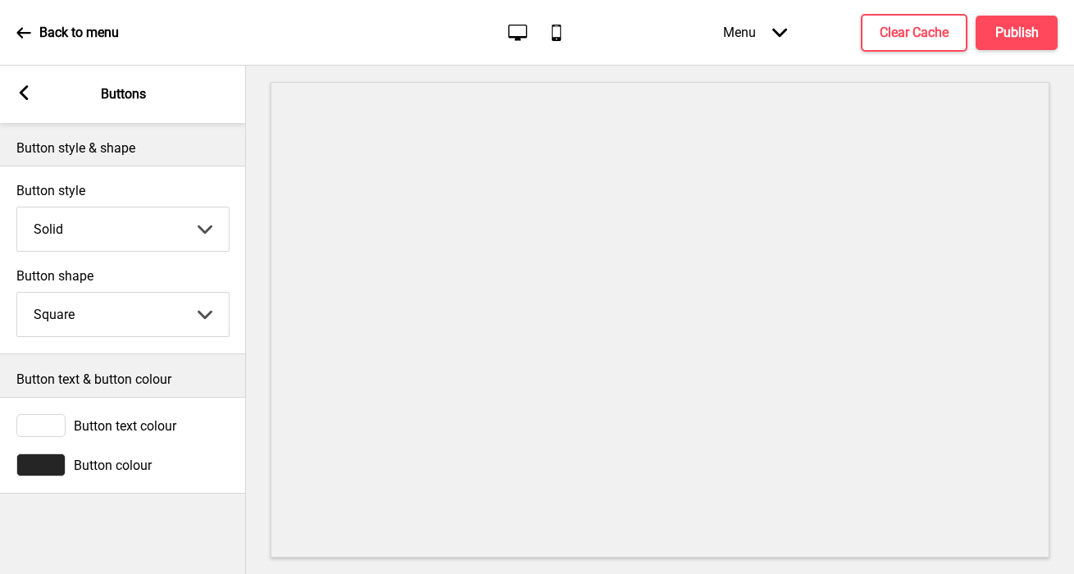
click at [48, 461] on div at bounding box center [40, 464] width 49 height 23
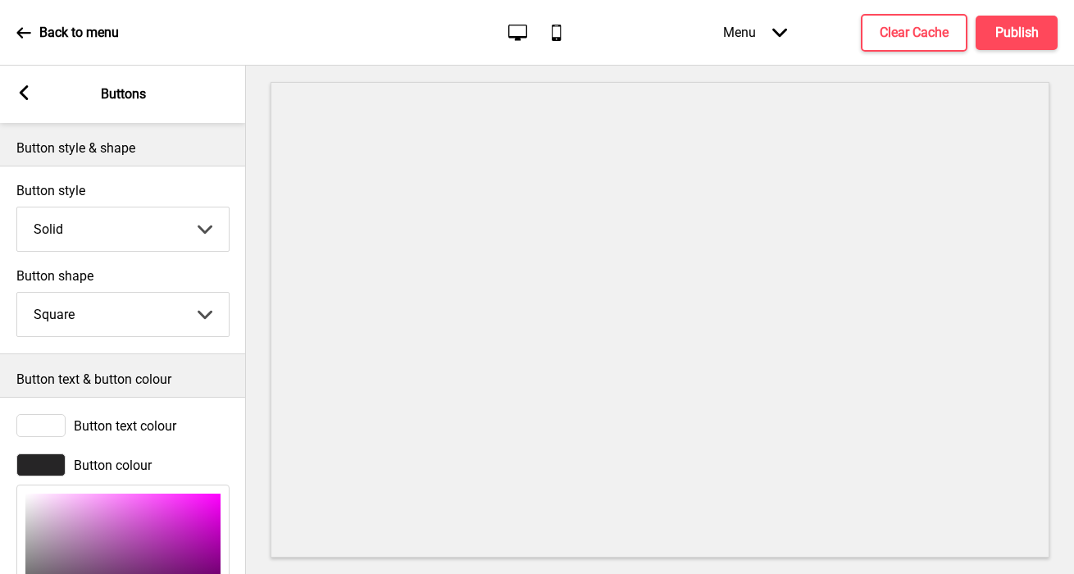
scroll to position [203, 0]
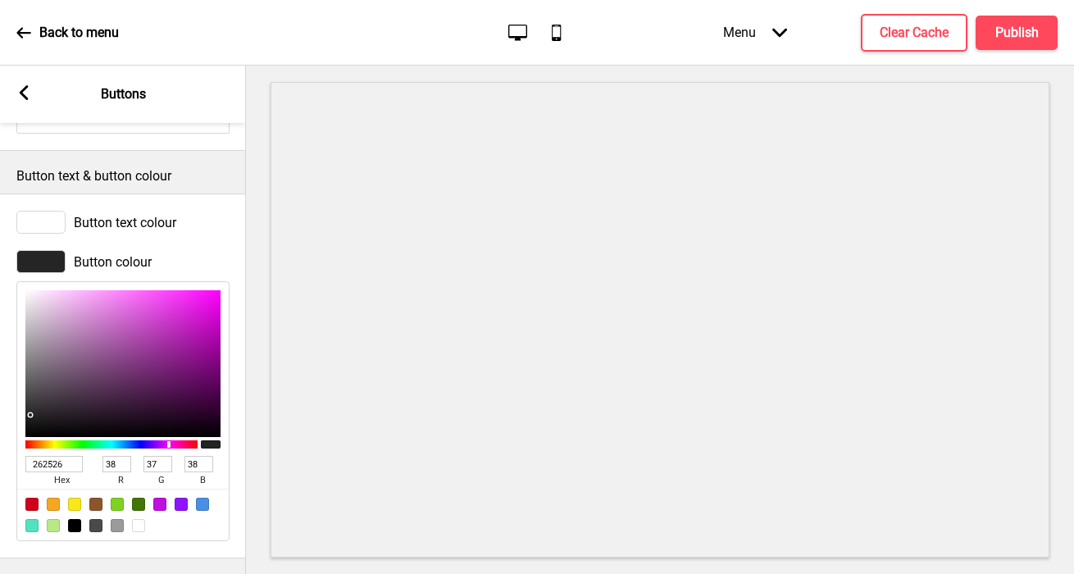
click at [51, 465] on input "262526" at bounding box center [53, 464] width 57 height 16
paste input "98c43d"
type input "98c43d"
type input "152"
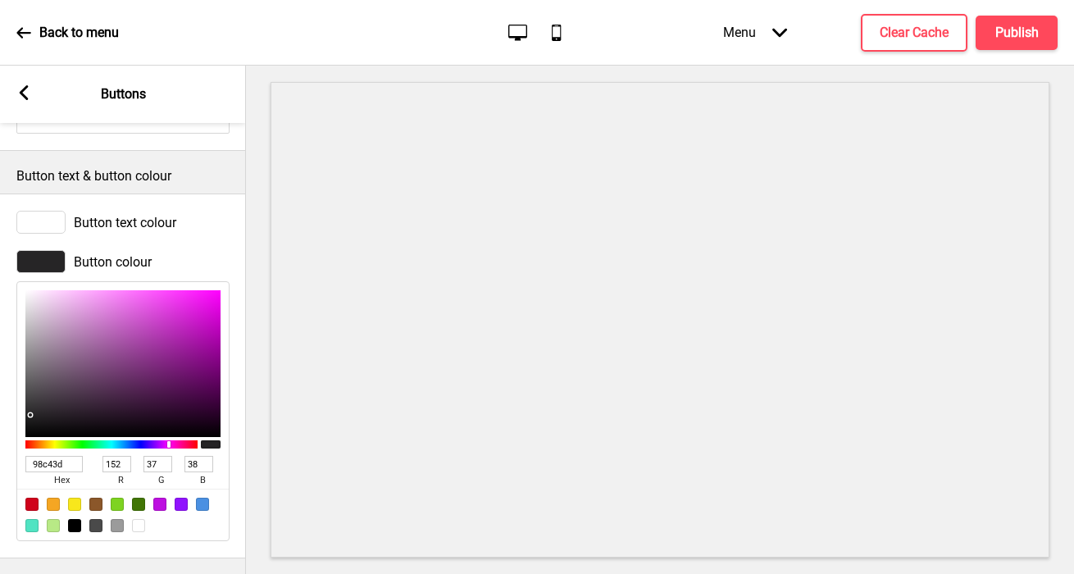
type input "196"
type input "61"
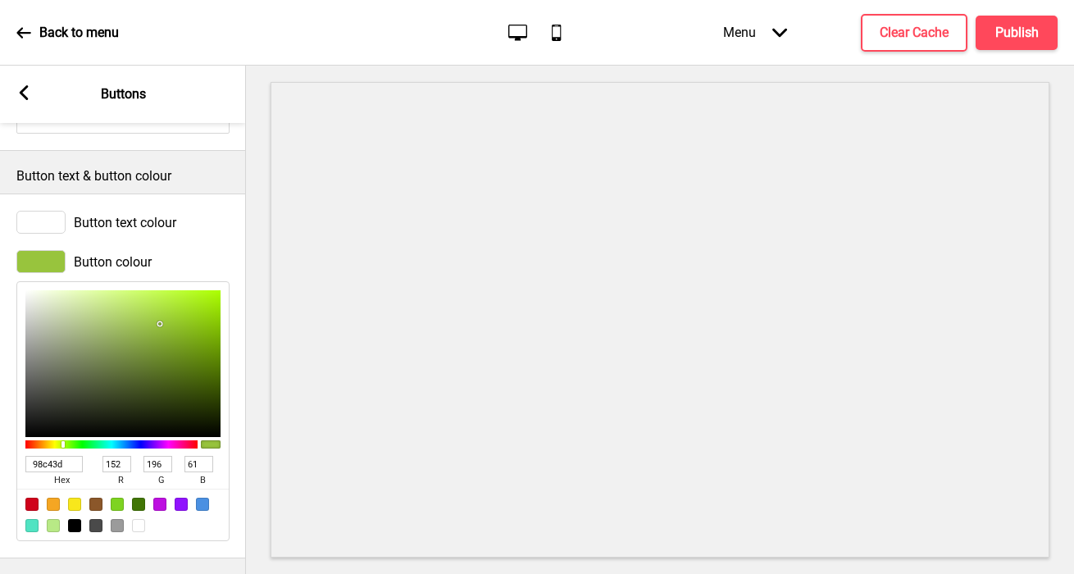
type input "98C43D"
click at [37, 219] on div at bounding box center [40, 222] width 49 height 23
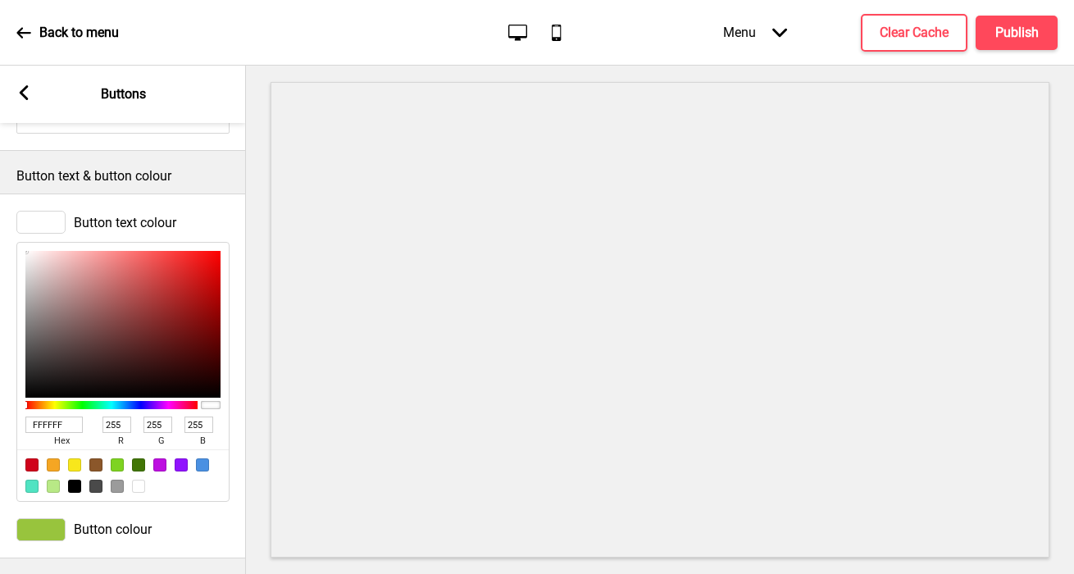
scroll to position [0, 0]
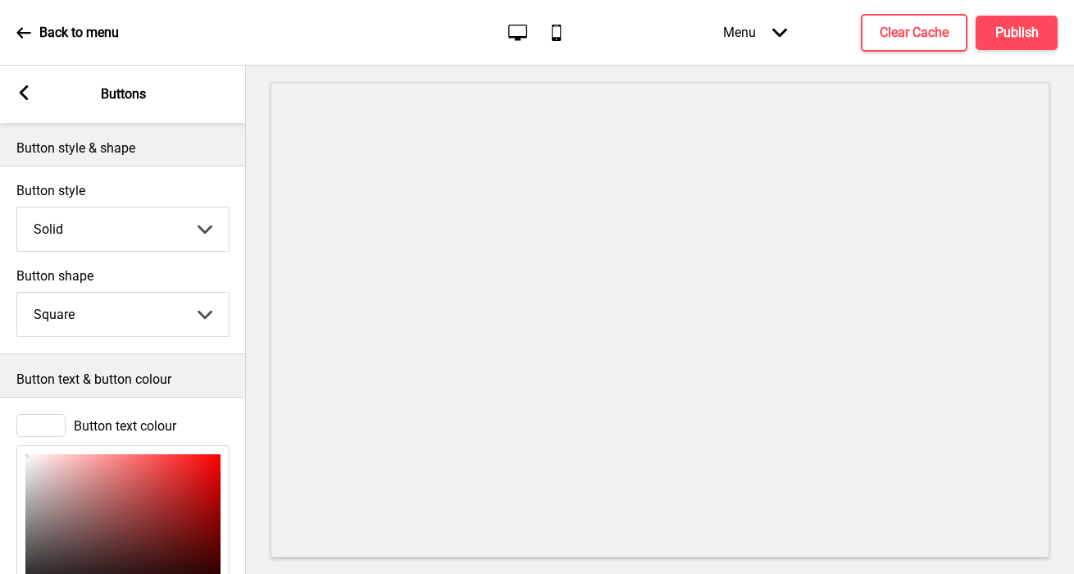
click at [25, 84] on div "Arrow left Buttons" at bounding box center [123, 94] width 246 height 57
click at [18, 84] on div "Arrow left Buttons" at bounding box center [123, 94] width 246 height 57
click at [19, 90] on rect at bounding box center [23, 92] width 15 height 15
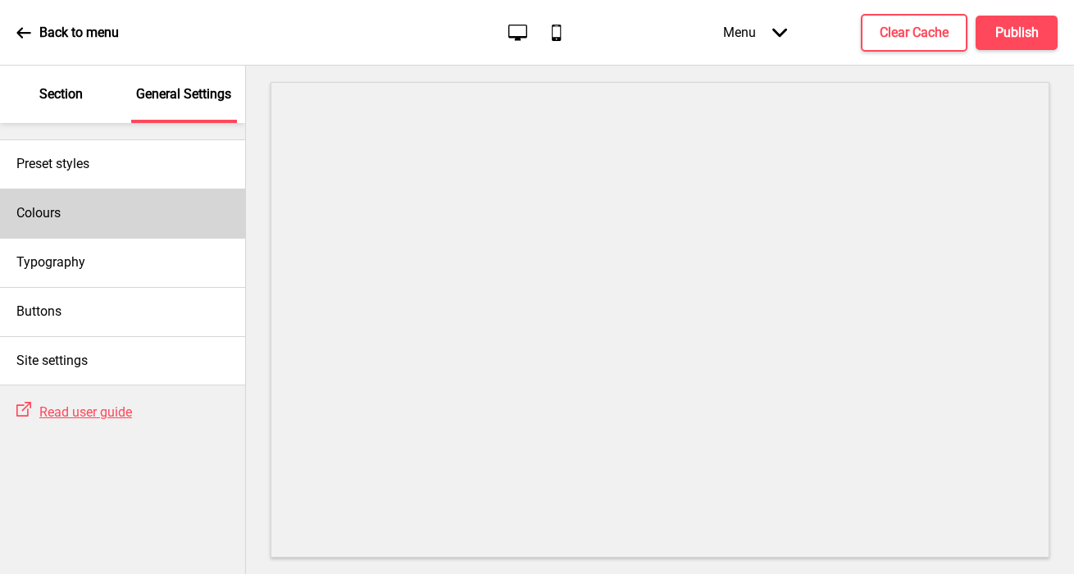
click at [91, 206] on div "Colours" at bounding box center [122, 212] width 245 height 49
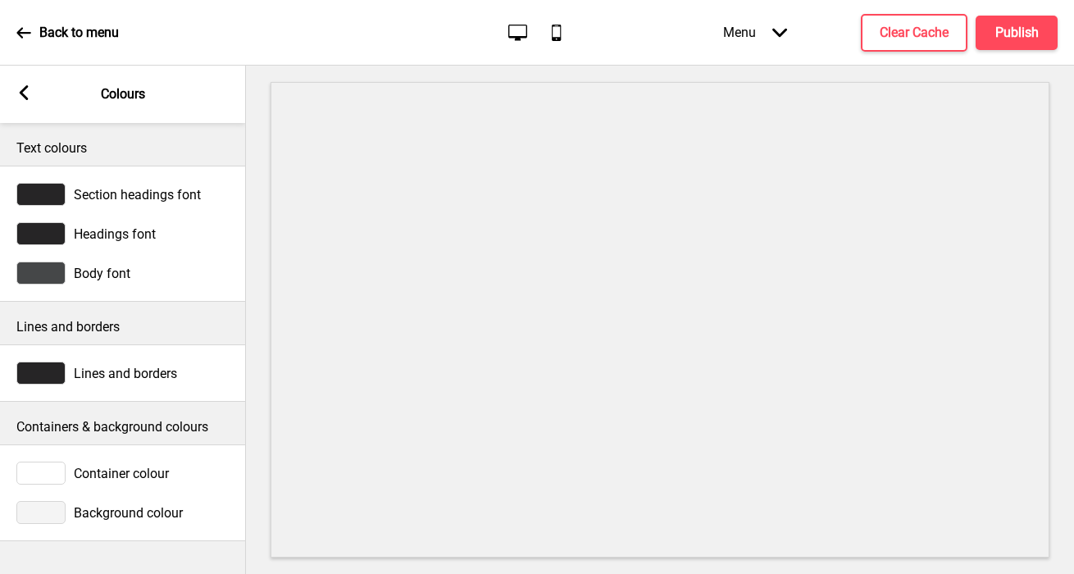
click at [43, 520] on div at bounding box center [40, 512] width 49 height 23
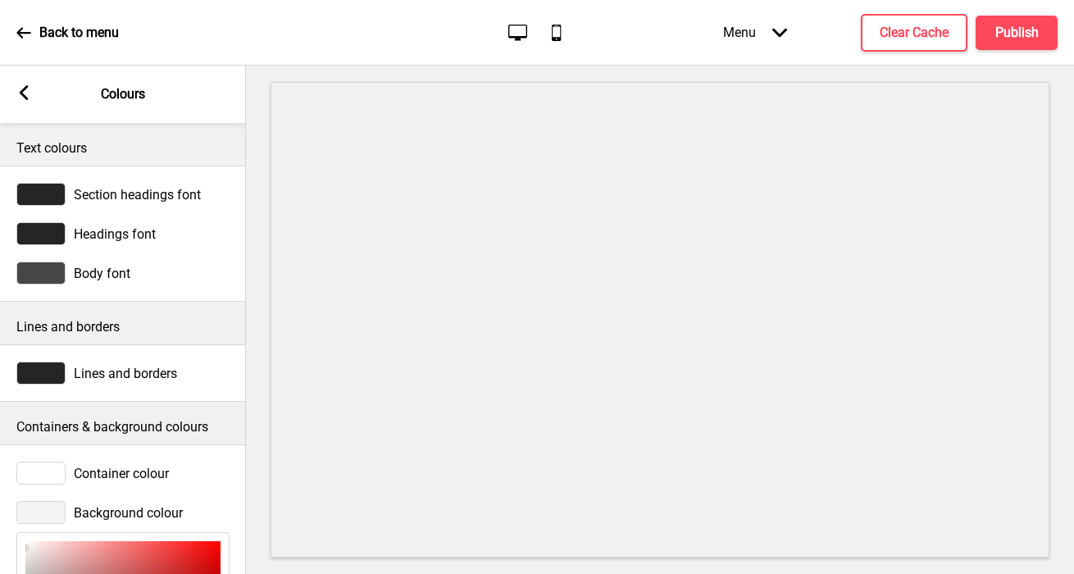
scroll to position [251, 0]
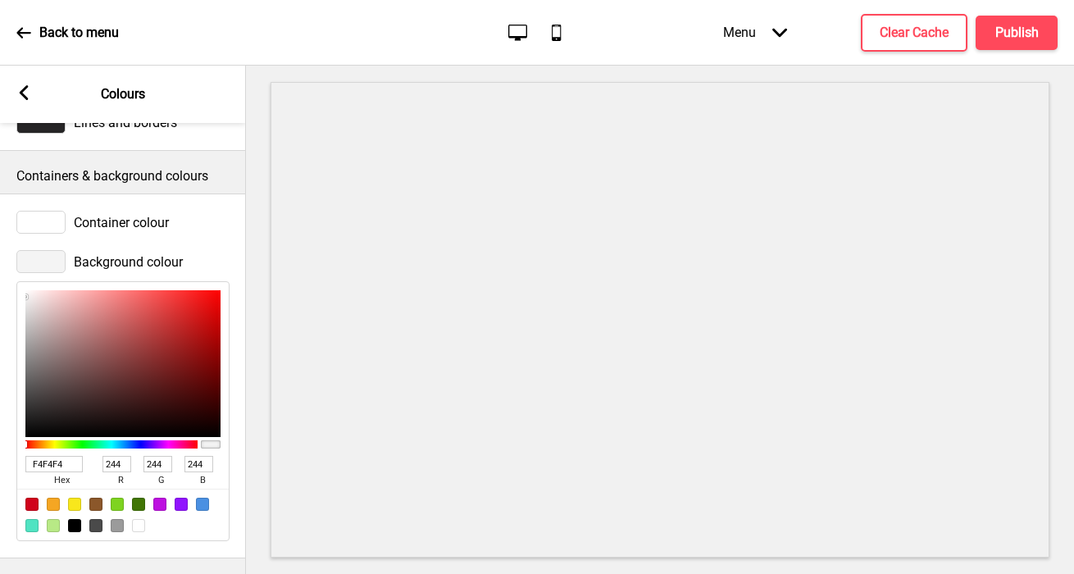
click at [46, 460] on input "F4F4F4" at bounding box center [53, 464] width 57 height 16
paste input "98c43d"
type input "98c43d"
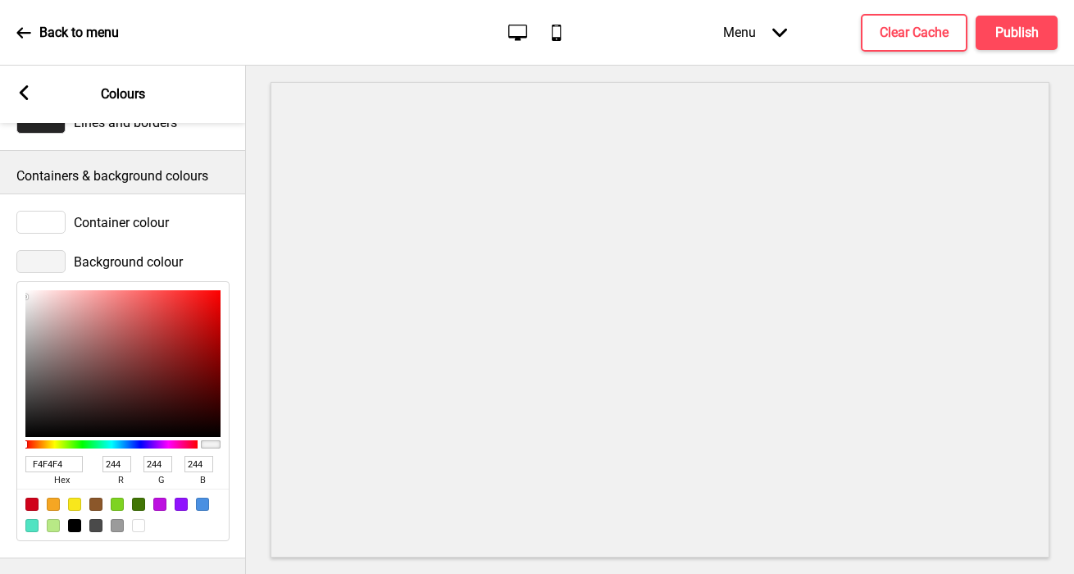
type input "152"
type input "196"
type input "61"
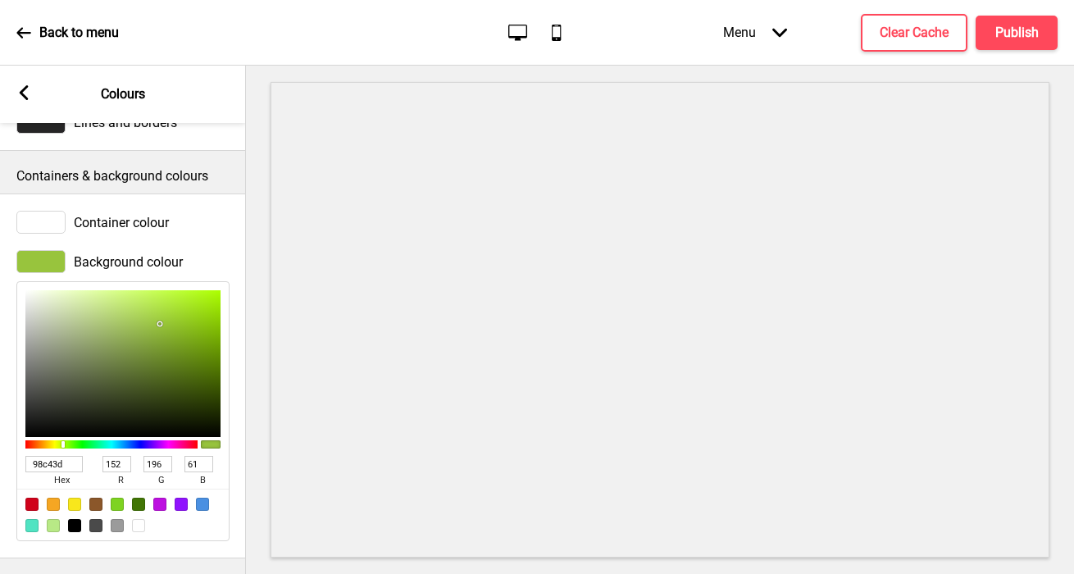
type input "F5FDE3"
type input "245"
type input "253"
type input "227"
click at [45, 291] on div at bounding box center [122, 363] width 195 height 147
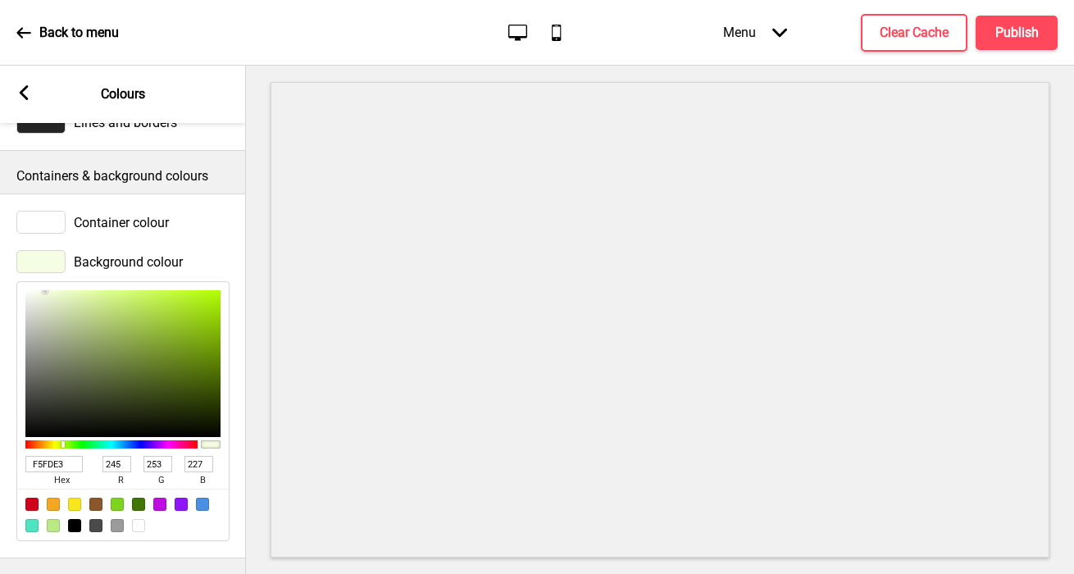
click at [41, 468] on input "F5FDE3" at bounding box center [53, 464] width 57 height 16
paste input "98c43d"
type input "98c43d"
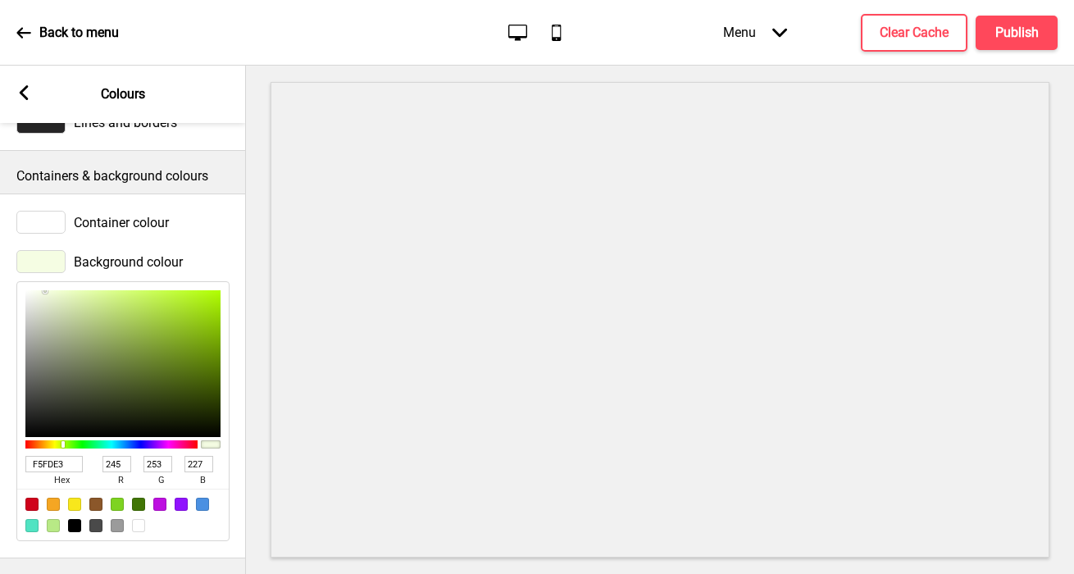
type input "152"
type input "196"
type input "61"
type input "EBF7D1"
type input "235"
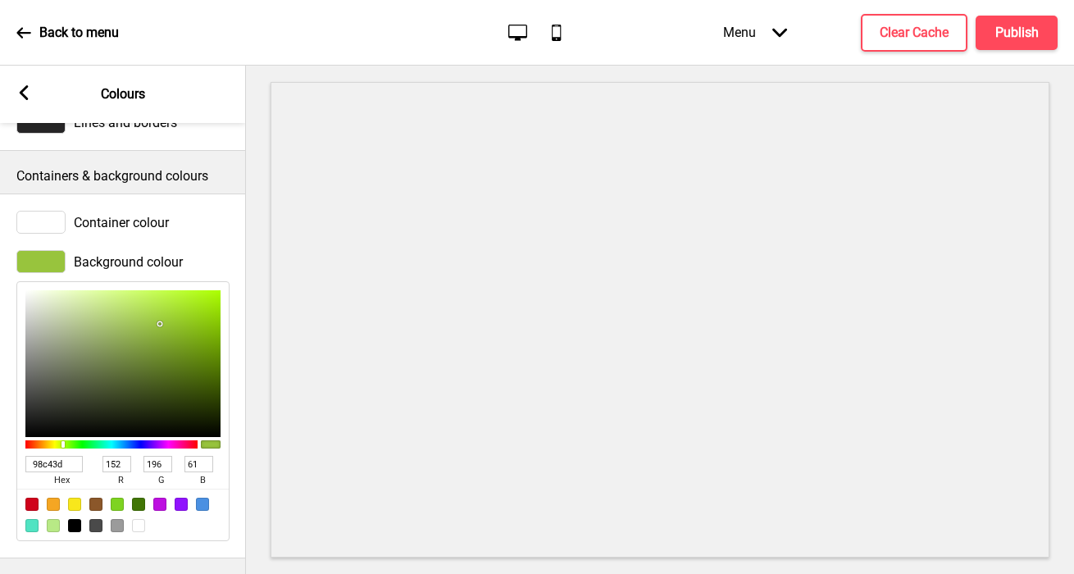
type input "247"
type input "209"
click at [56, 294] on div at bounding box center [122, 363] width 195 height 147
click at [51, 225] on div at bounding box center [40, 222] width 49 height 23
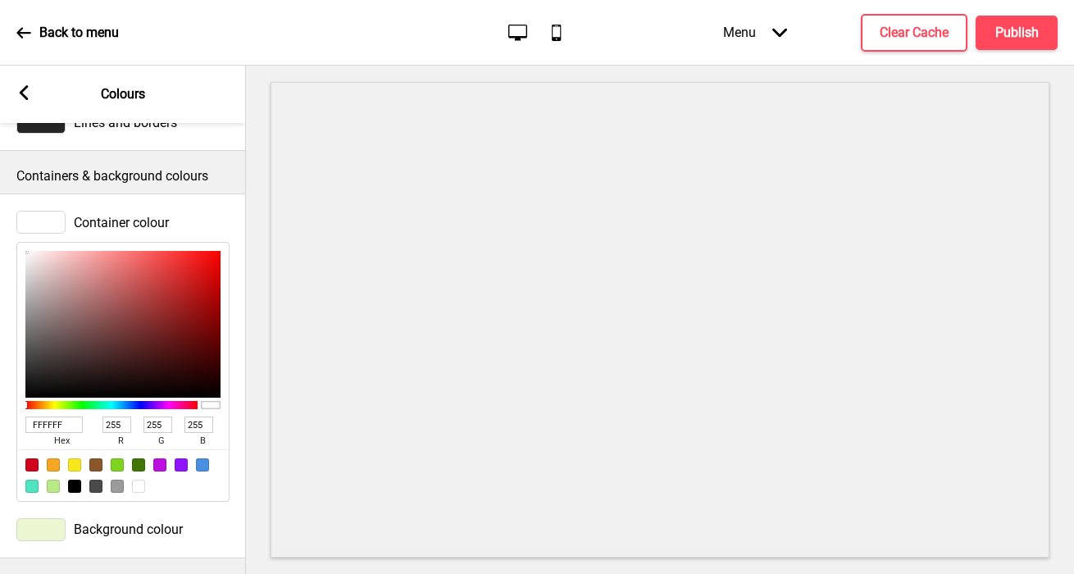
click at [49, 427] on input "FFFFFF" at bounding box center [53, 424] width 57 height 16
paste input "98c43d"
type input "98c43d"
type input "152"
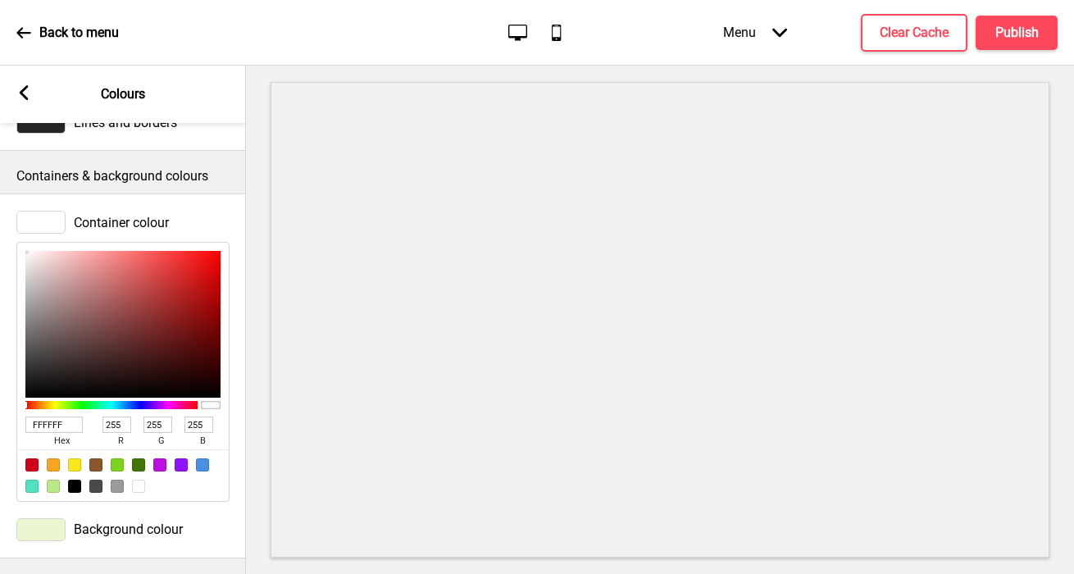
type input "196"
type input "61"
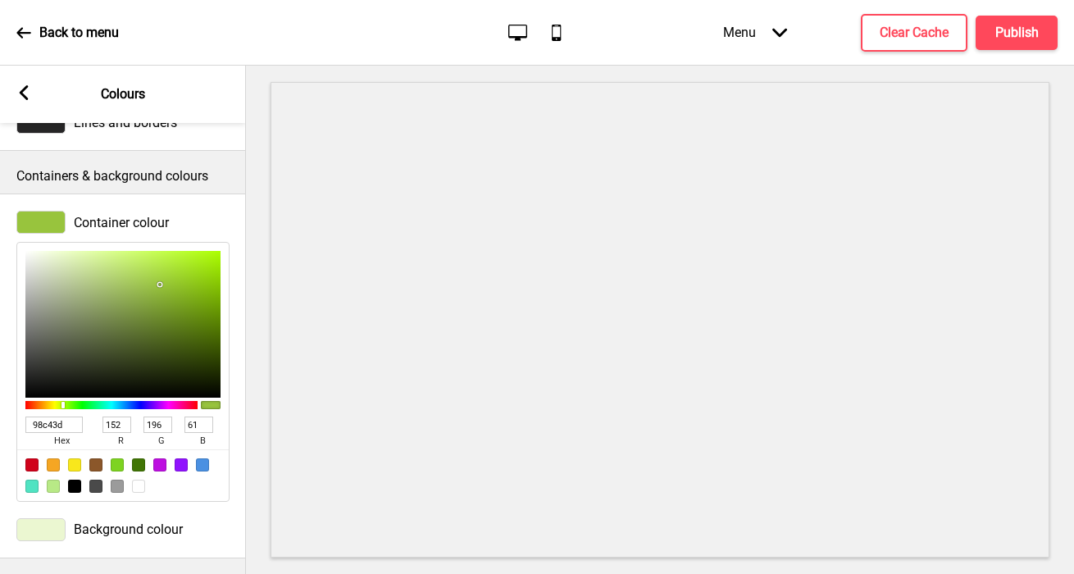
type input "F2F9E5"
type input "242"
type input "249"
type input "229"
click at [41, 254] on div at bounding box center [122, 324] width 195 height 147
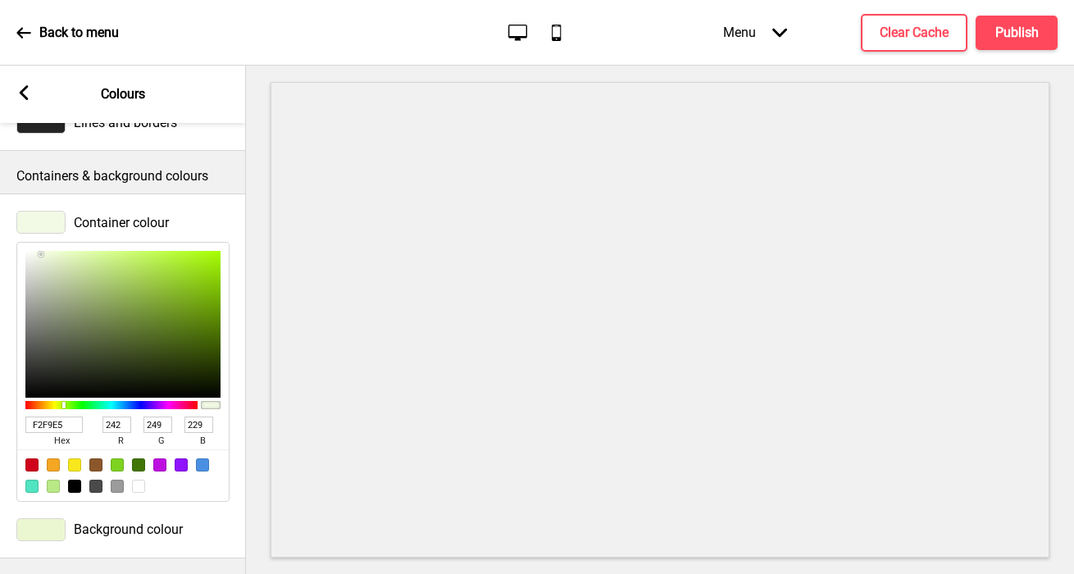
click at [44, 424] on input "F2F9E5" at bounding box center [53, 424] width 57 height 16
paste input "98c43d"
type input "98c43d"
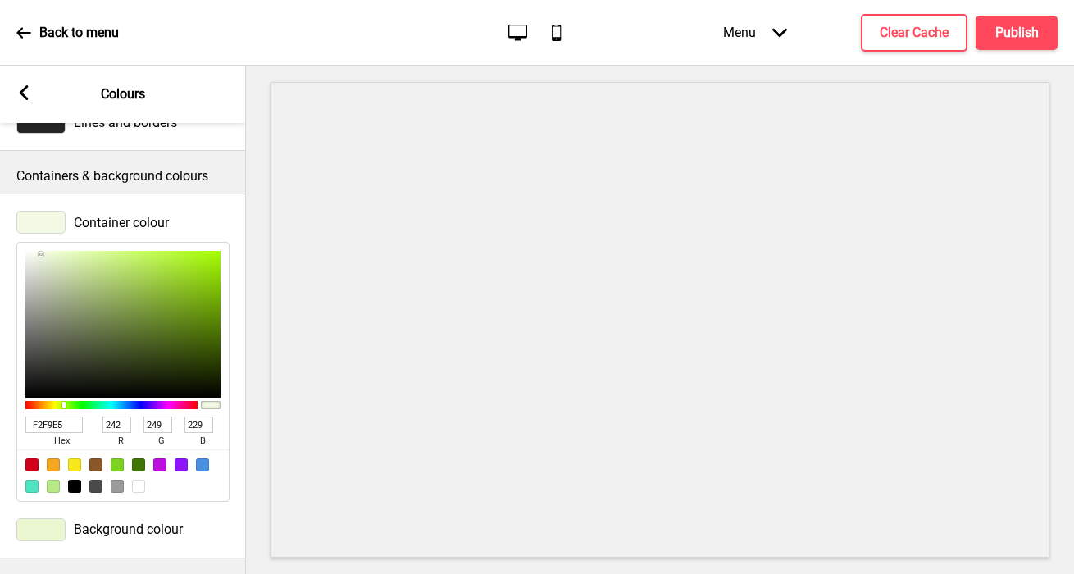
type input "152"
type input "196"
type input "61"
type input "F0FED4"
type input "240"
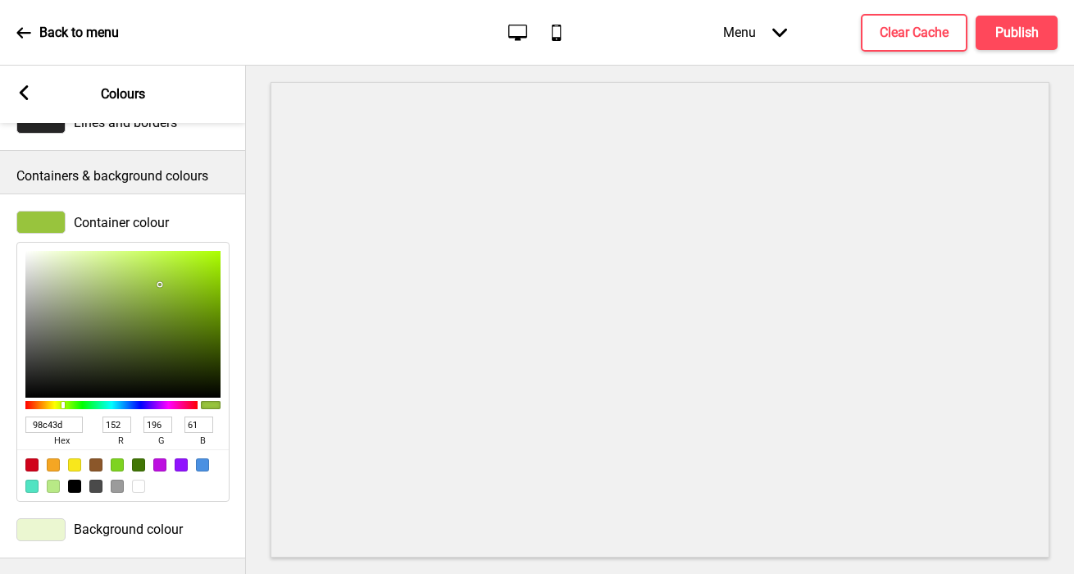
type input "254"
type input "212"
click at [58, 251] on div at bounding box center [122, 324] width 195 height 147
click at [47, 424] on input "F0FED4" at bounding box center [53, 424] width 57 height 16
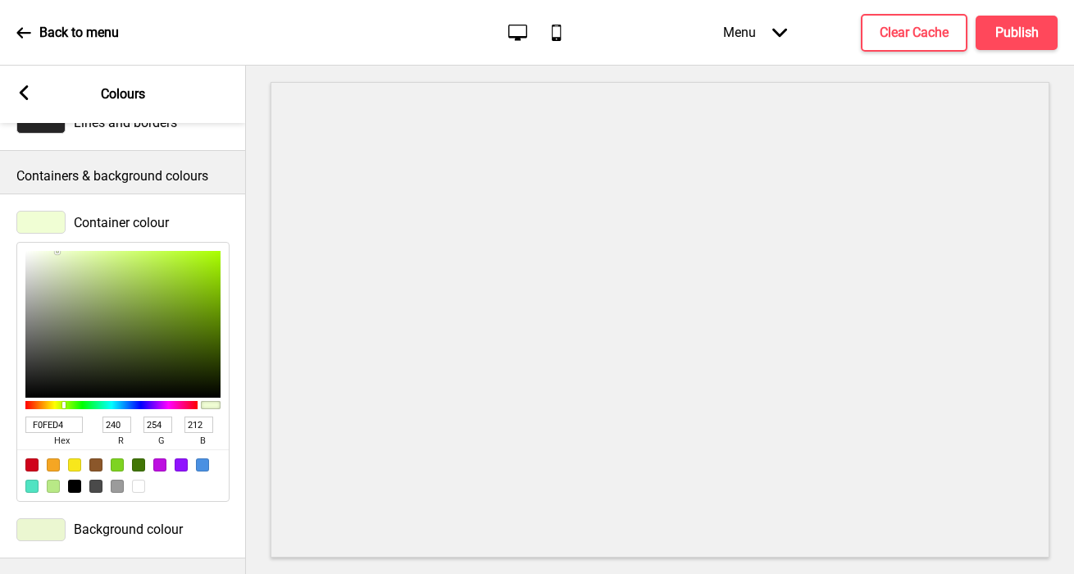
click at [47, 424] on input "F0FED4" at bounding box center [53, 424] width 57 height 16
paste input "98c43d"
type input "98c43d"
type input "152"
type input "196"
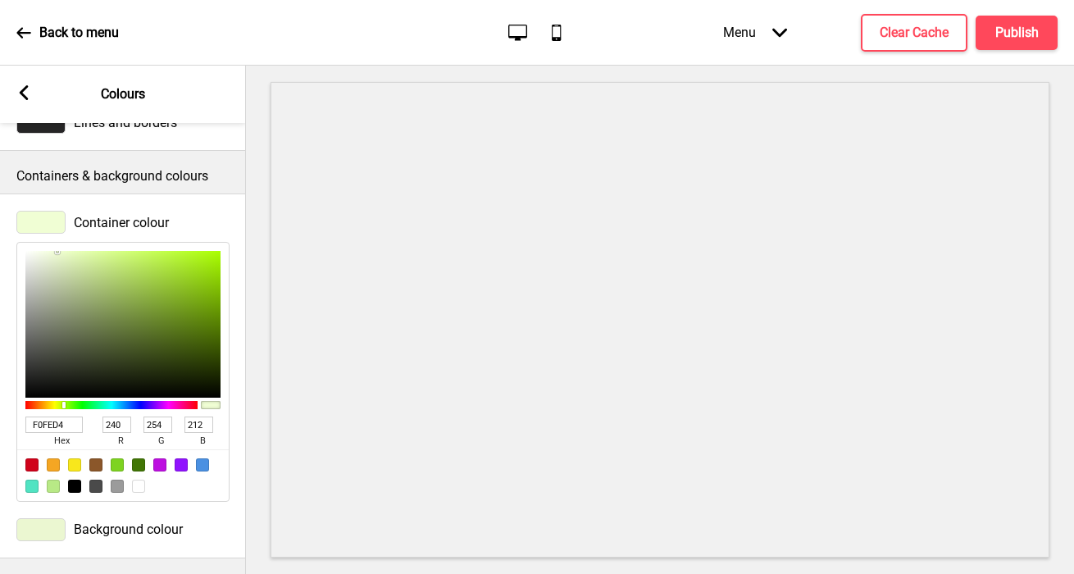
type input "61"
type input "F3FDDE"
type input "243"
type input "253"
type input "222"
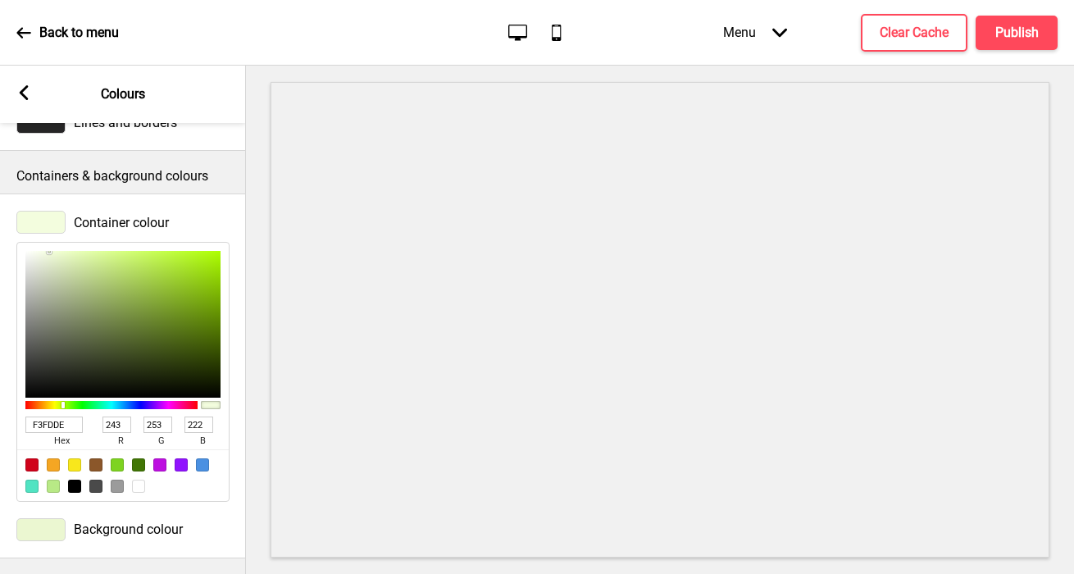
click at [49, 252] on div at bounding box center [122, 324] width 195 height 147
click at [20, 573] on button "X" at bounding box center [10, 582] width 20 height 17
click at [66, 422] on input "F3FDDE" at bounding box center [53, 424] width 57 height 16
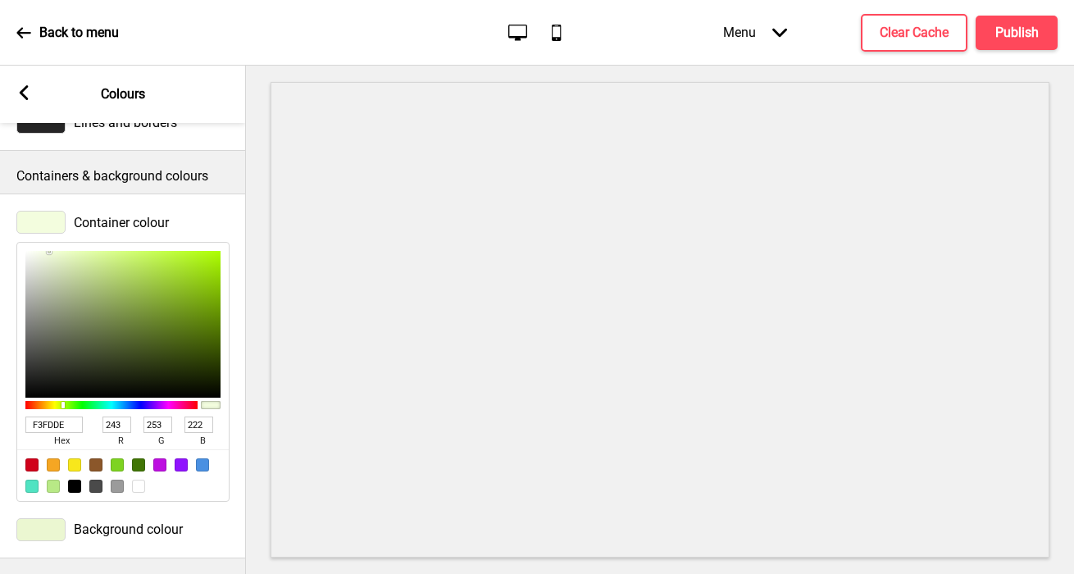
paste input "98c43d"
type input "98c43d"
type input "152"
type input "196"
type input "61"
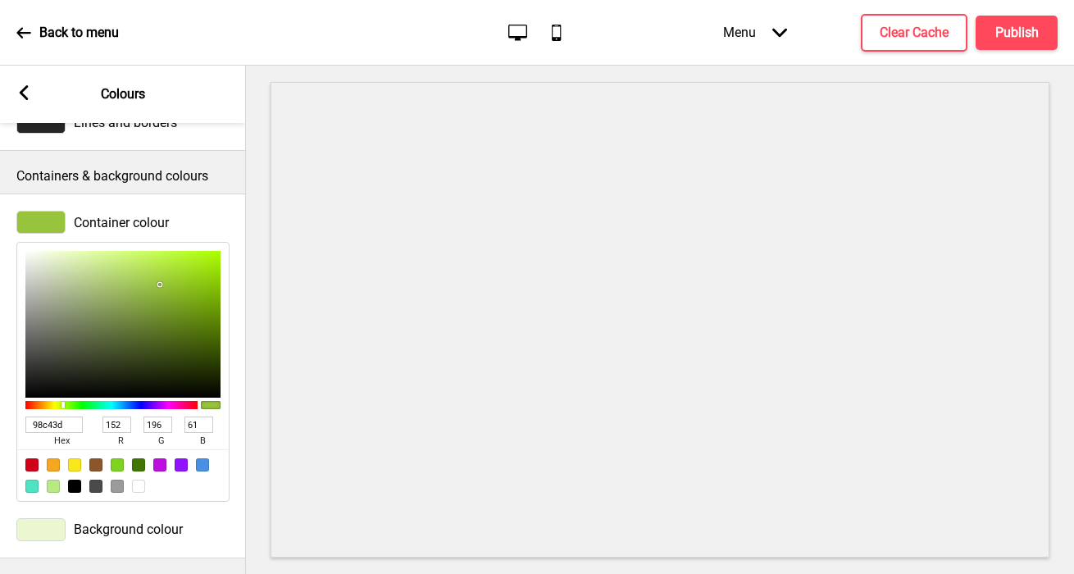
type input "F4FAE8"
type input "244"
type input "250"
type input "232"
click at [39, 253] on div at bounding box center [122, 324] width 195 height 147
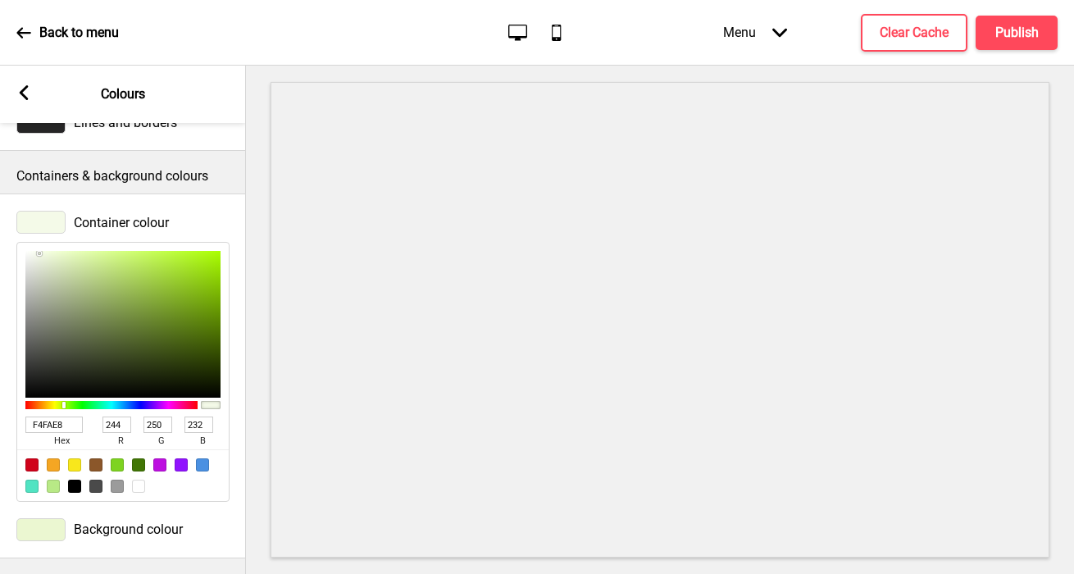
click at [23, 89] on icon at bounding box center [24, 92] width 9 height 15
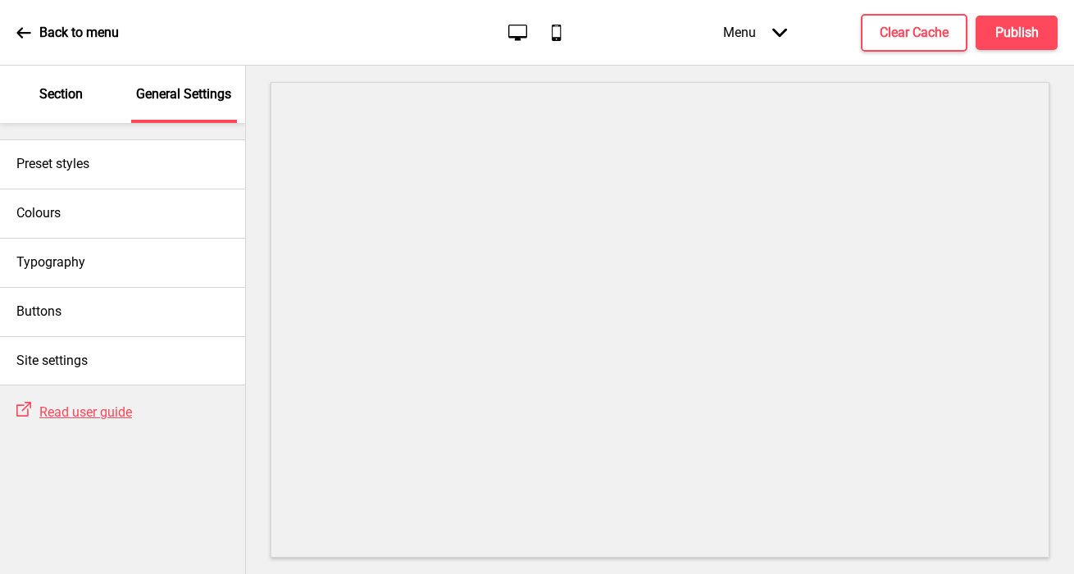
click at [63, 102] on p "Section" at bounding box center [60, 94] width 43 height 18
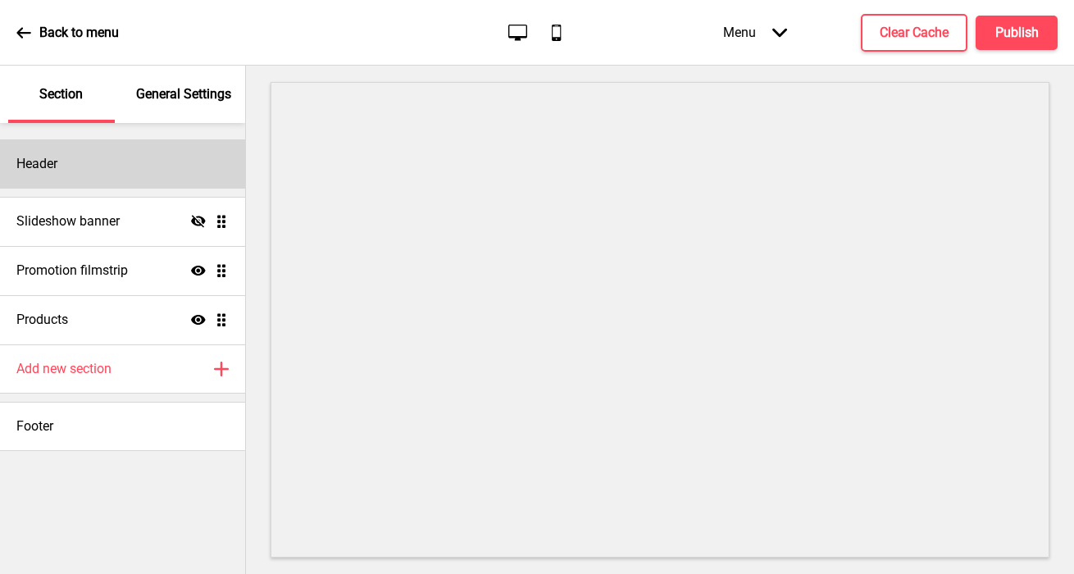
click at [73, 175] on div "Header" at bounding box center [122, 163] width 245 height 49
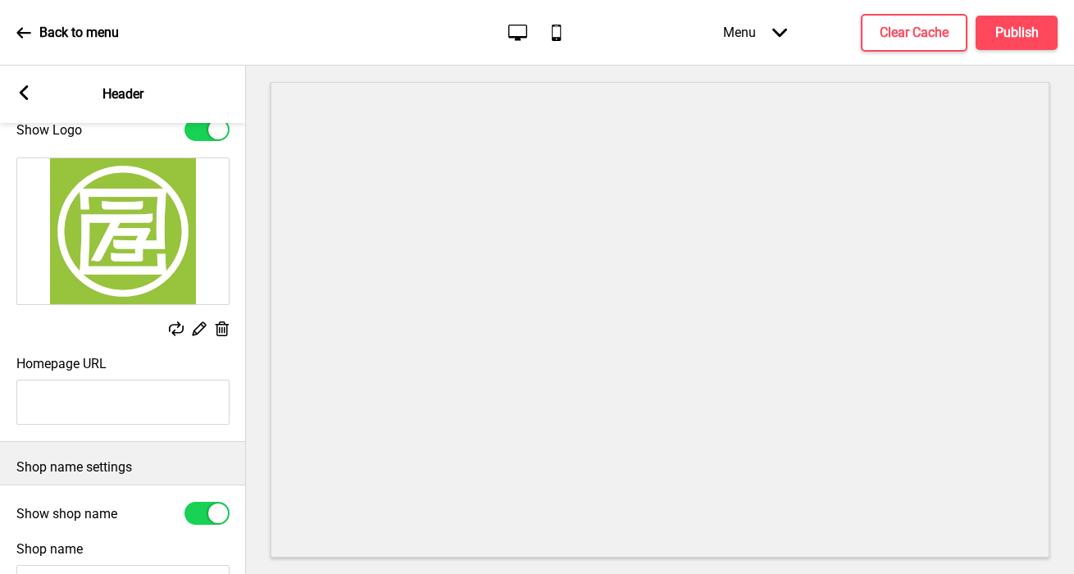
scroll to position [175, 0]
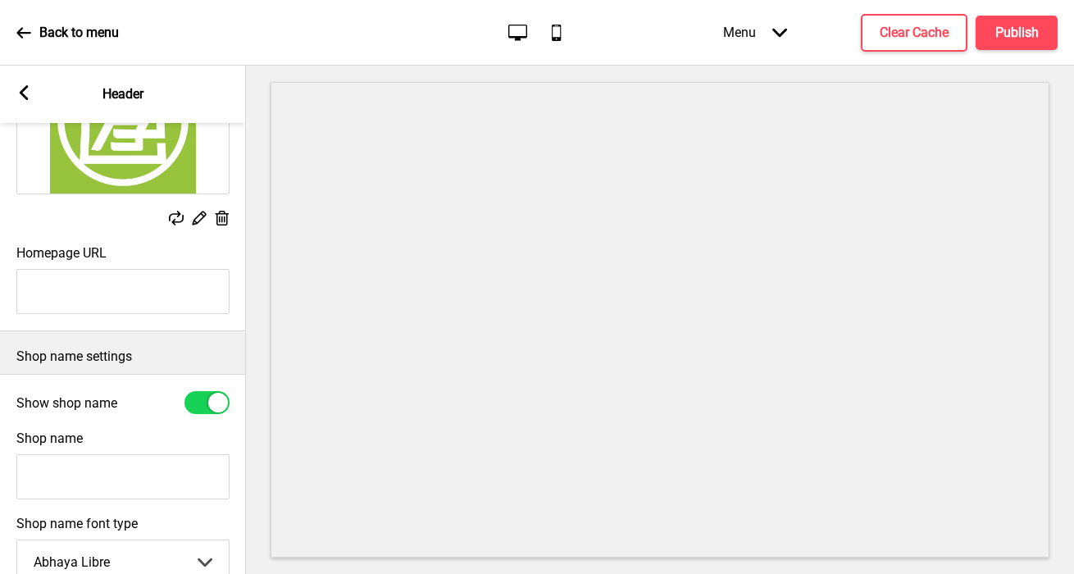
click at [78, 475] on input "Shop name" at bounding box center [122, 476] width 213 height 45
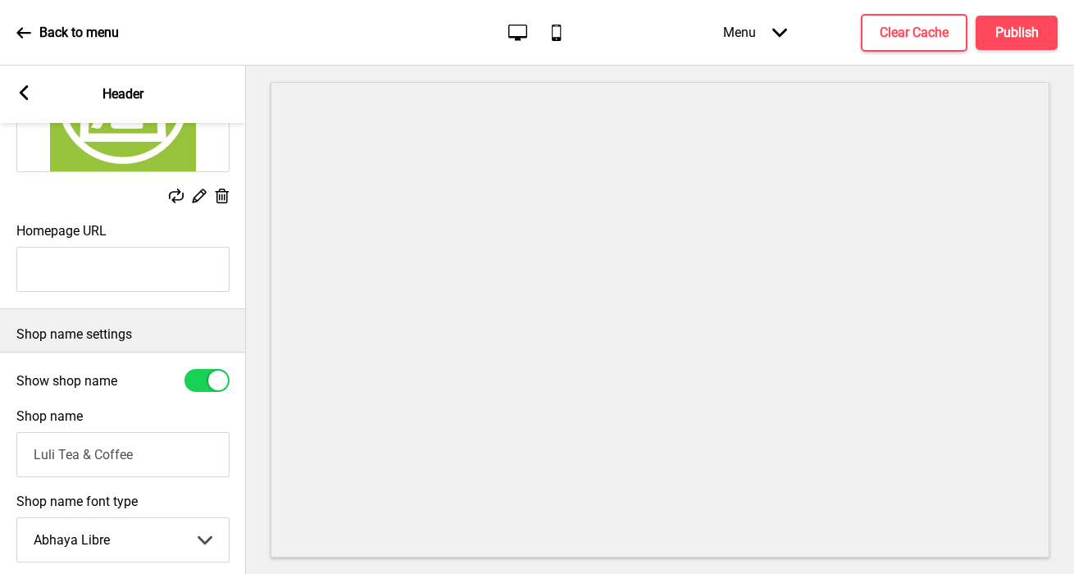
scroll to position [215, 0]
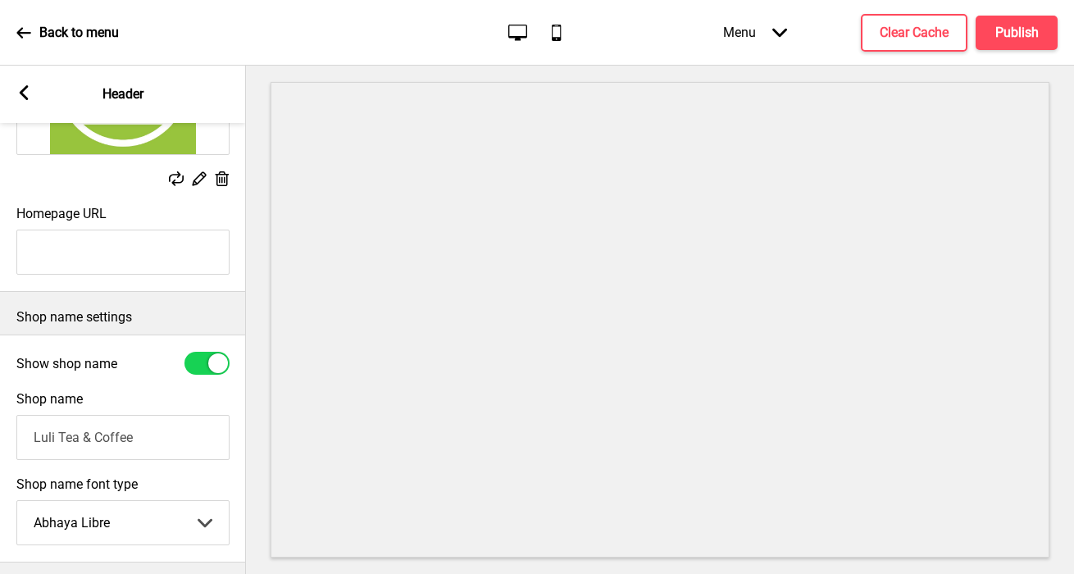
type input "Luli Tea & Coffee"
click at [204, 366] on div at bounding box center [206, 363] width 45 height 23
checkbox input "false"
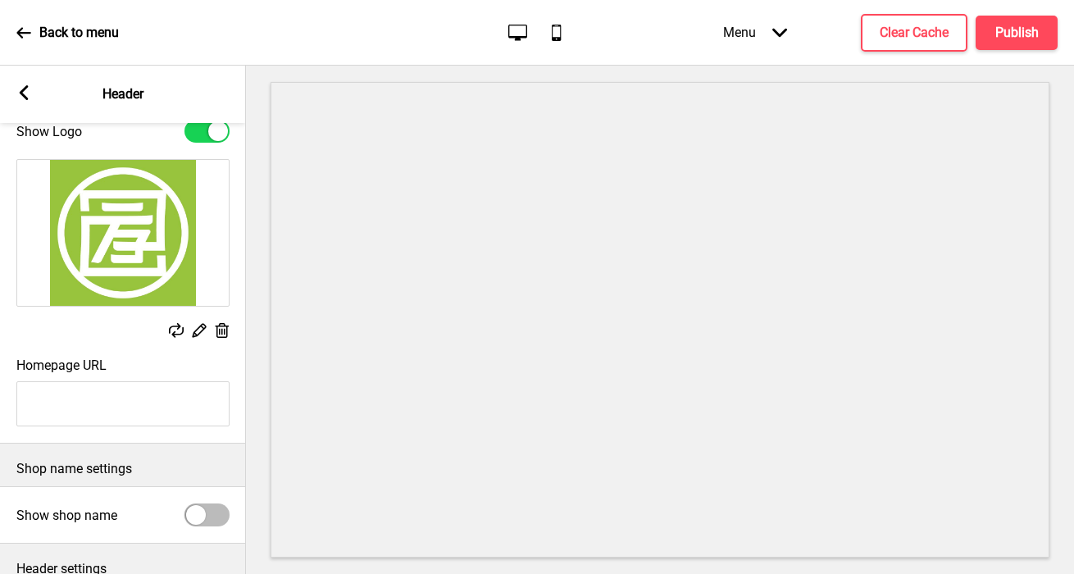
scroll to position [0, 0]
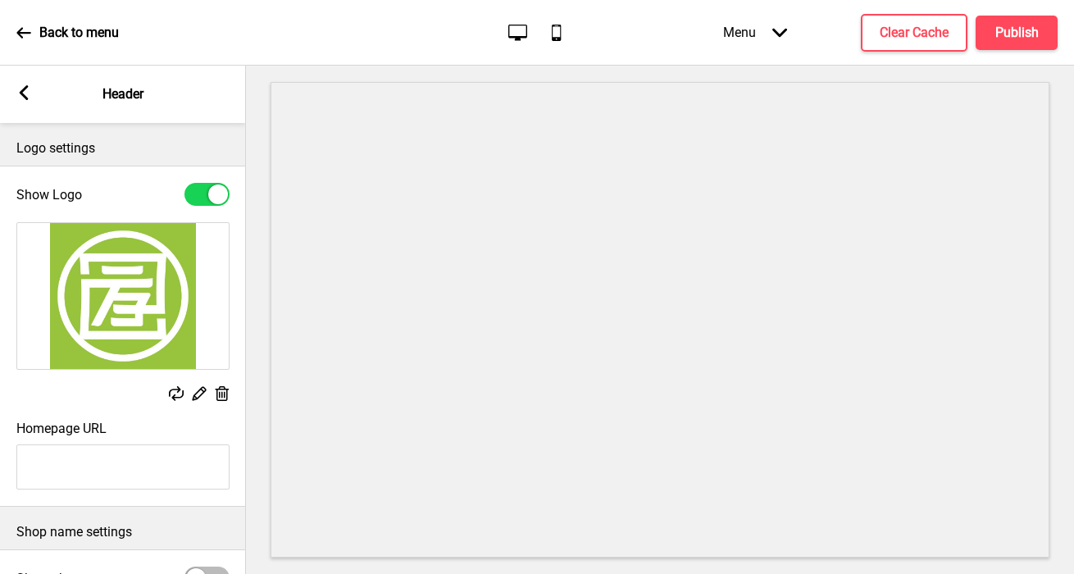
click at [83, 479] on input "Homepage URL" at bounding box center [122, 466] width 213 height 45
paste input "https://www.luli.sg/"
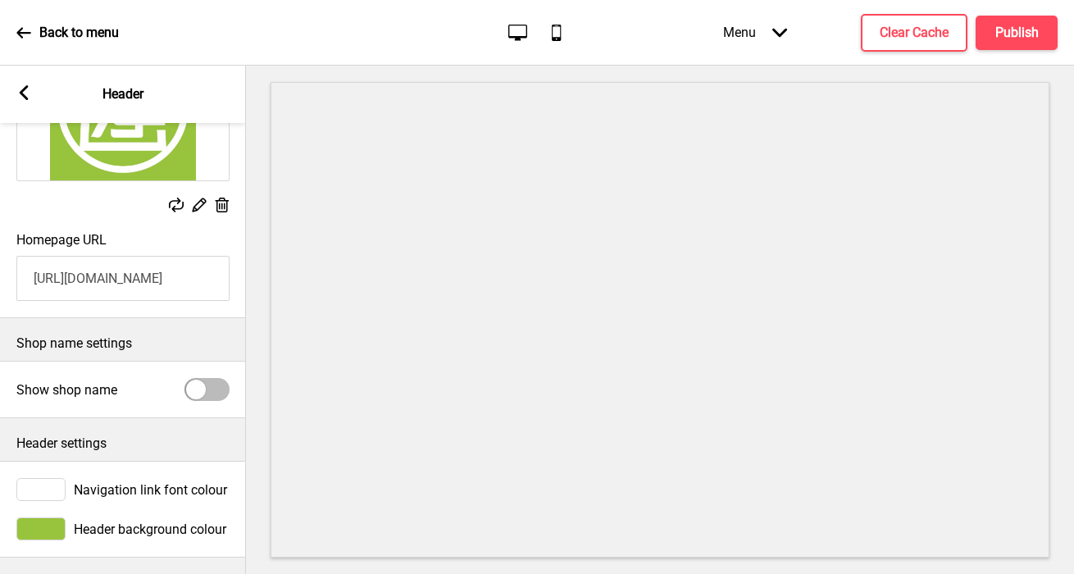
type input "https://www.luli.sg/"
click at [19, 82] on div "Arrow left Header" at bounding box center [123, 94] width 246 height 57
click at [27, 91] on rect at bounding box center [23, 92] width 15 height 15
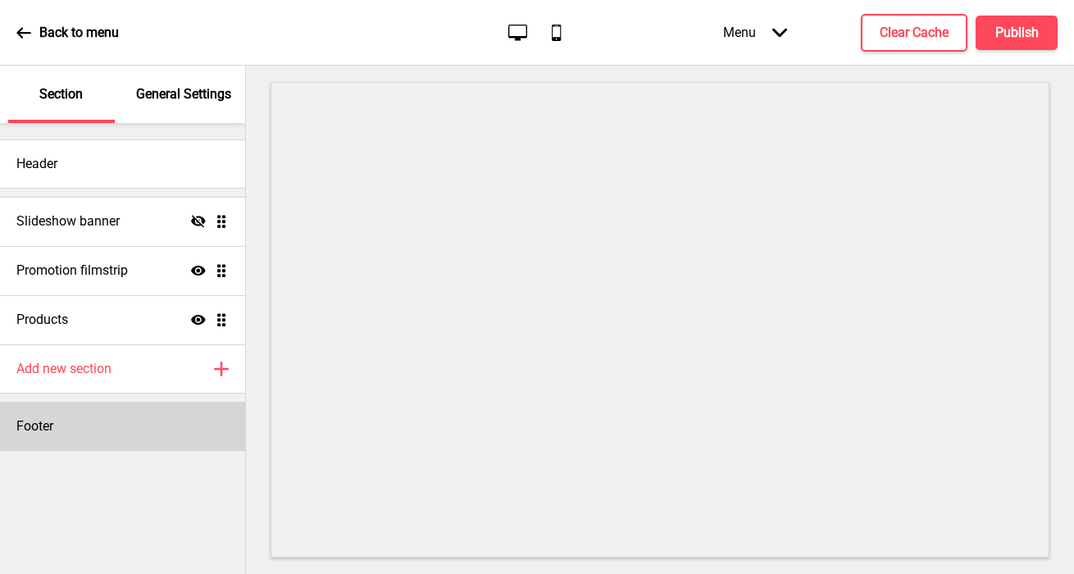
click at [57, 433] on div "Footer" at bounding box center [122, 426] width 245 height 49
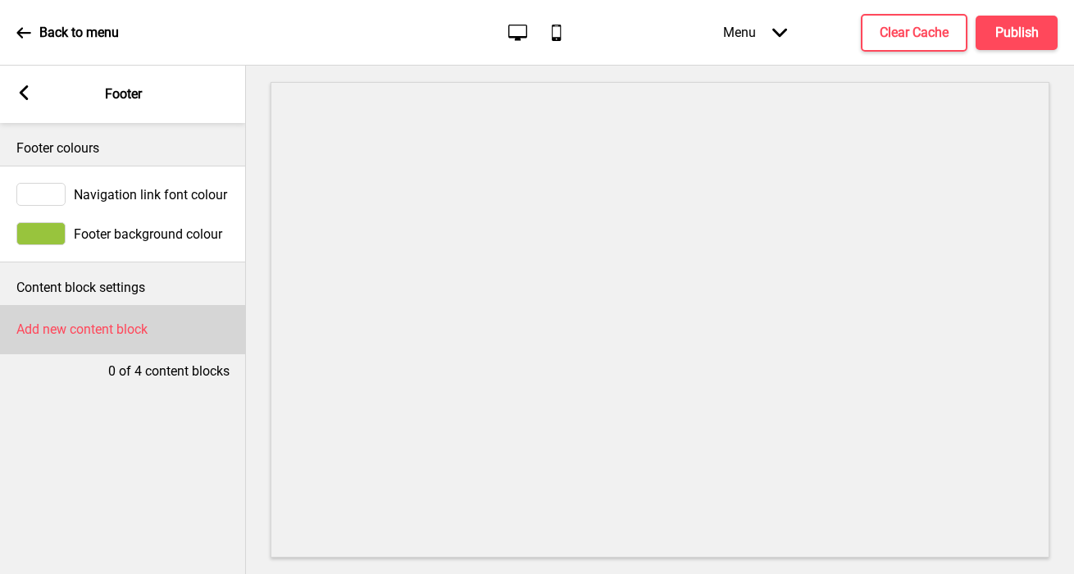
click at [51, 326] on h4 "Add new content block" at bounding box center [81, 329] width 131 height 18
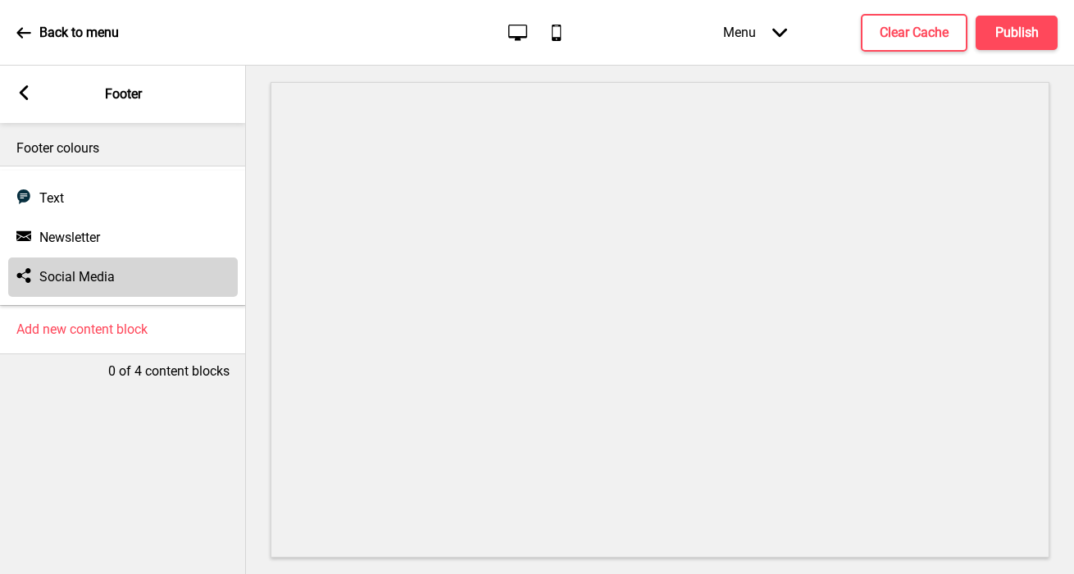
click at [49, 272] on h4 "Social Media" at bounding box center [76, 277] width 75 height 18
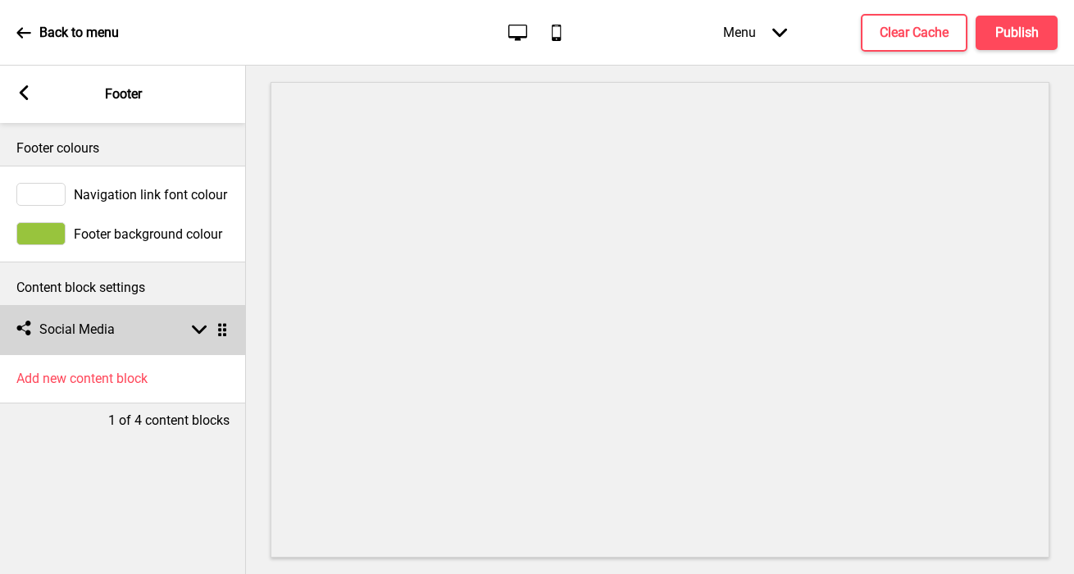
click at [74, 326] on h4 "Social Media" at bounding box center [76, 329] width 75 height 18
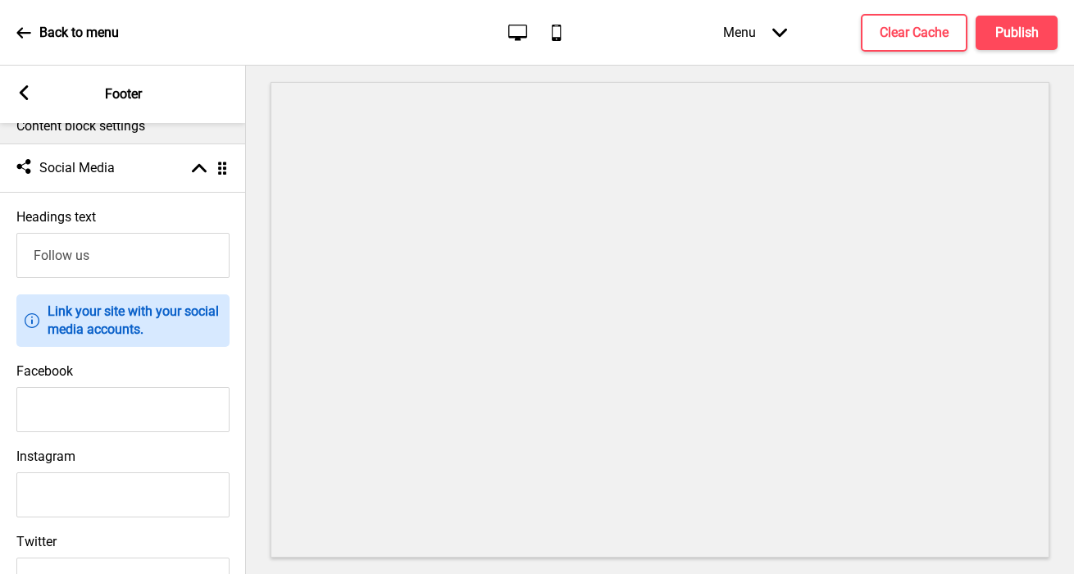
scroll to position [397, 0]
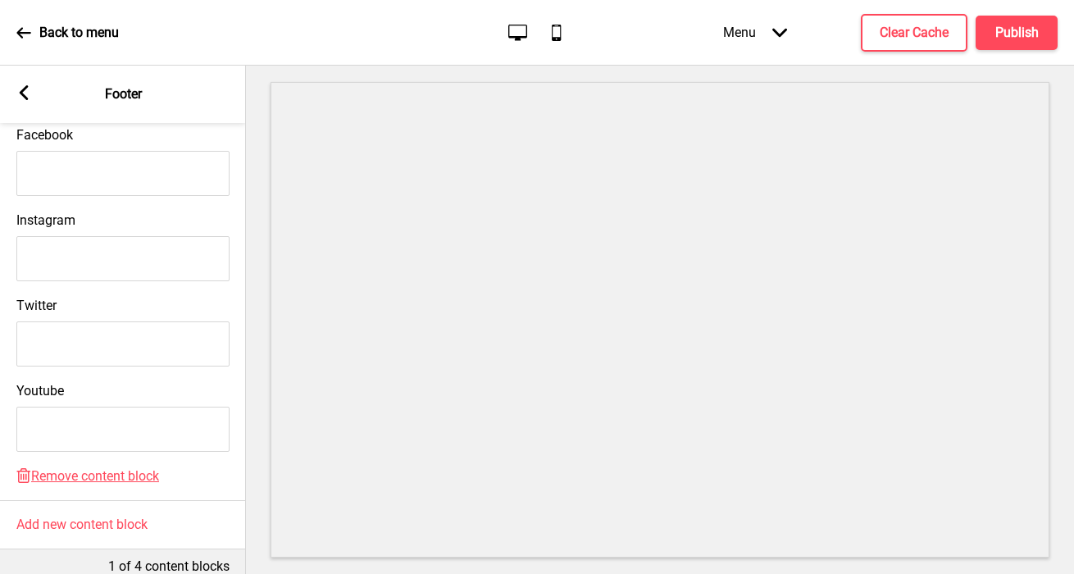
click at [51, 183] on input "Facebook" at bounding box center [122, 173] width 213 height 45
paste input "https://www.facebook.com/lulisingapore/"
type input "https://www.facebook.com/lulisingapore/"
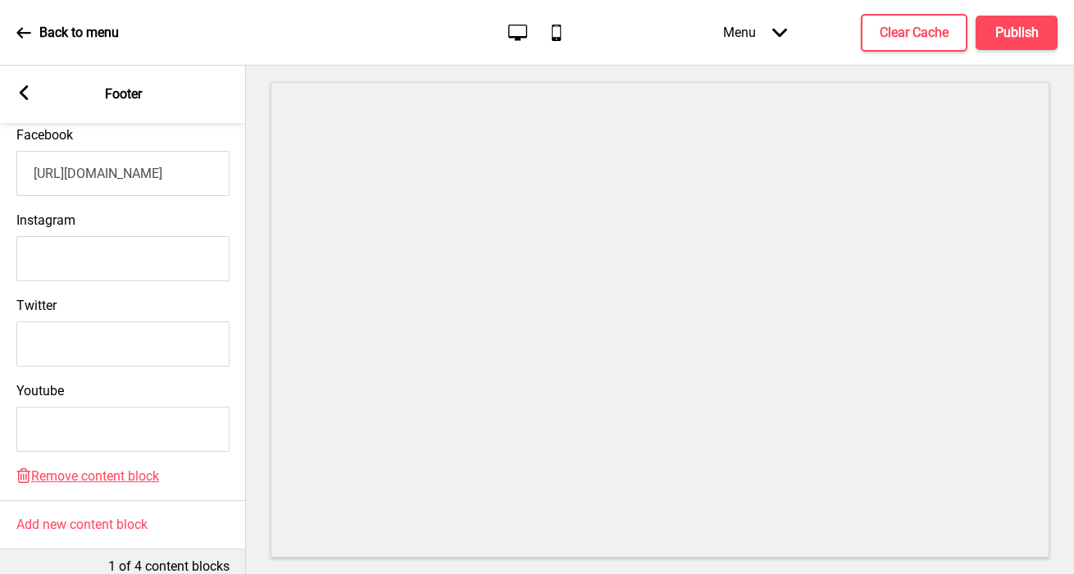
click at [83, 254] on input "Instagram" at bounding box center [122, 258] width 213 height 45
paste input "https://www.instagram.com/lulisingapore/"
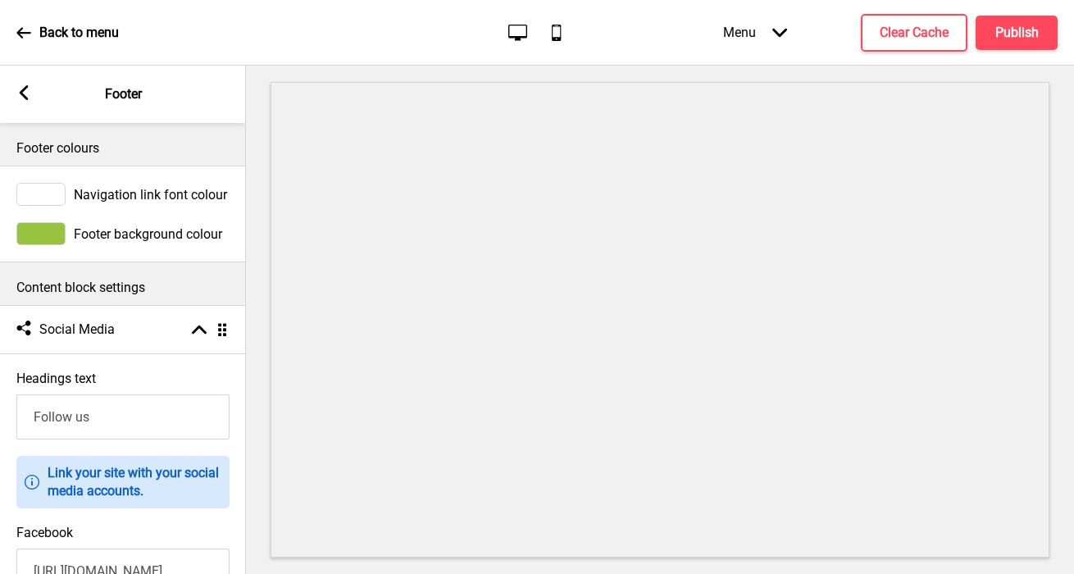
type input "https://www.instagram.com/lulisingapore/"
click at [24, 92] on rect at bounding box center [23, 92] width 15 height 15
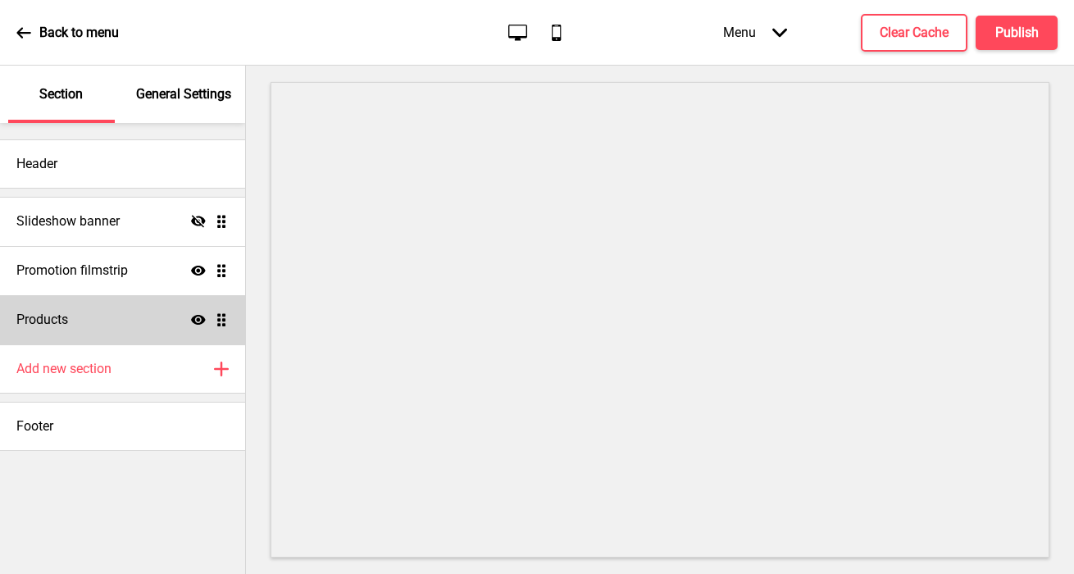
click at [74, 328] on div "Products Show Drag" at bounding box center [122, 319] width 245 height 49
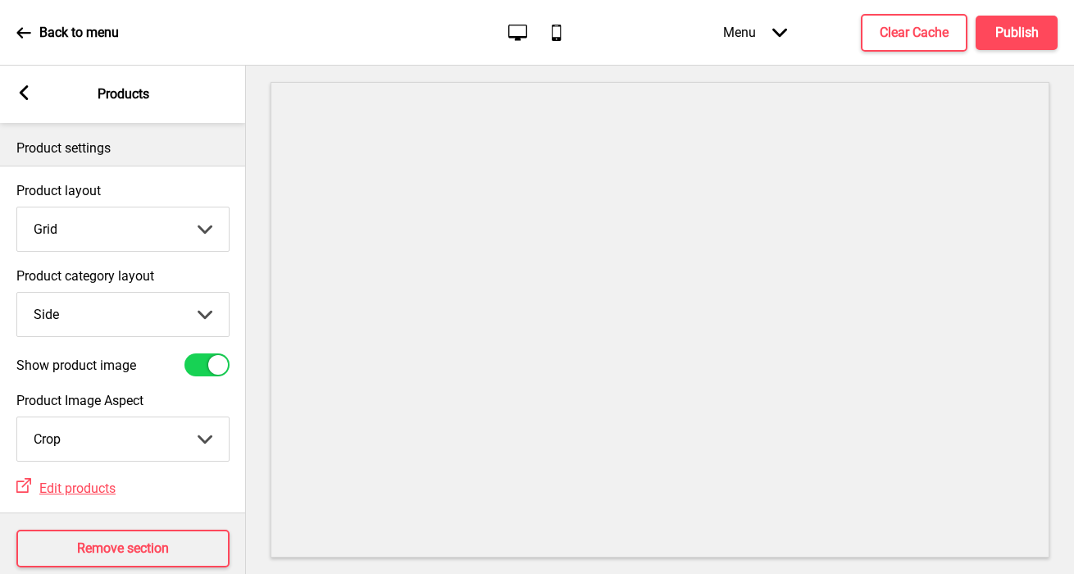
click at [93, 305] on select "Top Side" at bounding box center [122, 314] width 211 height 43
select select "top"
click at [17, 293] on select "Top Side" at bounding box center [122, 314] width 211 height 43
click at [25, 84] on div "Arrow left Products" at bounding box center [123, 94] width 246 height 57
click at [18, 100] on div "Arrow left" at bounding box center [23, 94] width 15 height 18
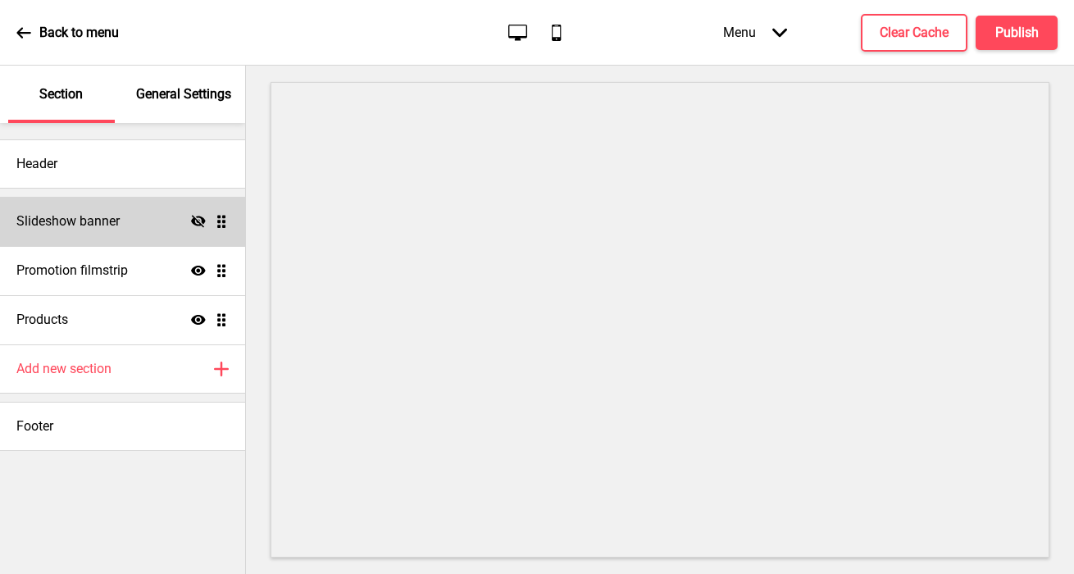
click at [179, 223] on div "Slideshow banner Hide Drag" at bounding box center [122, 221] width 245 height 49
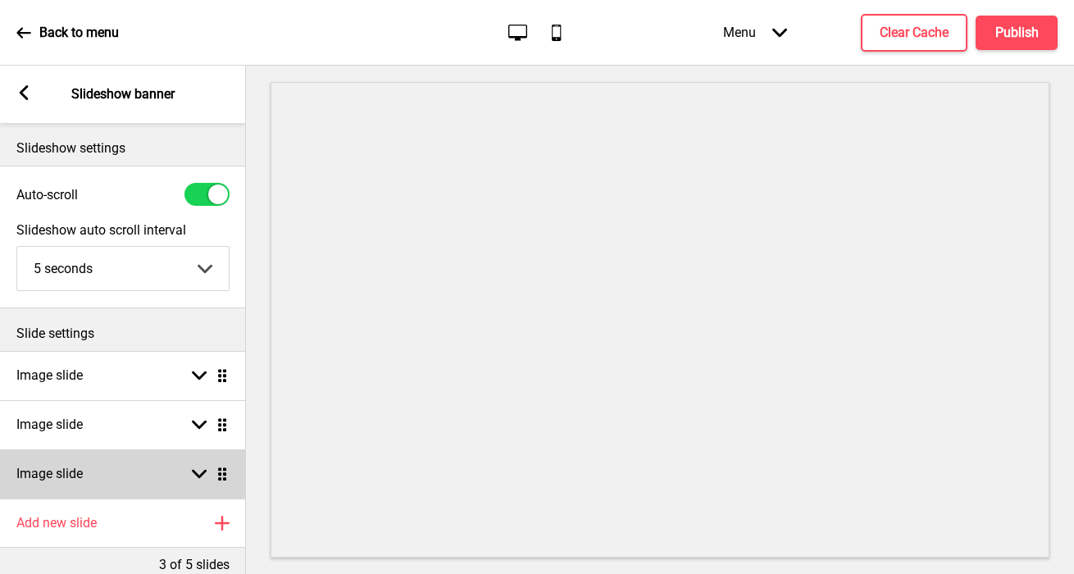
click at [116, 473] on div "Image slide Arrow down Drag" at bounding box center [123, 473] width 246 height 49
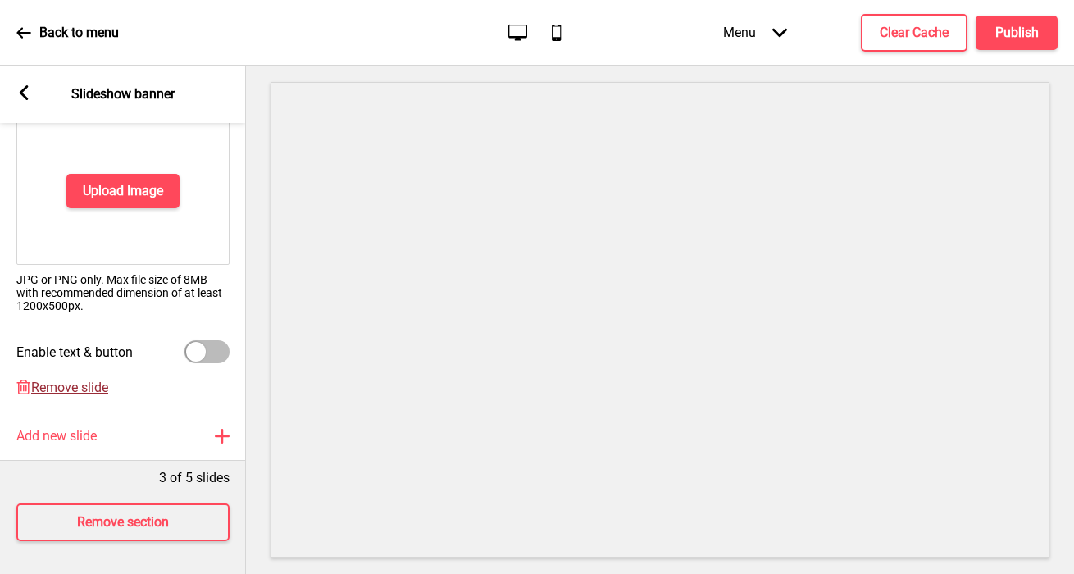
click at [82, 388] on span "Remove slide" at bounding box center [69, 387] width 77 height 16
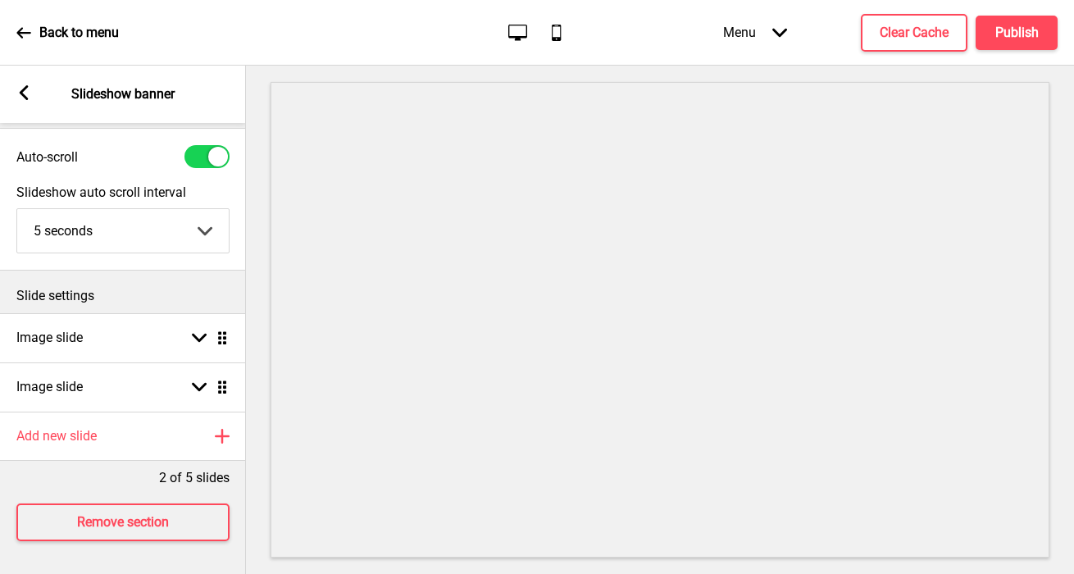
scroll to position [38, 0]
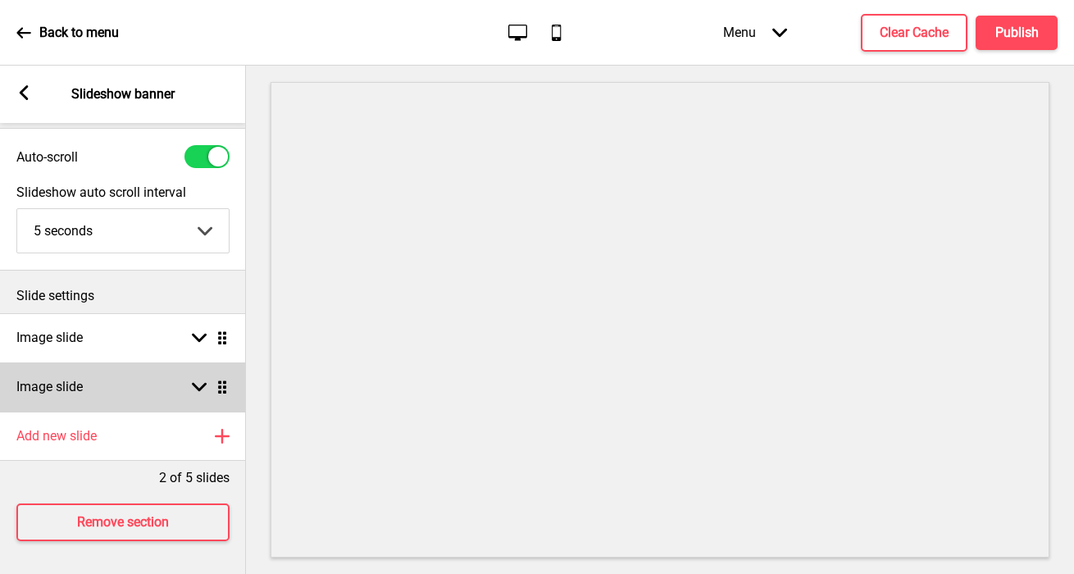
click at [89, 371] on div "Image slide Arrow down Drag" at bounding box center [123, 386] width 246 height 49
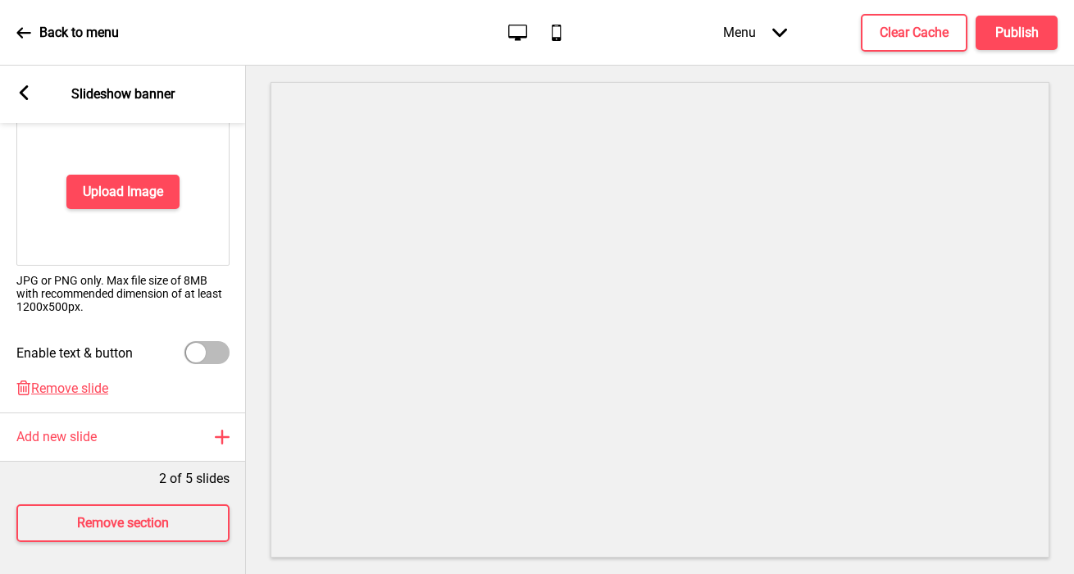
scroll to position [348, 0]
click at [63, 387] on span "Remove slide" at bounding box center [69, 387] width 77 height 16
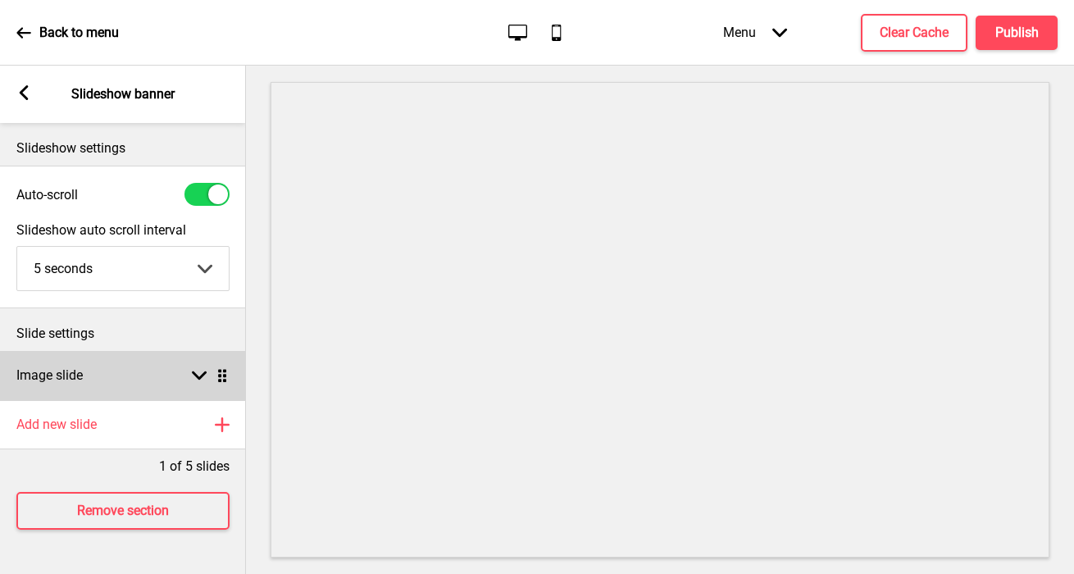
click at [124, 366] on div "Image slide Arrow down Drag" at bounding box center [123, 375] width 246 height 49
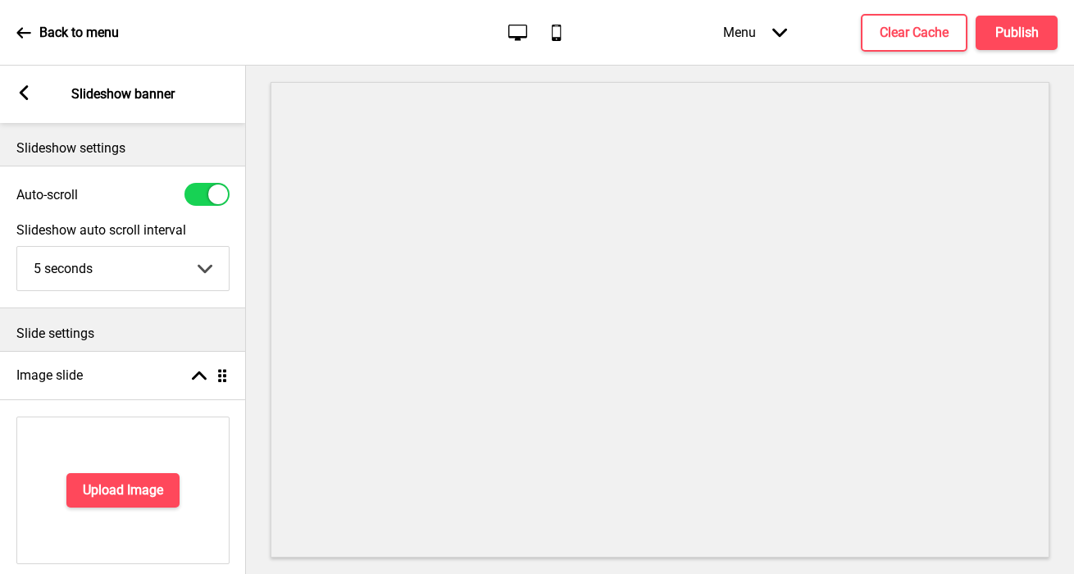
click at [207, 198] on div at bounding box center [206, 194] width 45 height 23
checkbox input "false"
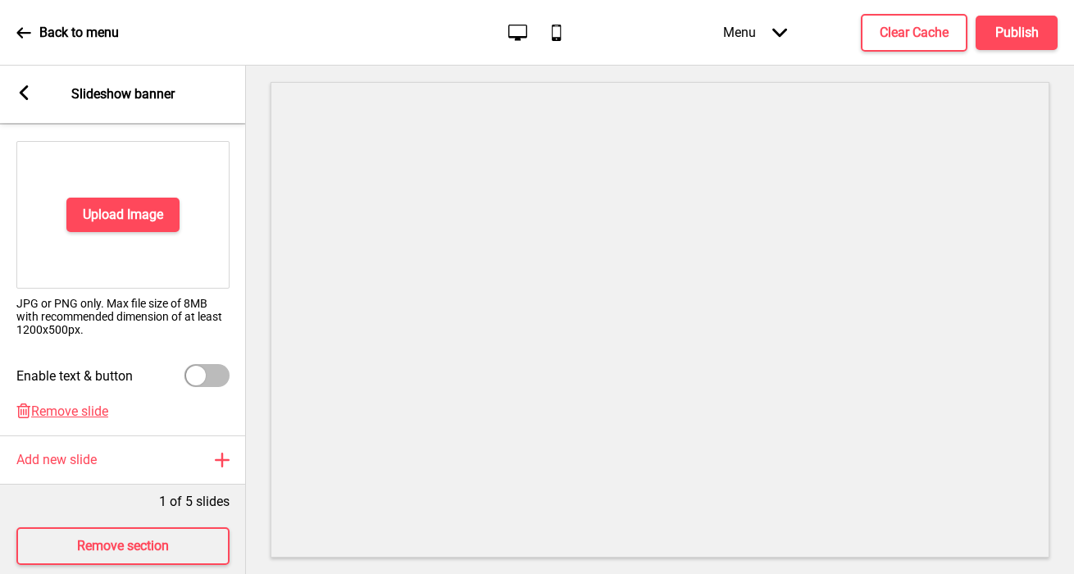
scroll to position [214, 0]
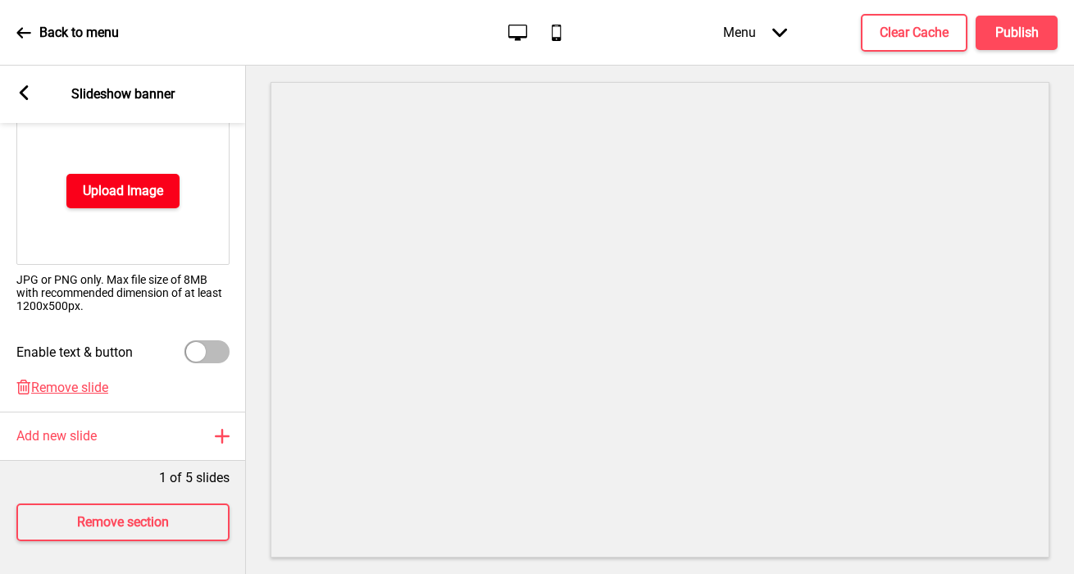
click at [106, 195] on h4 "Upload Image" at bounding box center [123, 191] width 80 height 18
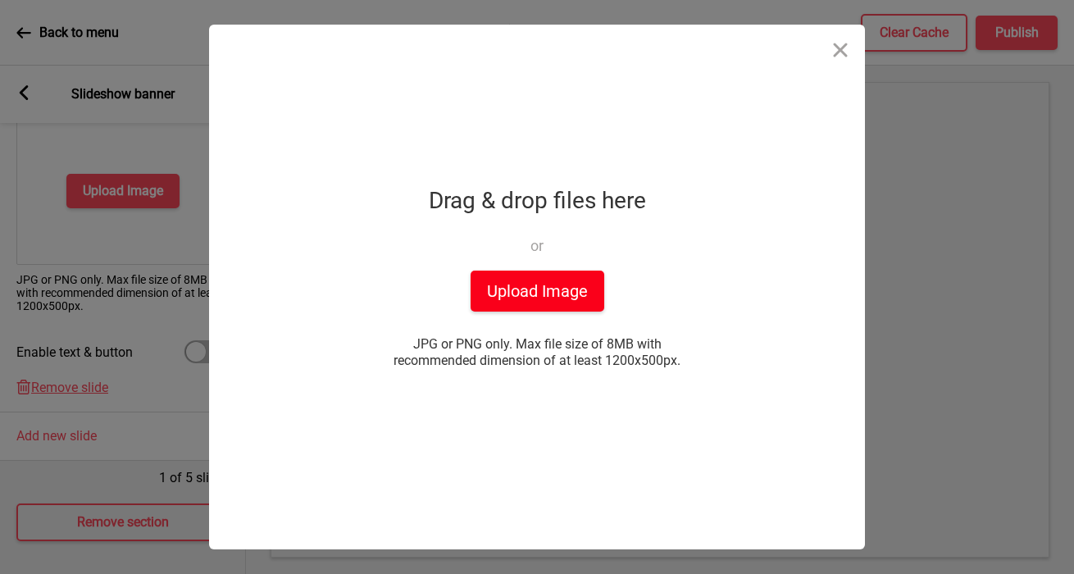
click at [564, 296] on button "Upload Image" at bounding box center [537, 290] width 134 height 41
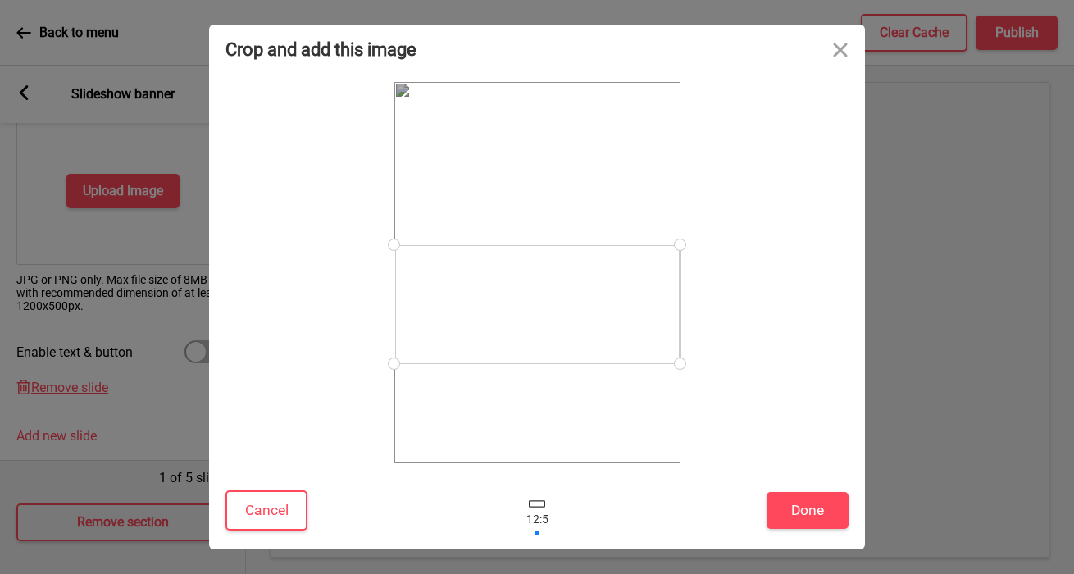
drag, startPoint x: 585, startPoint y: 300, endPoint x: 589, endPoint y: 331, distance: 31.4
click at [589, 331] on div at bounding box center [537, 303] width 286 height 119
click at [588, 334] on div at bounding box center [537, 307] width 286 height 119
click at [791, 505] on button "Done" at bounding box center [807, 510] width 82 height 37
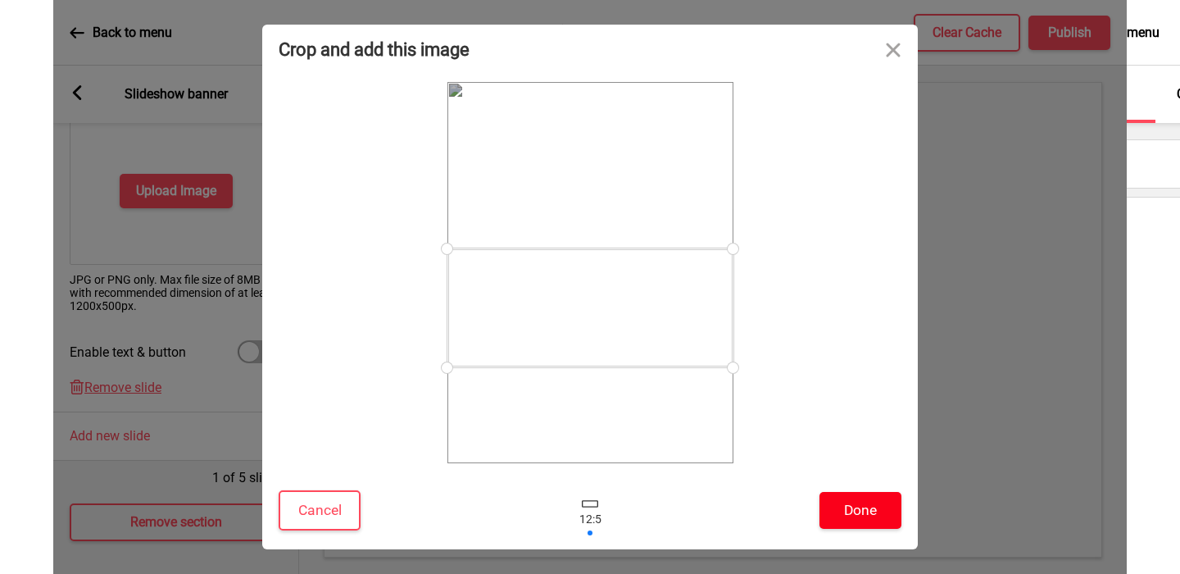
scroll to position [148, 0]
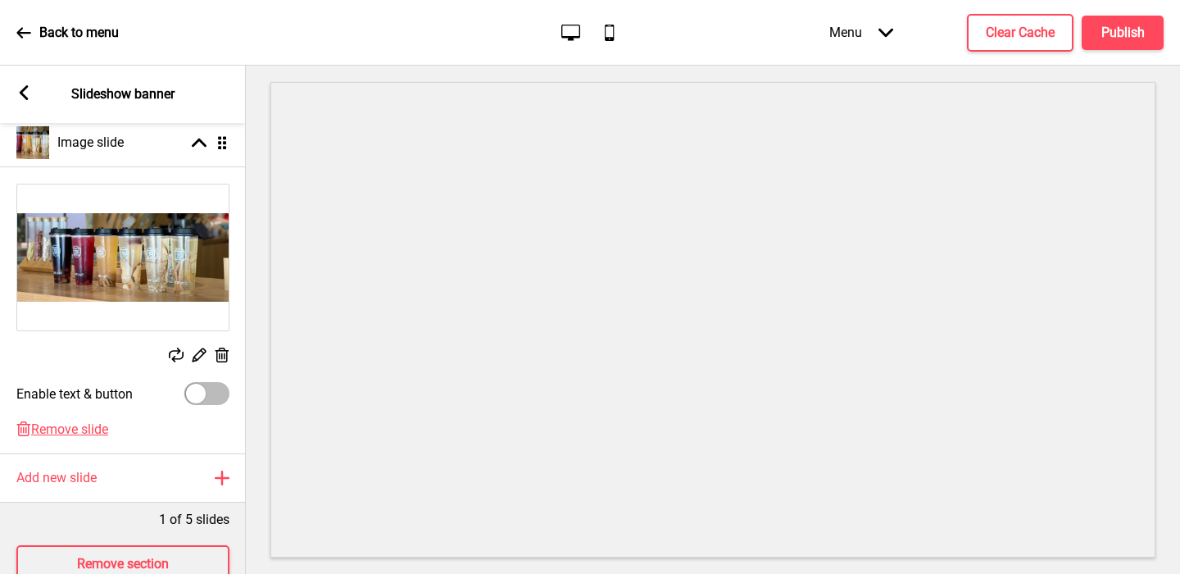
click at [26, 94] on rect at bounding box center [23, 92] width 15 height 15
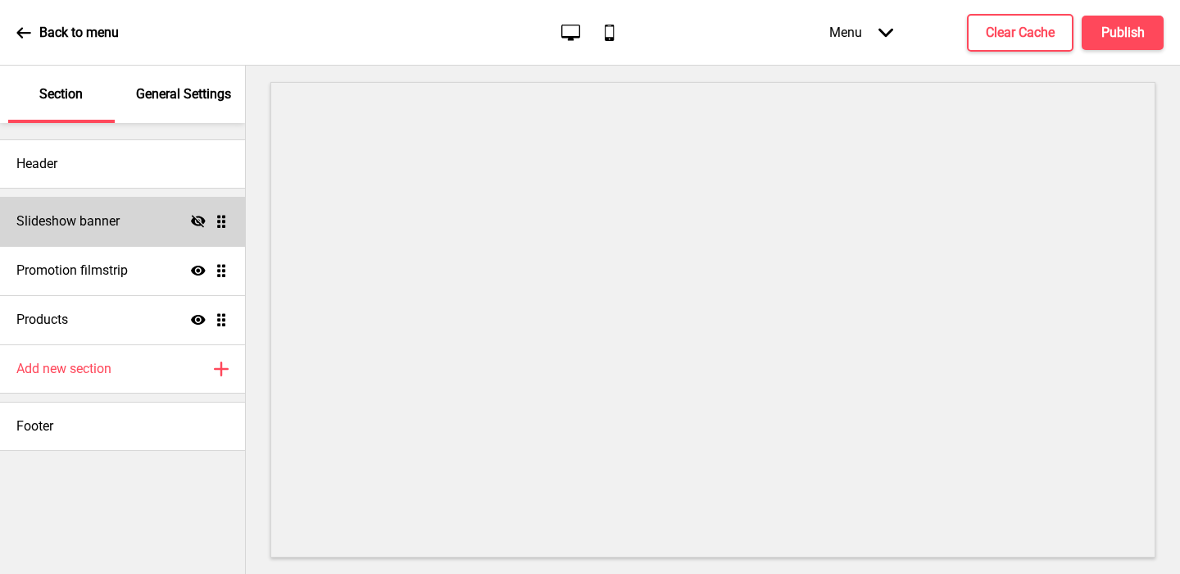
click at [194, 222] on icon at bounding box center [198, 221] width 15 height 12
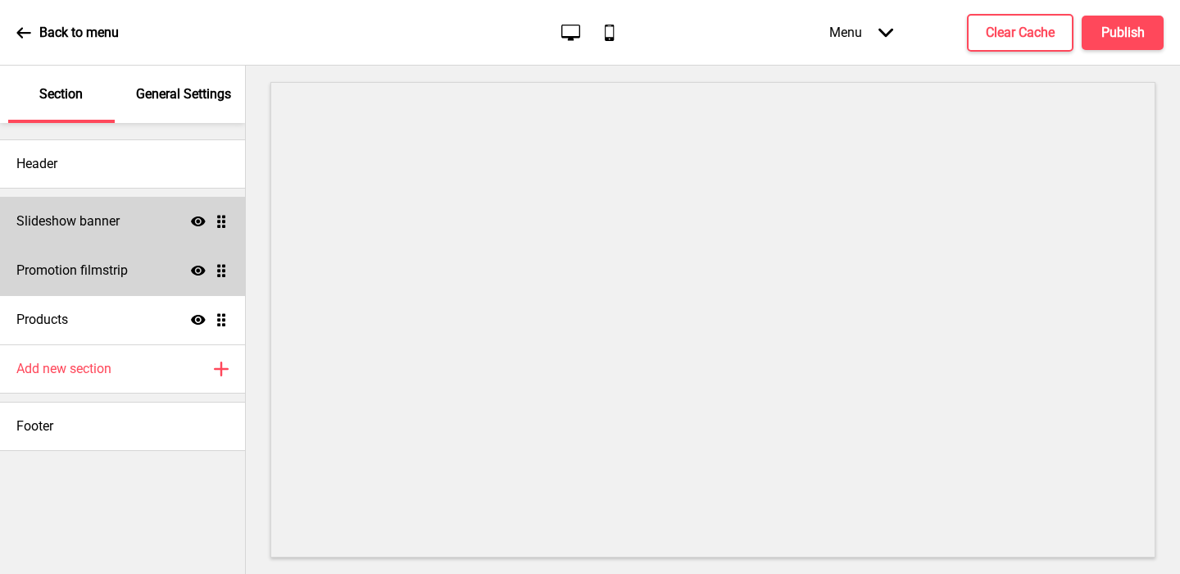
click at [156, 261] on div "Promotion filmstrip Show Drag" at bounding box center [122, 270] width 245 height 49
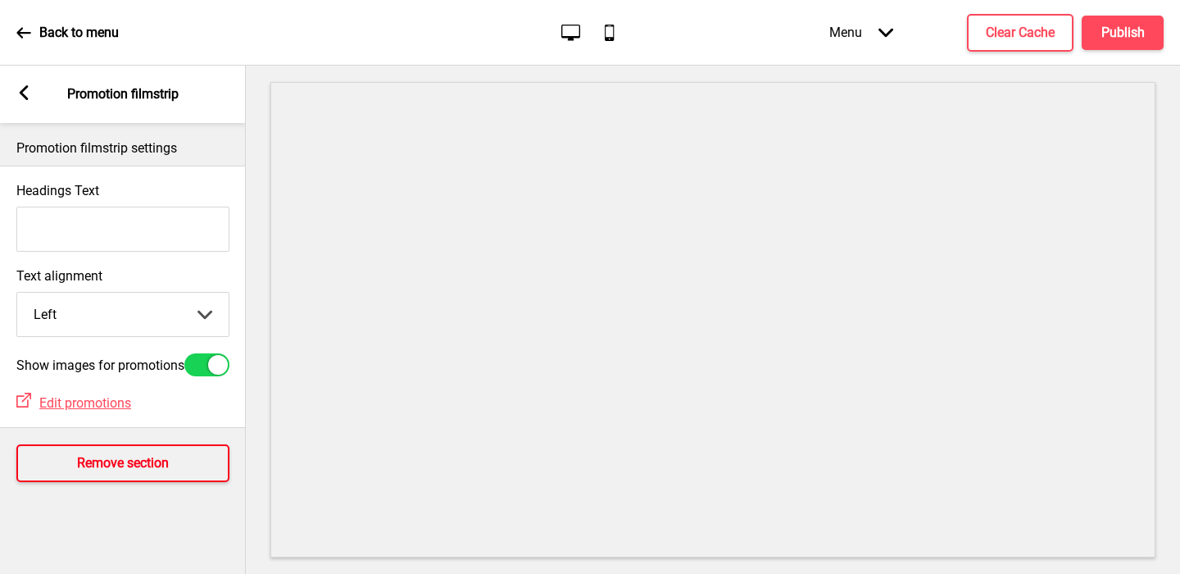
click at [124, 469] on h4 "Remove section" at bounding box center [123, 463] width 92 height 18
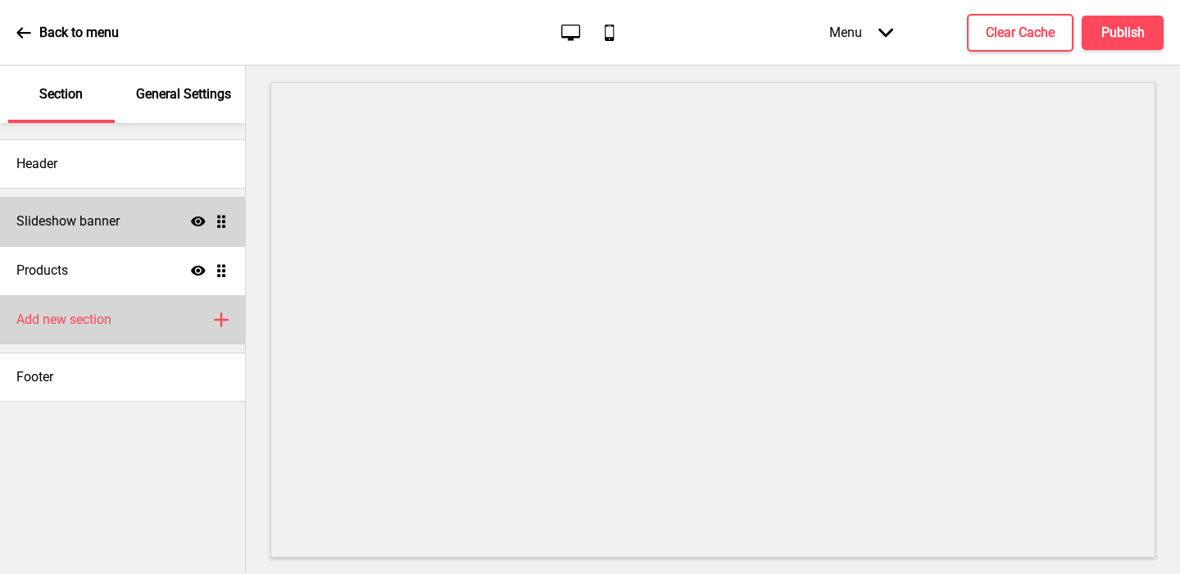
click at [110, 325] on h4 "Add new section" at bounding box center [63, 320] width 95 height 18
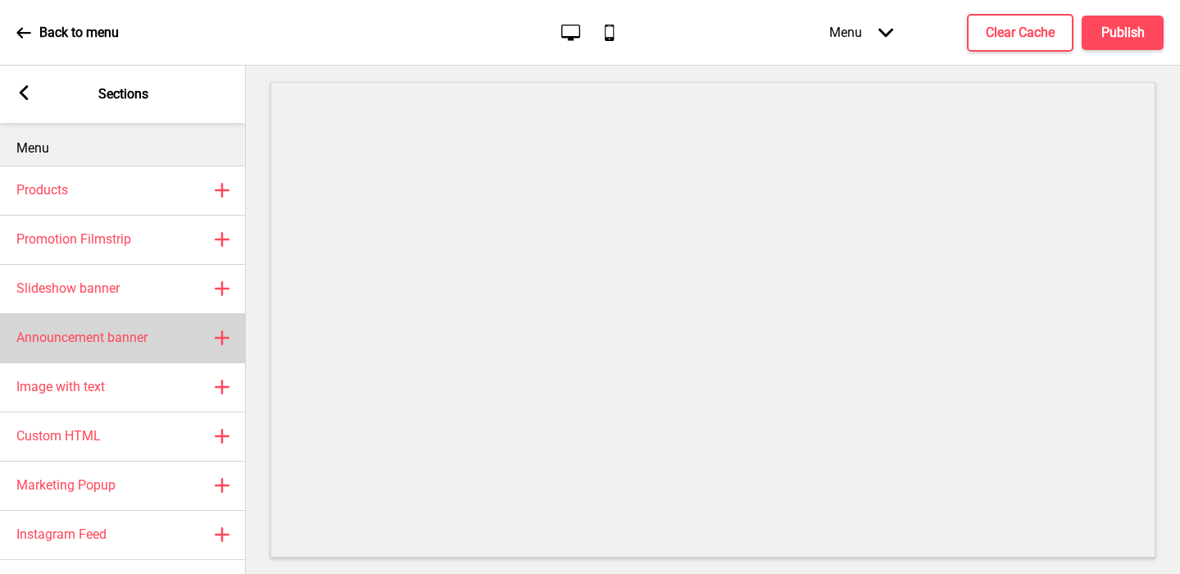
click at [94, 351] on div "Announcement banner Plus" at bounding box center [123, 337] width 246 height 49
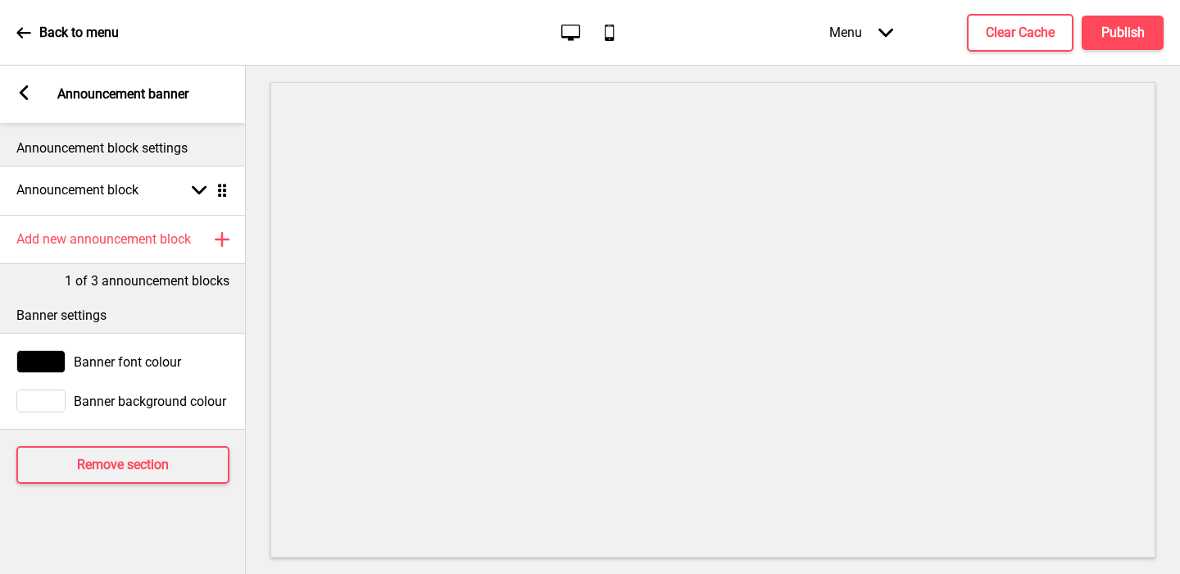
click at [25, 98] on icon at bounding box center [24, 92] width 9 height 15
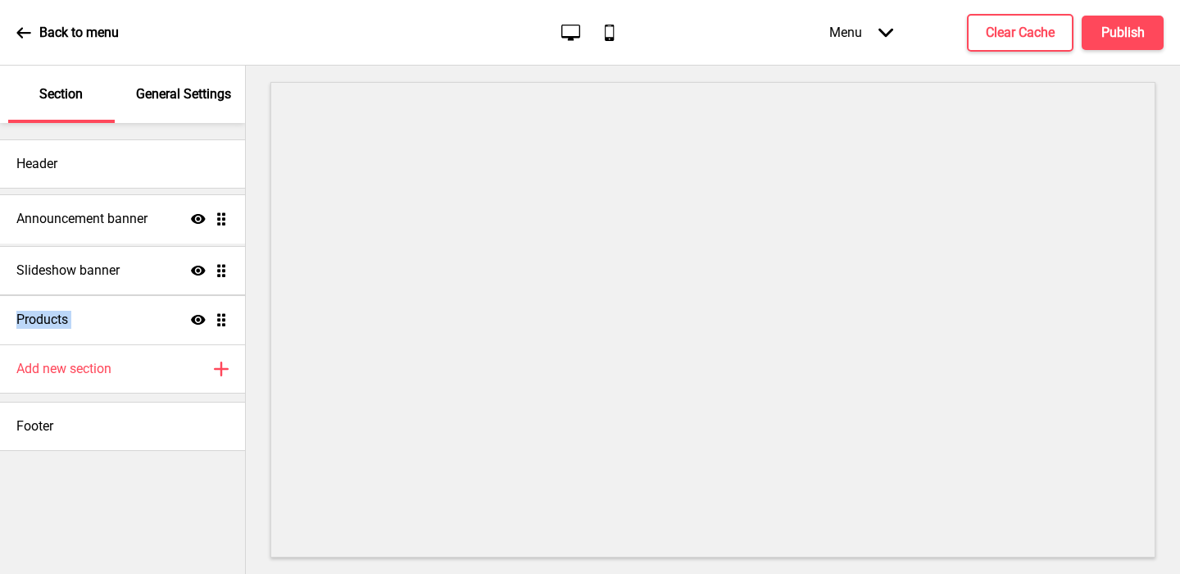
drag, startPoint x: 219, startPoint y: 319, endPoint x: 214, endPoint y: 218, distance: 100.9
click at [214, 218] on ul "Slideshow banner Show Drag Products Show Drag Announcement banner Show Drag" at bounding box center [122, 271] width 245 height 148
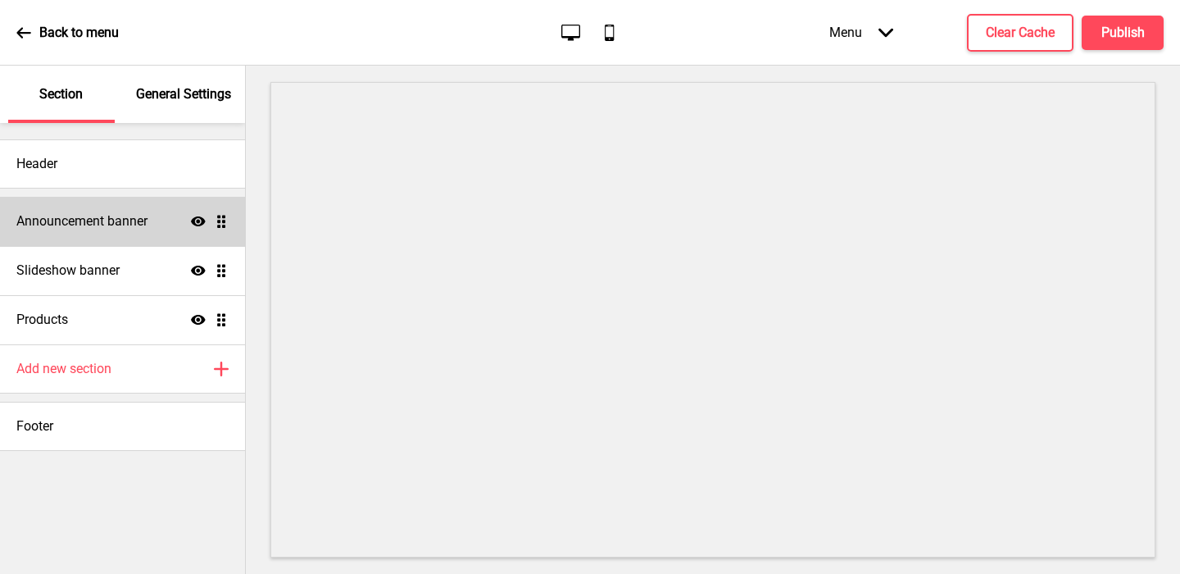
click at [195, 99] on p "General Settings" at bounding box center [183, 94] width 95 height 18
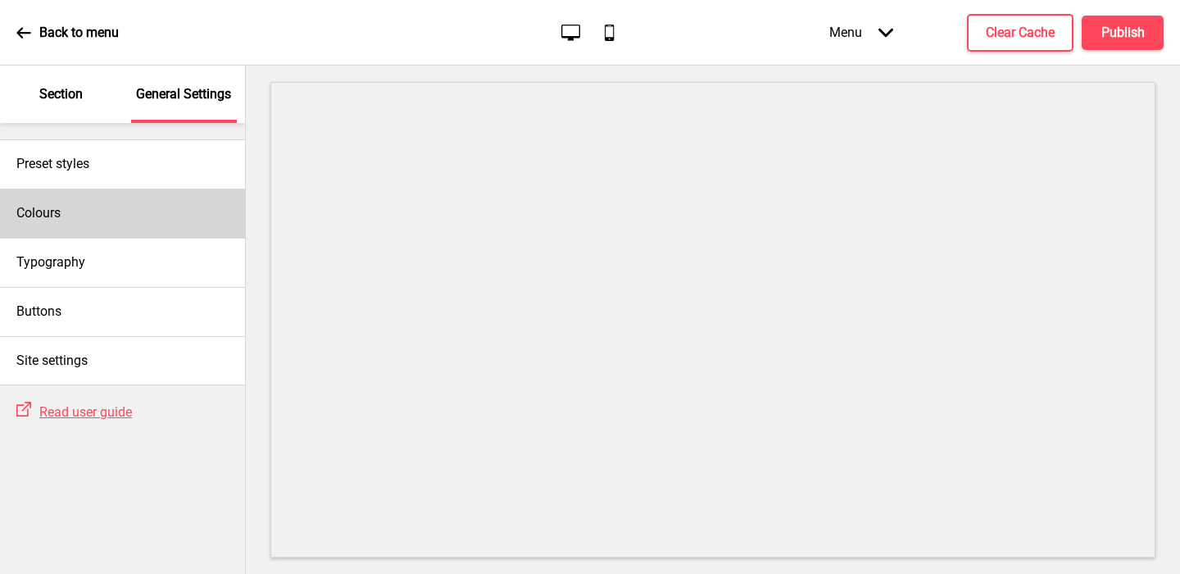
click at [109, 227] on div "Colours" at bounding box center [122, 212] width 245 height 49
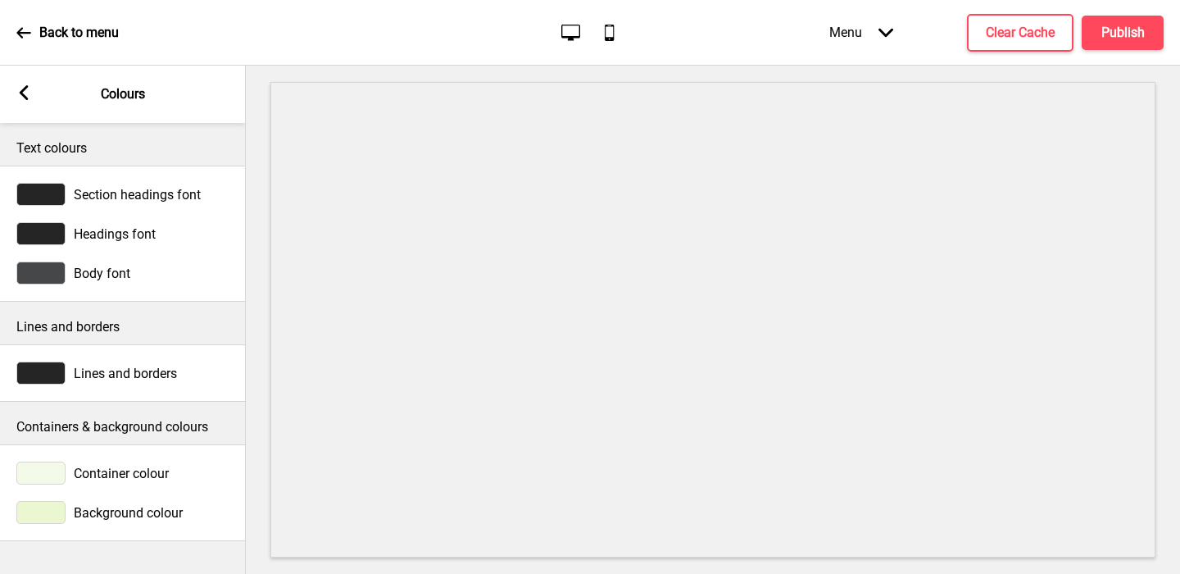
click at [54, 506] on div at bounding box center [40, 512] width 49 height 23
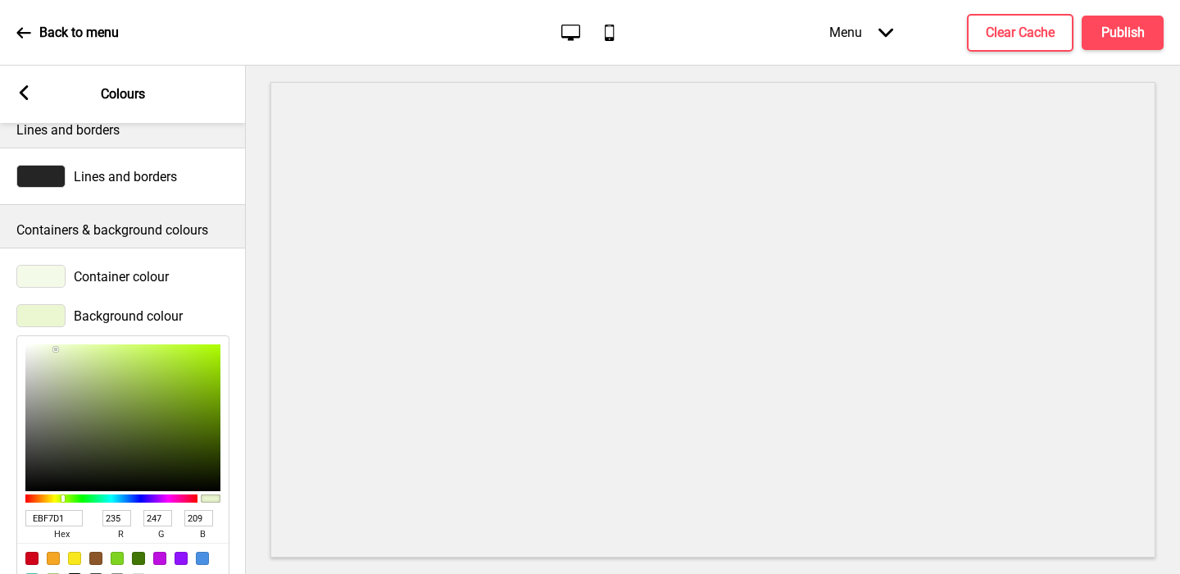
scroll to position [251, 0]
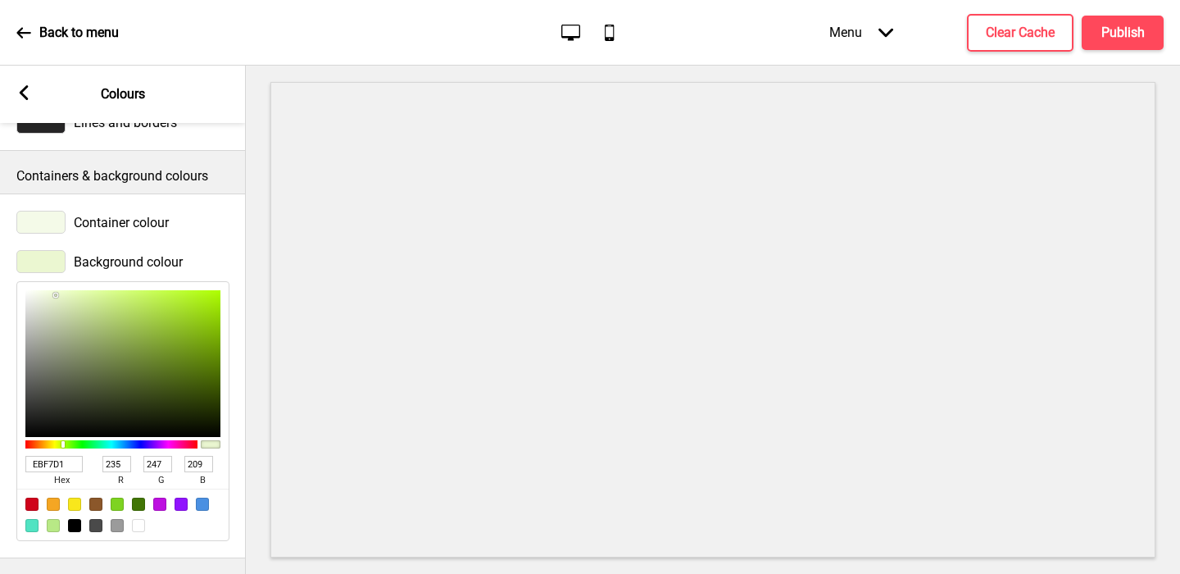
click at [50, 465] on input "EBF7D1" at bounding box center [53, 464] width 57 height 16
click at [21, 91] on icon at bounding box center [24, 92] width 9 height 15
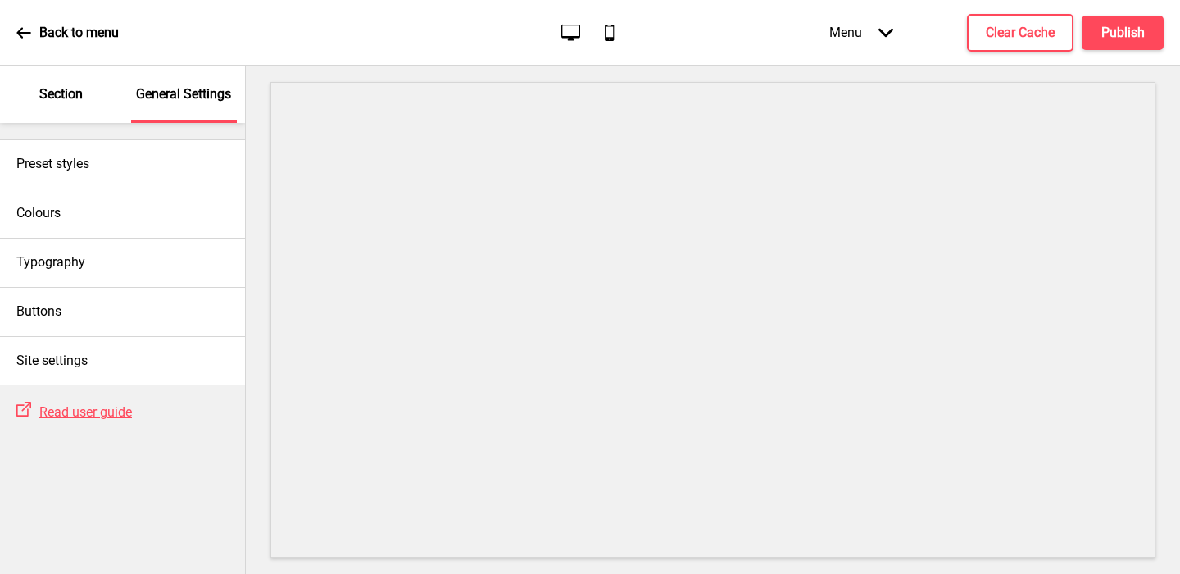
click at [73, 98] on p "Section" at bounding box center [60, 94] width 43 height 18
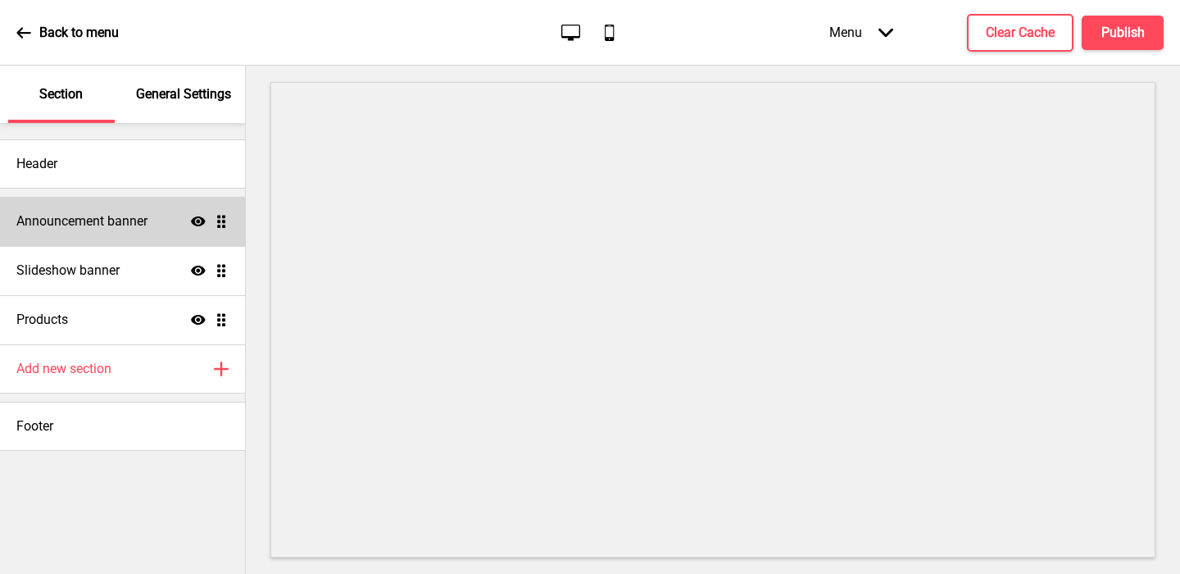
click at [85, 219] on h4 "Announcement banner" at bounding box center [81, 221] width 131 height 18
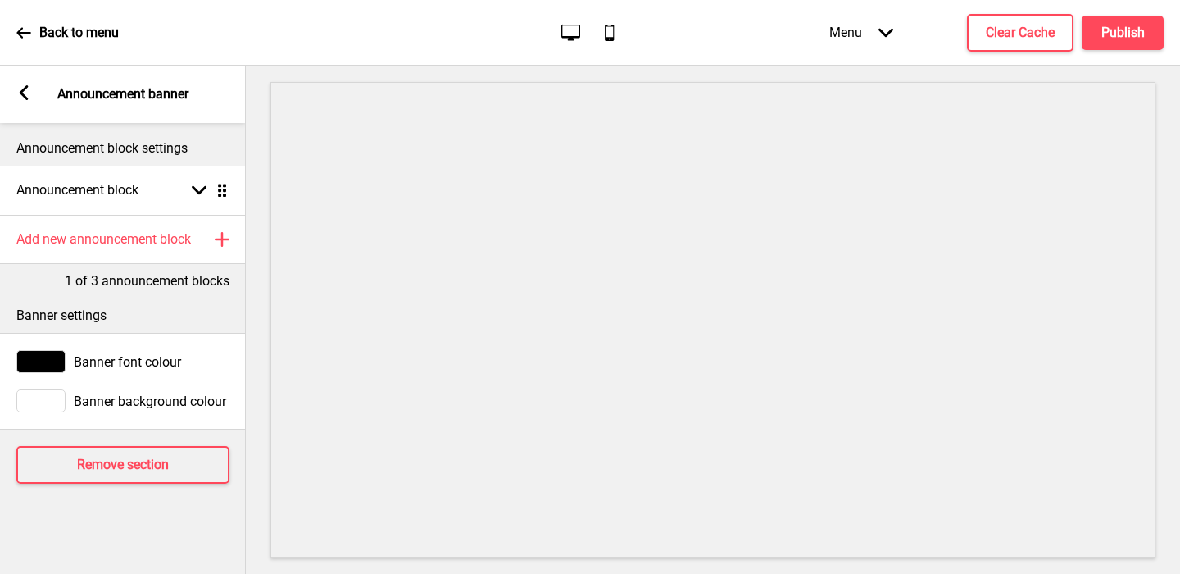
click at [39, 395] on div at bounding box center [40, 400] width 49 height 23
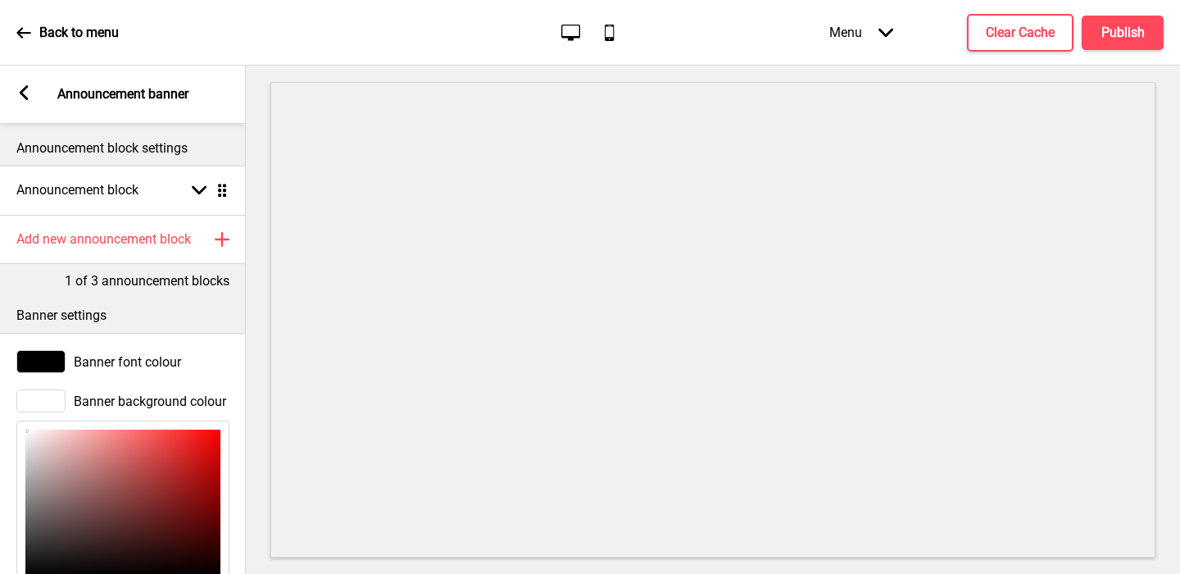
scroll to position [210, 0]
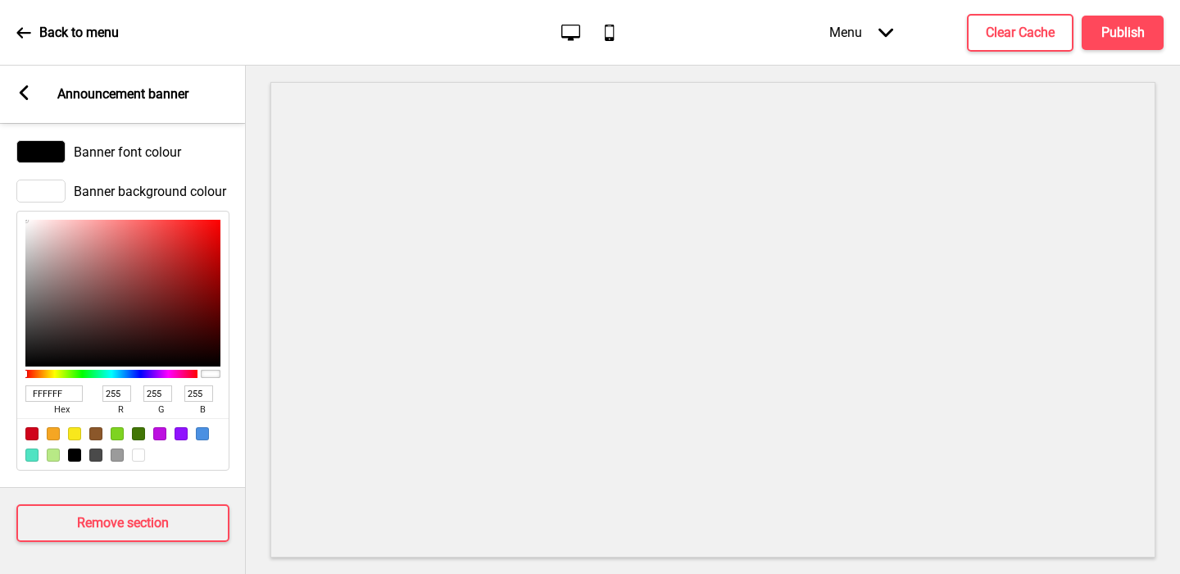
click at [40, 389] on input "FFFFFF" at bounding box center [53, 393] width 57 height 16
paste input "EBF7D1"
type input "EBF7D1"
type input "235"
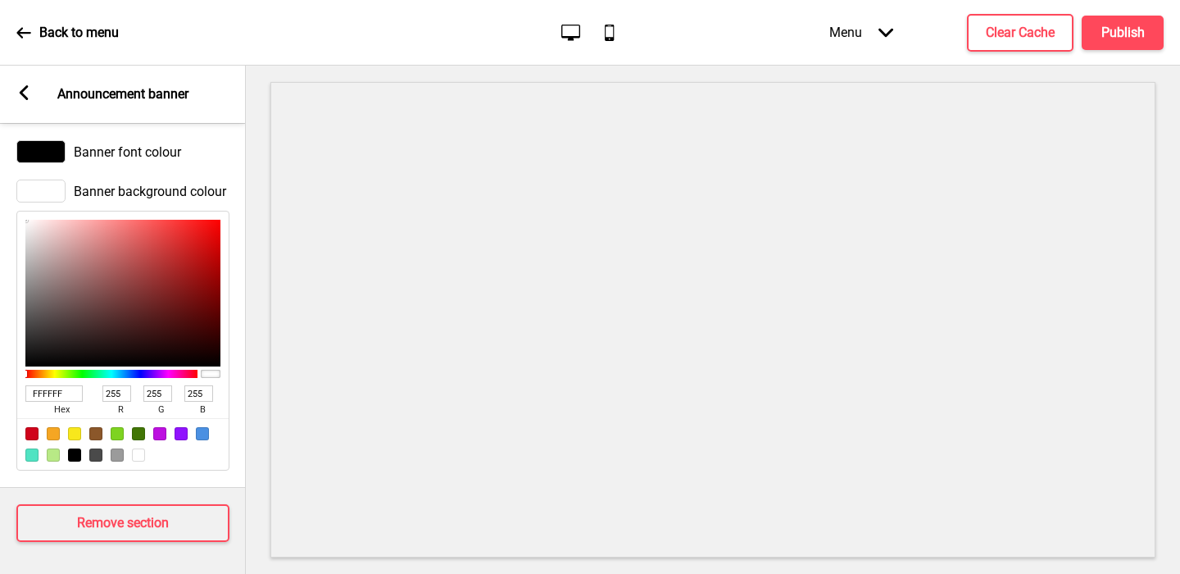
type input "247"
type input "209"
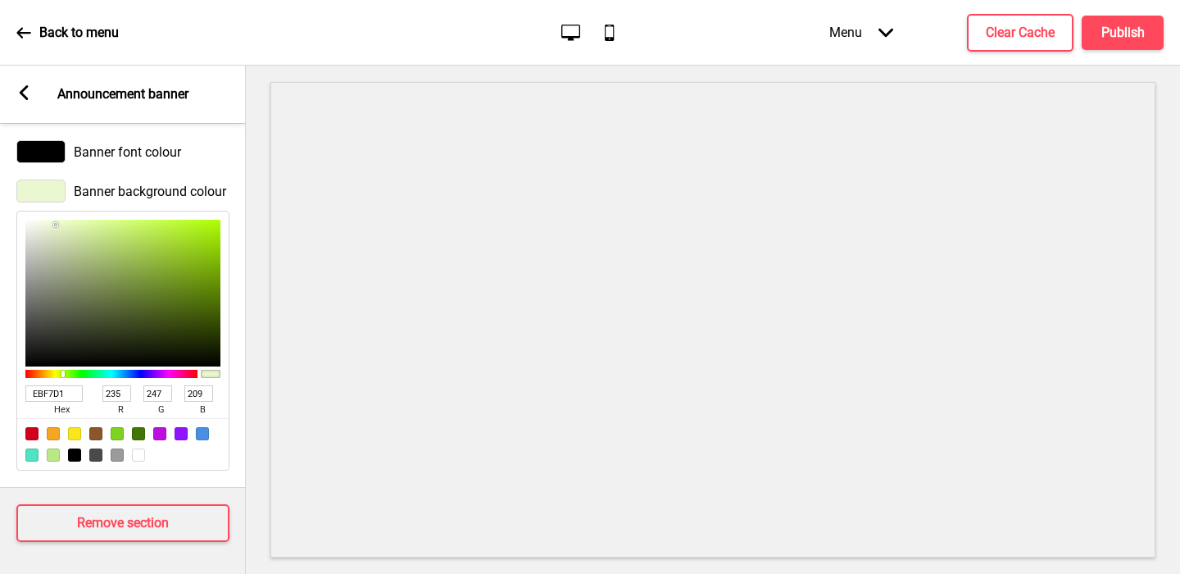
scroll to position [0, 0]
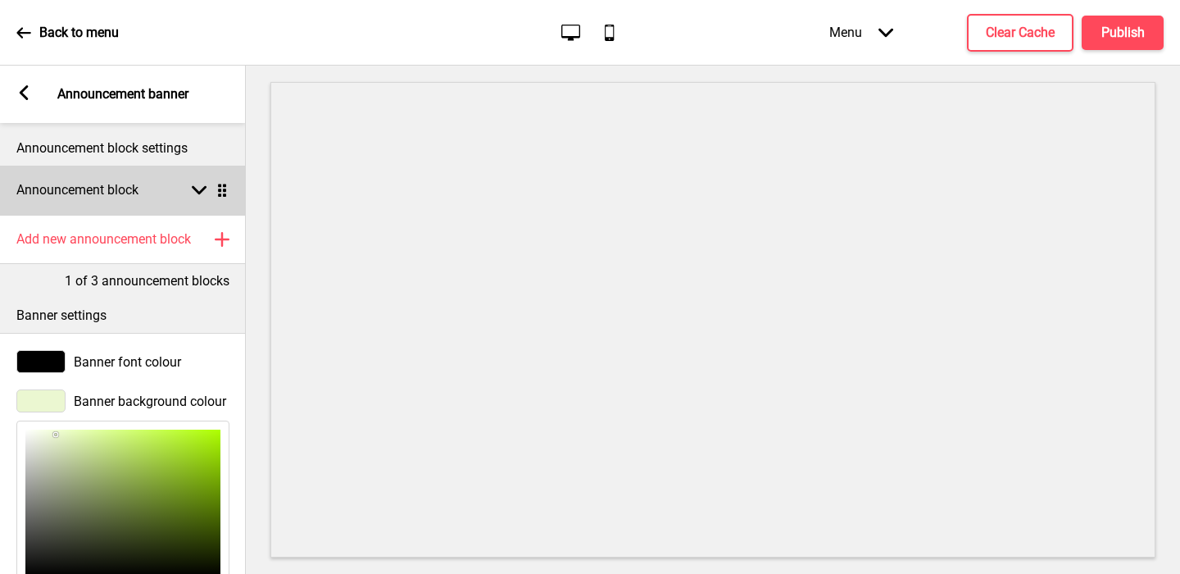
type input "EBF7D1"
click at [69, 192] on h4 "Announcement block" at bounding box center [77, 190] width 122 height 18
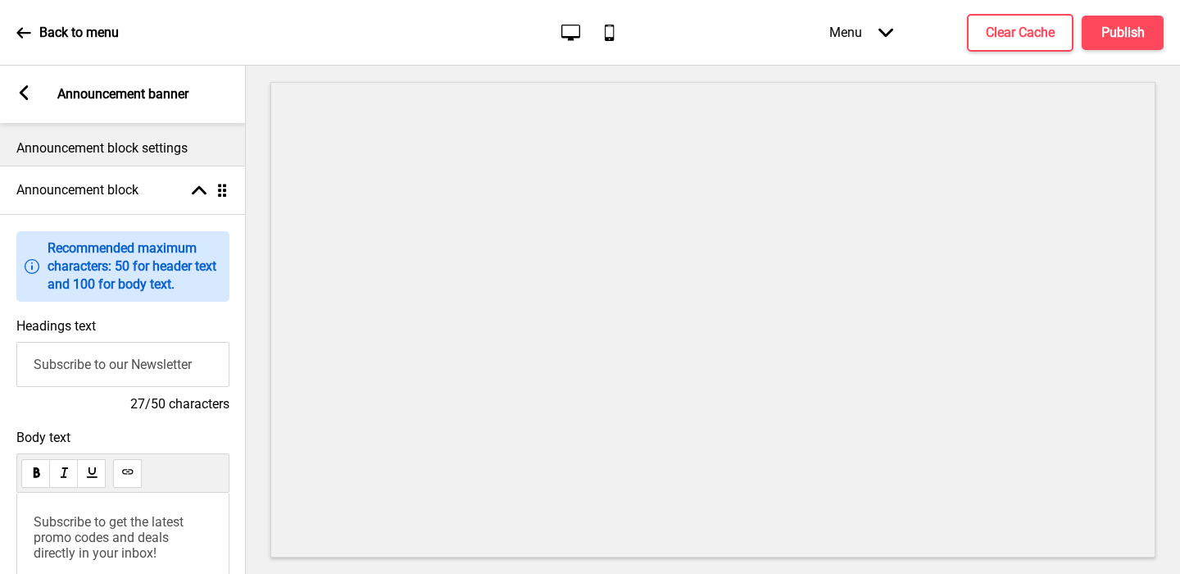
click at [82, 361] on input "Subscribe to our Newsletter" at bounding box center [122, 364] width 213 height 45
type input "L"
type input "Welcome to Luli Tea & Coffee"
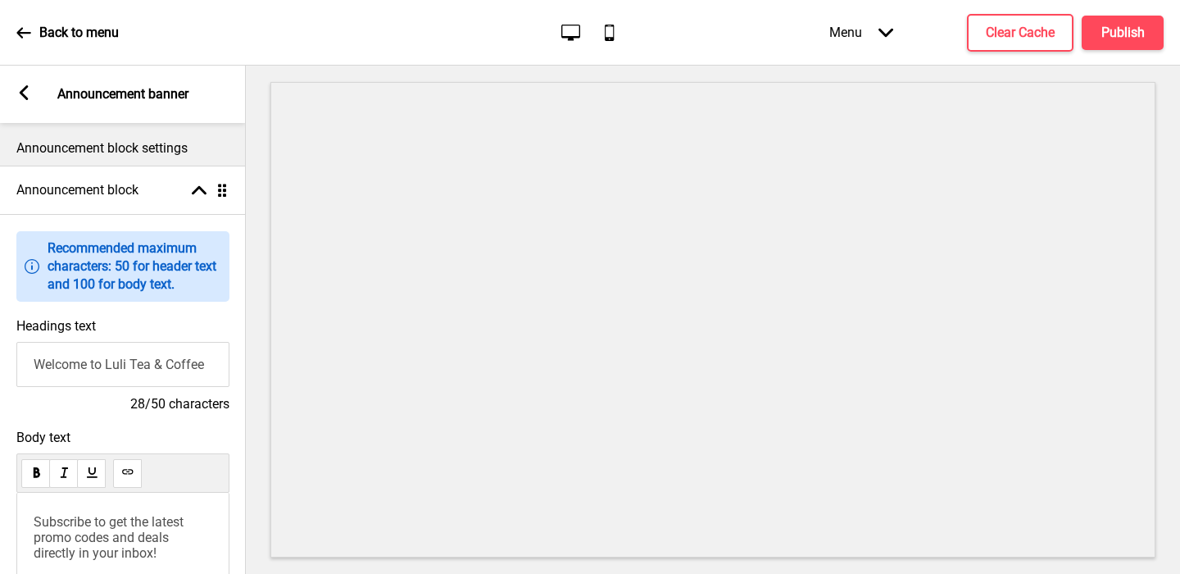
click at [83, 521] on span "Subscribe to get the latest promo codes and deals directly in your inbox!" at bounding box center [110, 537] width 153 height 47
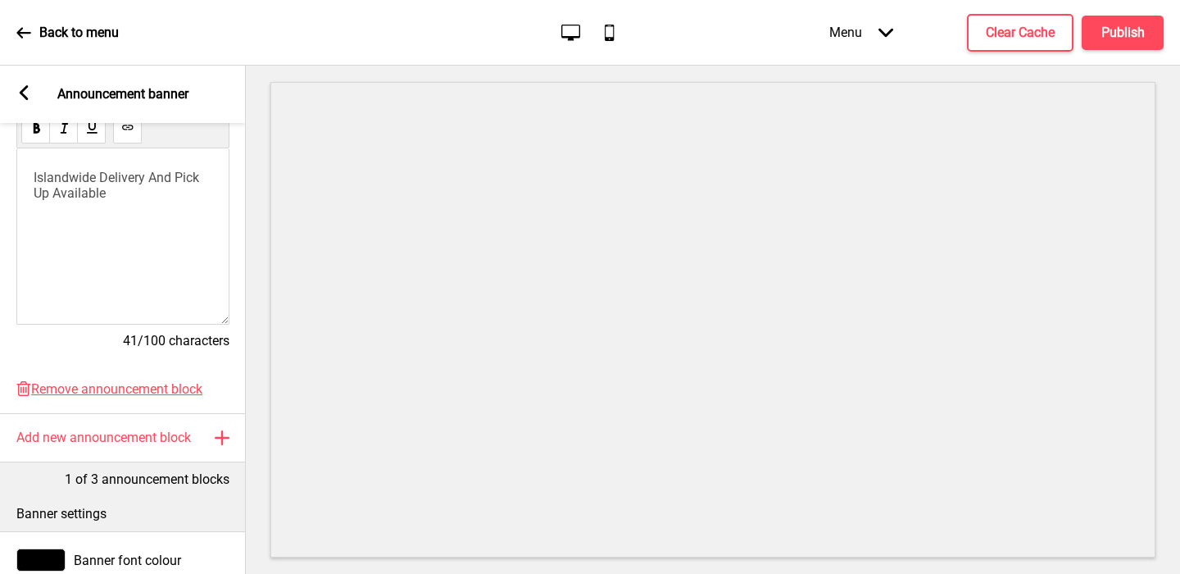
scroll to position [409, 0]
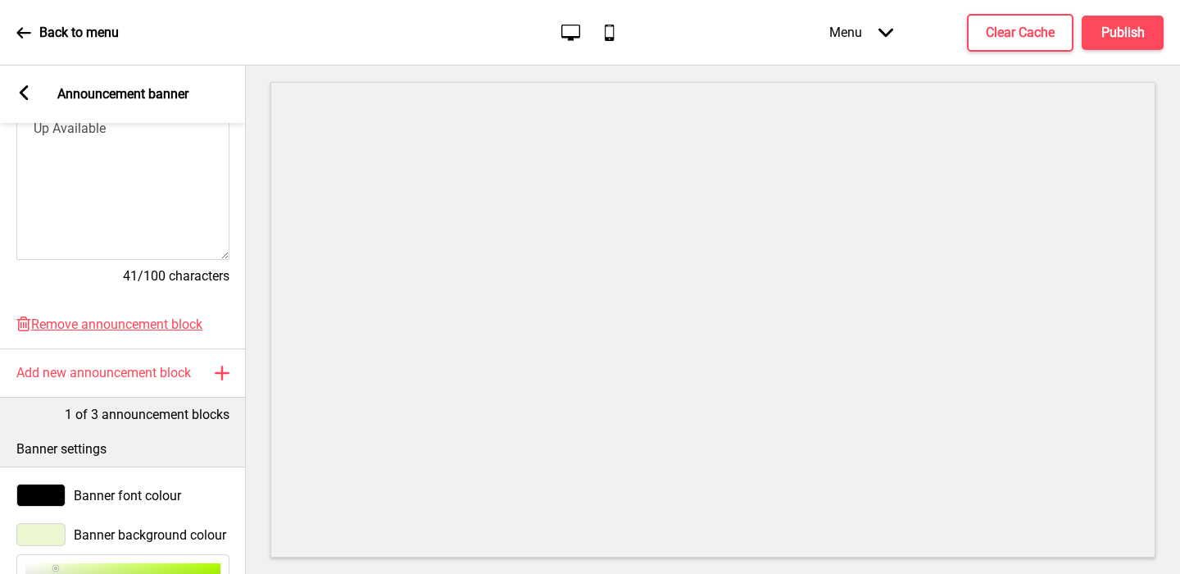
click at [14, 91] on div "Arrow left Announcement banner" at bounding box center [123, 94] width 246 height 57
click at [20, 91] on g at bounding box center [23, 92] width 15 height 15
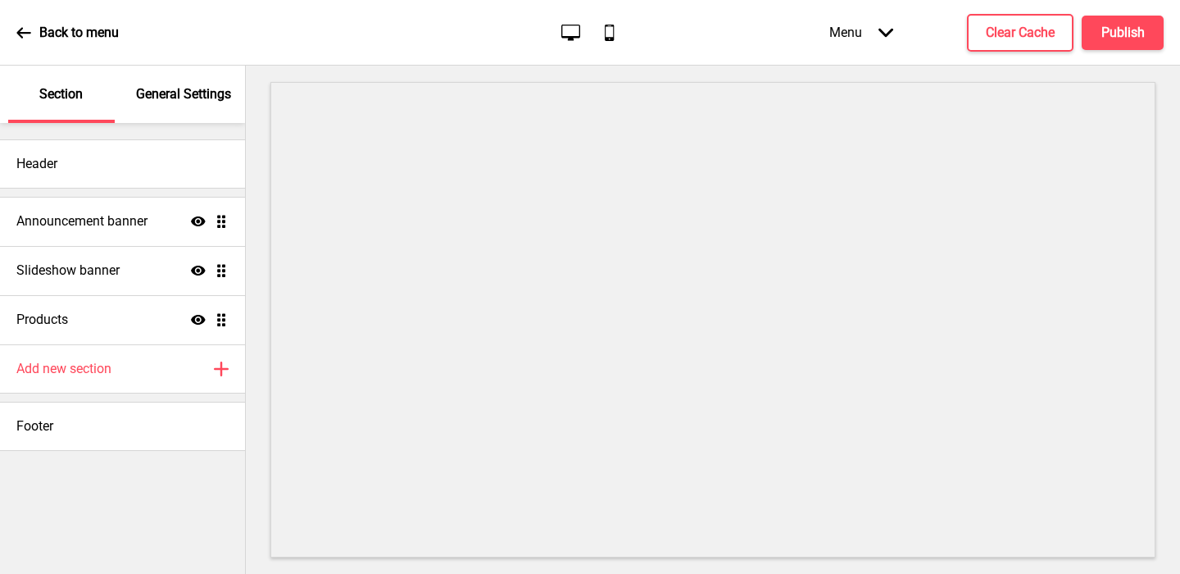
click at [179, 99] on p "General Settings" at bounding box center [183, 94] width 95 height 18
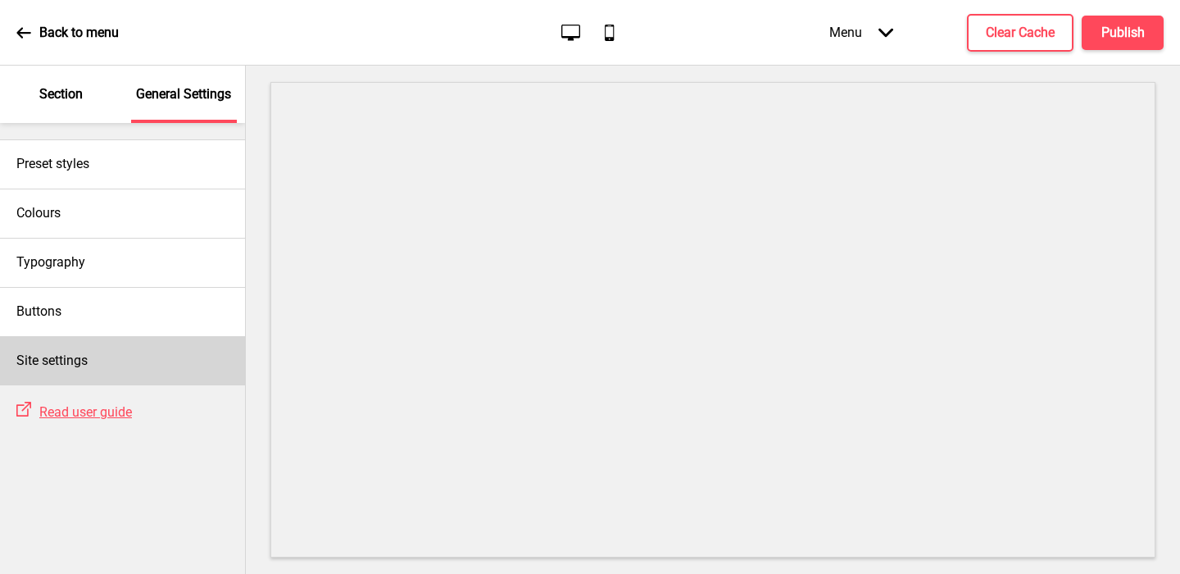
click at [103, 378] on div "Site settings" at bounding box center [122, 360] width 245 height 49
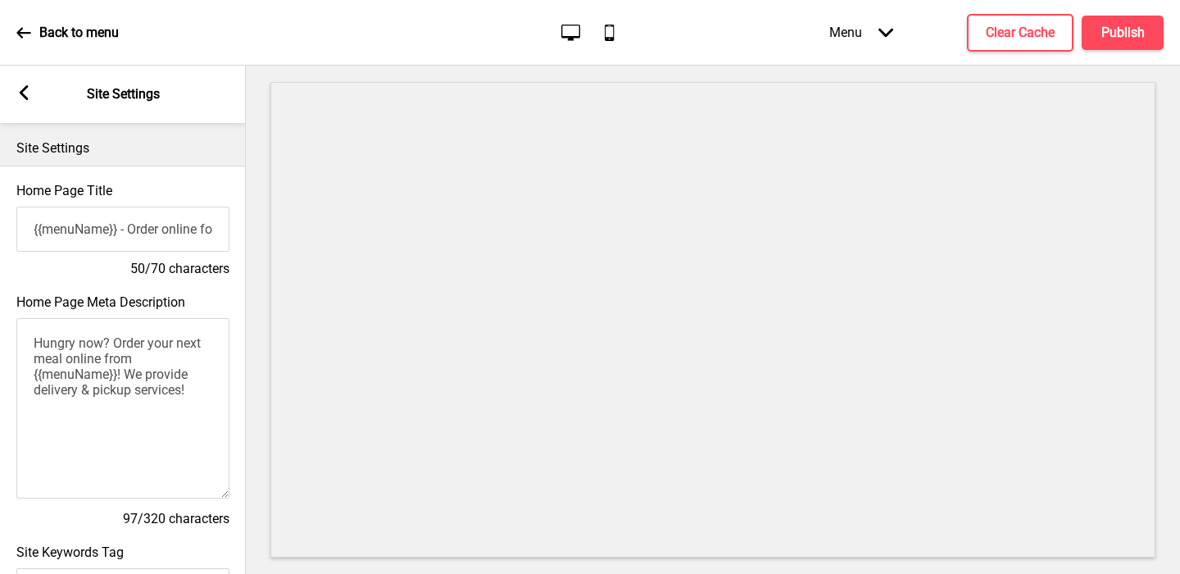
scroll to position [738, 0]
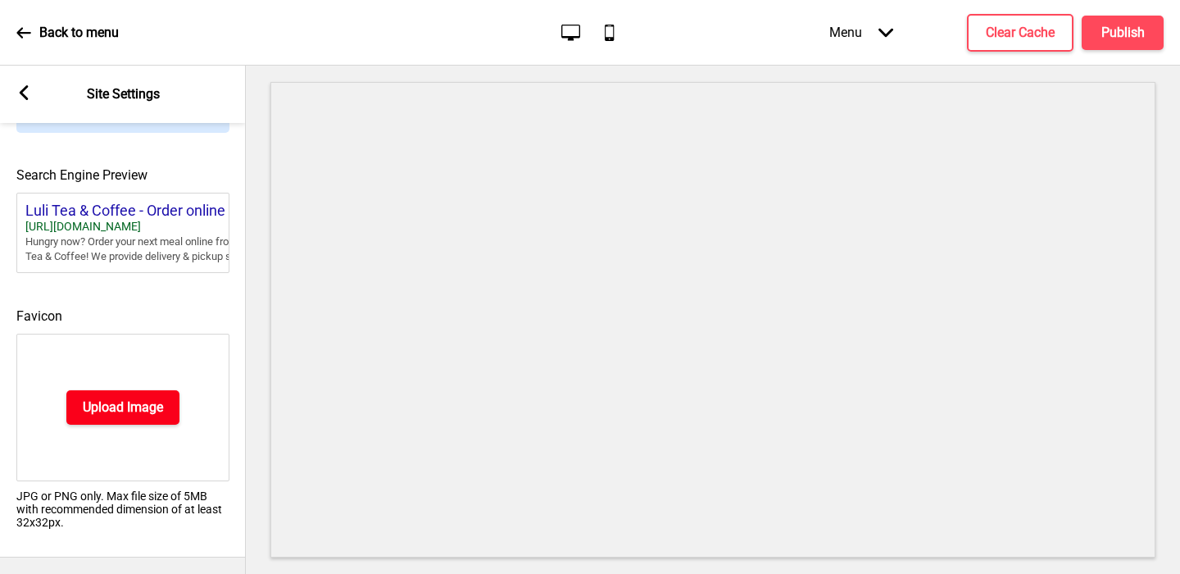
click at [102, 410] on h4 "Upload Image" at bounding box center [123, 407] width 80 height 18
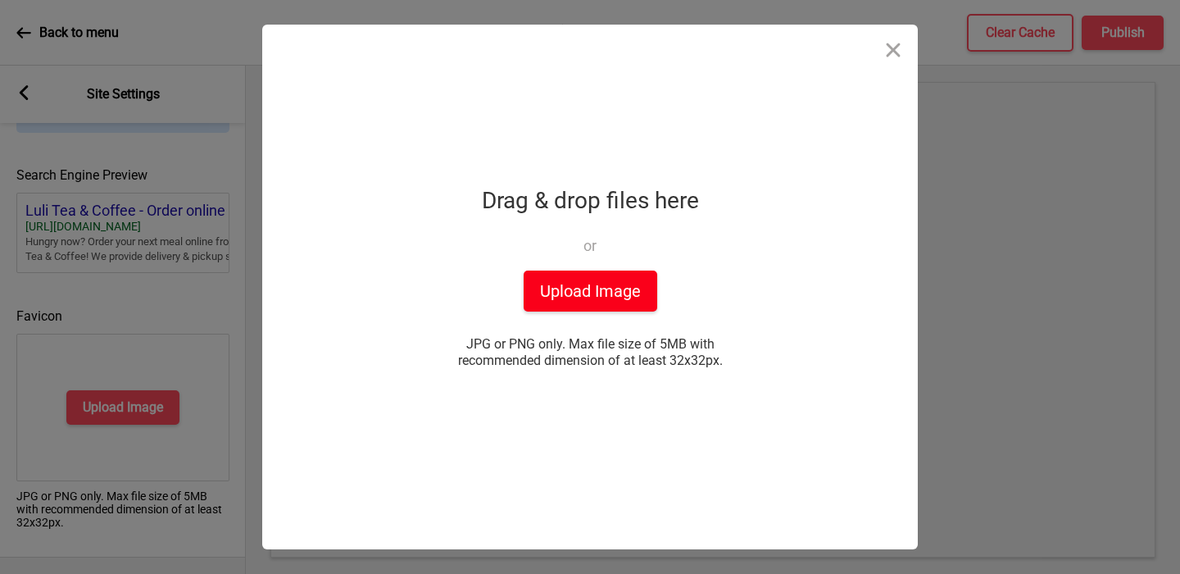
click at [633, 296] on button "Upload Image" at bounding box center [591, 290] width 134 height 41
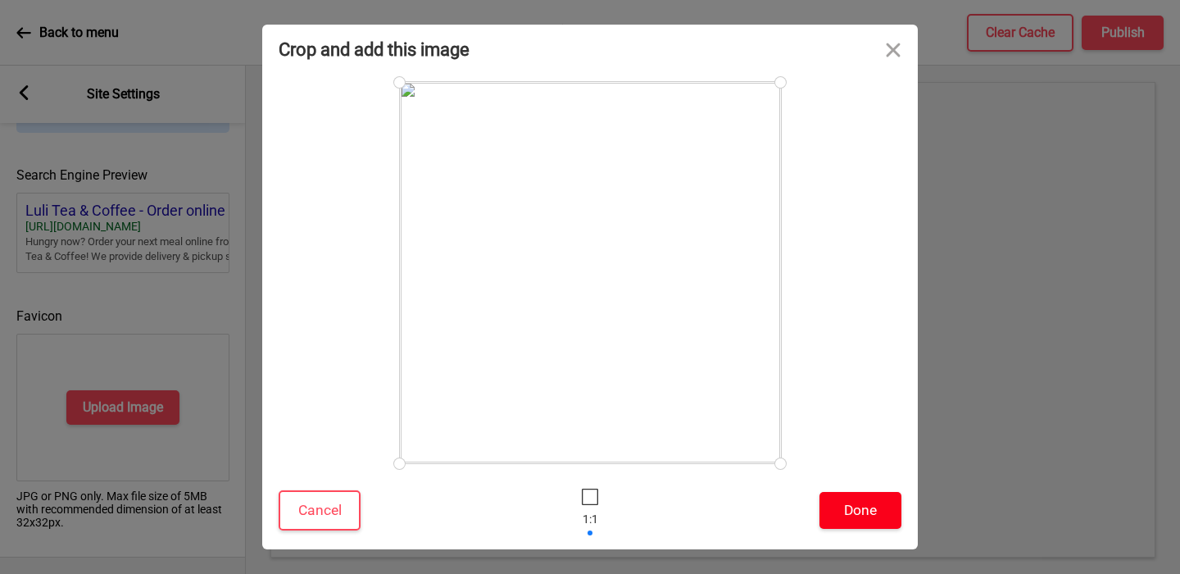
click at [879, 504] on button "Done" at bounding box center [861, 510] width 82 height 37
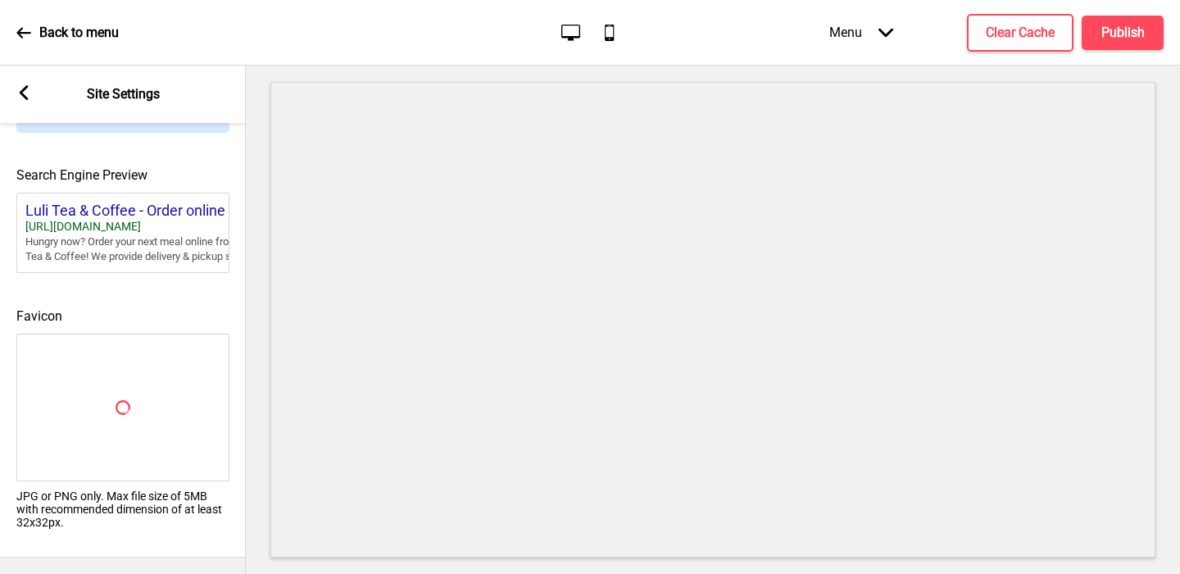
scroll to position [713, 0]
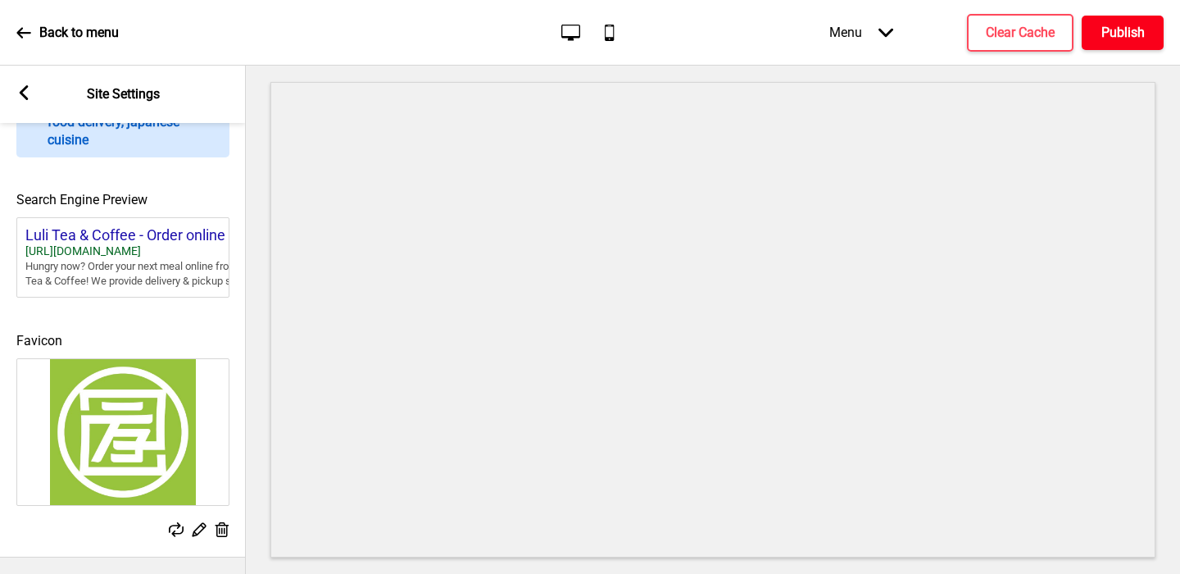
click at [1073, 35] on button "Publish" at bounding box center [1123, 33] width 82 height 34
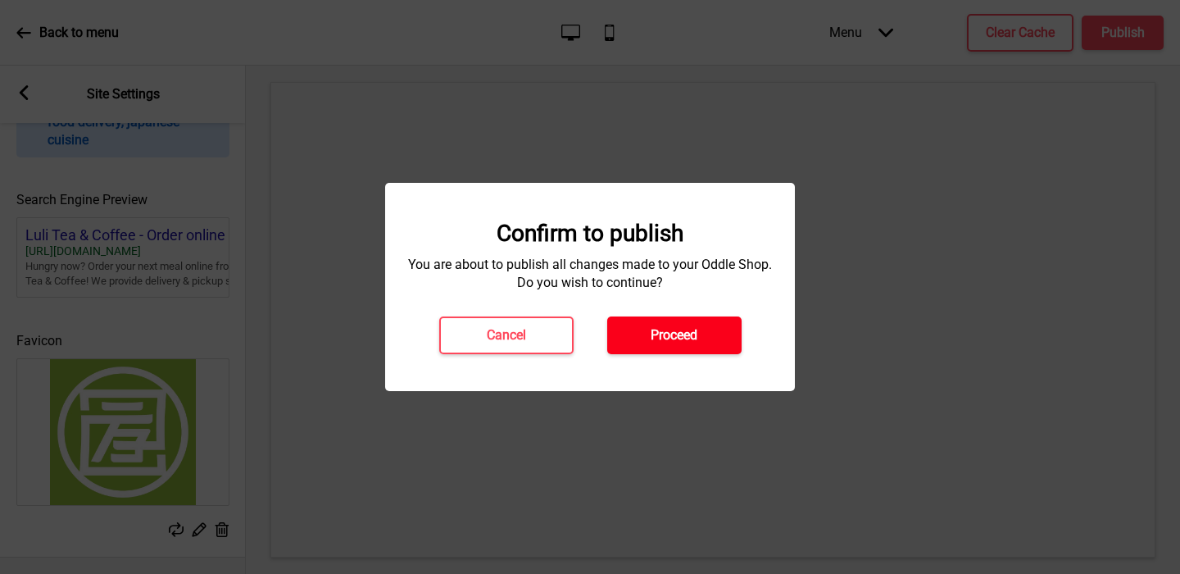
click at [637, 349] on button "Proceed" at bounding box center [674, 335] width 134 height 38
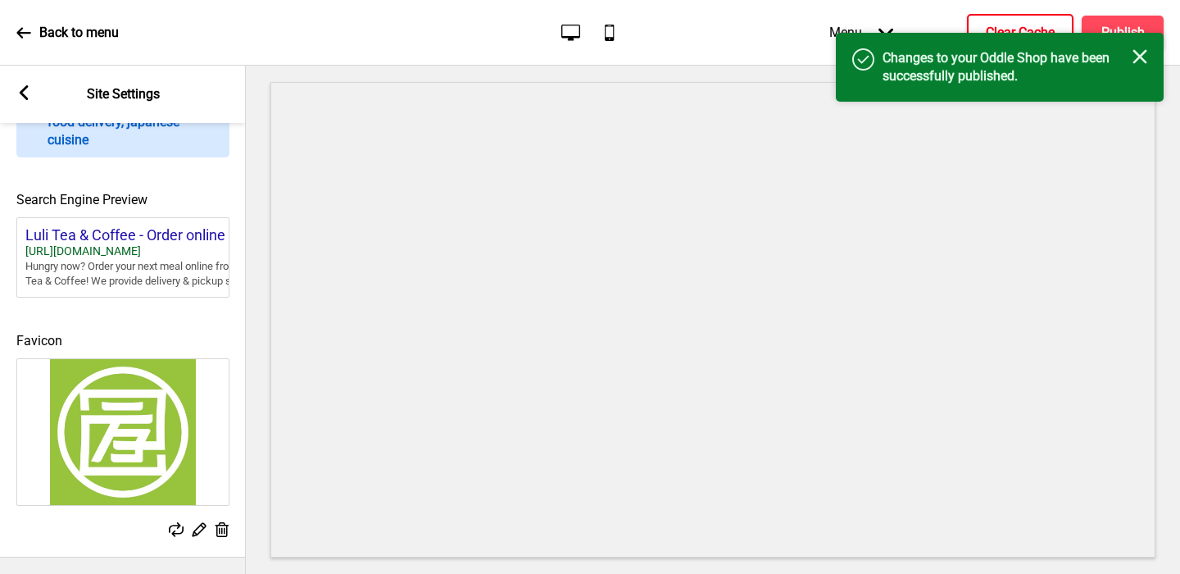
click at [988, 20] on button "Clear Cache" at bounding box center [1020, 33] width 107 height 38
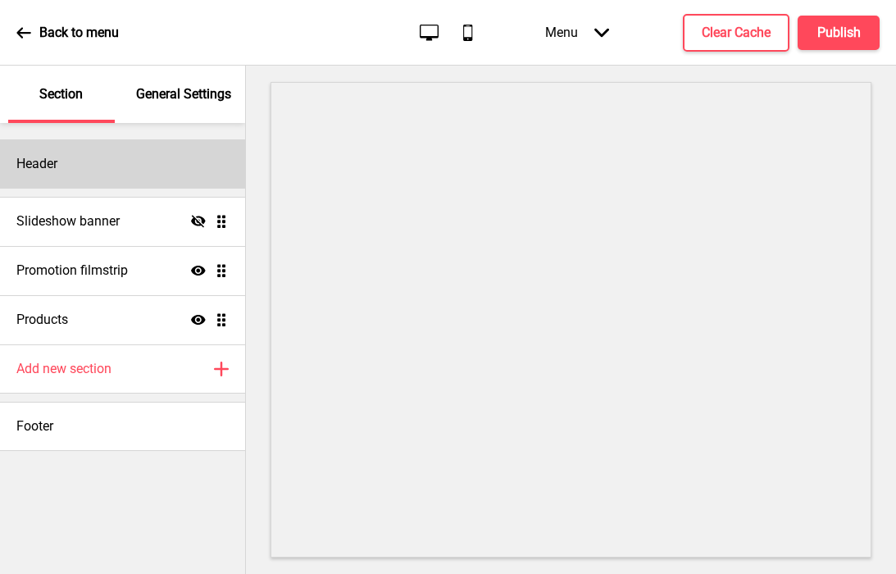
click at [122, 168] on div "Header" at bounding box center [122, 163] width 245 height 49
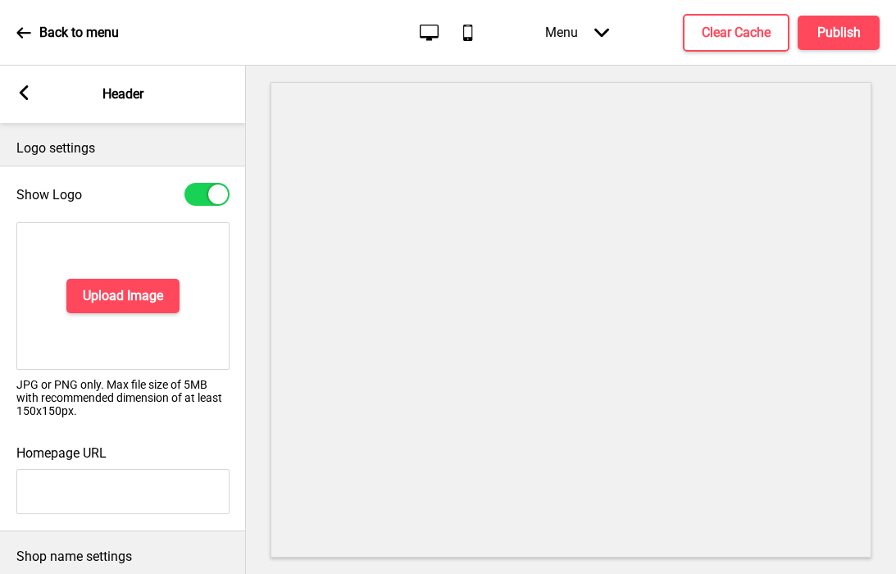
click at [16, 90] on rect at bounding box center [23, 92] width 15 height 15
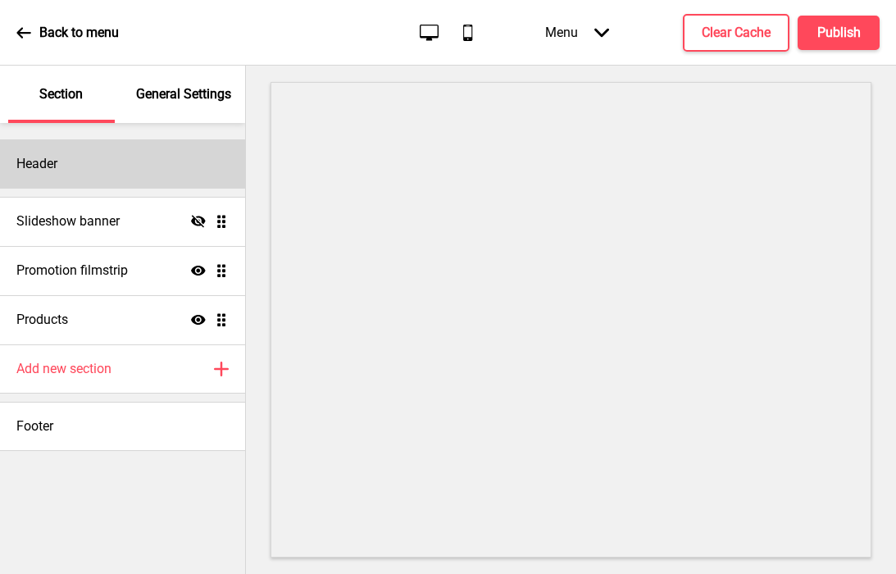
click at [41, 172] on h4 "Header" at bounding box center [36, 164] width 41 height 18
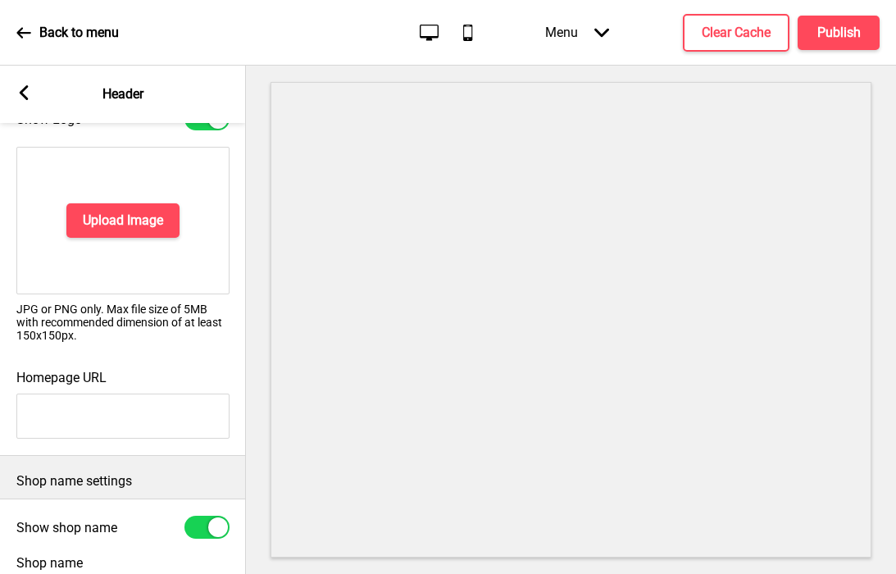
scroll to position [225, 0]
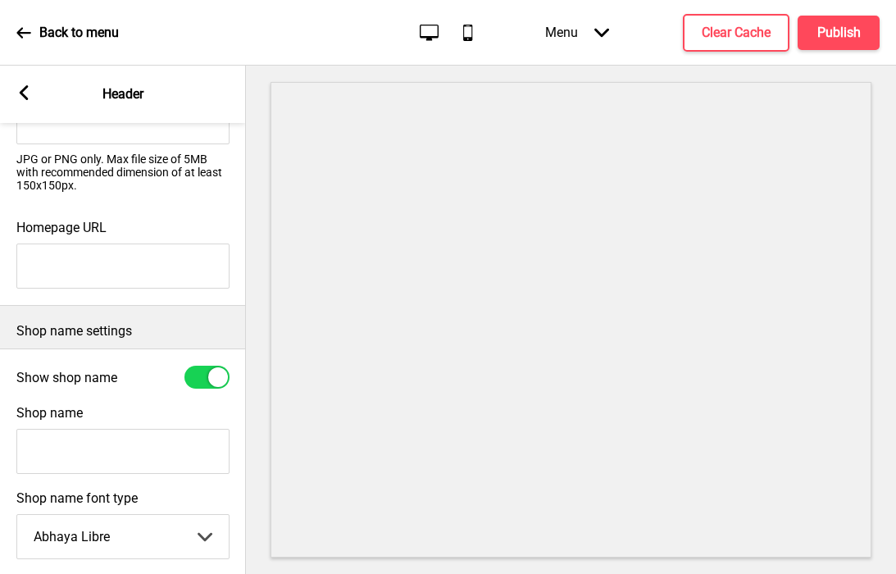
click at [99, 451] on input "Shop name" at bounding box center [122, 451] width 213 height 45
type input "Eng Kee Chicken Wings"
click at [223, 380] on div at bounding box center [218, 377] width 20 height 20
checkbox input "false"
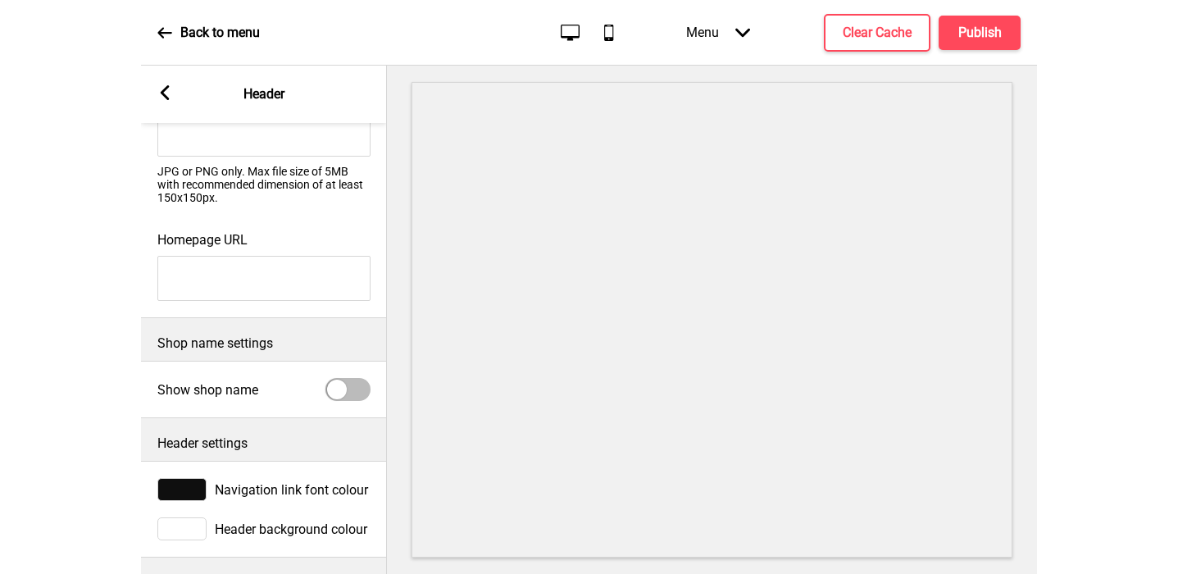
scroll to position [213, 0]
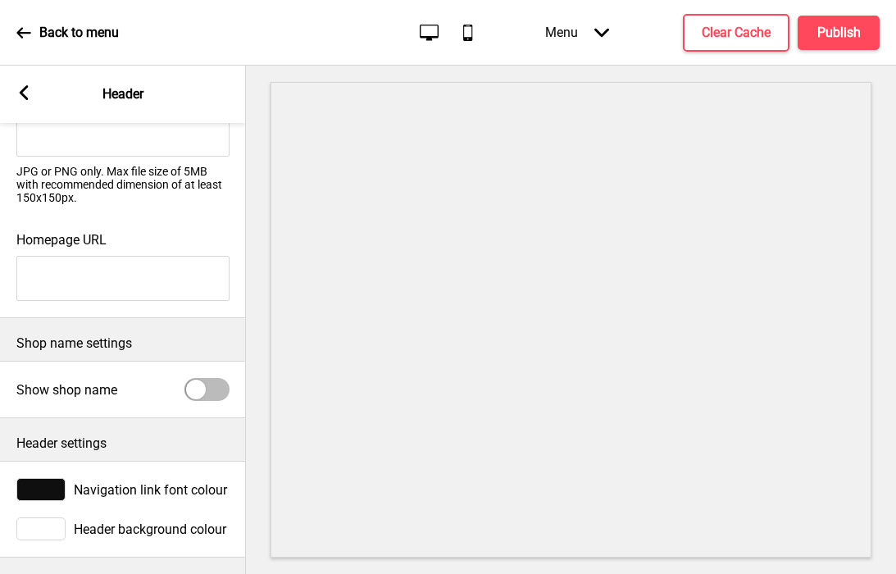
click at [24, 85] on rect at bounding box center [23, 92] width 15 height 15
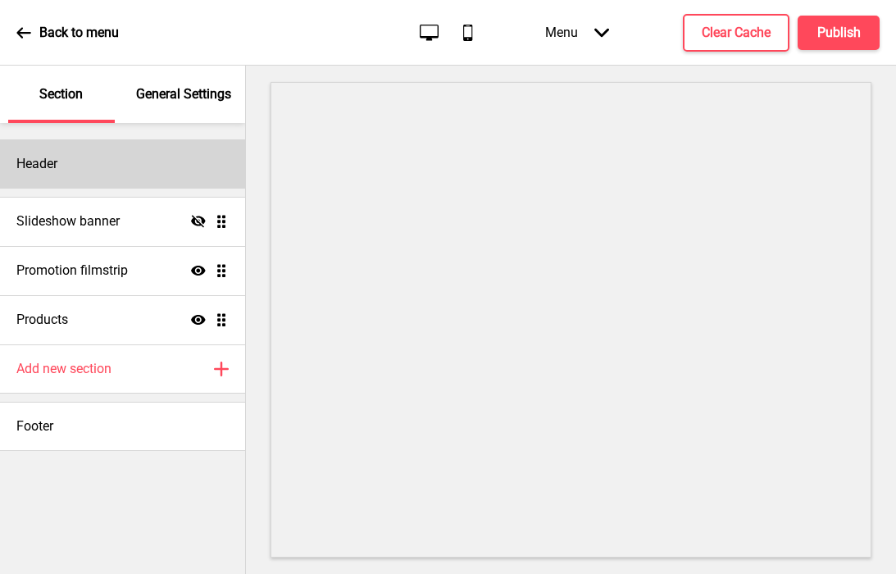
click at [61, 154] on div "Header" at bounding box center [122, 163] width 245 height 49
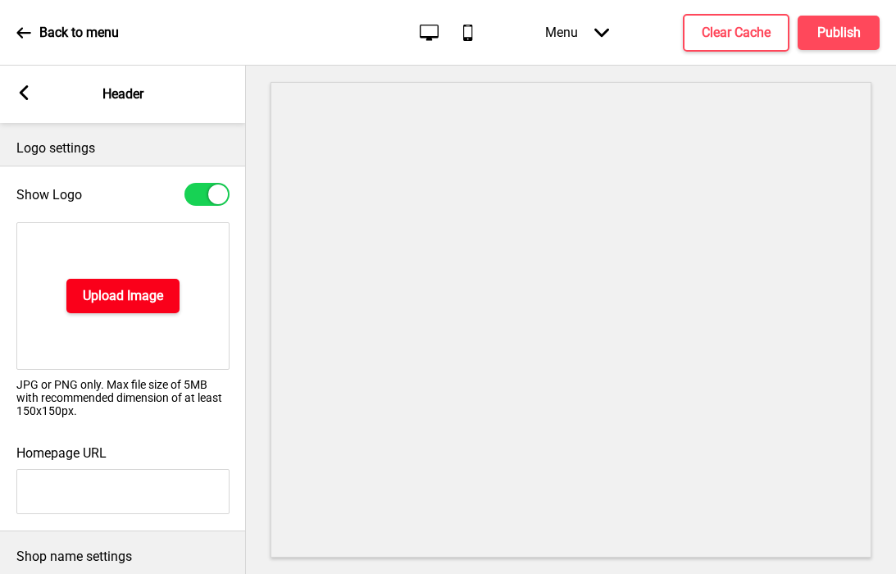
click at [91, 304] on h4 "Upload Image" at bounding box center [123, 296] width 80 height 18
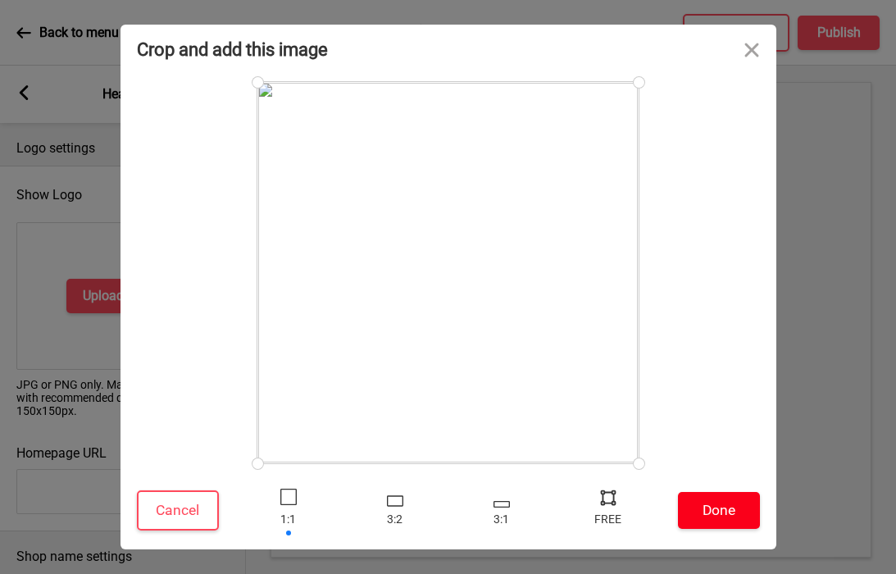
click at [705, 506] on button "Done" at bounding box center [719, 510] width 82 height 37
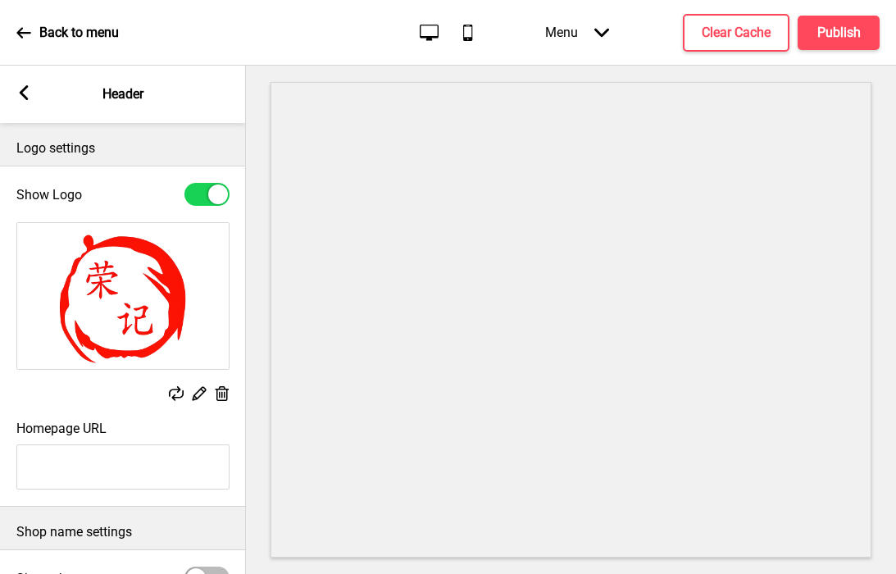
click at [7, 104] on div "Arrow left Header" at bounding box center [123, 94] width 246 height 57
click at [20, 96] on rect at bounding box center [23, 92] width 15 height 15
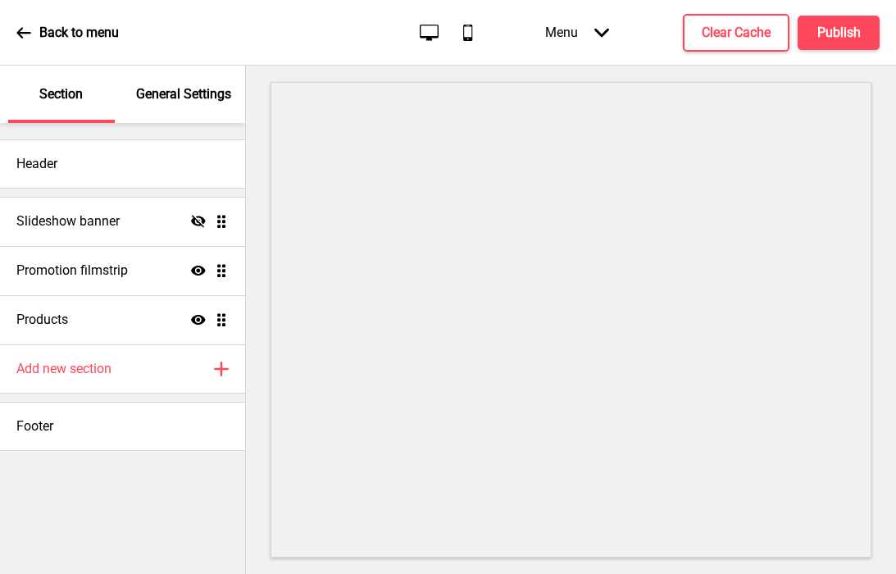
click at [163, 93] on p "General Settings" at bounding box center [183, 94] width 95 height 18
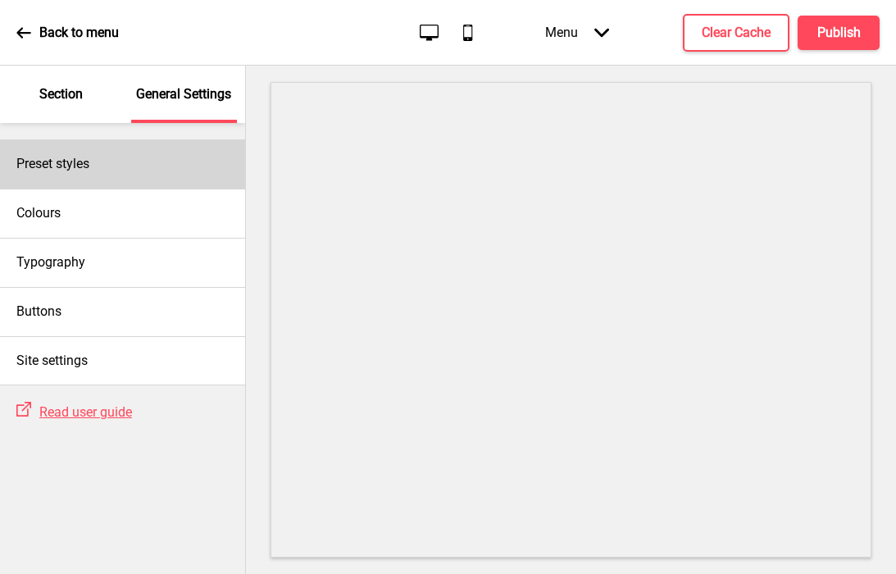
click at [142, 164] on div "Preset styles" at bounding box center [122, 163] width 245 height 49
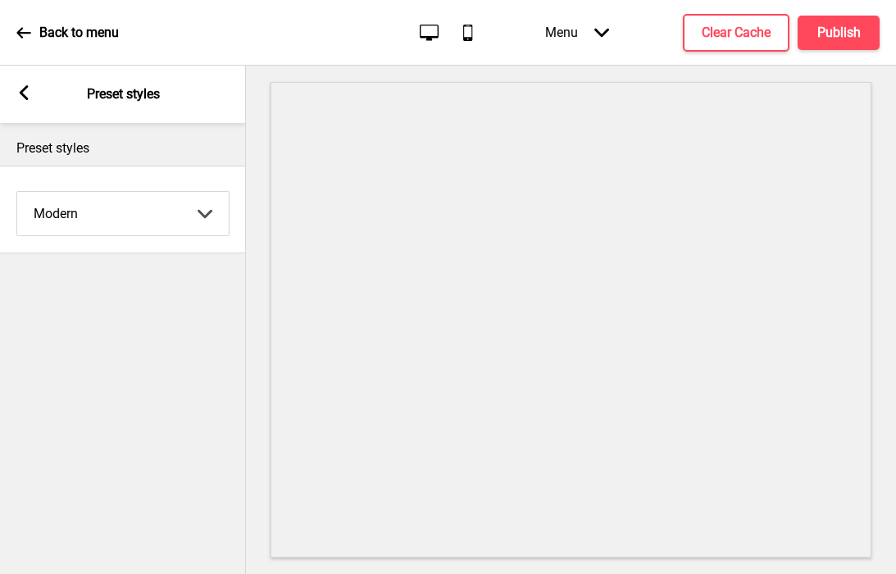
click at [93, 206] on select "Coffee Contrast Dark Earth Marine Minimalist Modern Oddle Pastel Yellow Fruits …" at bounding box center [122, 213] width 211 height 43
select select "minimalist"
click at [17, 192] on select "Coffee Contrast Dark Earth Marine Minimalist Modern Oddle Pastel Yellow Fruits …" at bounding box center [122, 213] width 211 height 43
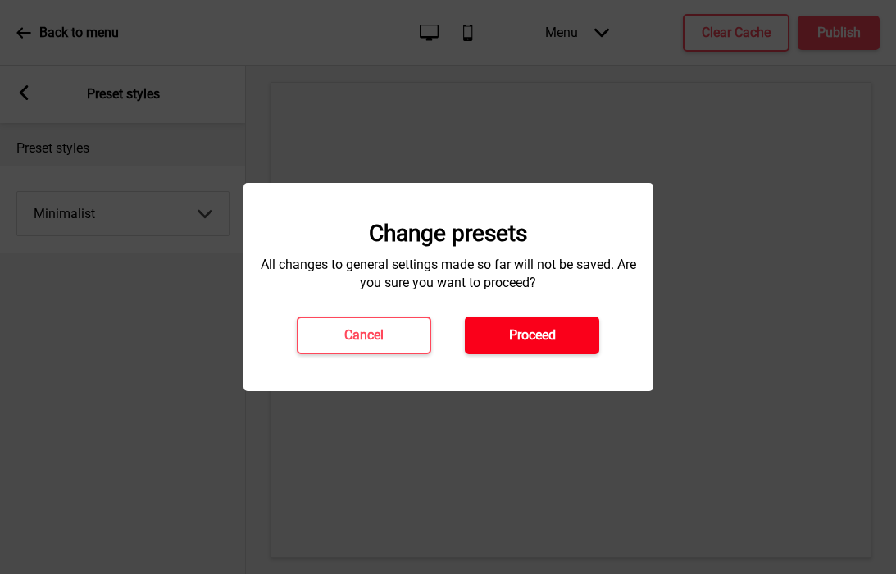
click at [588, 325] on button "Proceed" at bounding box center [532, 335] width 134 height 38
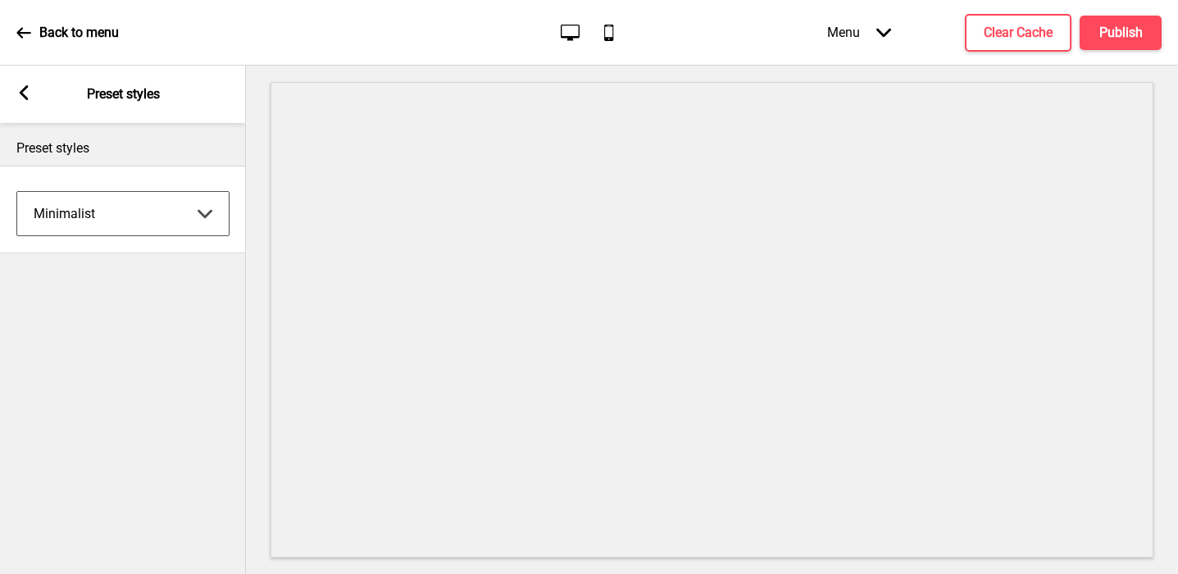
click at [21, 88] on rect at bounding box center [23, 92] width 15 height 15
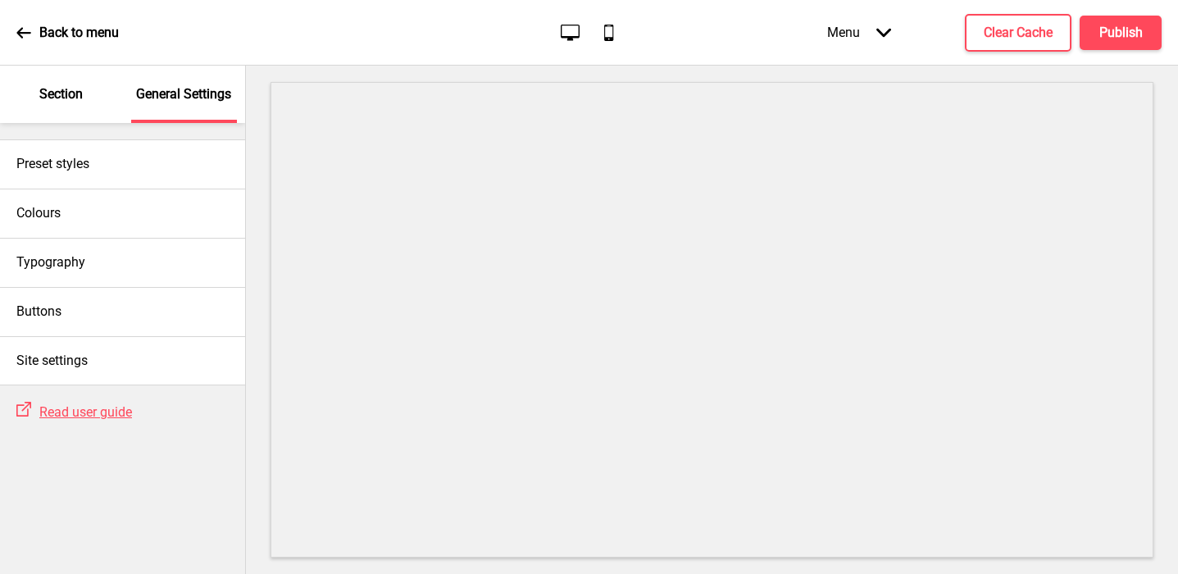
click at [65, 113] on div "Section" at bounding box center [61, 94] width 107 height 57
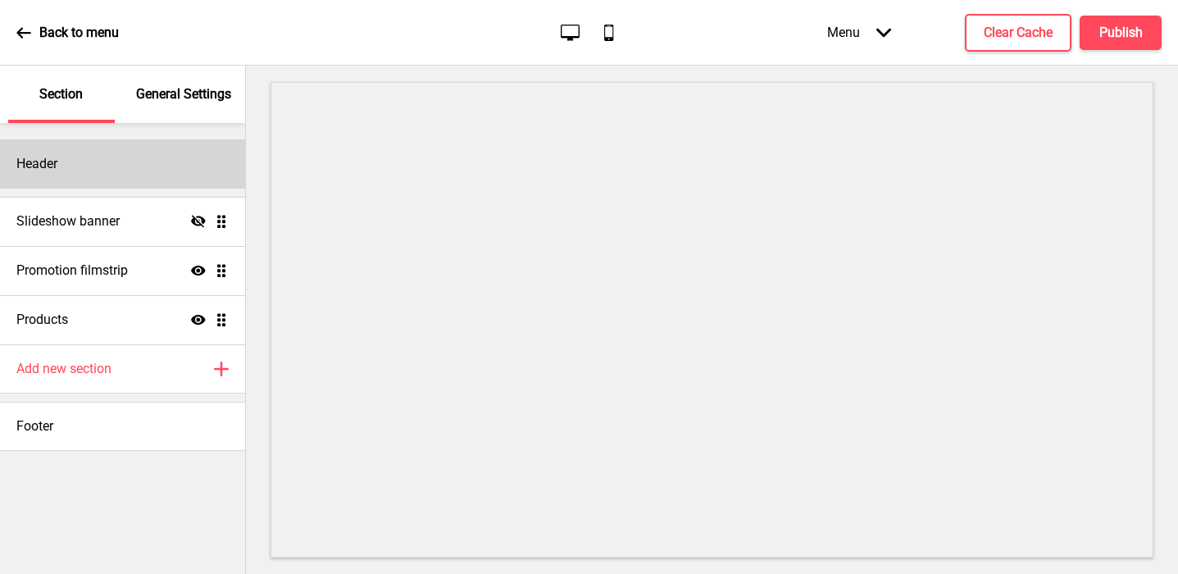
click at [63, 164] on div "Header" at bounding box center [122, 163] width 245 height 49
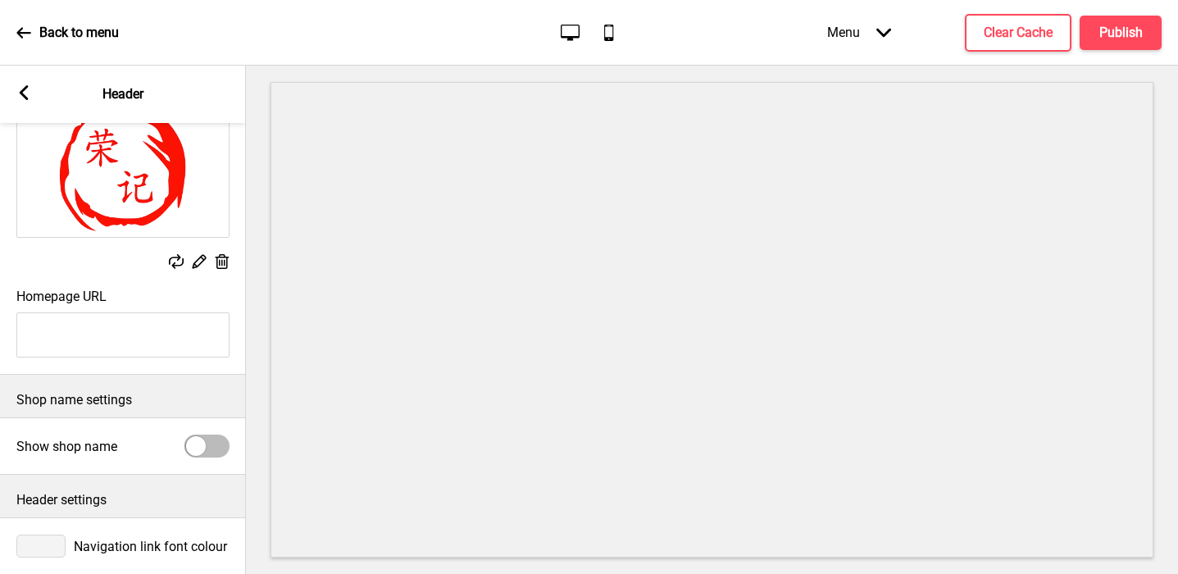
scroll to position [188, 0]
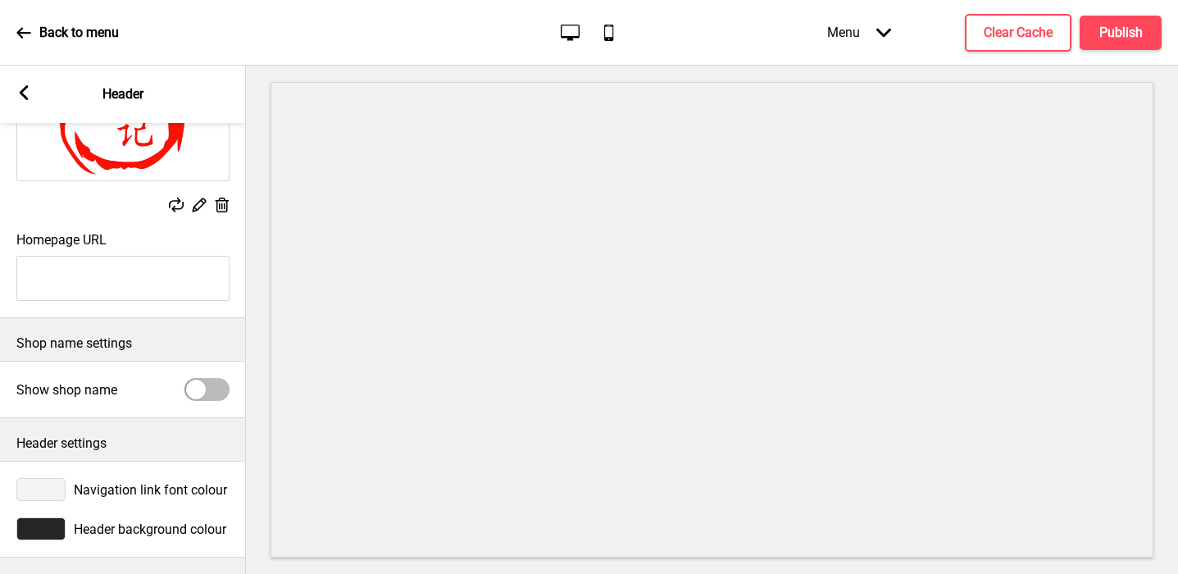
click at [52, 529] on div at bounding box center [40, 528] width 49 height 23
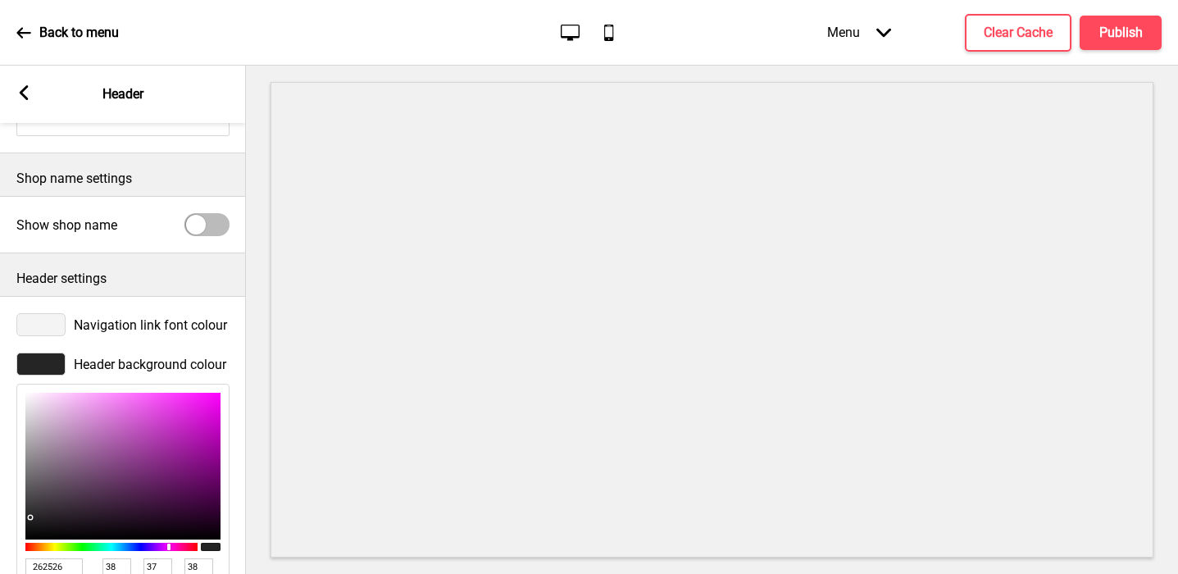
scroll to position [456, 0]
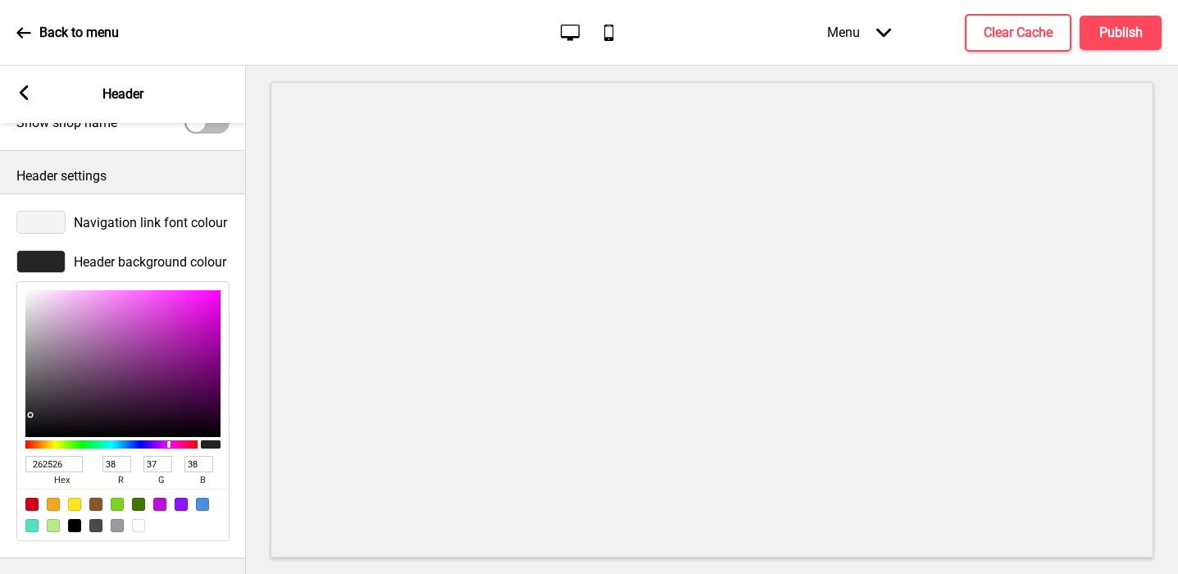
click at [140, 520] on div at bounding box center [138, 525] width 13 height 13
type input "FFFFFF"
type input "255"
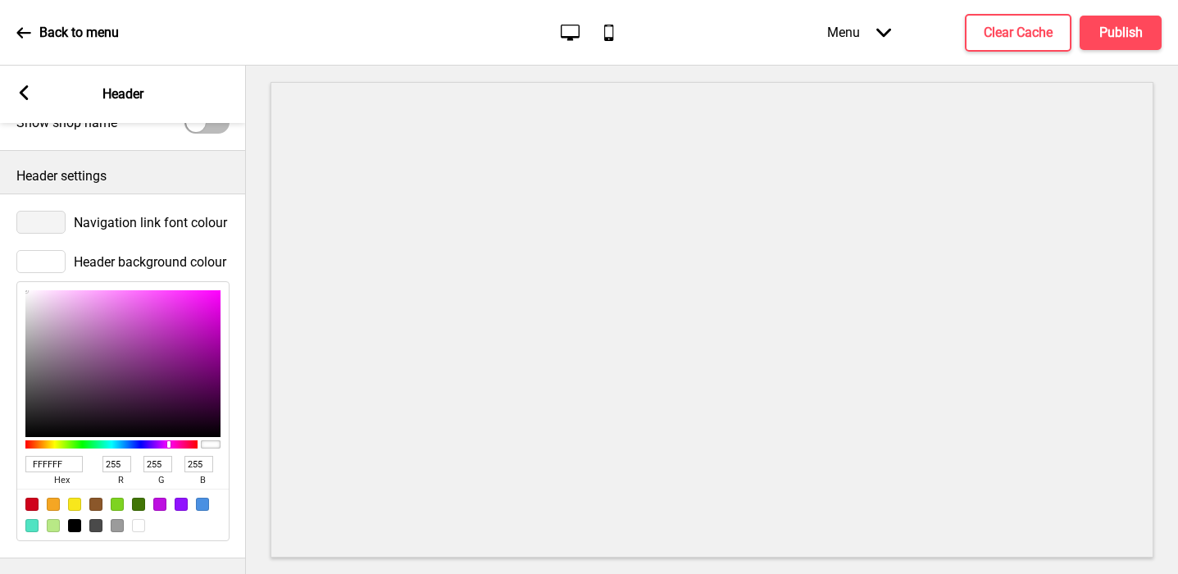
click at [50, 225] on div at bounding box center [40, 222] width 49 height 23
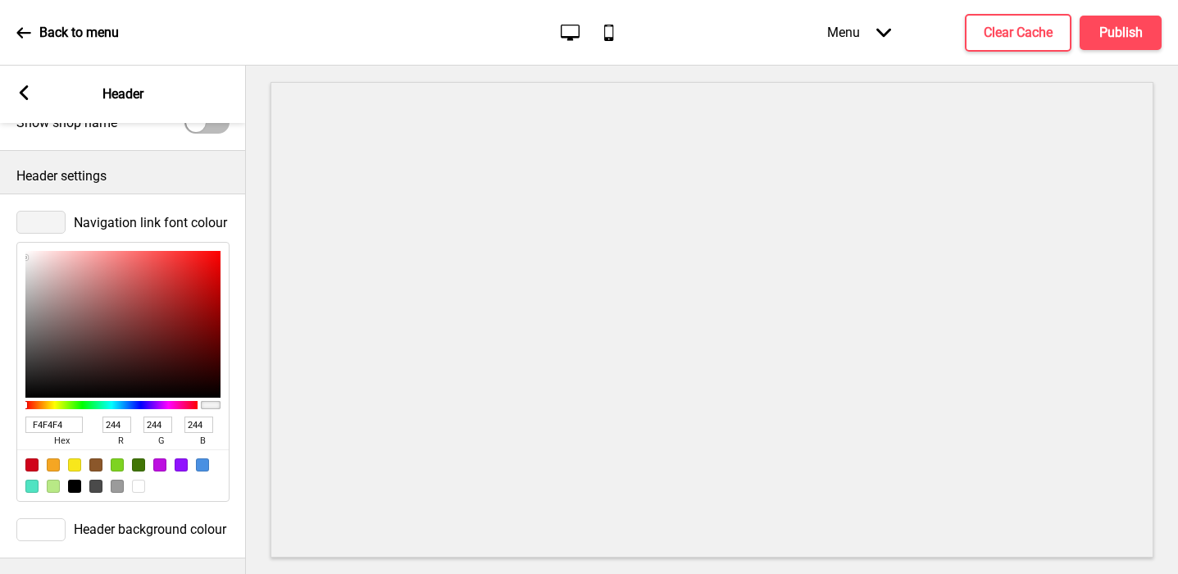
click at [52, 425] on input "F4F4F4" at bounding box center [53, 424] width 57 height 16
paste input "C071"
type input "FC0714"
type input "252"
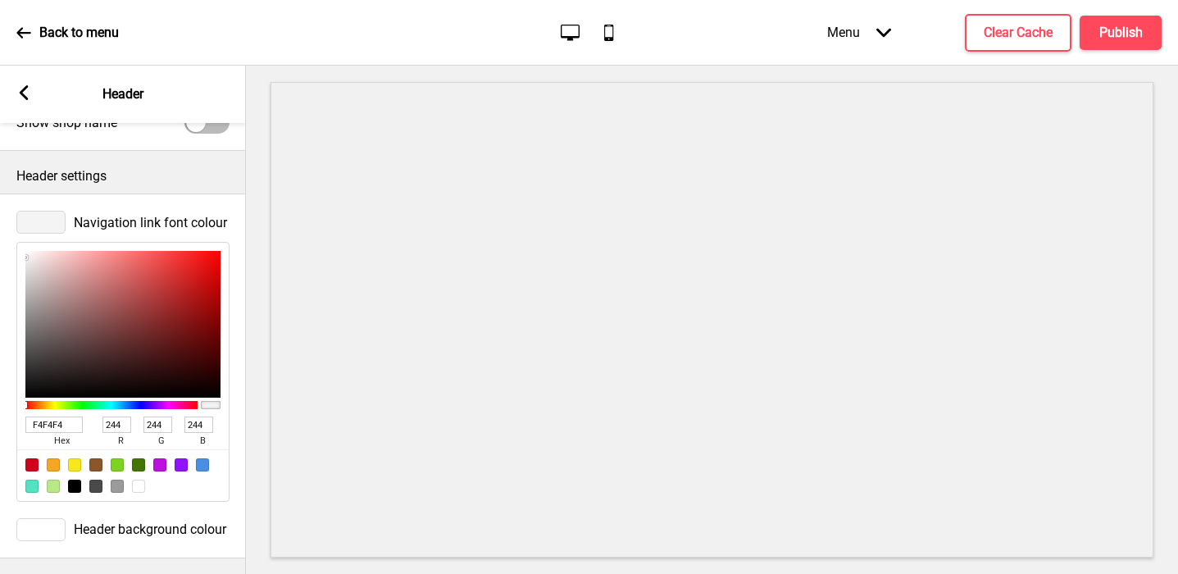
type input "7"
type input "20"
type input "FC0714"
click at [25, 98] on icon at bounding box center [24, 92] width 9 height 15
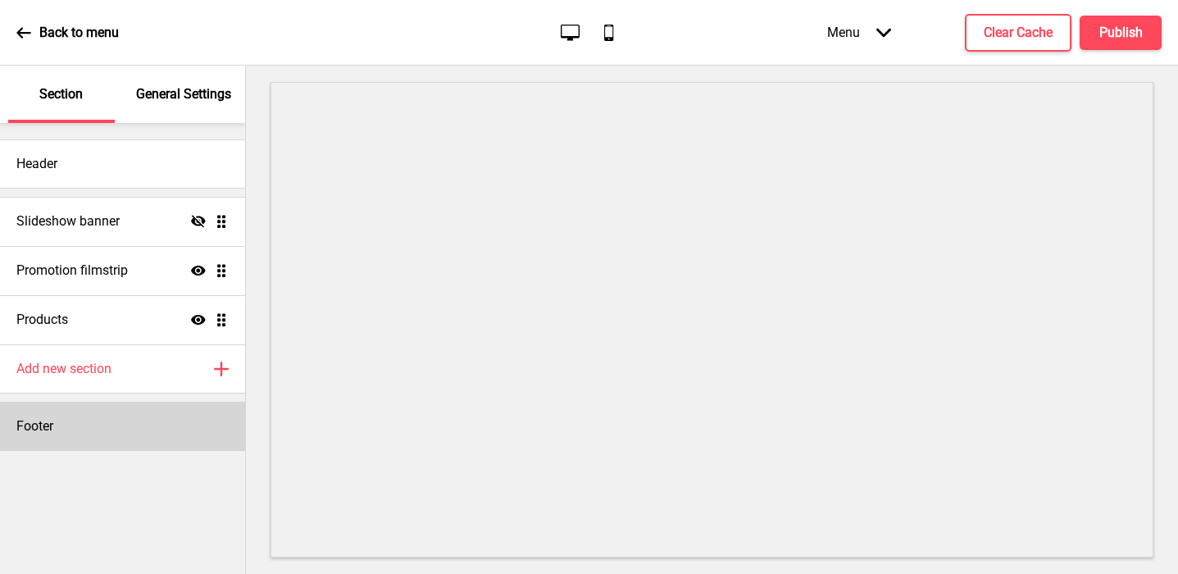
click at [57, 434] on div "Footer" at bounding box center [122, 426] width 245 height 49
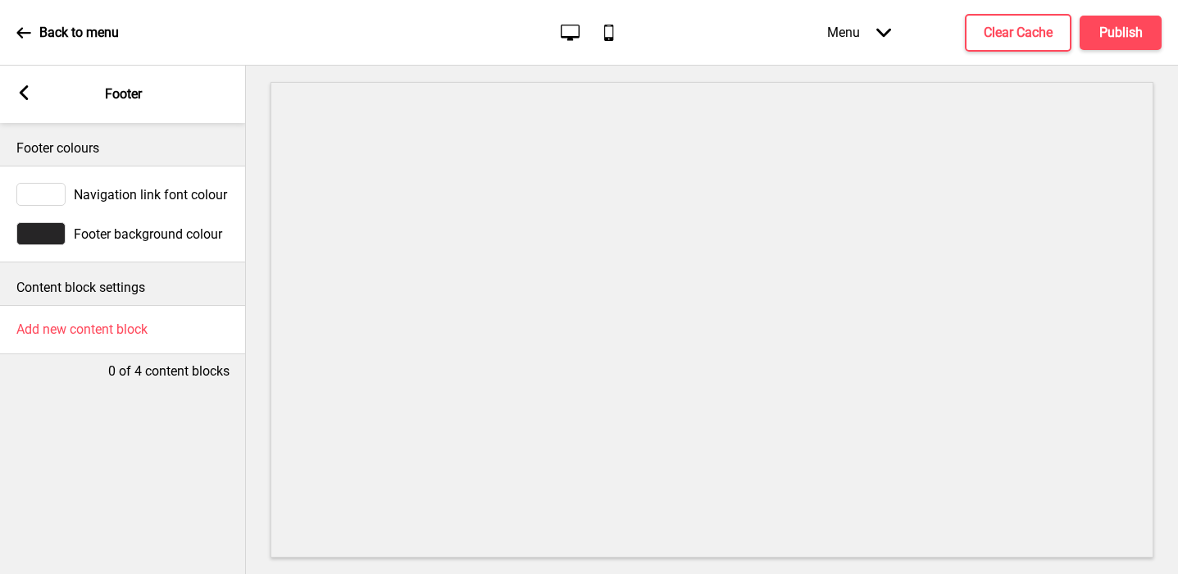
click at [44, 240] on div at bounding box center [40, 233] width 49 height 23
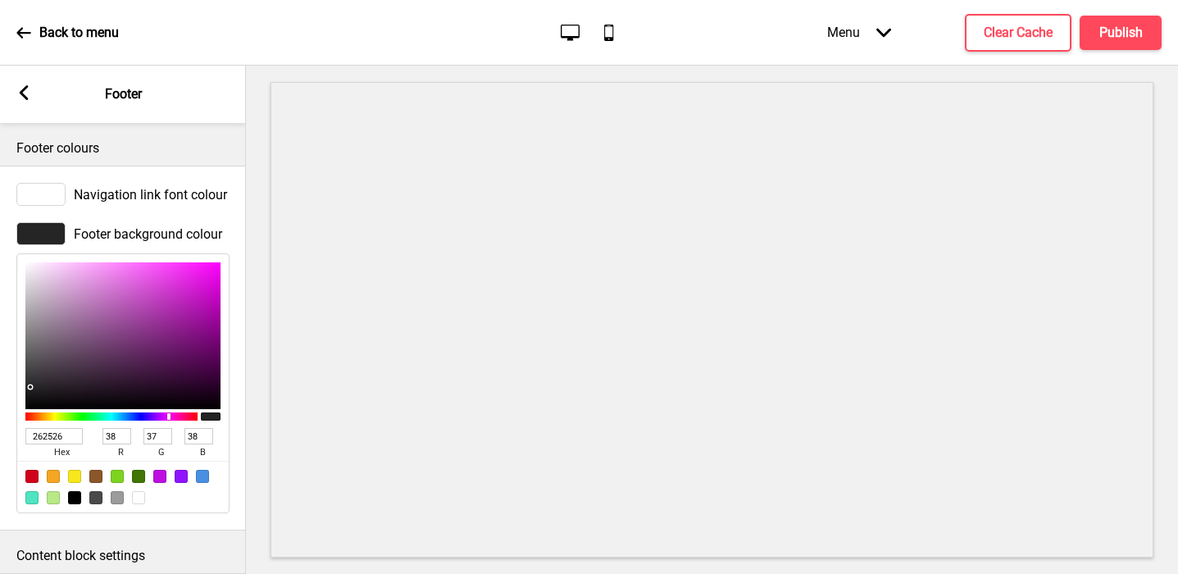
click at [51, 432] on input "262526" at bounding box center [53, 436] width 57 height 16
paste input "FC0714"
type input "FC0714"
type input "252"
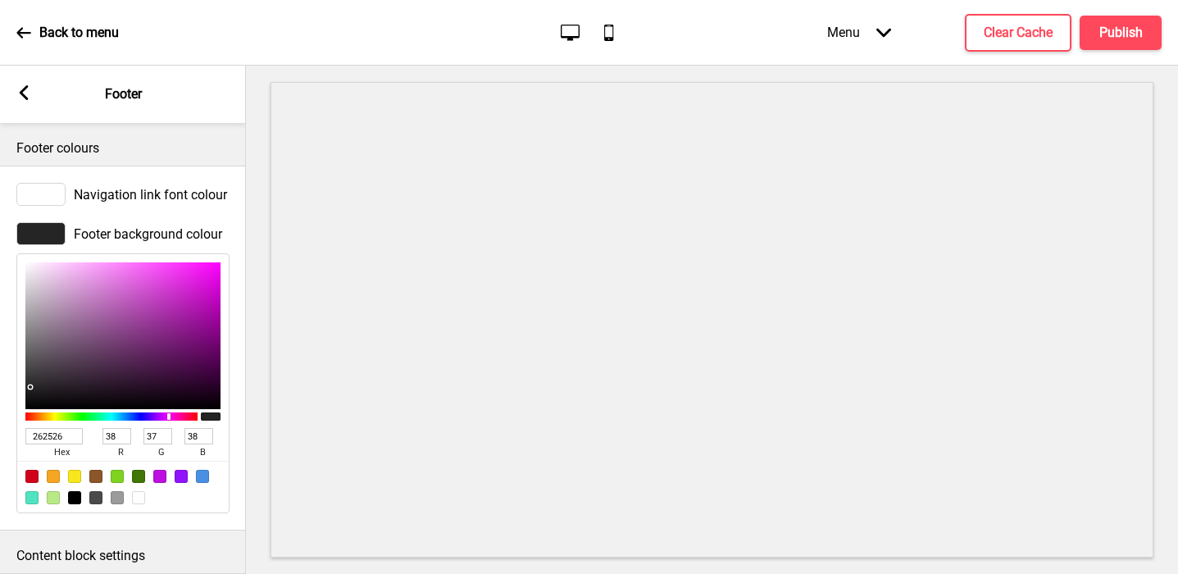
type input "7"
type input "20"
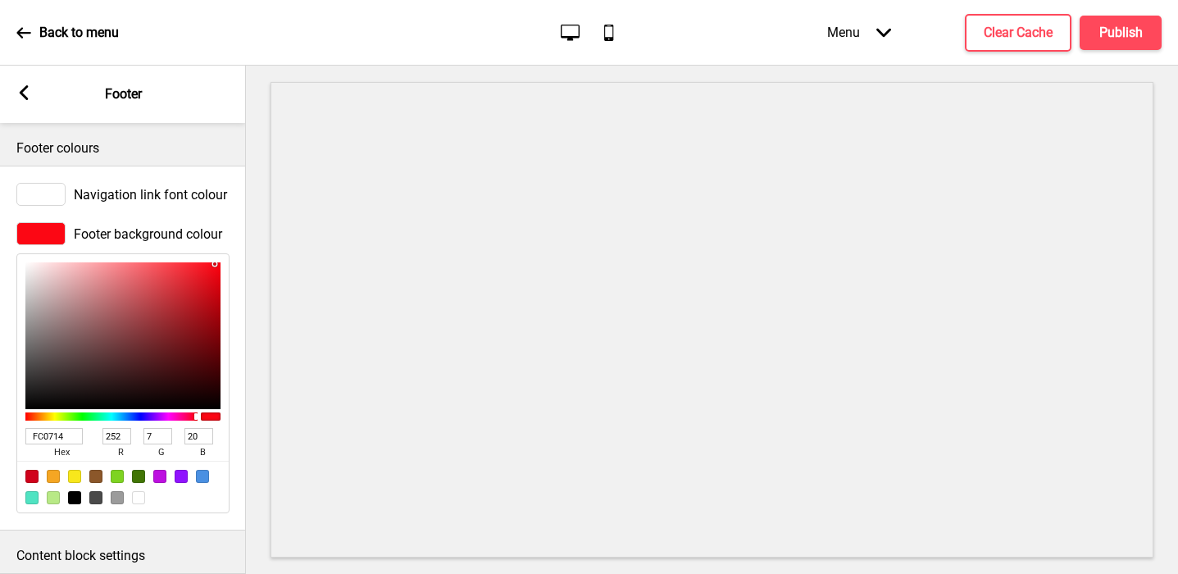
type input "FC0714"
click at [34, 190] on div at bounding box center [40, 194] width 49 height 23
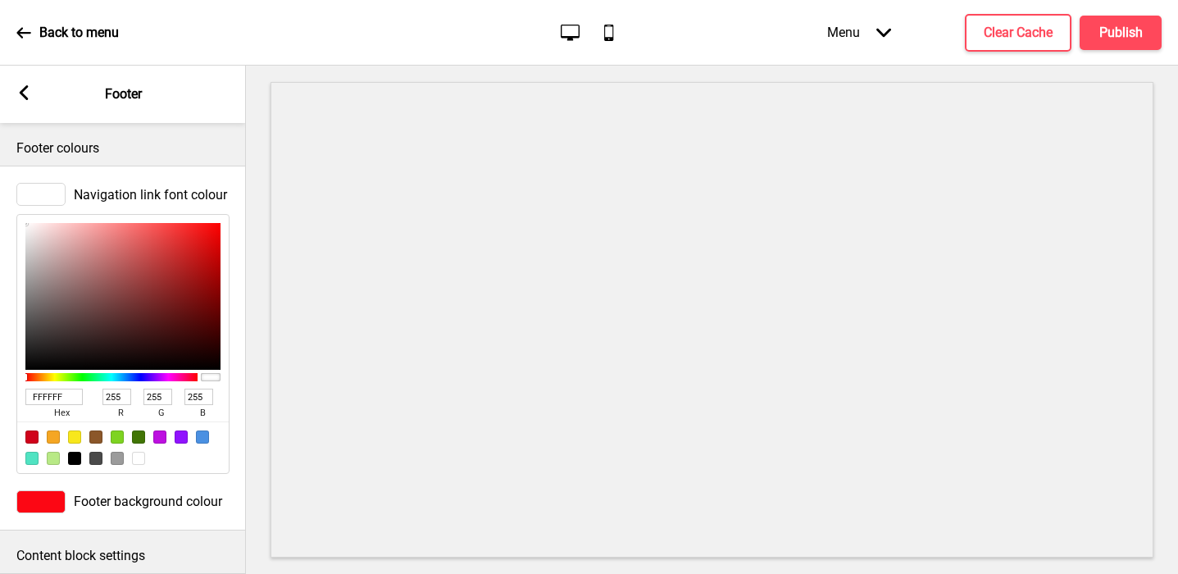
click at [136, 454] on div at bounding box center [138, 458] width 13 height 13
click at [19, 89] on rect at bounding box center [23, 92] width 15 height 15
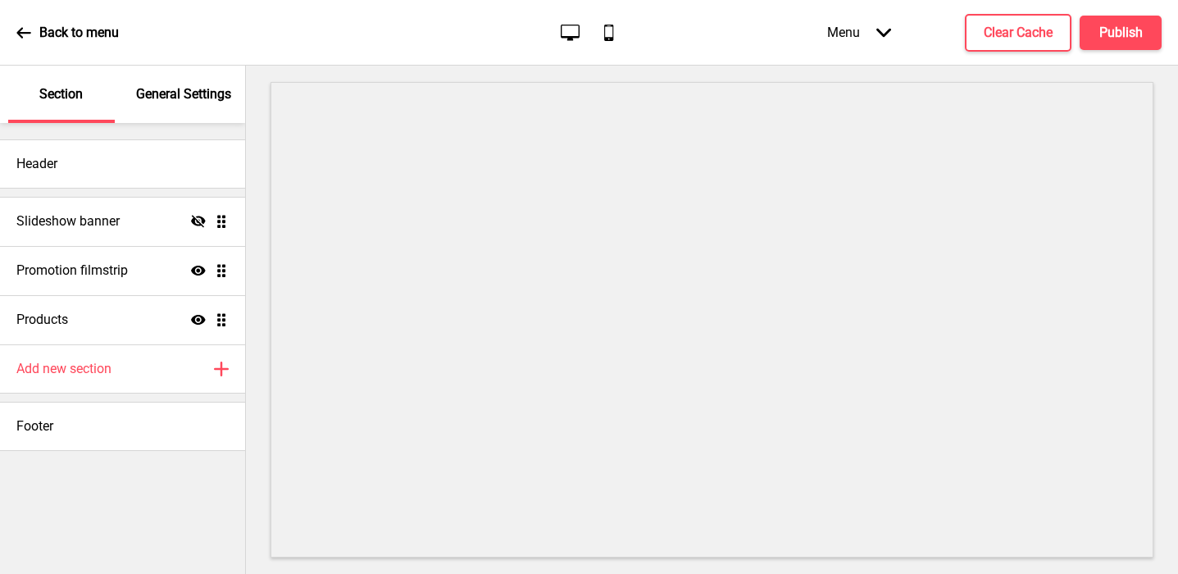
click at [159, 89] on p "General Settings" at bounding box center [183, 94] width 95 height 18
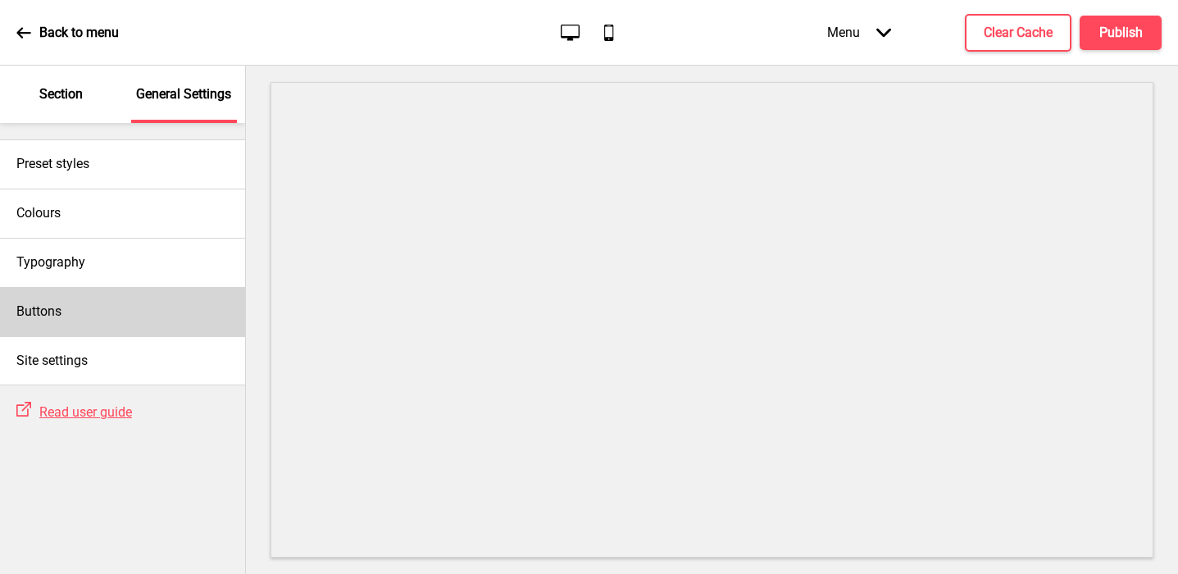
click at [76, 287] on div "Buttons" at bounding box center [122, 311] width 245 height 49
select select "square"
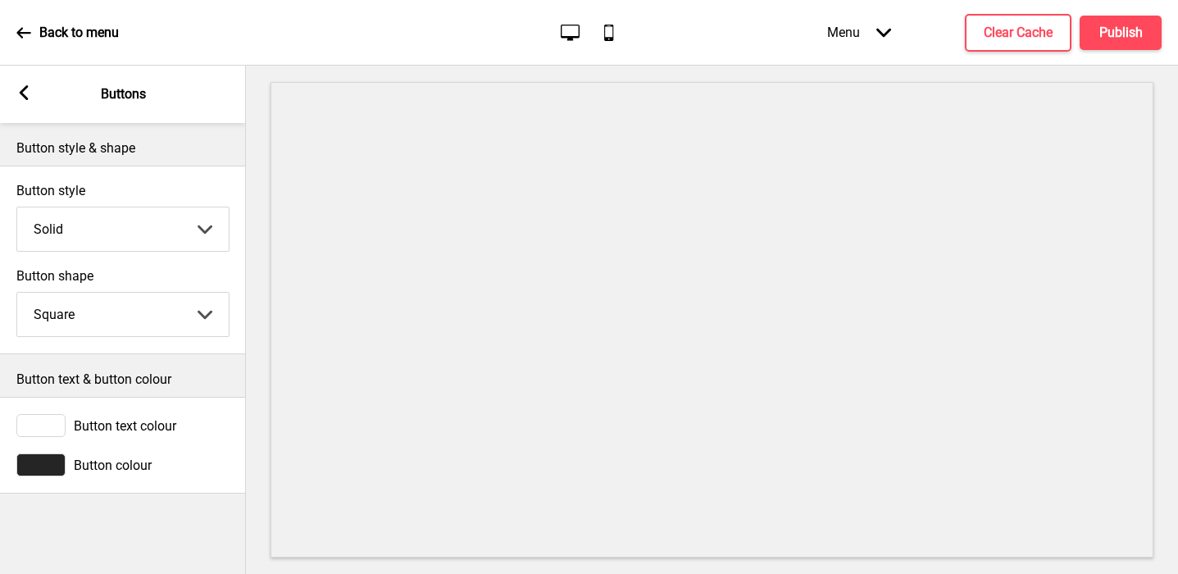
click at [49, 473] on div at bounding box center [40, 464] width 49 height 23
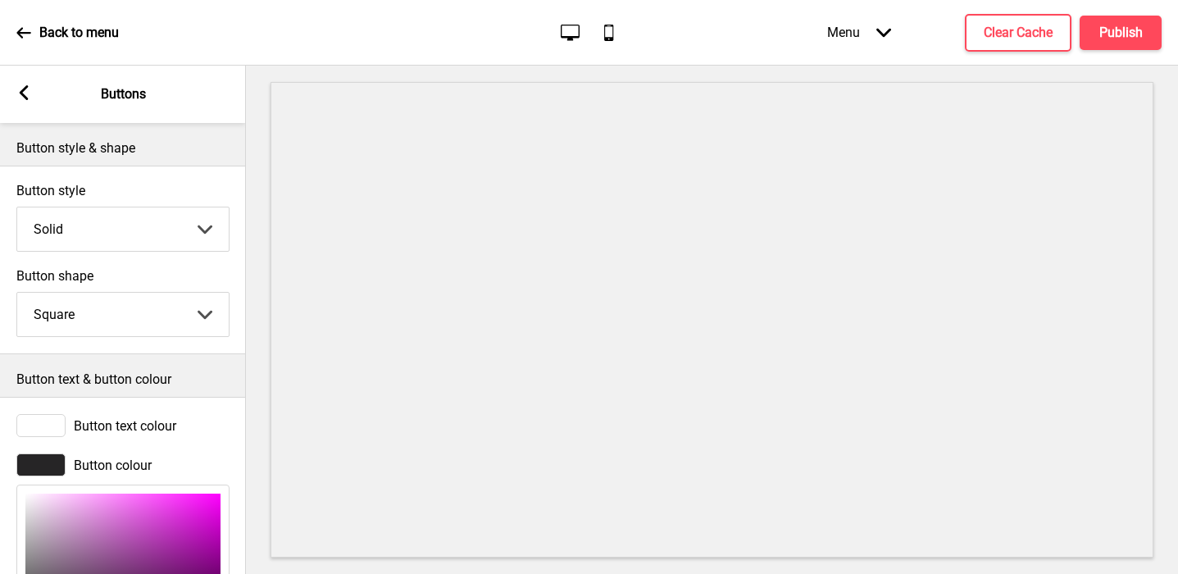
scroll to position [203, 0]
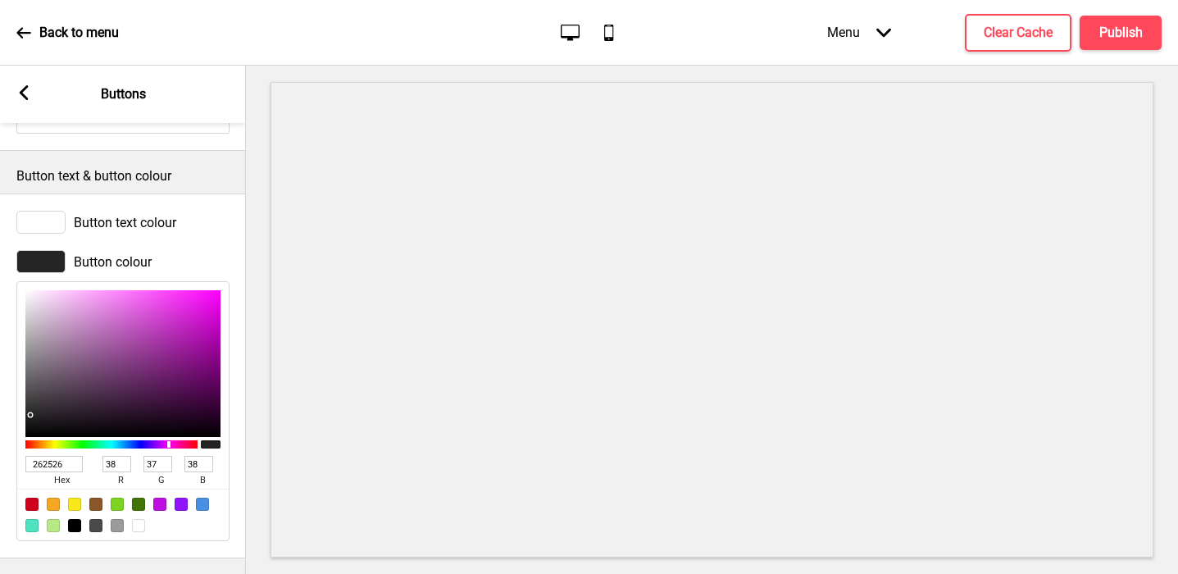
click at [47, 466] on input "262526" at bounding box center [53, 464] width 57 height 16
paste input "FC0714"
type input "FC0714"
type input "252"
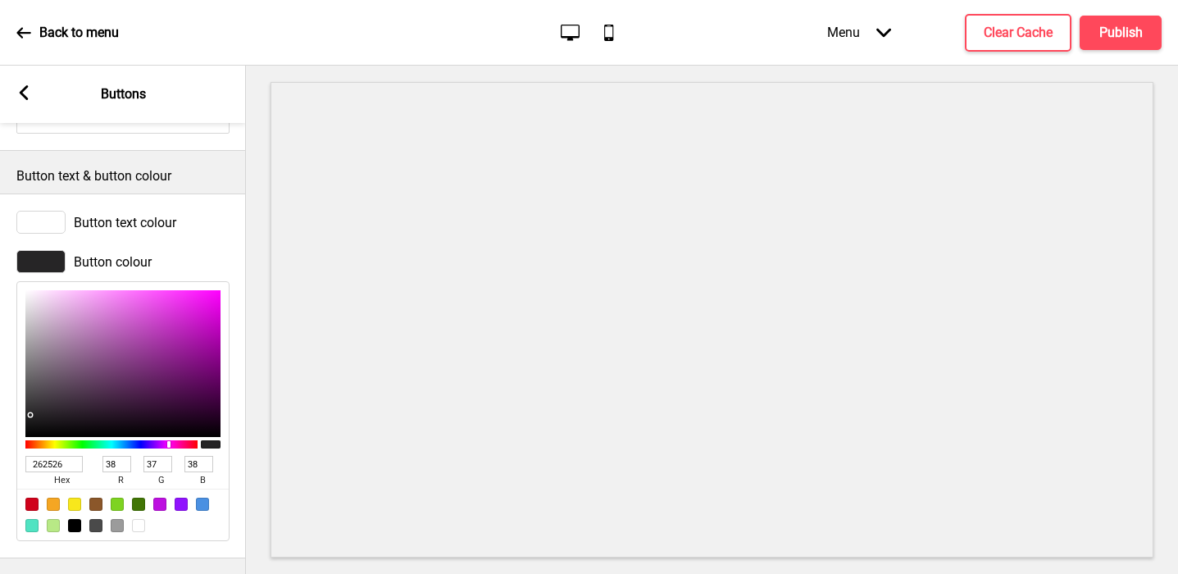
type input "7"
type input "20"
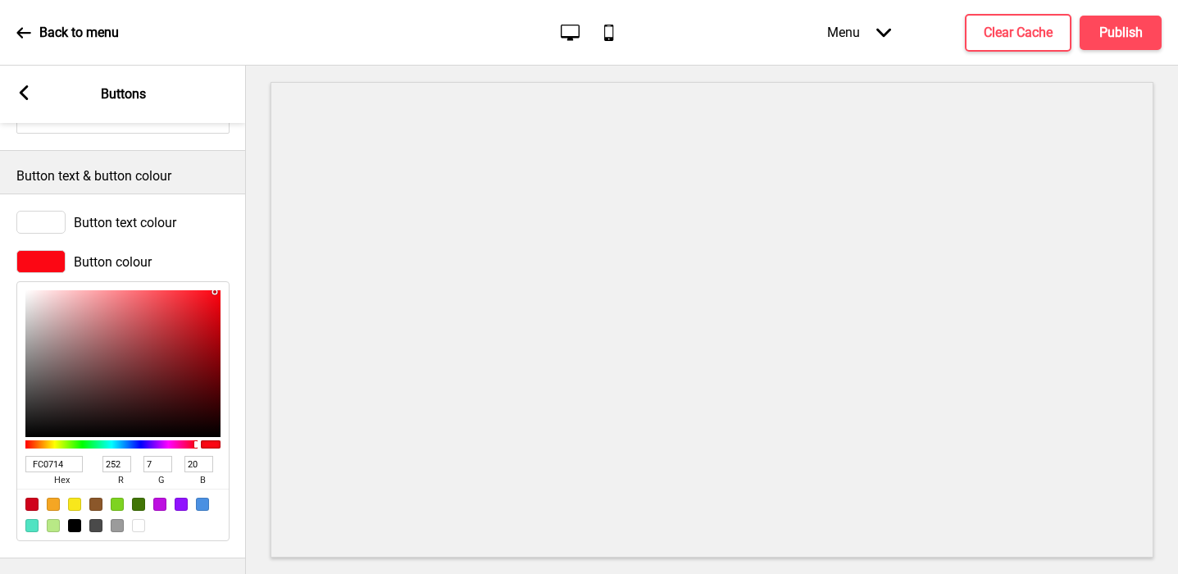
type input "FC0714"
click at [25, 93] on rect at bounding box center [23, 92] width 15 height 15
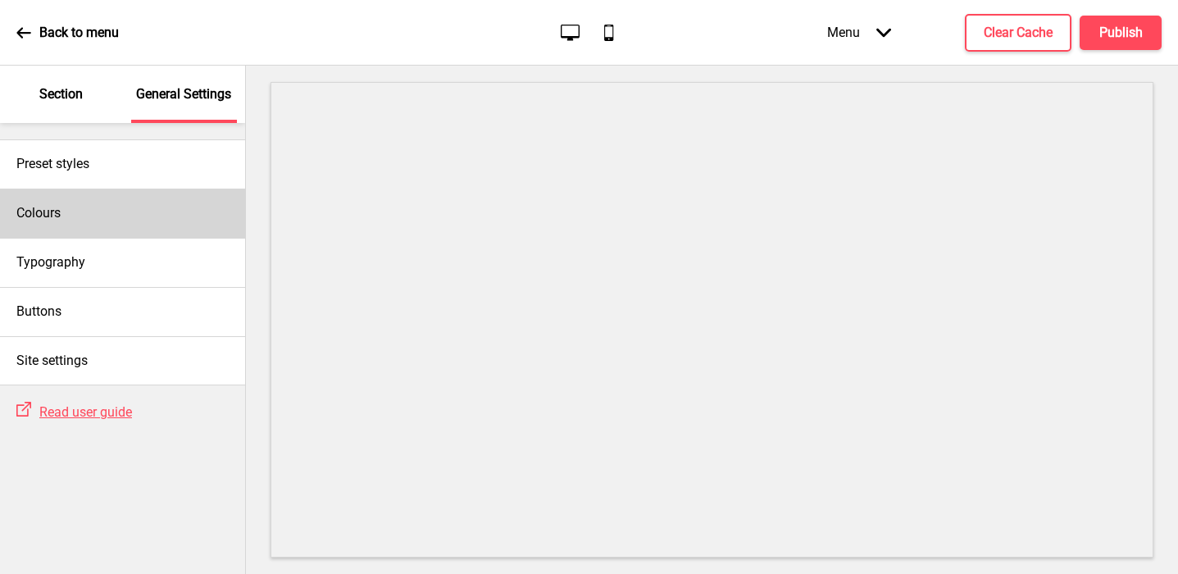
click at [50, 221] on h4 "Colours" at bounding box center [38, 213] width 44 height 18
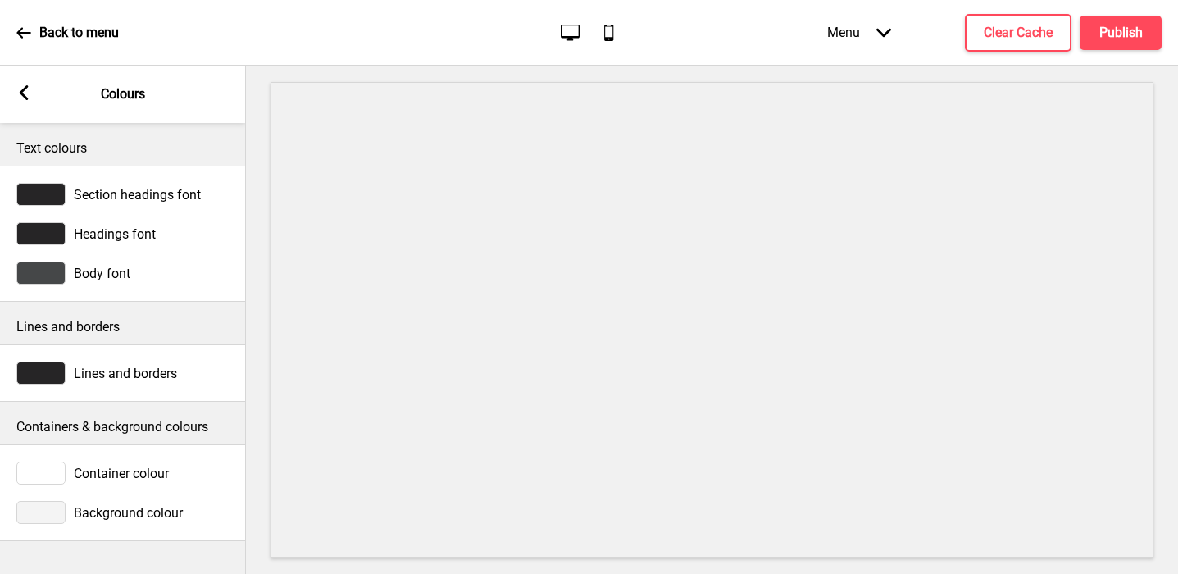
click at [44, 520] on div at bounding box center [40, 512] width 49 height 23
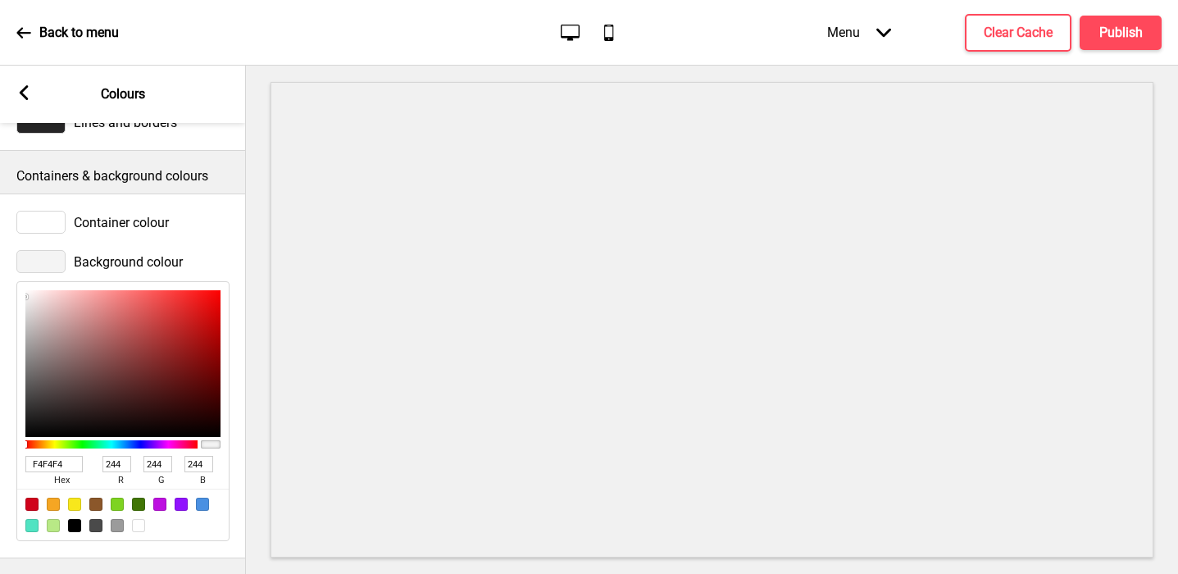
click at [139, 524] on div at bounding box center [138, 525] width 13 height 13
type input "FFFFFF"
type input "255"
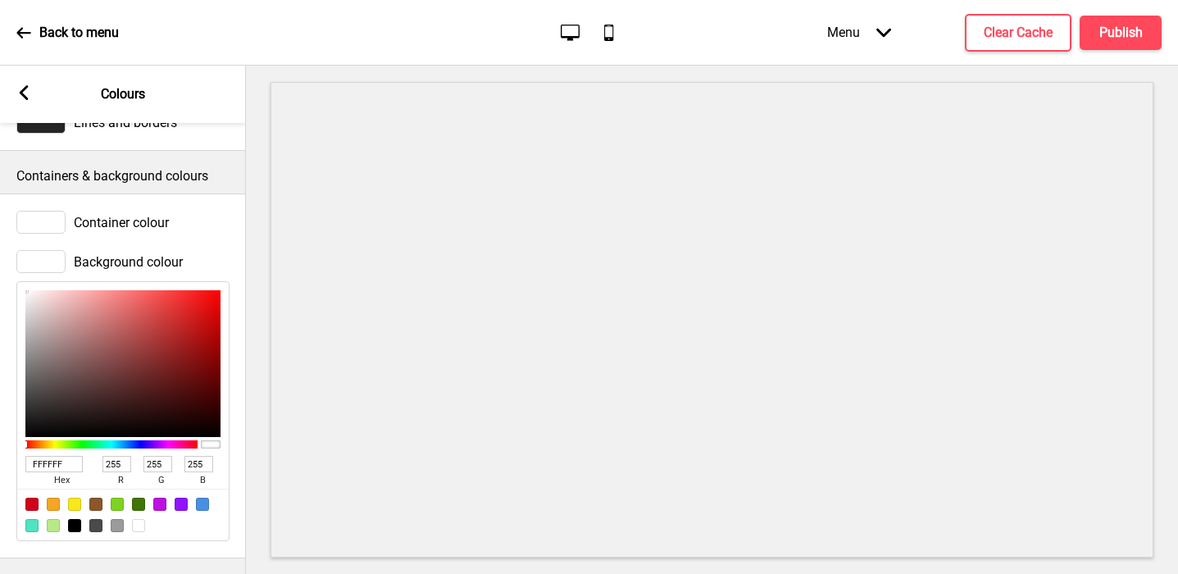
click at [27, 217] on div at bounding box center [40, 222] width 49 height 23
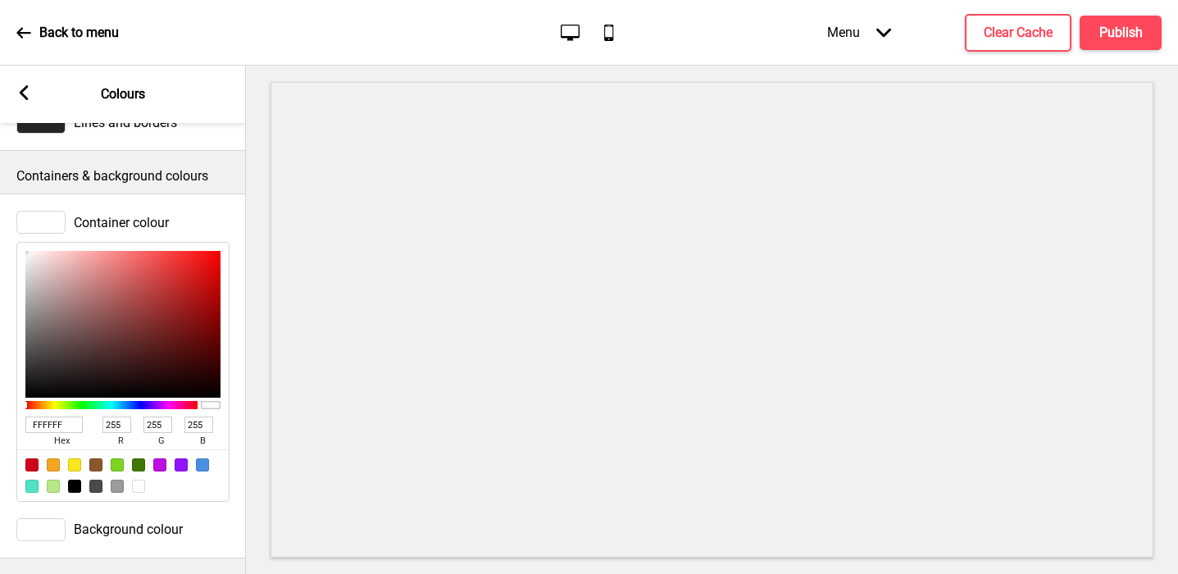
click at [15, 93] on div "Arrow left Colours" at bounding box center [123, 94] width 246 height 57
click at [22, 91] on icon at bounding box center [24, 92] width 9 height 15
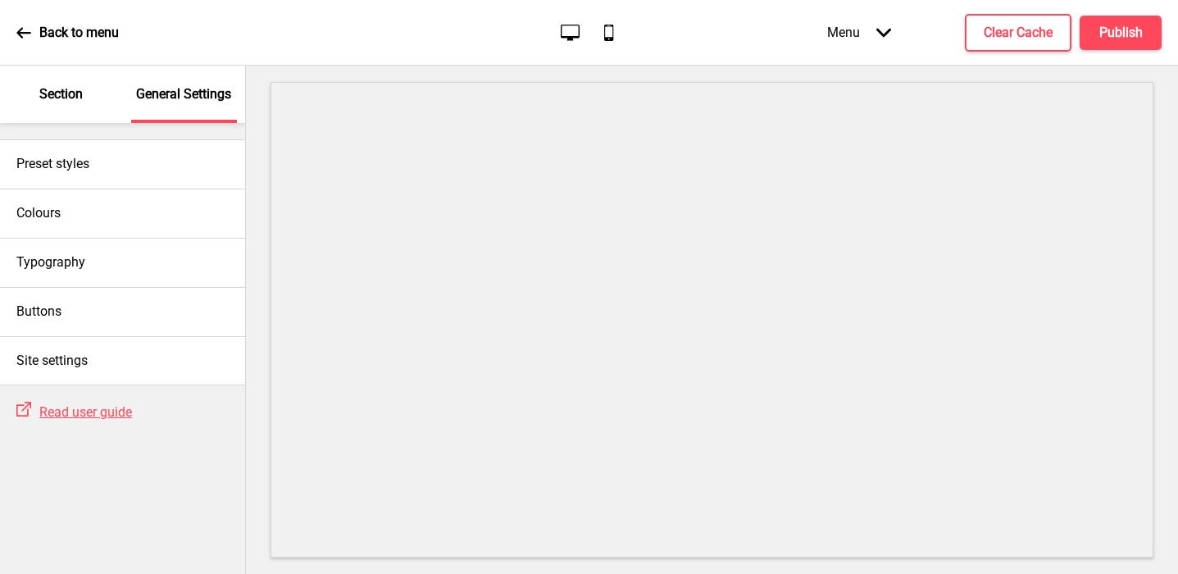
click at [69, 92] on p "Section" at bounding box center [60, 94] width 43 height 18
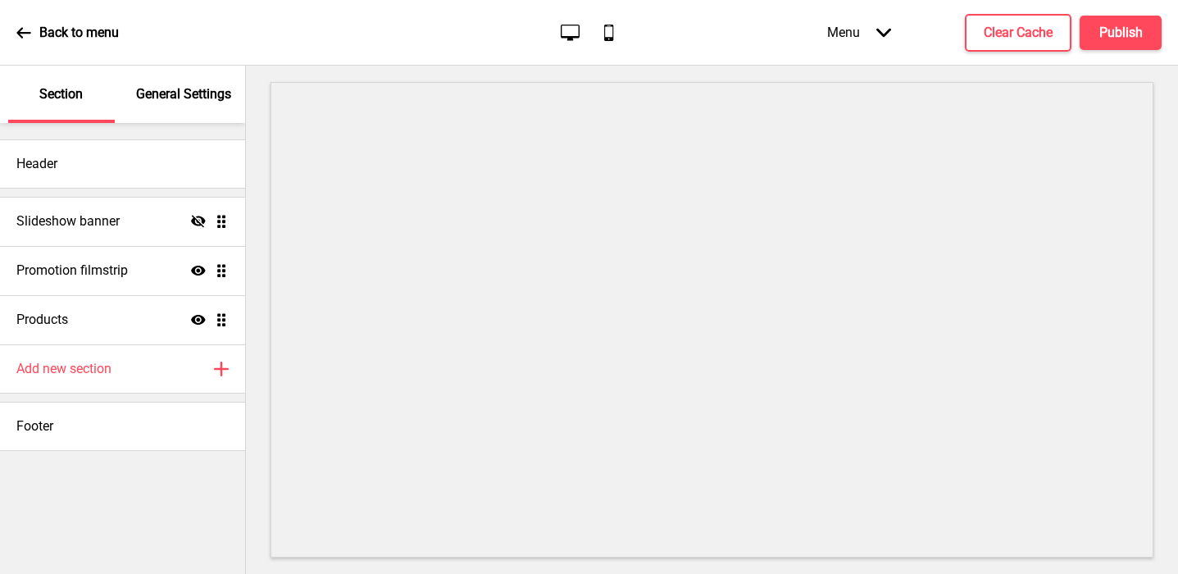
click at [176, 102] on p "General Settings" at bounding box center [183, 94] width 95 height 18
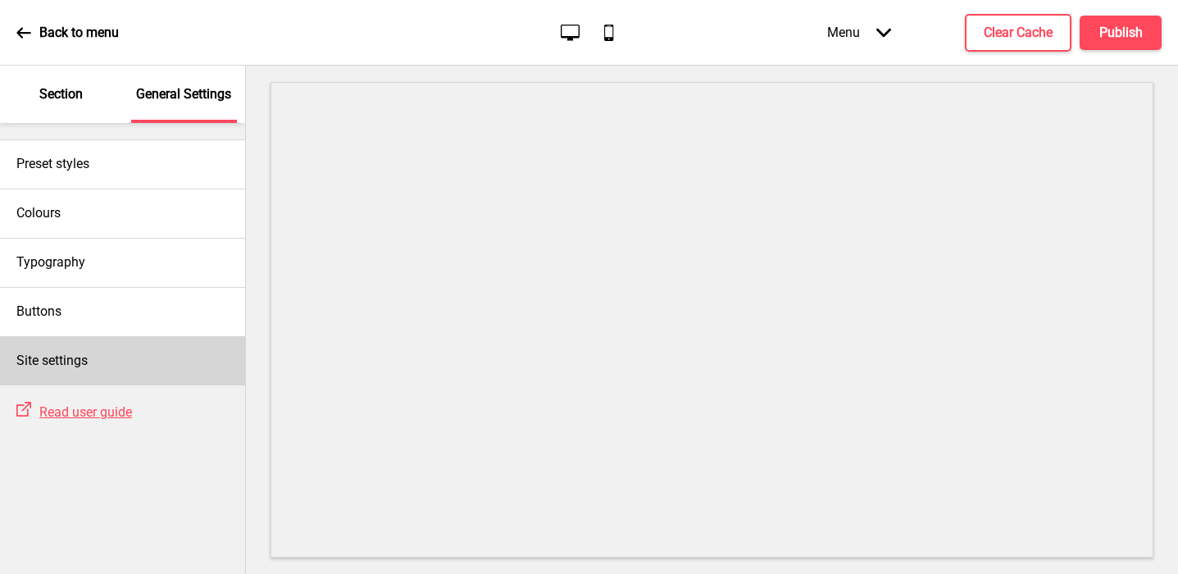
click at [120, 363] on div "Site settings" at bounding box center [122, 360] width 245 height 49
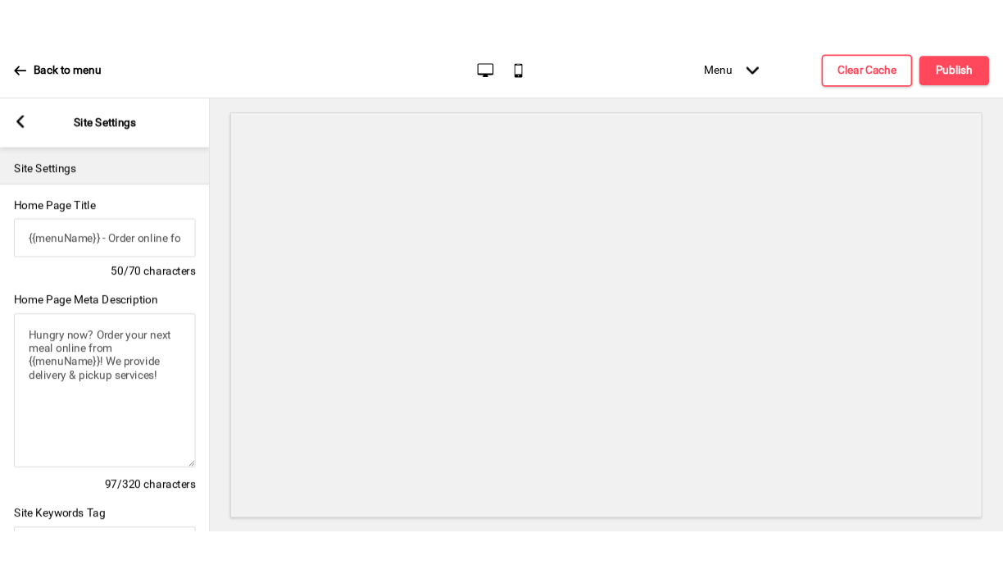
scroll to position [738, 0]
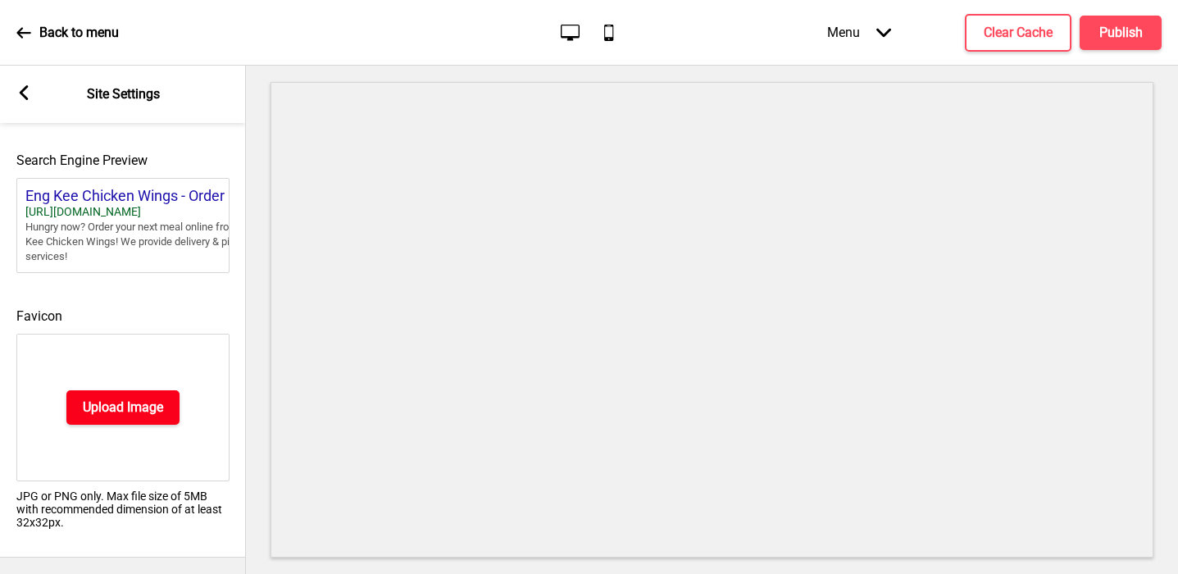
click at [98, 410] on h4 "Upload Image" at bounding box center [123, 407] width 80 height 18
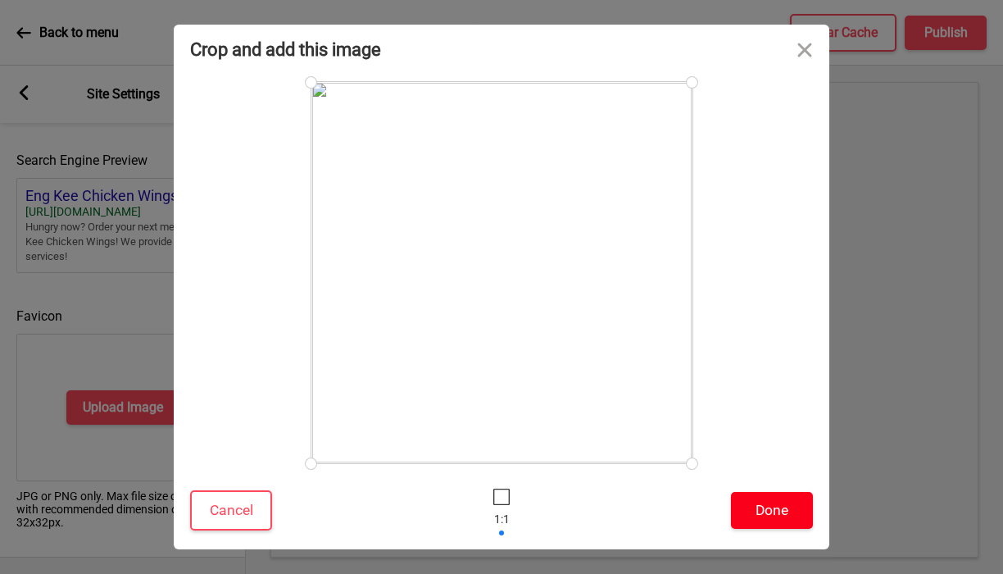
click at [764, 511] on button "Done" at bounding box center [772, 510] width 82 height 37
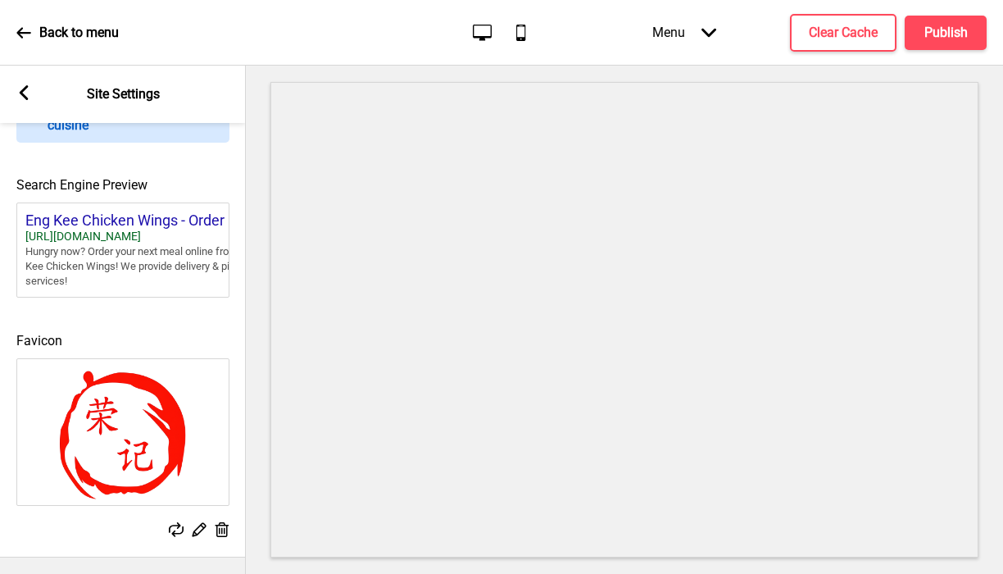
scroll to position [713, 0]
click at [16, 99] on rect at bounding box center [23, 92] width 15 height 15
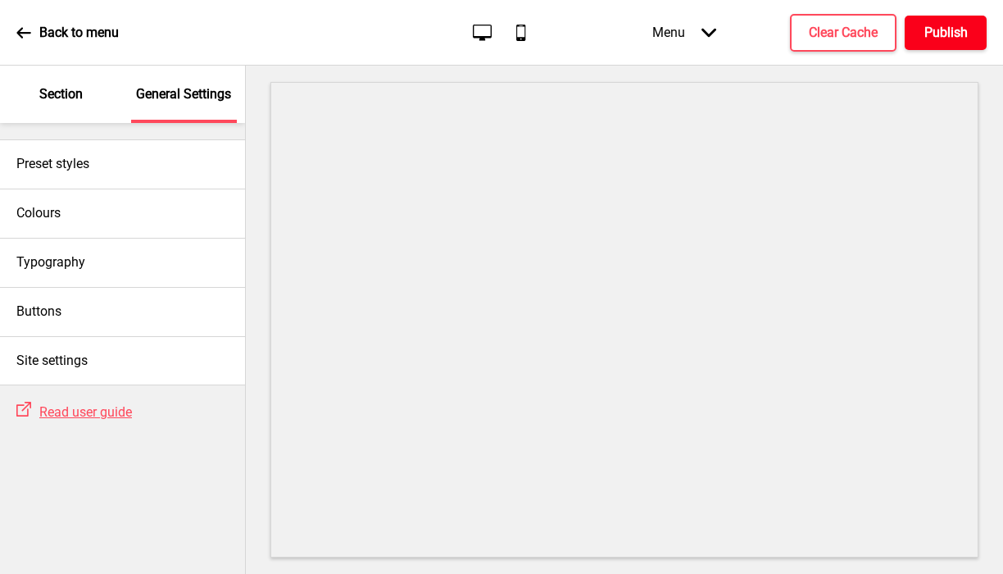
click at [895, 46] on button "Publish" at bounding box center [946, 33] width 82 height 34
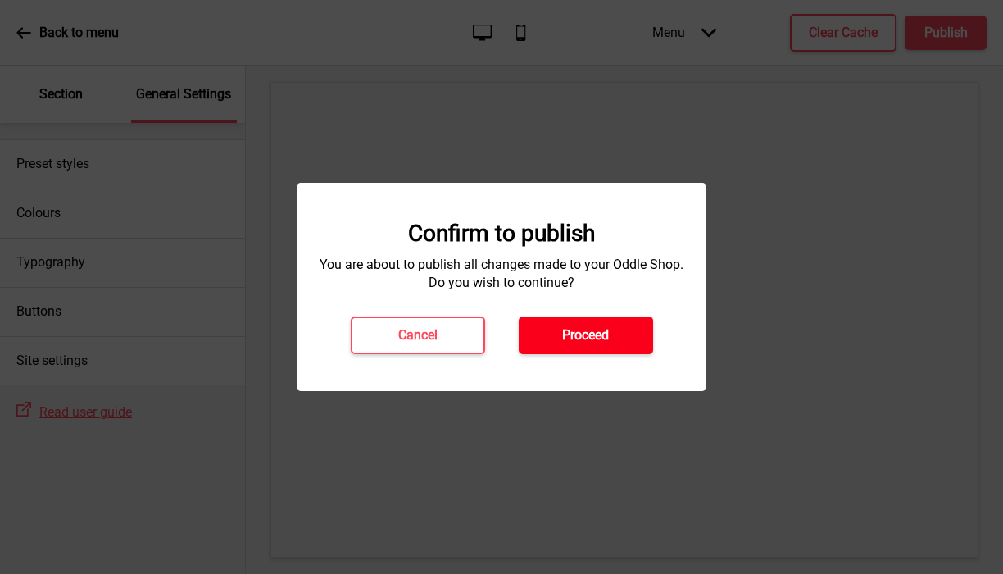
click at [606, 337] on h4 "Proceed" at bounding box center [585, 335] width 47 height 18
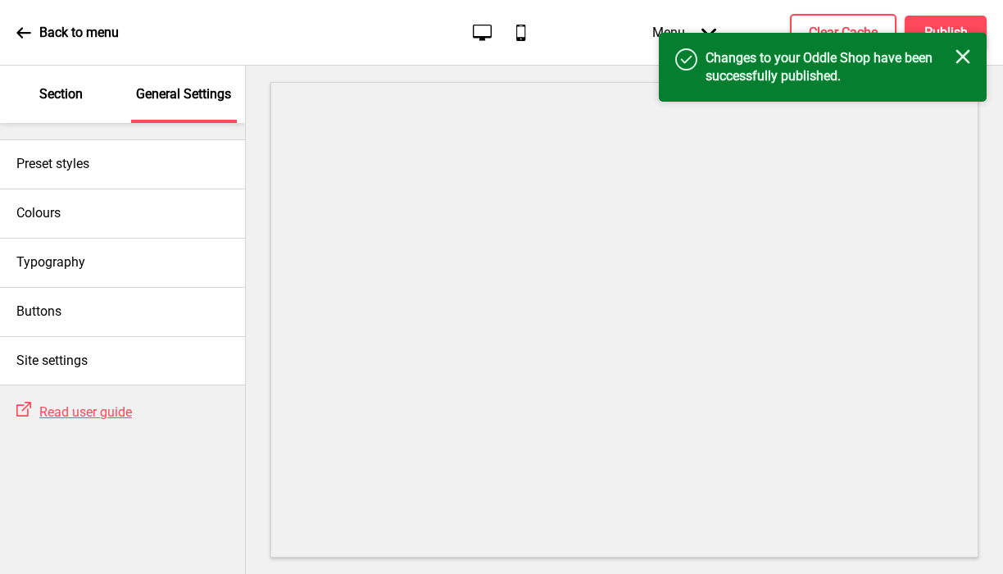
click at [69, 97] on p "Section" at bounding box center [60, 94] width 43 height 18
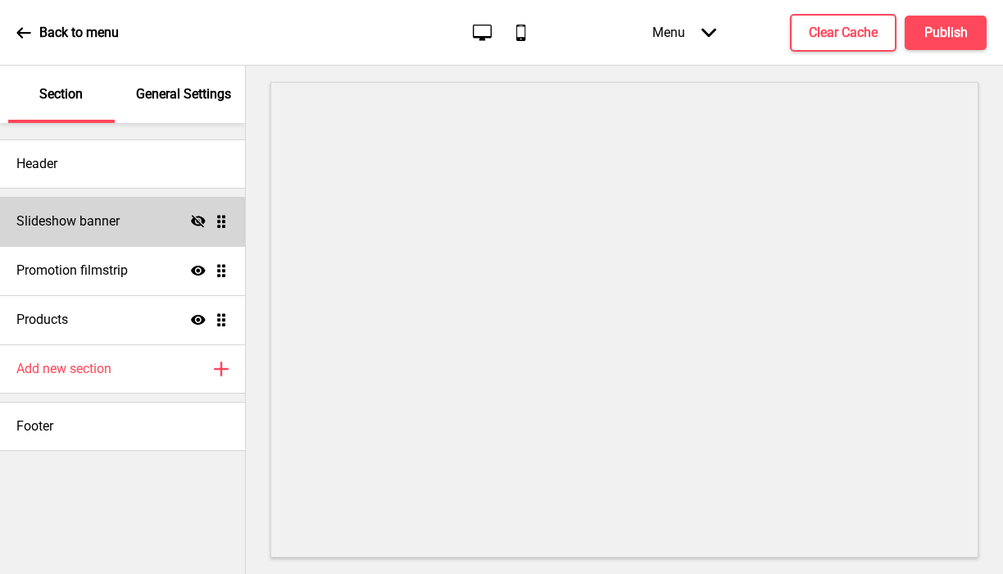
click at [200, 219] on icon "Hide" at bounding box center [198, 221] width 15 height 15
click at [158, 225] on div "Slideshow banner Show Drag" at bounding box center [122, 221] width 245 height 49
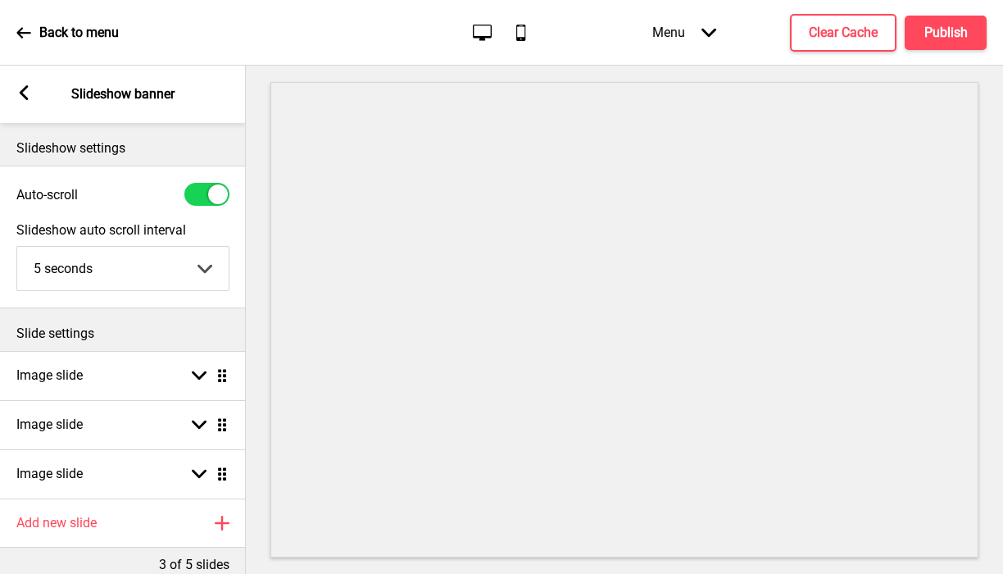
click at [201, 200] on div at bounding box center [206, 194] width 45 height 23
checkbox input "false"
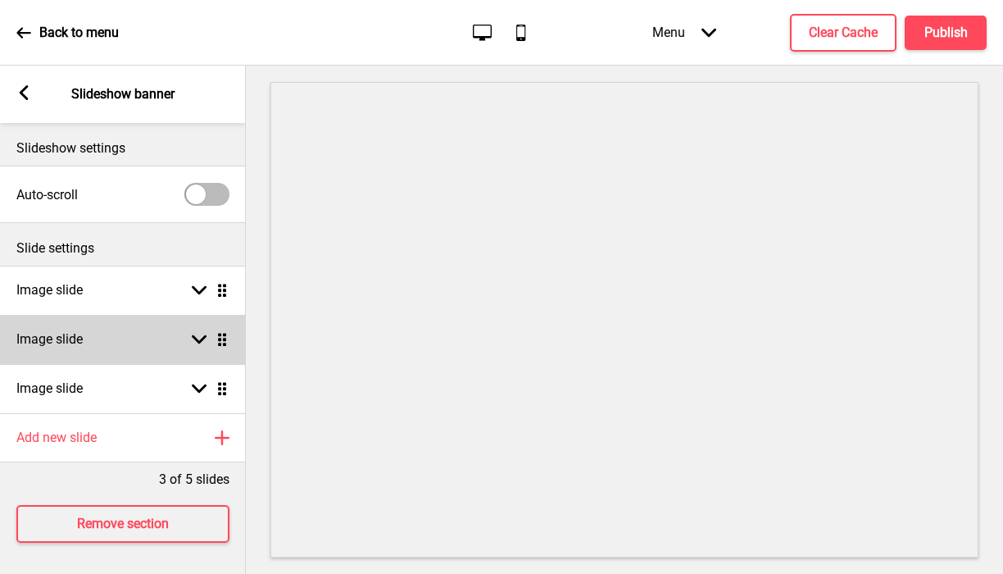
click at [160, 342] on div "Image slide Arrow down Drag" at bounding box center [123, 339] width 246 height 49
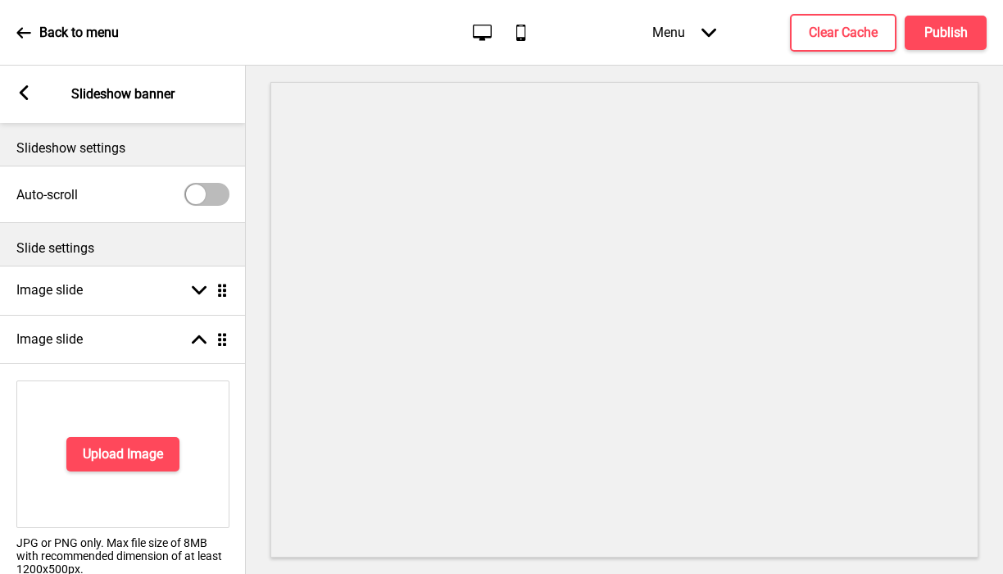
scroll to position [312, 0]
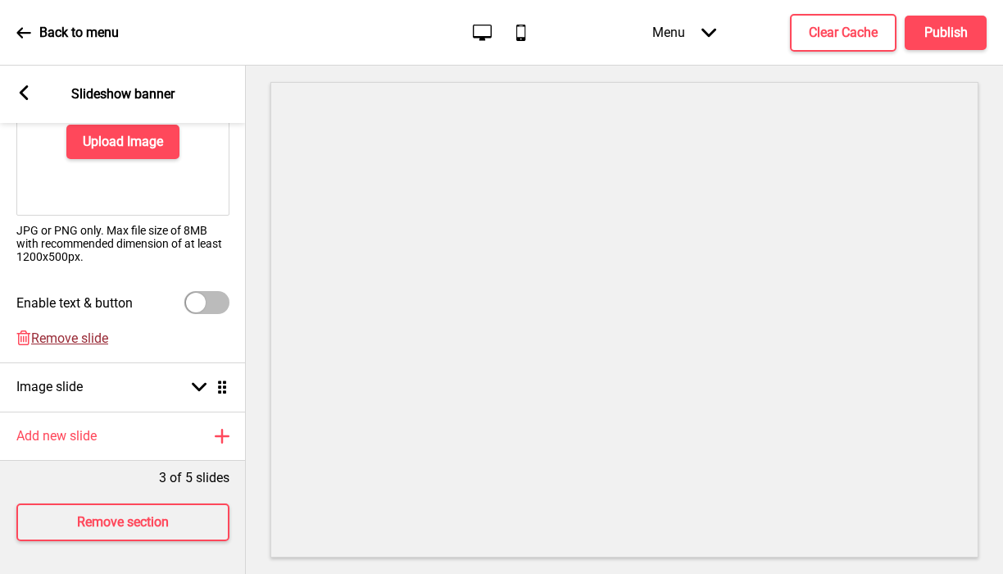
click at [63, 341] on span "Remove slide" at bounding box center [69, 338] width 77 height 16
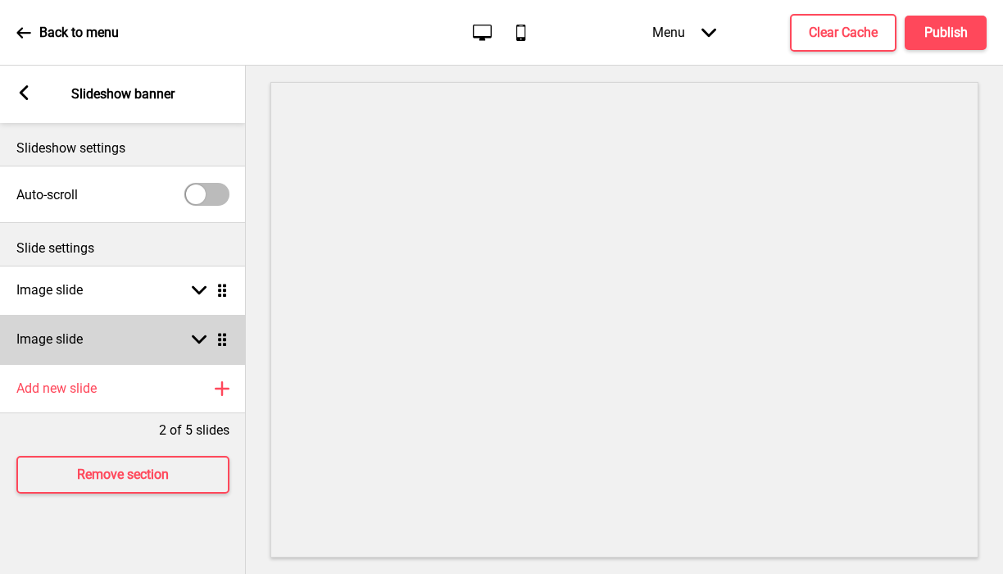
click at [63, 338] on h4 "Image slide" at bounding box center [49, 339] width 66 height 18
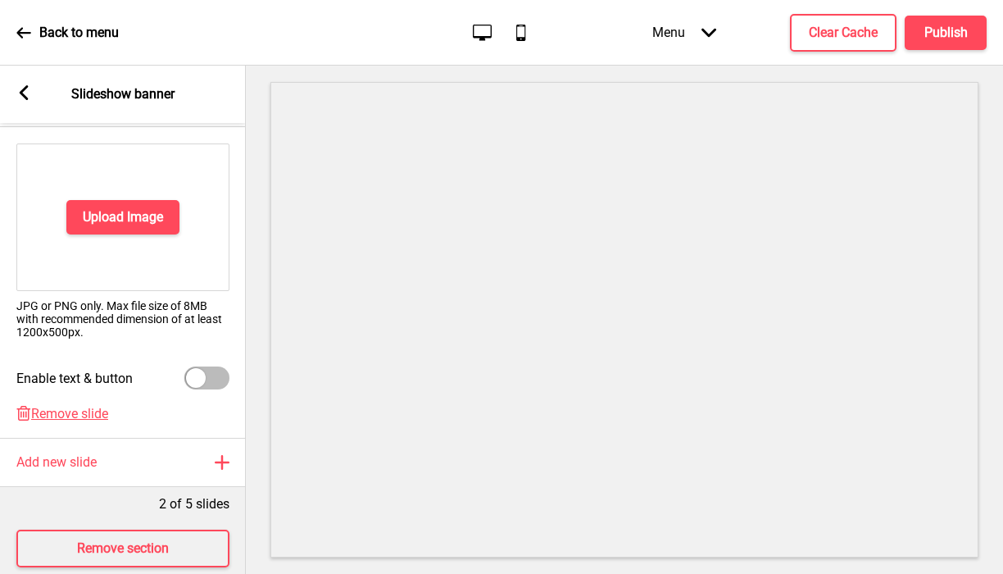
scroll to position [263, 0]
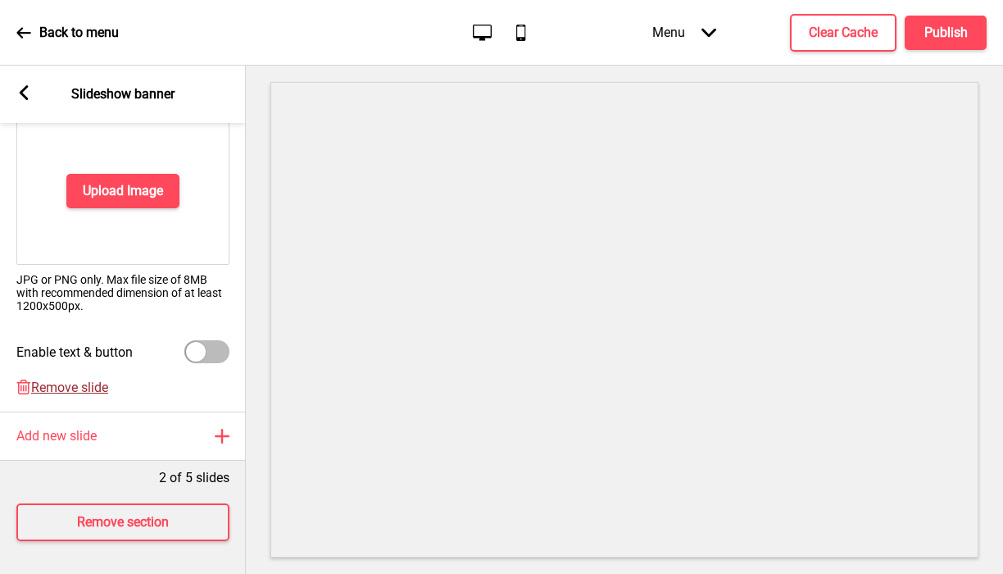
click at [54, 386] on span "Remove slide" at bounding box center [69, 387] width 77 height 16
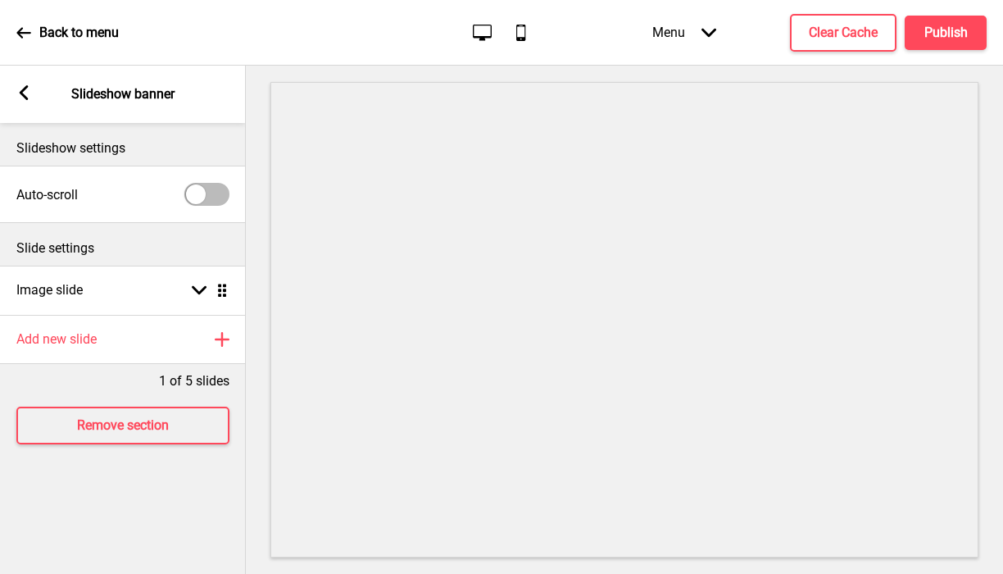
click at [25, 98] on icon at bounding box center [24, 92] width 9 height 15
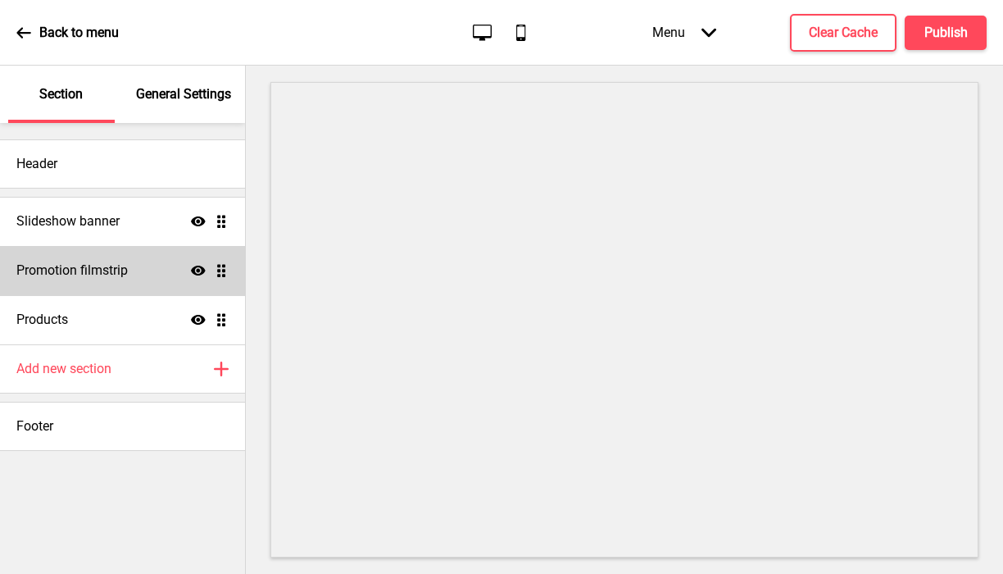
click at [160, 276] on div "Promotion filmstrip Show Drag" at bounding box center [122, 270] width 245 height 49
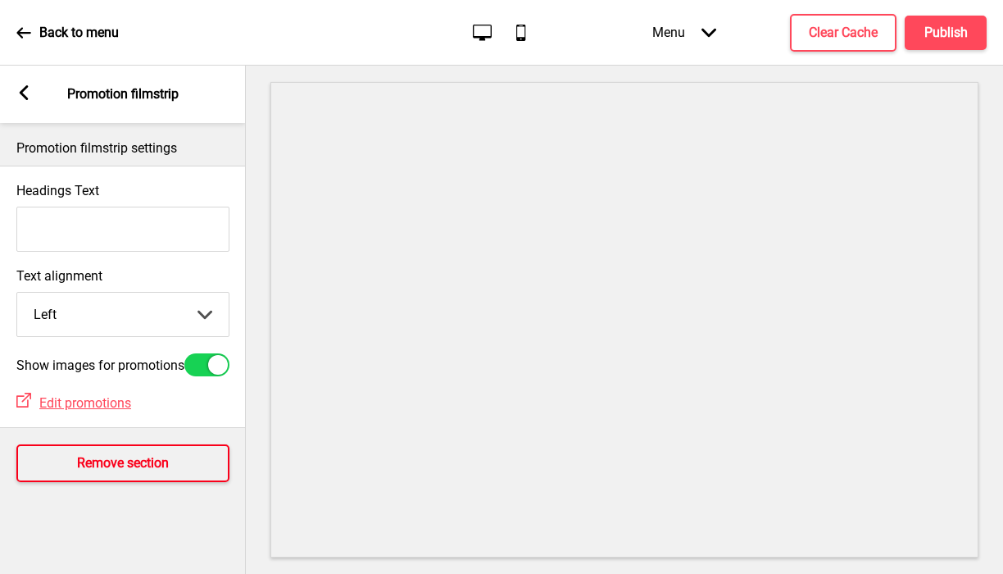
click at [89, 482] on button "Remove section" at bounding box center [122, 463] width 213 height 38
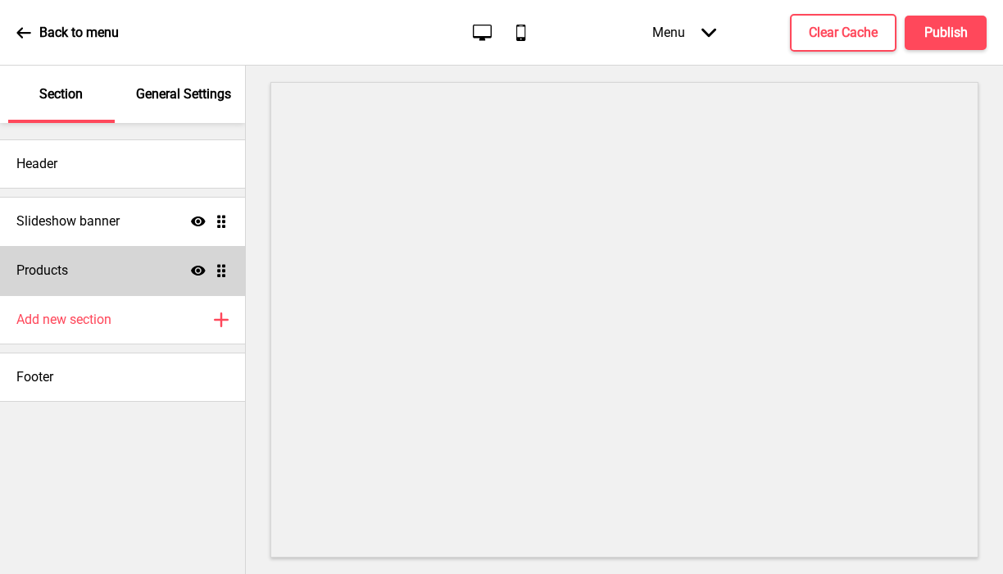
click at [73, 266] on div "Products Show Drag" at bounding box center [122, 270] width 245 height 49
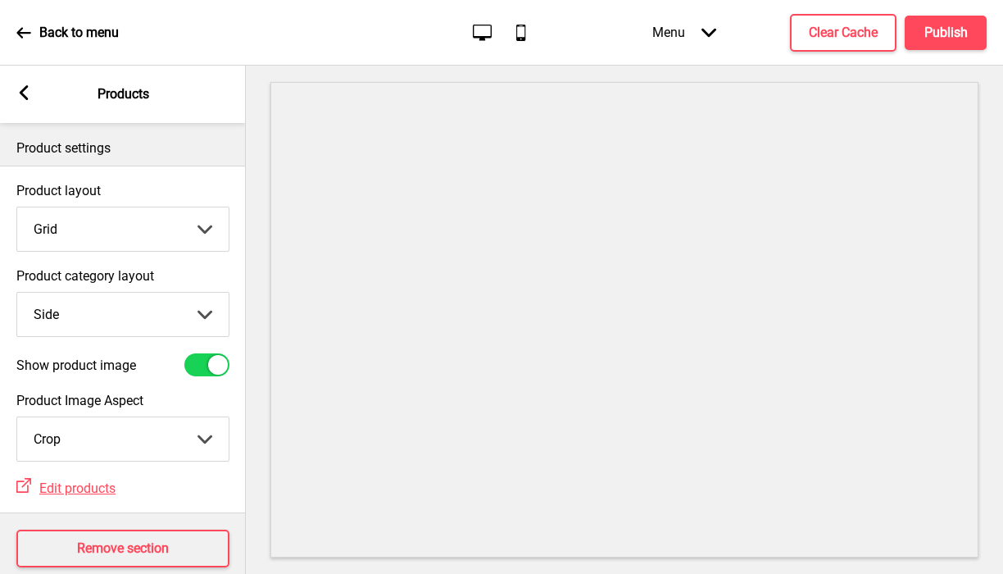
click at [96, 327] on select "Top Side" at bounding box center [122, 314] width 211 height 43
select select "top"
click at [17, 293] on select "Top Side" at bounding box center [122, 314] width 211 height 43
click at [24, 93] on rect at bounding box center [23, 92] width 15 height 15
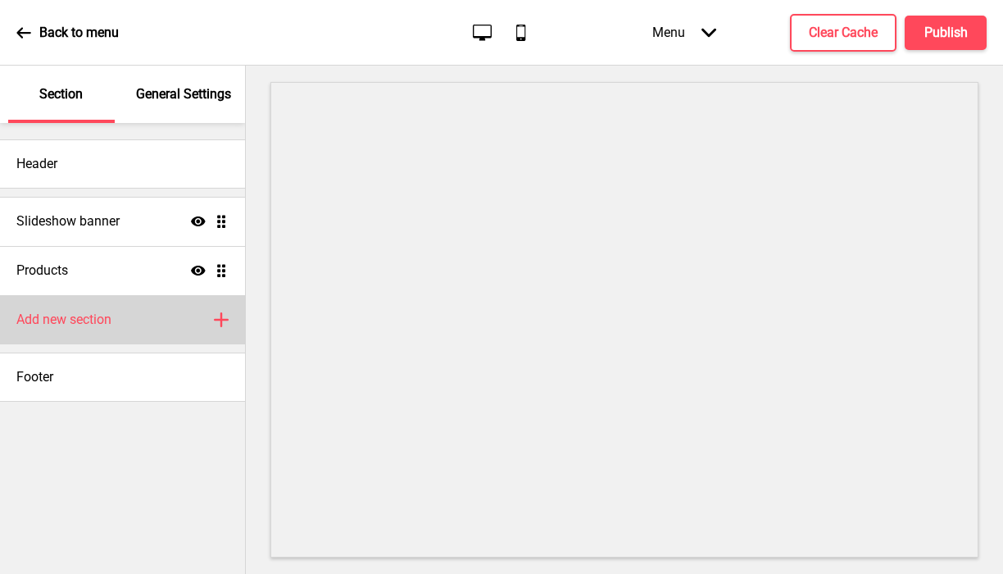
click at [75, 319] on h4 "Add new section" at bounding box center [63, 320] width 95 height 18
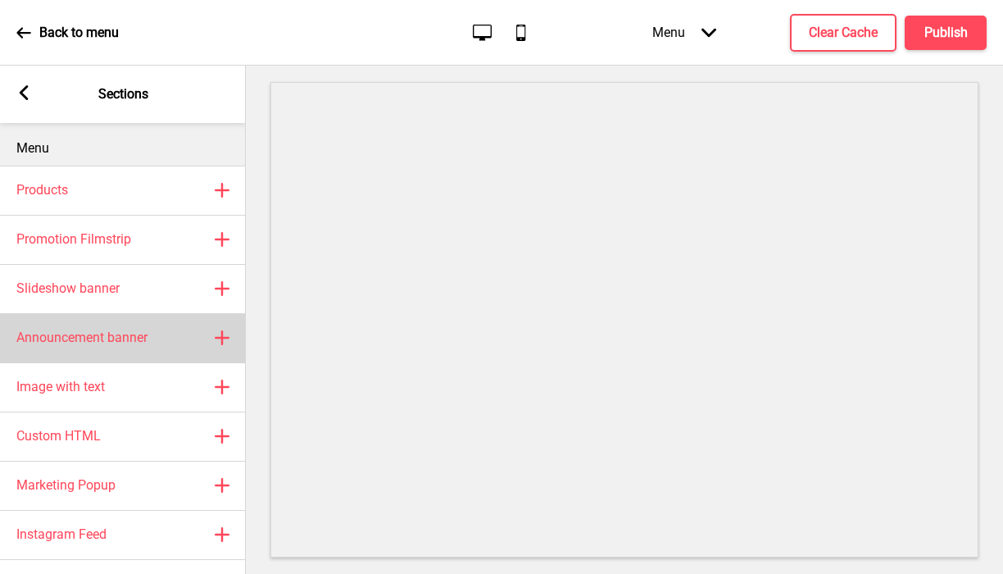
click at [75, 354] on div "Announcement banner Plus" at bounding box center [123, 337] width 246 height 49
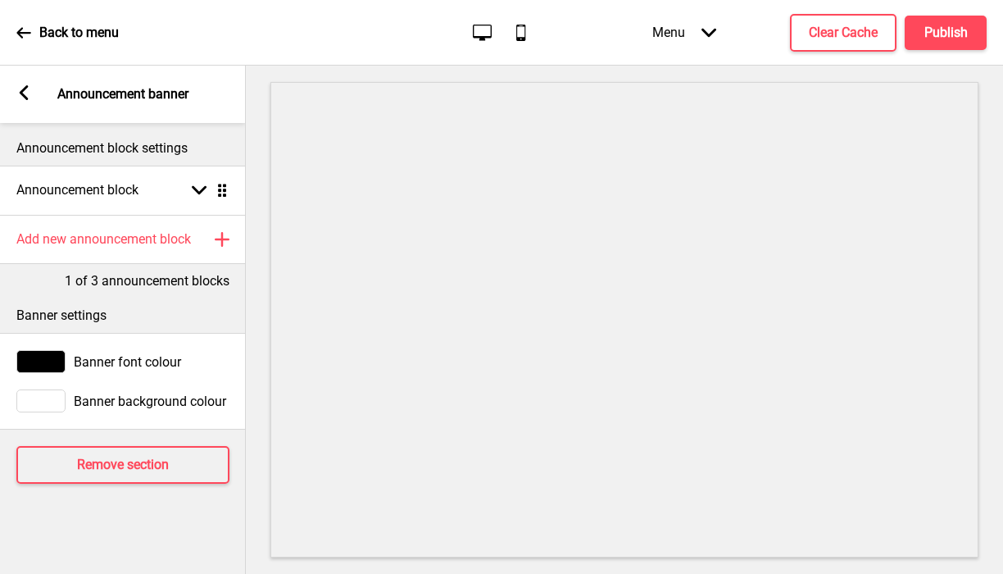
click at [30, 89] on rect at bounding box center [23, 92] width 15 height 15
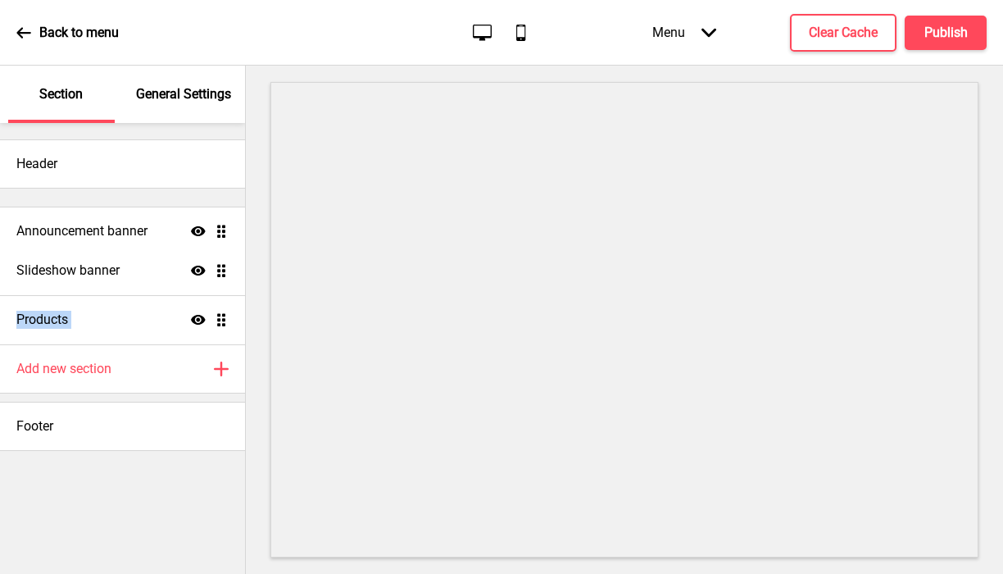
drag, startPoint x: 224, startPoint y: 319, endPoint x: 223, endPoint y: 230, distance: 88.5
click at [223, 230] on ul "Slideshow banner Show Drag Products Show Drag Announcement banner Show Drag" at bounding box center [122, 271] width 245 height 148
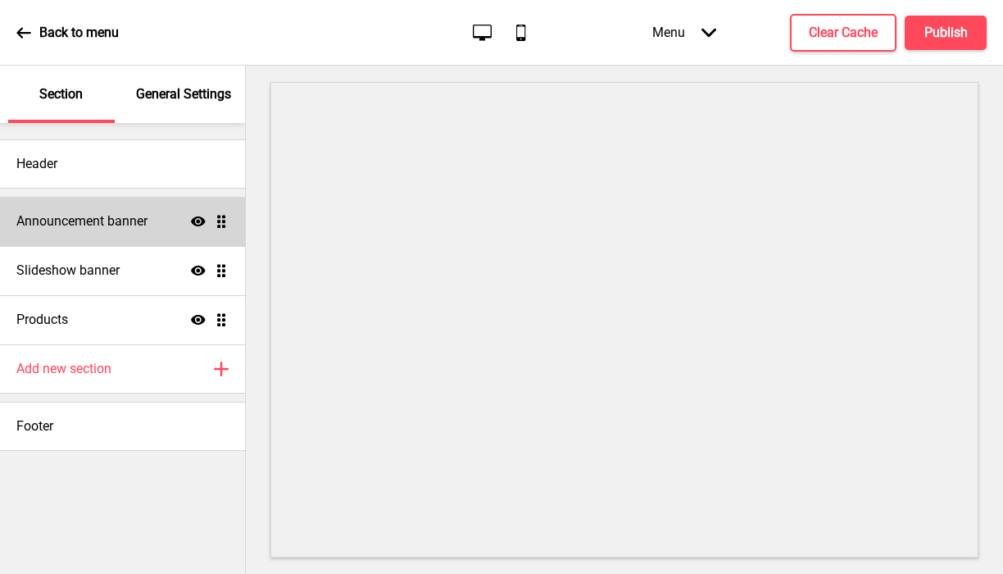
click at [133, 229] on h4 "Announcement banner" at bounding box center [81, 221] width 131 height 18
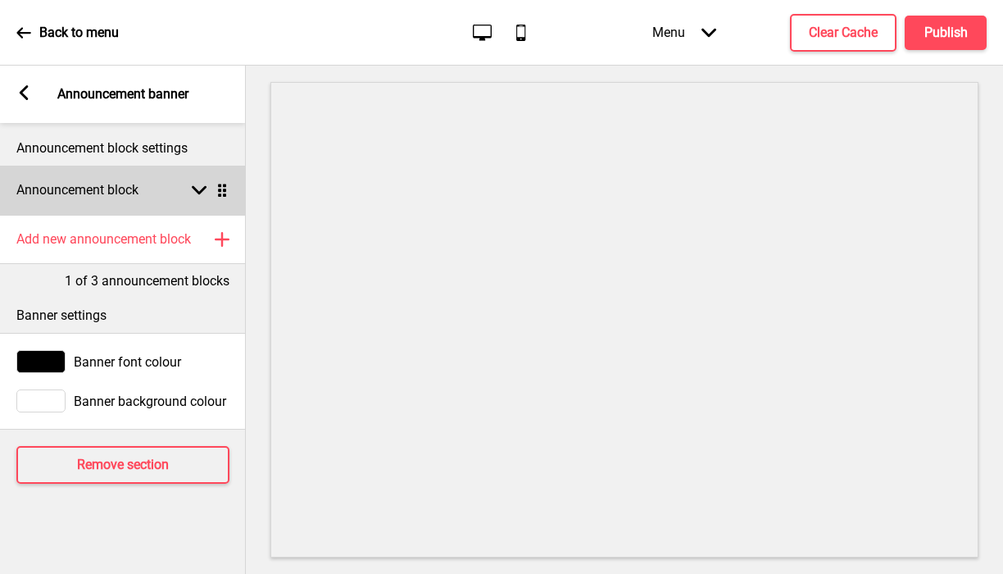
click at [51, 185] on h4 "Announcement block" at bounding box center [77, 190] width 122 height 18
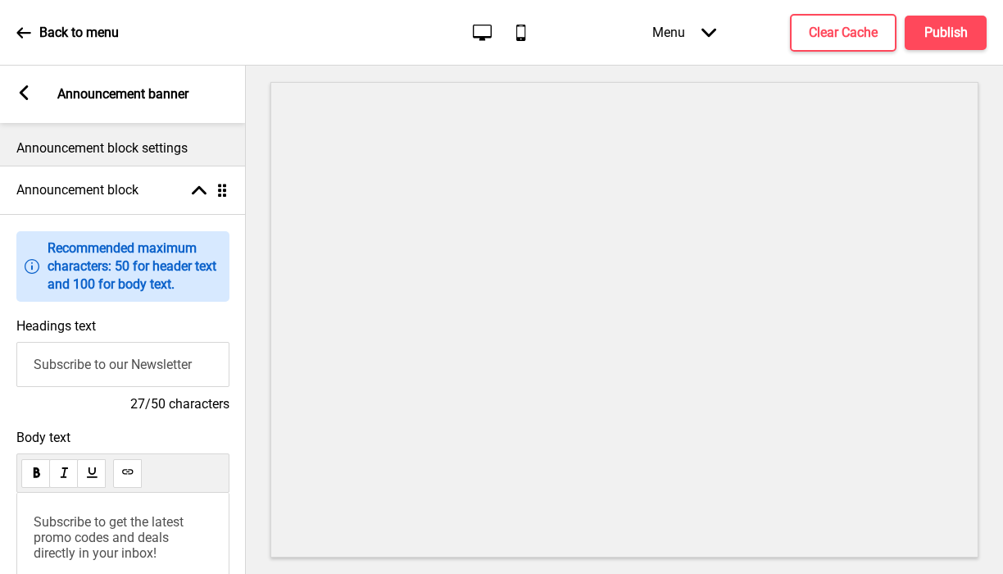
click at [40, 369] on input "Subscribe to our Newsletter" at bounding box center [122, 364] width 213 height 45
type input "Welcome to Eng Kee Chicken Wings"
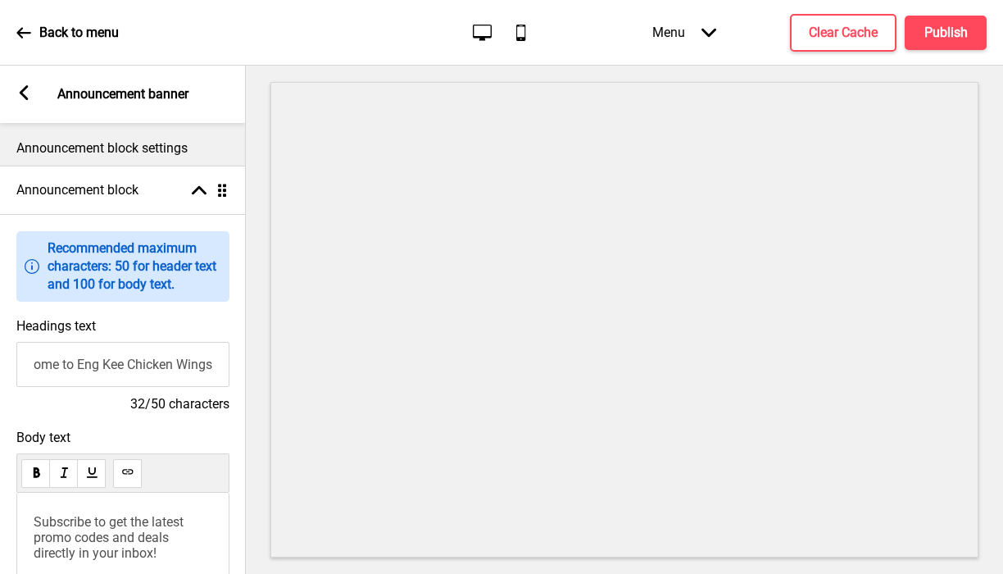
click at [43, 536] on span "Subscribe to get the latest promo codes and deals directly in your inbox!" at bounding box center [110, 537] width 153 height 47
click at [36, 538] on span "Islandwide Delivery And Pick up Available" at bounding box center [118, 529] width 169 height 31
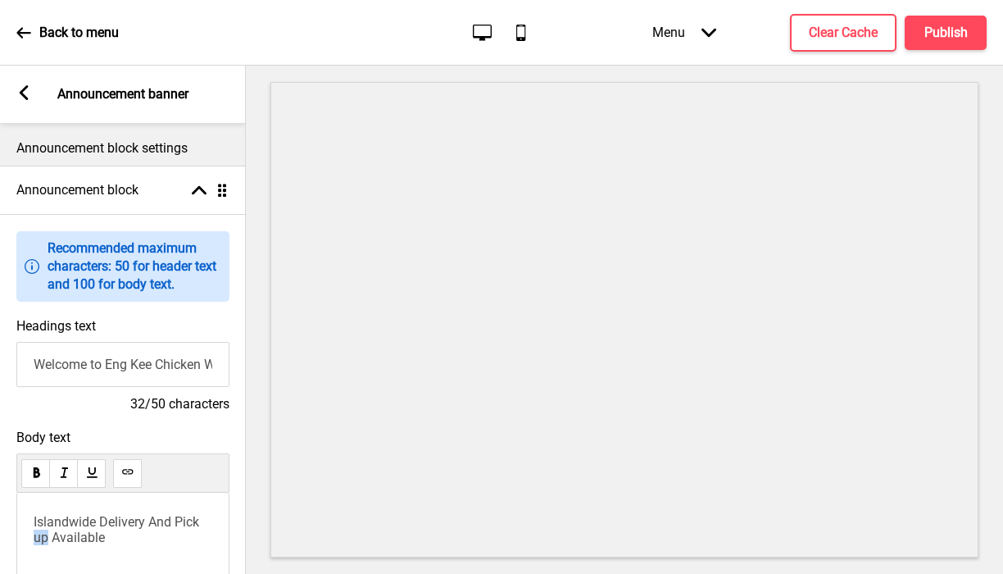
click at [36, 538] on span "Islandwide Delivery And Pick up Available" at bounding box center [118, 529] width 169 height 31
click at [895, 42] on button "Publish" at bounding box center [946, 33] width 82 height 34
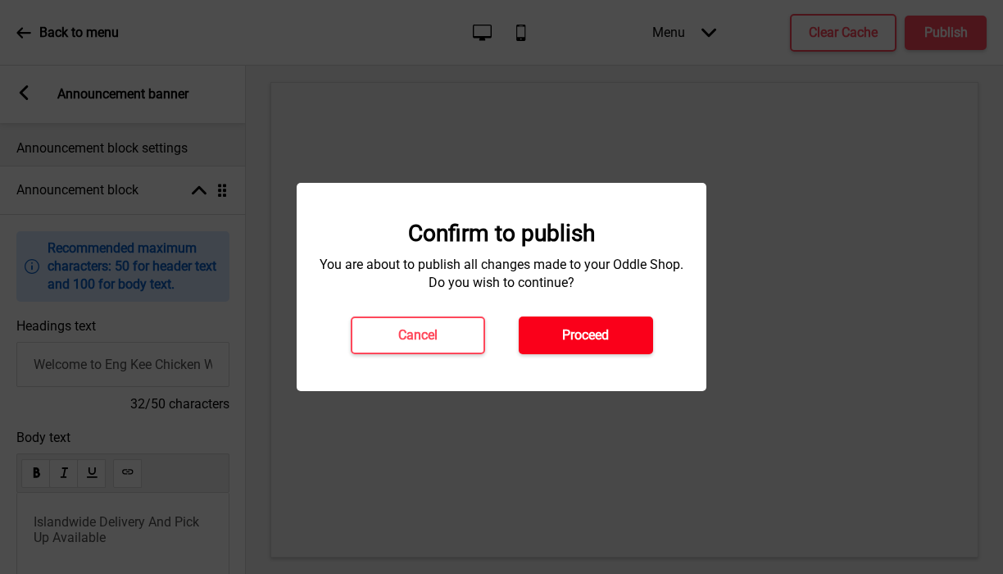
click at [597, 345] on button "Proceed" at bounding box center [586, 335] width 134 height 38
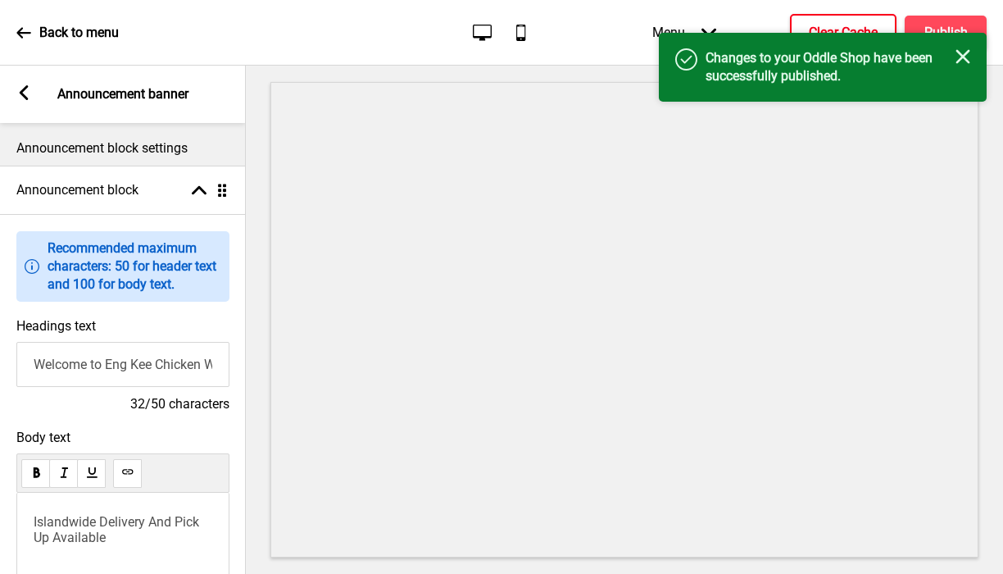
click at [822, 25] on h4 "Clear Cache" at bounding box center [843, 33] width 69 height 18
